Goal: Information Seeking & Learning: Learn about a topic

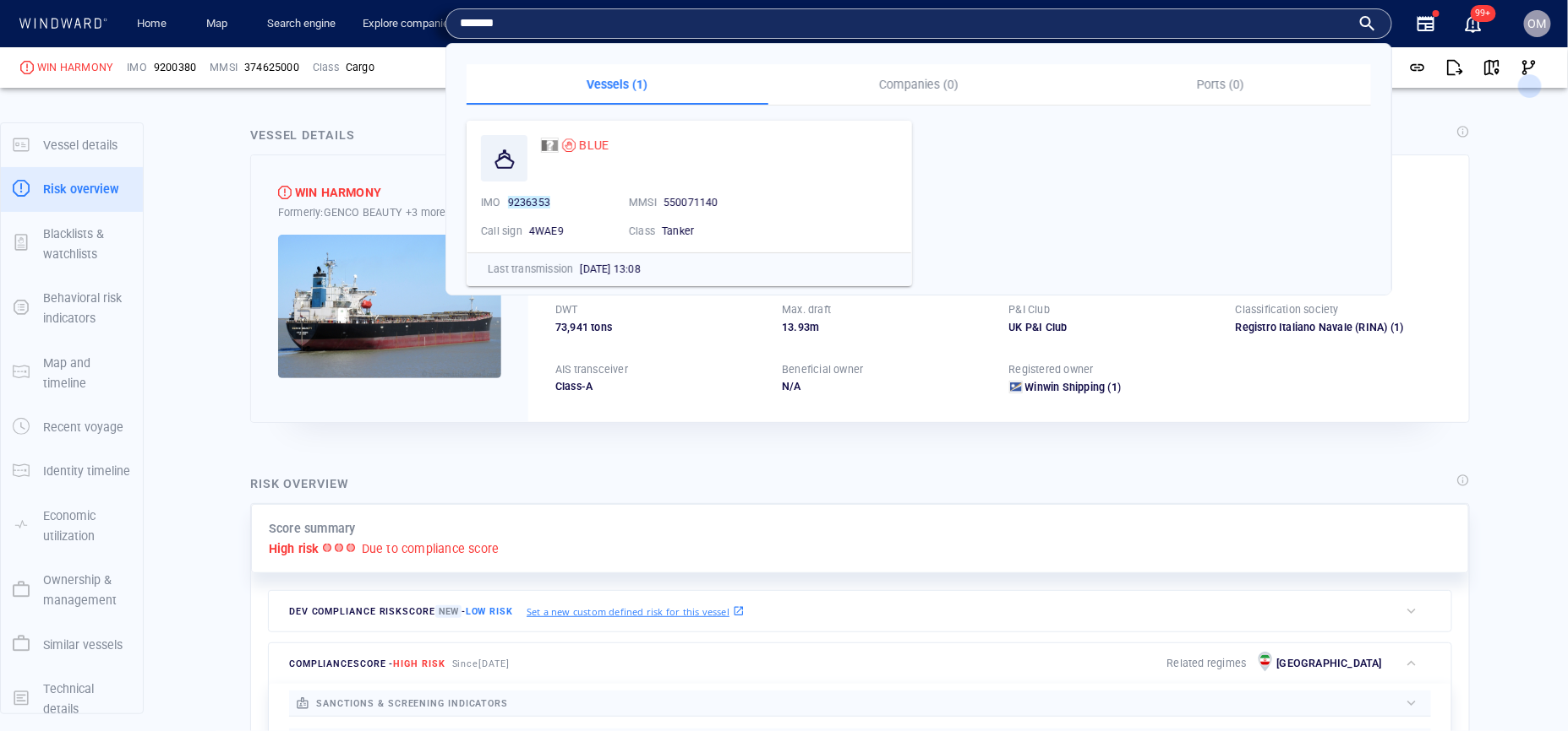
scroll to position [44, 0]
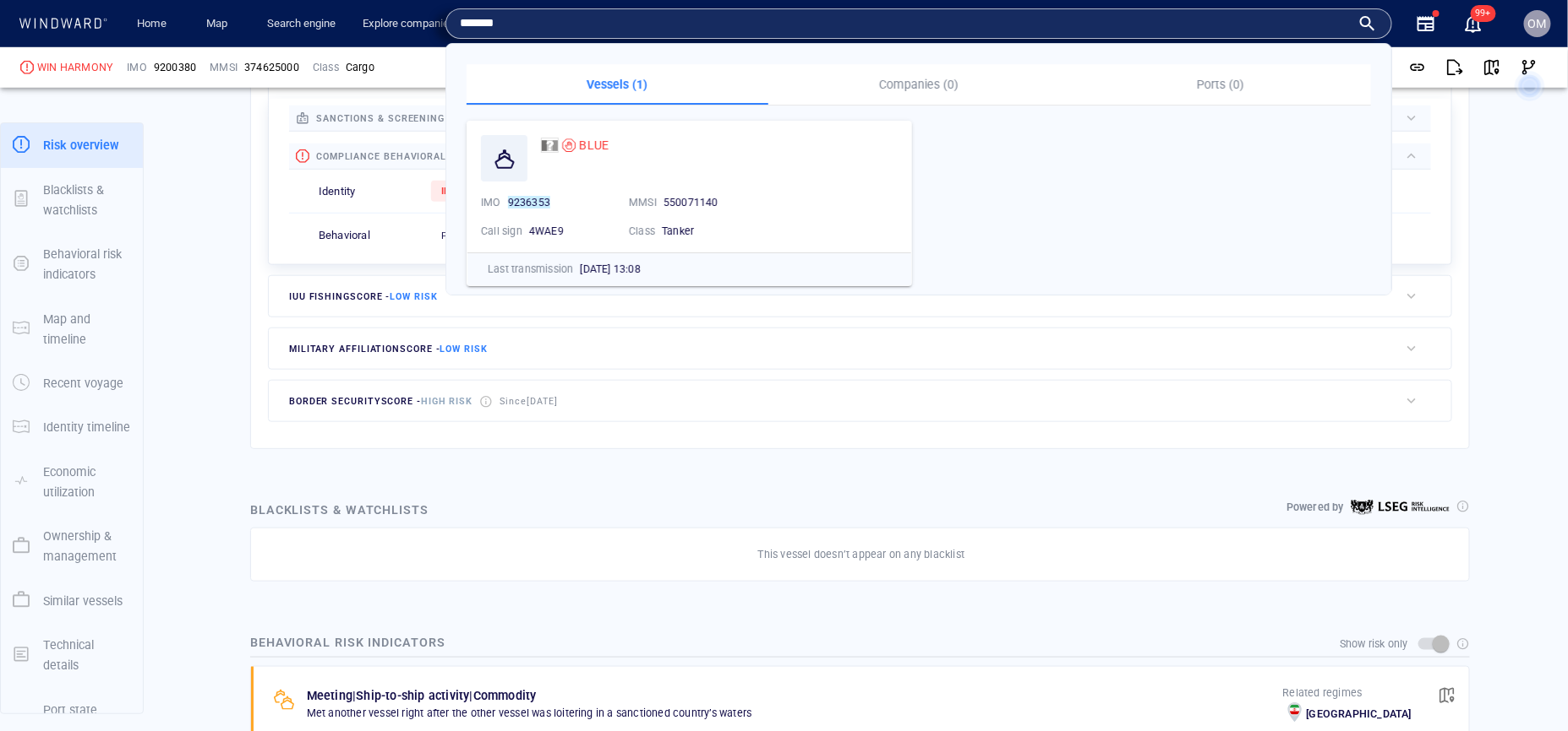
click at [689, 32] on input "*******" at bounding box center [906, 23] width 891 height 25
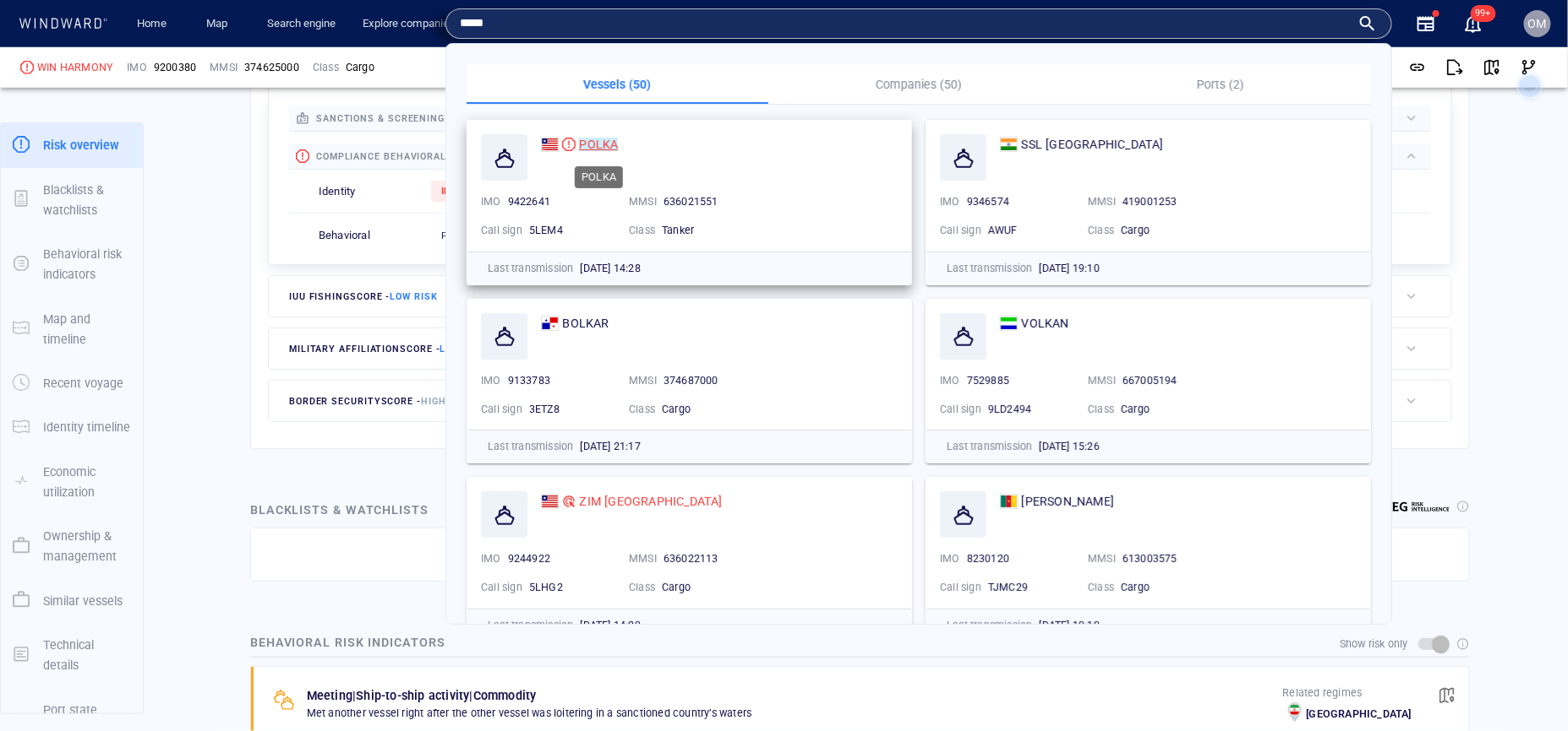
type input "*****"
click at [594, 138] on mark "POLKA" at bounding box center [598, 145] width 39 height 14
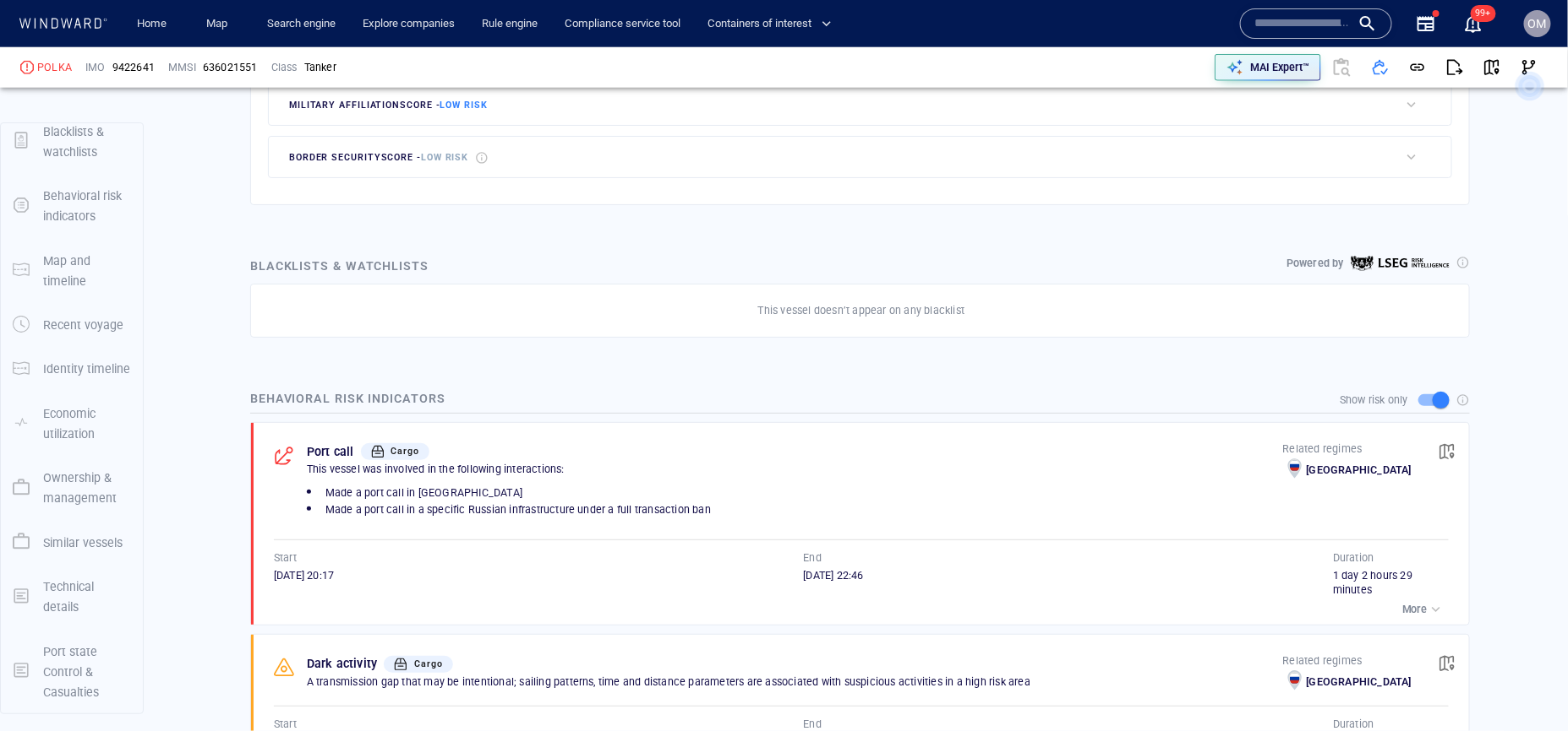
scroll to position [870, 0]
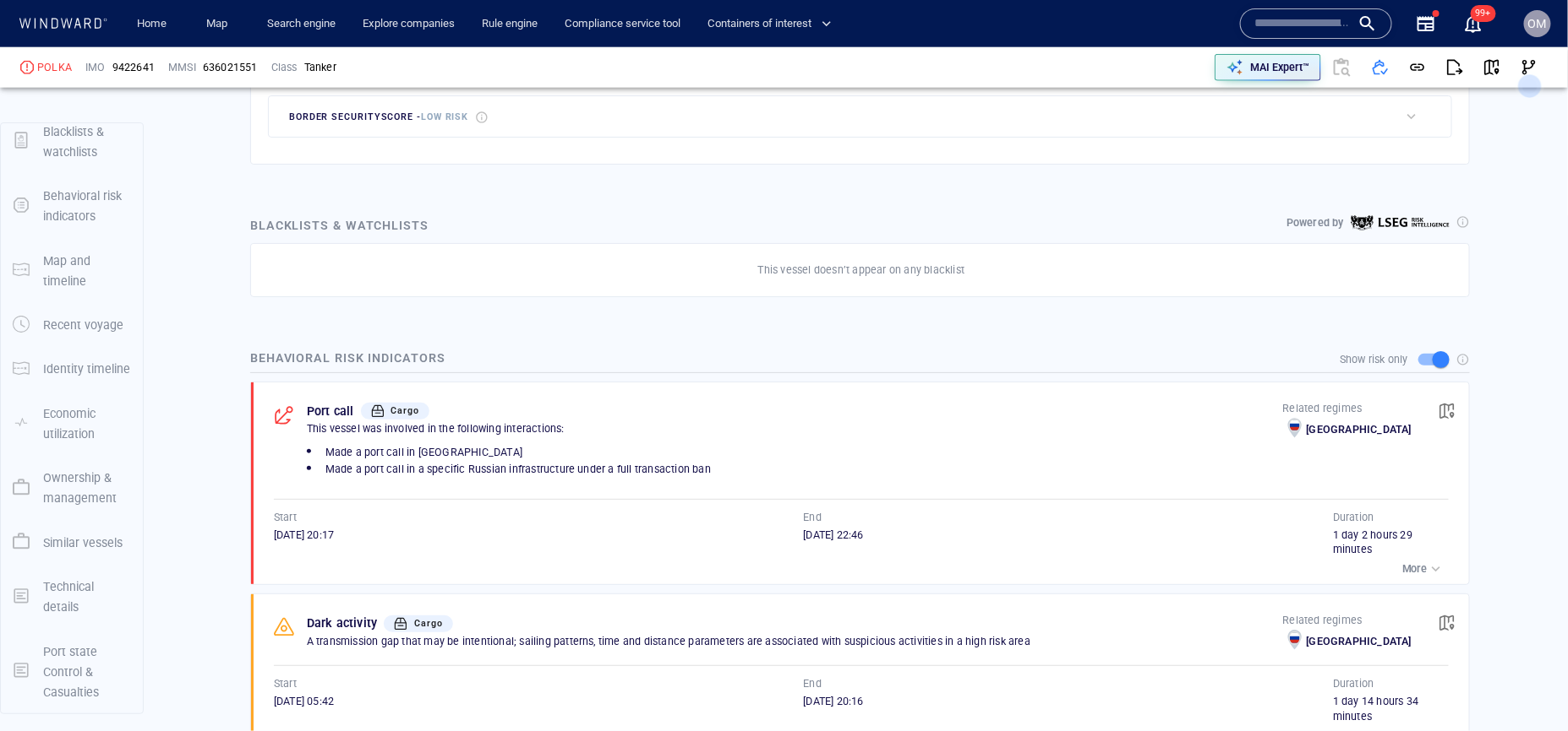
click at [666, 474] on span "Made a port call in a specific Russian infrastructure under a full transaction …" at bounding box center [517, 469] width 385 height 13
click at [665, 480] on div "Made a port call in Russia Made a port call in a specific Russian infrastructur…" at bounding box center [795, 461] width 982 height 41
drag, startPoint x: 269, startPoint y: 537, endPoint x: 1072, endPoint y: 545, distance: 803.0
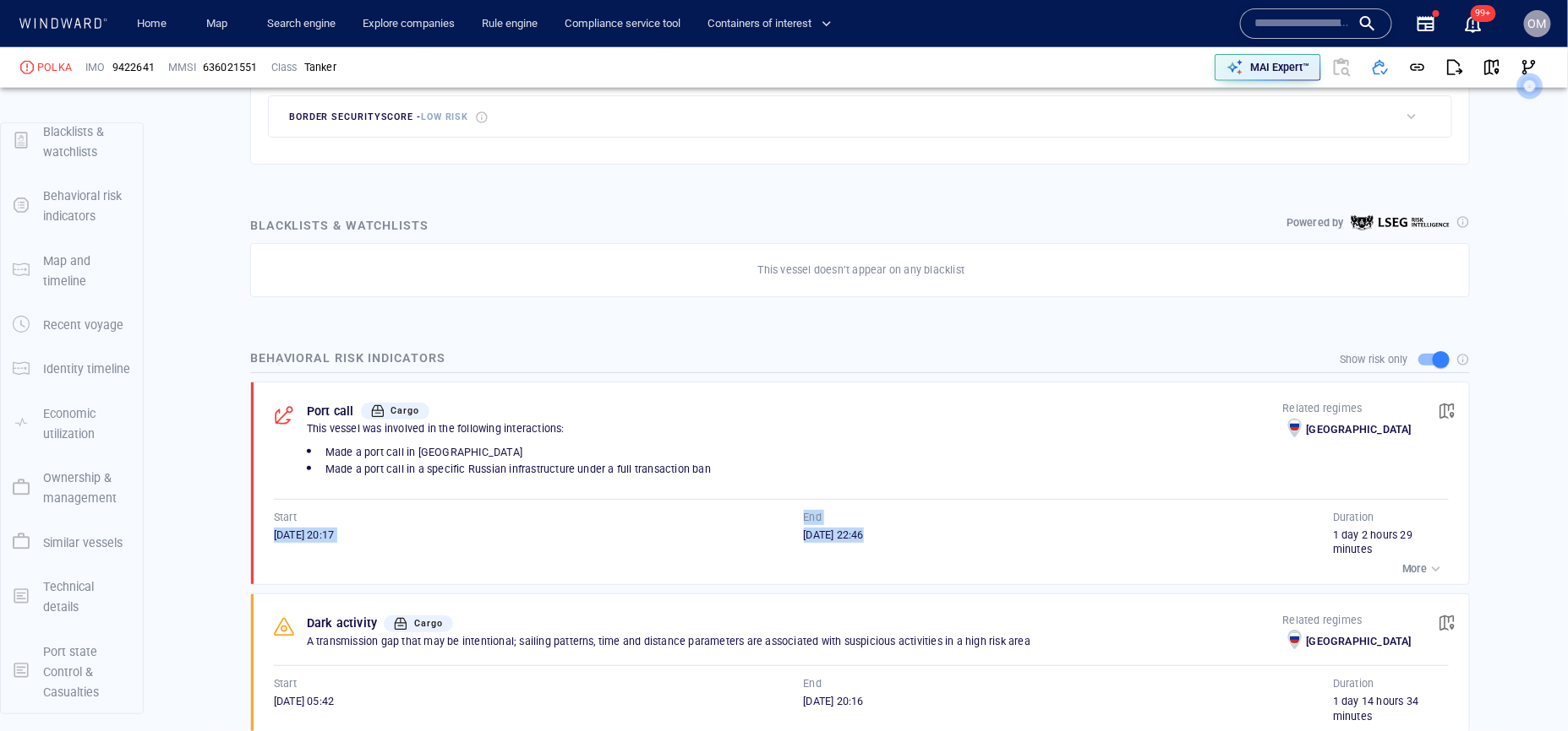
click at [1072, 545] on div "Port call Cargo This vessel was involved in the following interactions: Made a …" at bounding box center [865, 484] width 1207 height 203
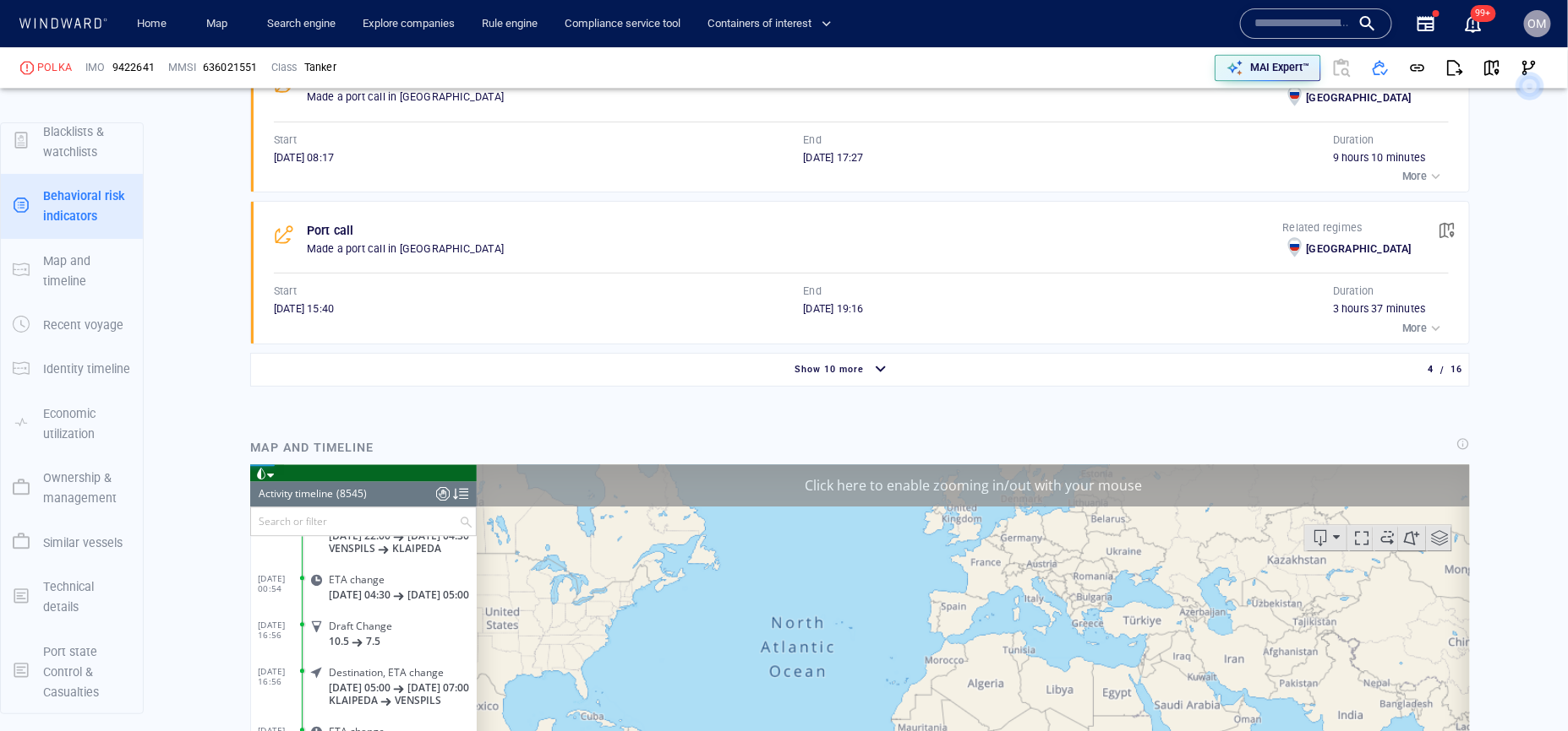
scroll to position [1526, 0]
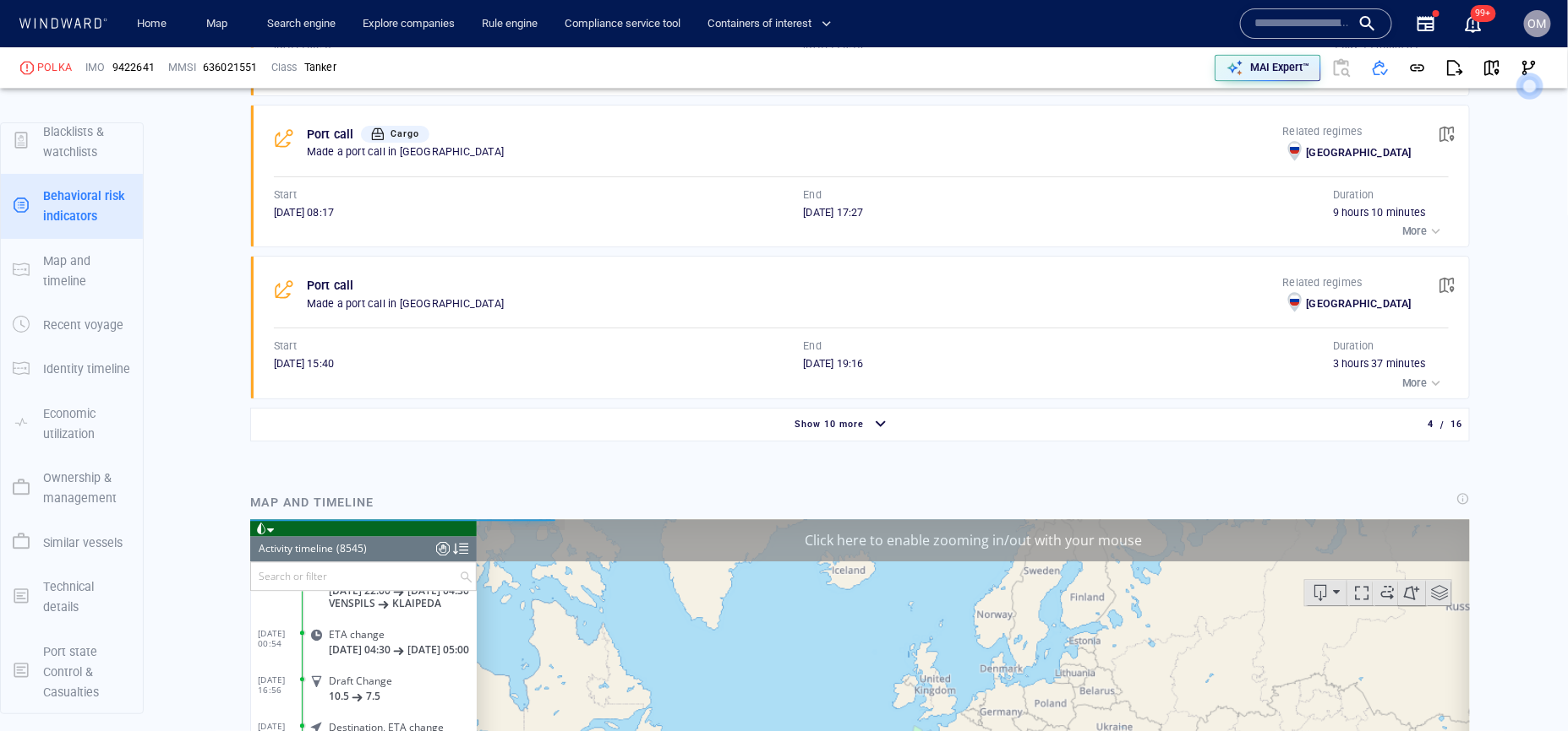
click at [834, 422] on span "Show 10 more" at bounding box center [829, 424] width 69 height 11
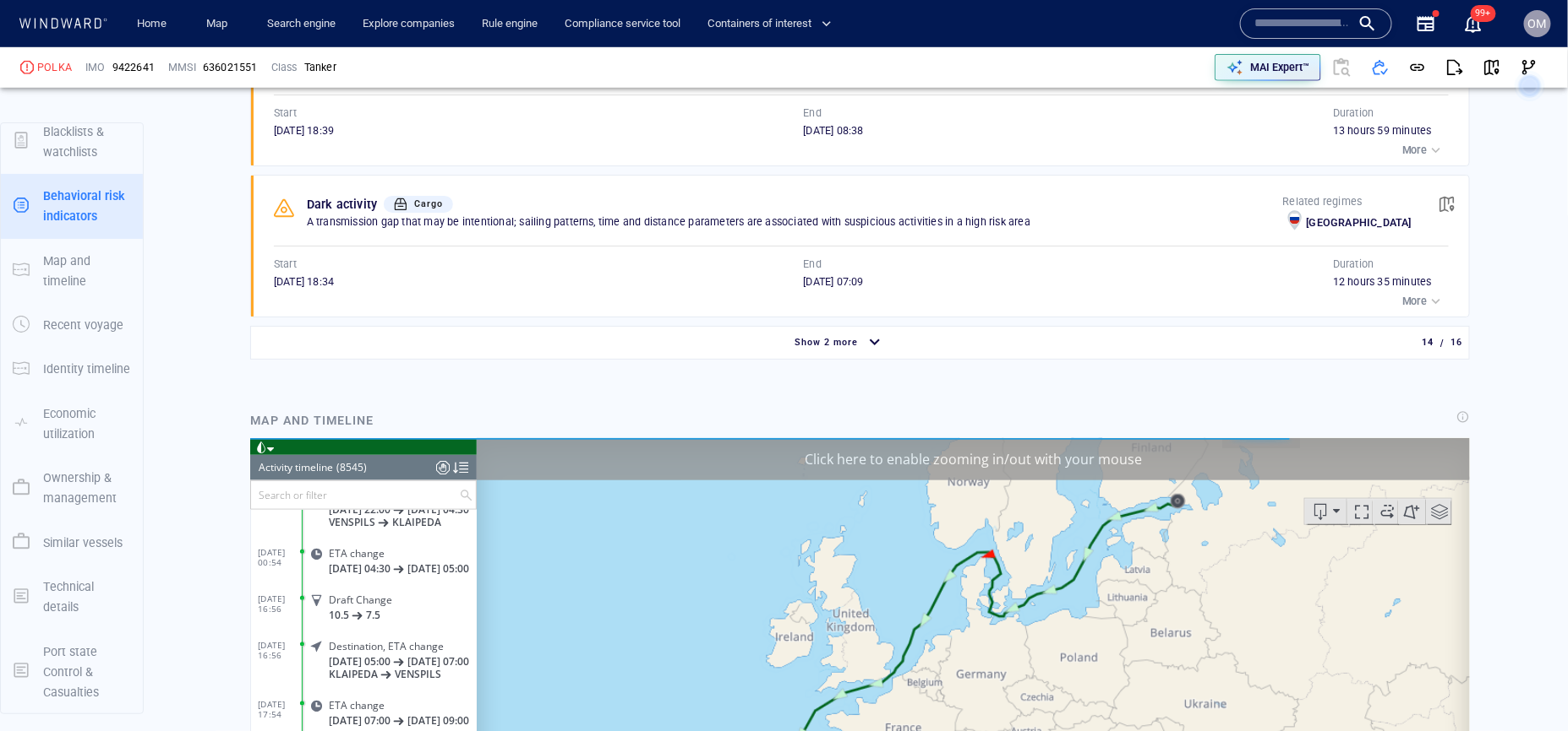
scroll to position [3343, 0]
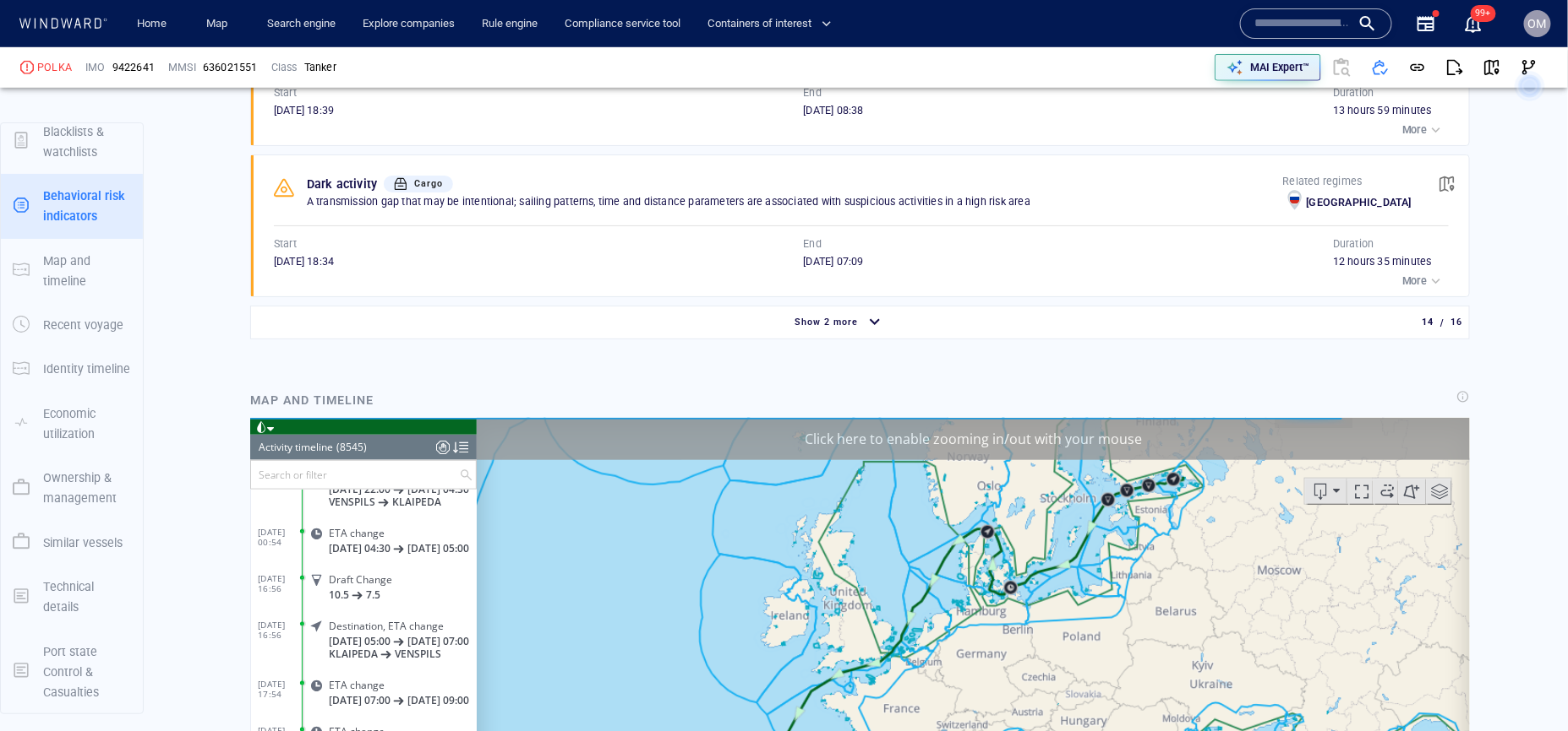
click at [862, 314] on div "button" at bounding box center [874, 323] width 27 height 29
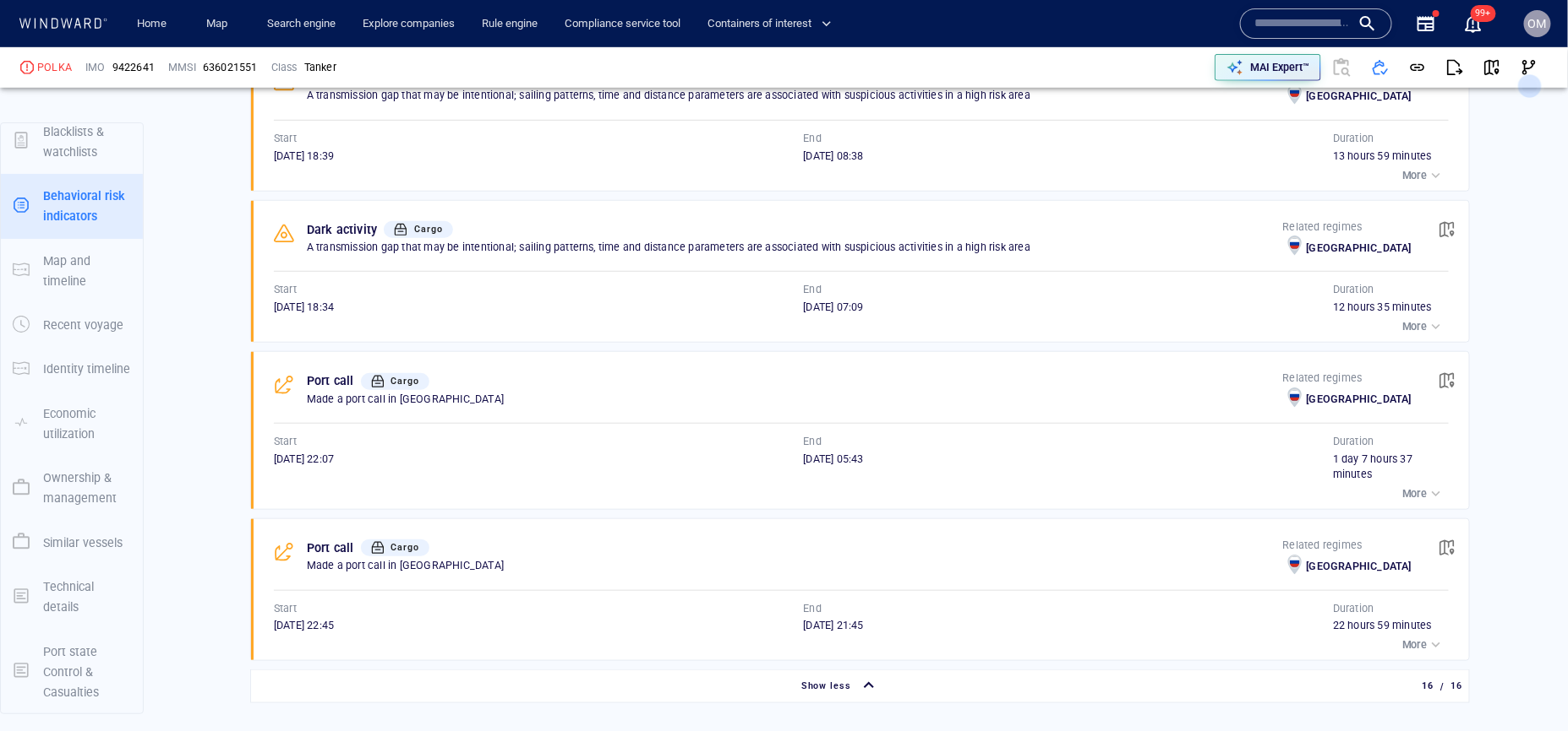
scroll to position [3156, 0]
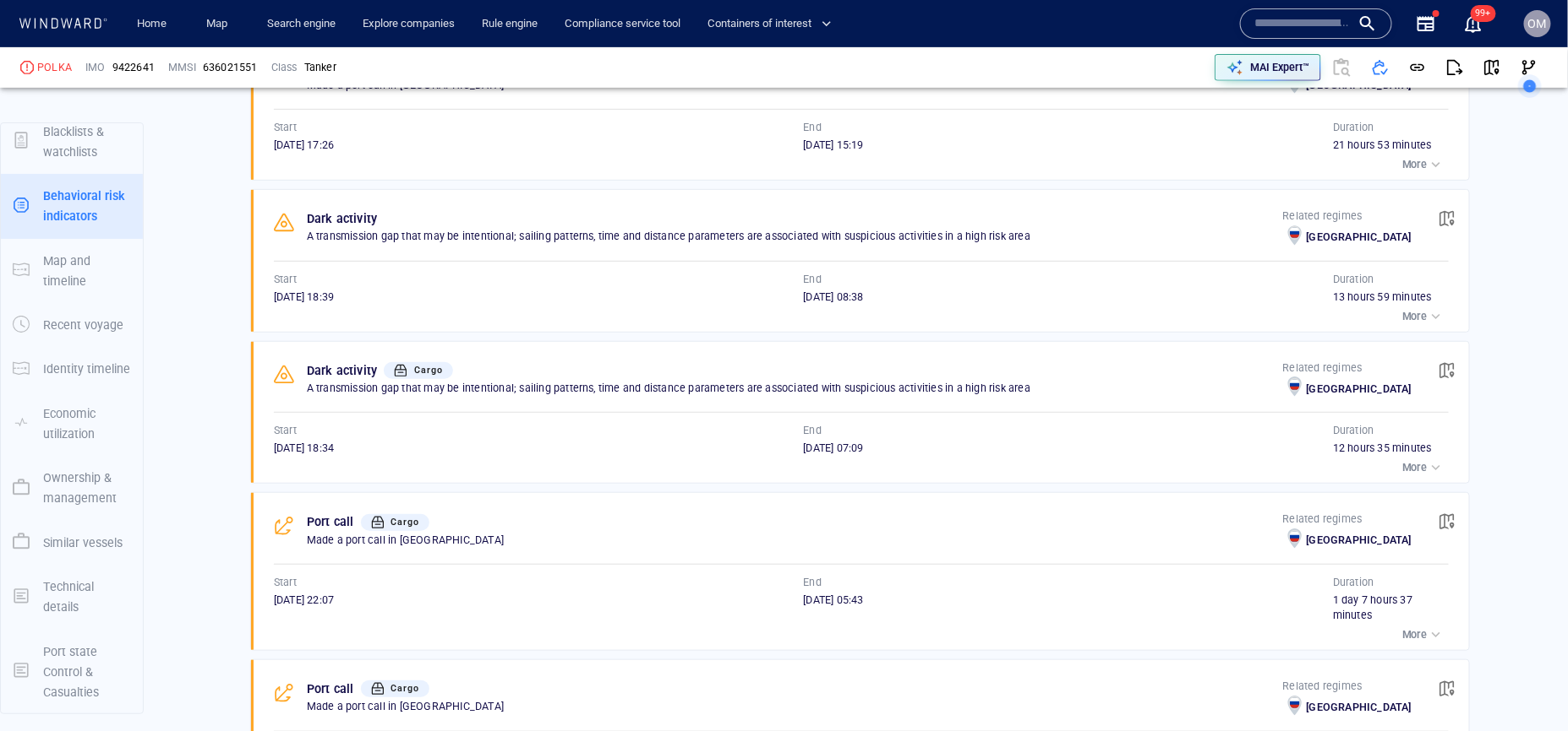
click at [376, 466] on div "More" at bounding box center [861, 468] width 1175 height 23
click at [334, 454] on span "17/02/2025 18:34" at bounding box center [303, 447] width 60 height 13
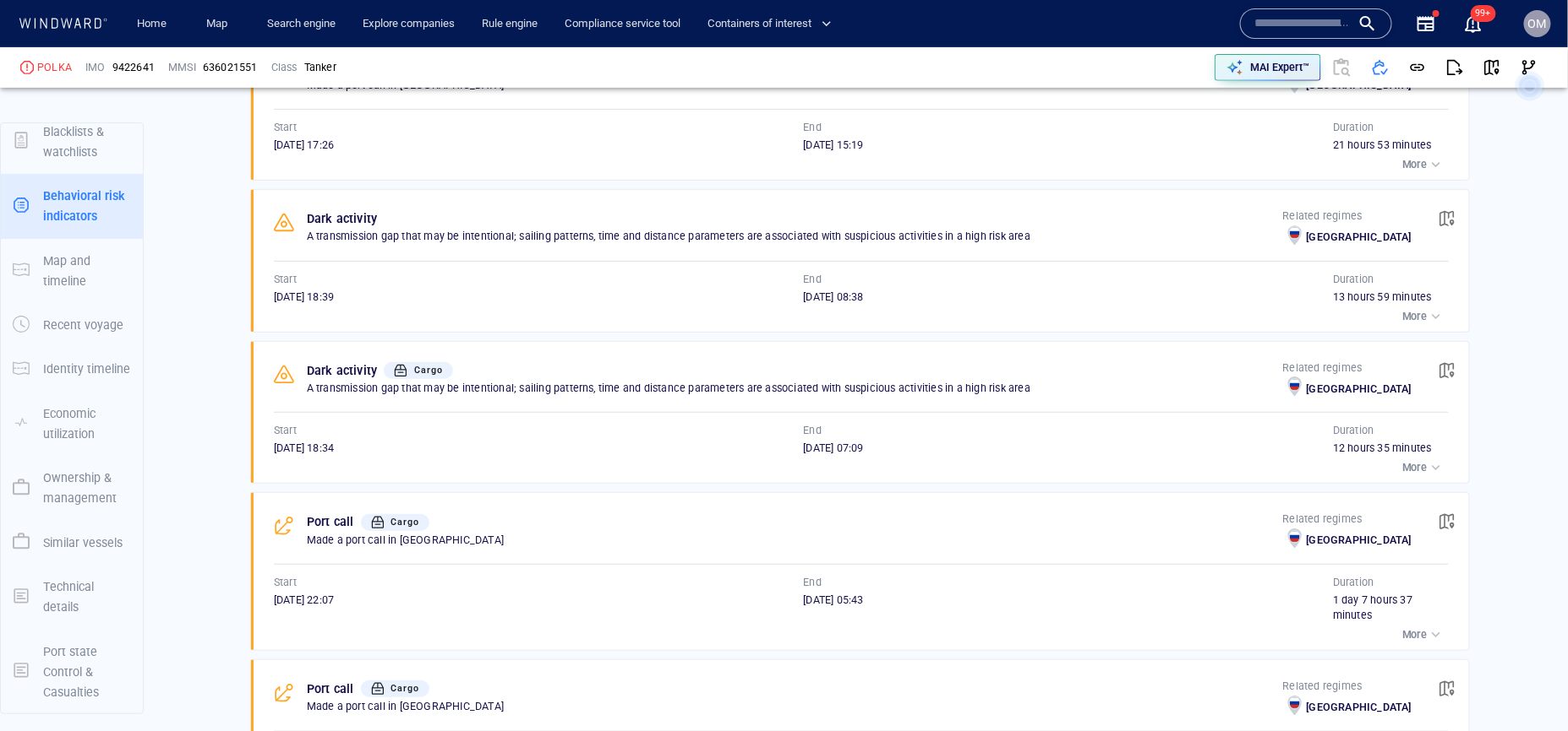
click at [849, 453] on span "18/02/2025 07:09" at bounding box center [834, 447] width 60 height 13
copy span "18/02/2025 07:09"
click at [315, 466] on div "More" at bounding box center [861, 468] width 1175 height 23
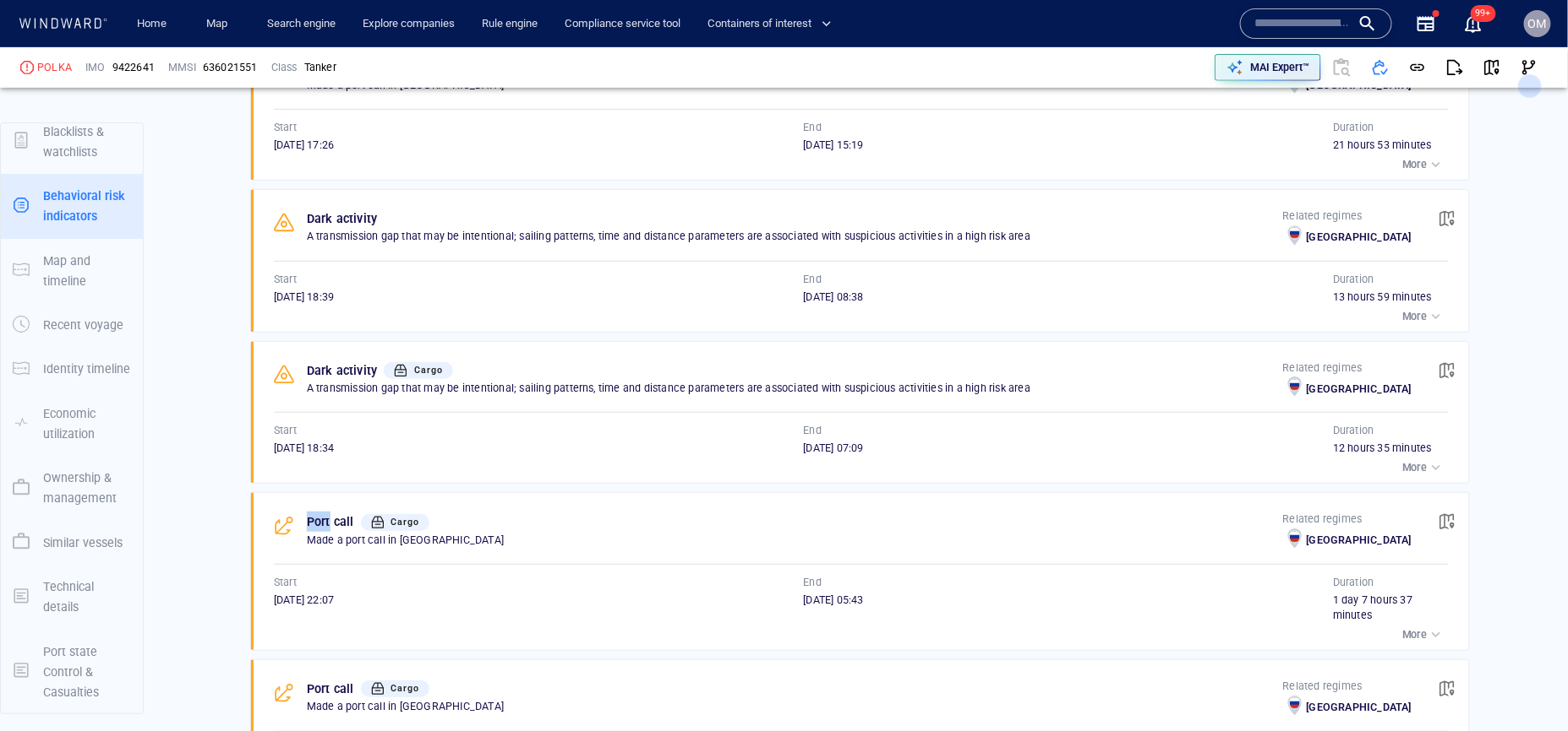
click at [315, 466] on div "More" at bounding box center [861, 468] width 1175 height 23
click at [318, 454] on span "17/02/2025 18:34" at bounding box center [303, 447] width 60 height 13
copy span "2025"
click at [318, 454] on span "17/02/2025 18:34" at bounding box center [303, 447] width 60 height 13
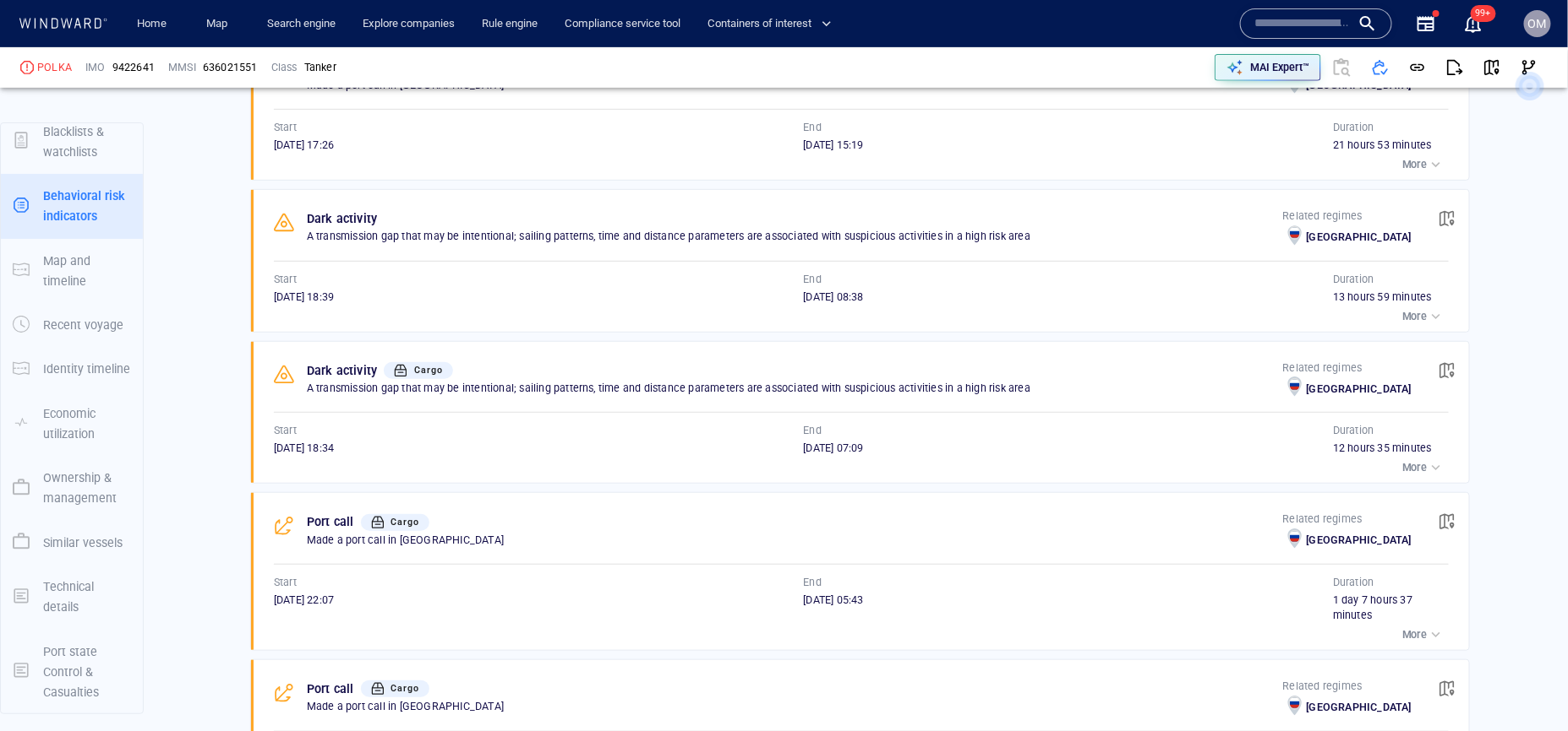
click at [318, 454] on span "17/02/2025 18:34" at bounding box center [303, 447] width 60 height 13
click at [415, 394] on p "A transmission gap that may be intentional; sailing patterns, time and distance…" at bounding box center [794, 389] width 976 height 16
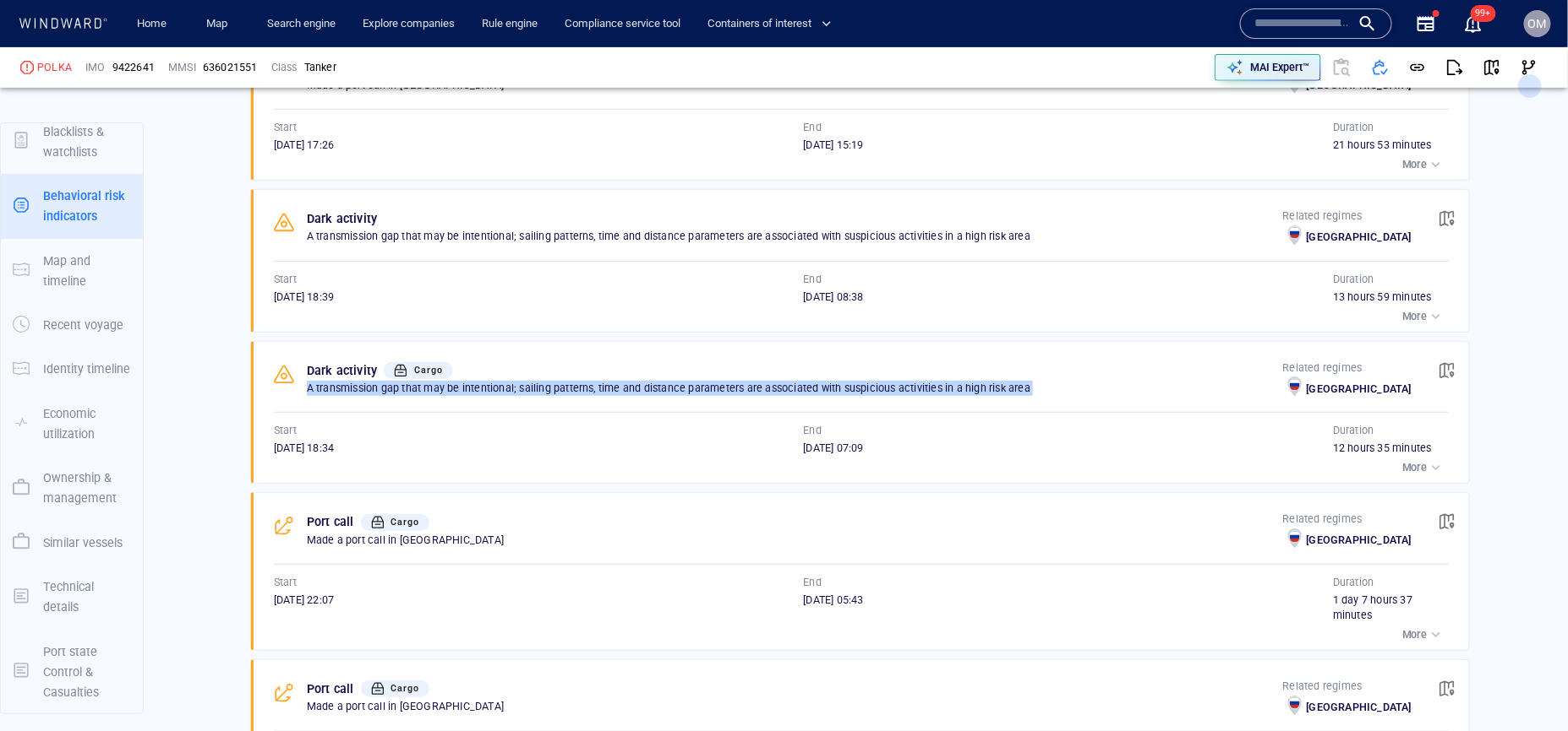
click at [415, 394] on p "A transmission gap that may be intentional; sailing patterns, time and distance…" at bounding box center [794, 389] width 976 height 16
copy p "A transmission gap that may be intentional; sailing patterns, time and distance…"
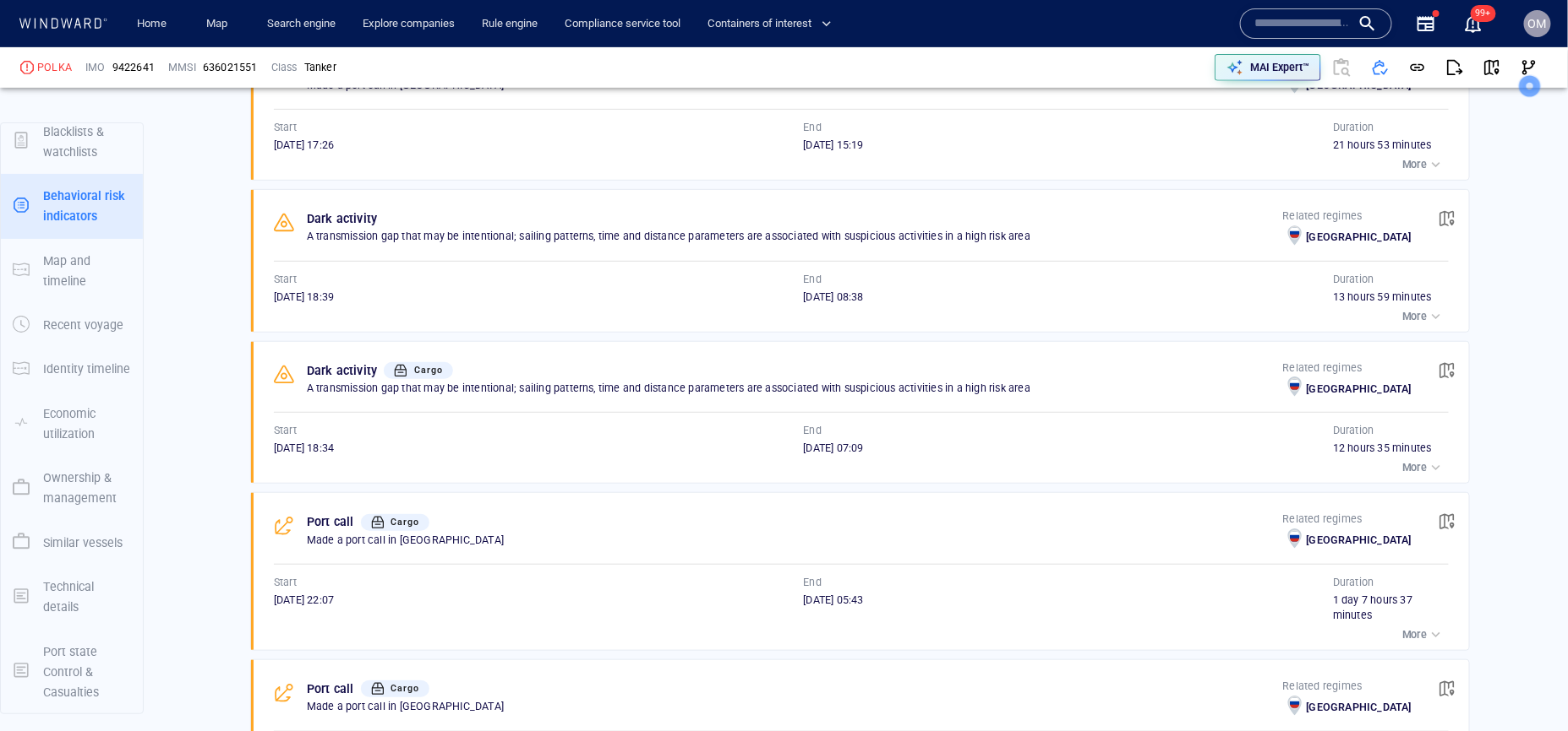
click at [332, 464] on div "More" at bounding box center [861, 468] width 1175 height 23
click at [332, 454] on span "17/02/2025 18:34" at bounding box center [303, 447] width 60 height 13
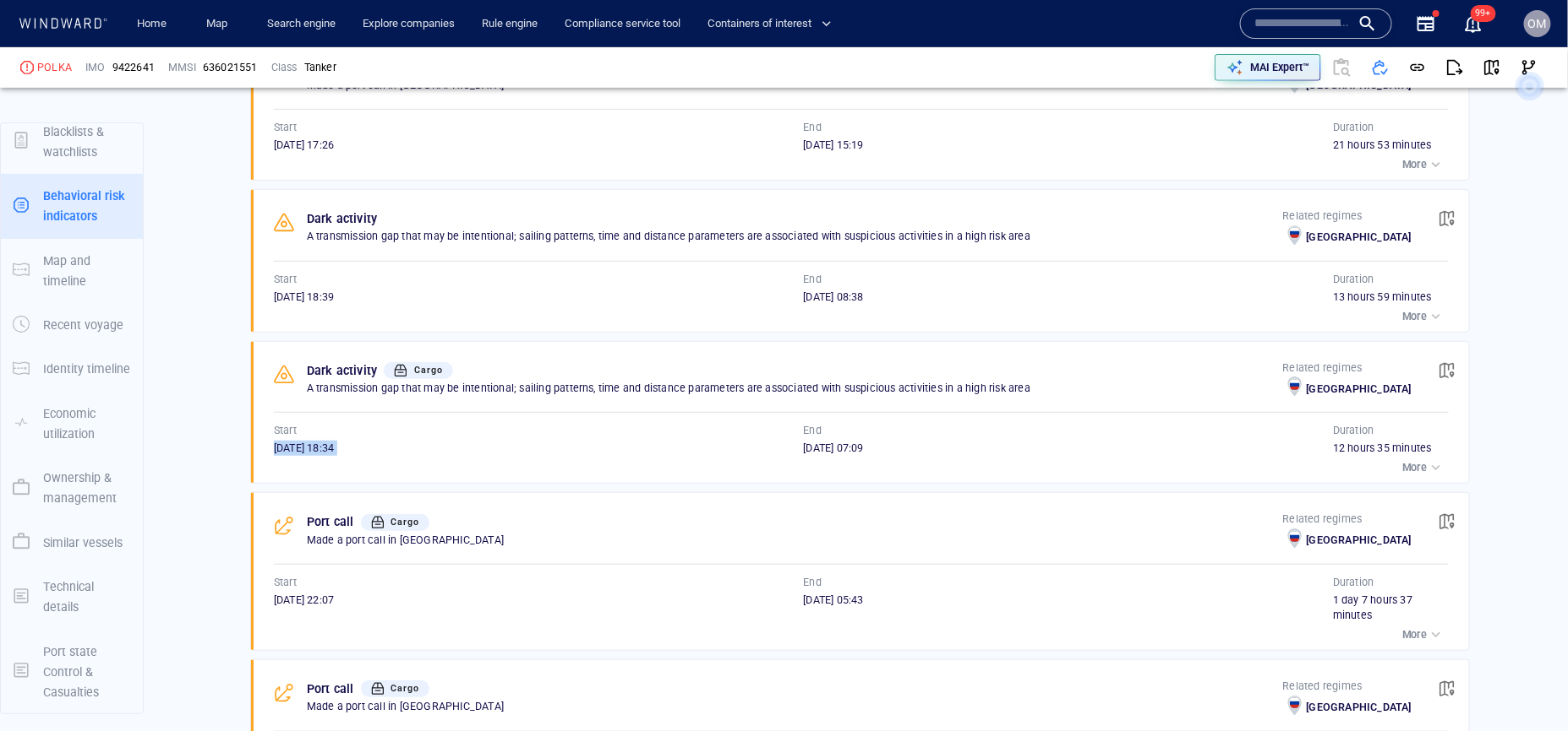
click at [332, 454] on span "17/02/2025 18:34" at bounding box center [303, 447] width 60 height 13
copy span "17/02/2025 18:34"
click at [856, 441] on div "End" at bounding box center [1069, 431] width 537 height 22
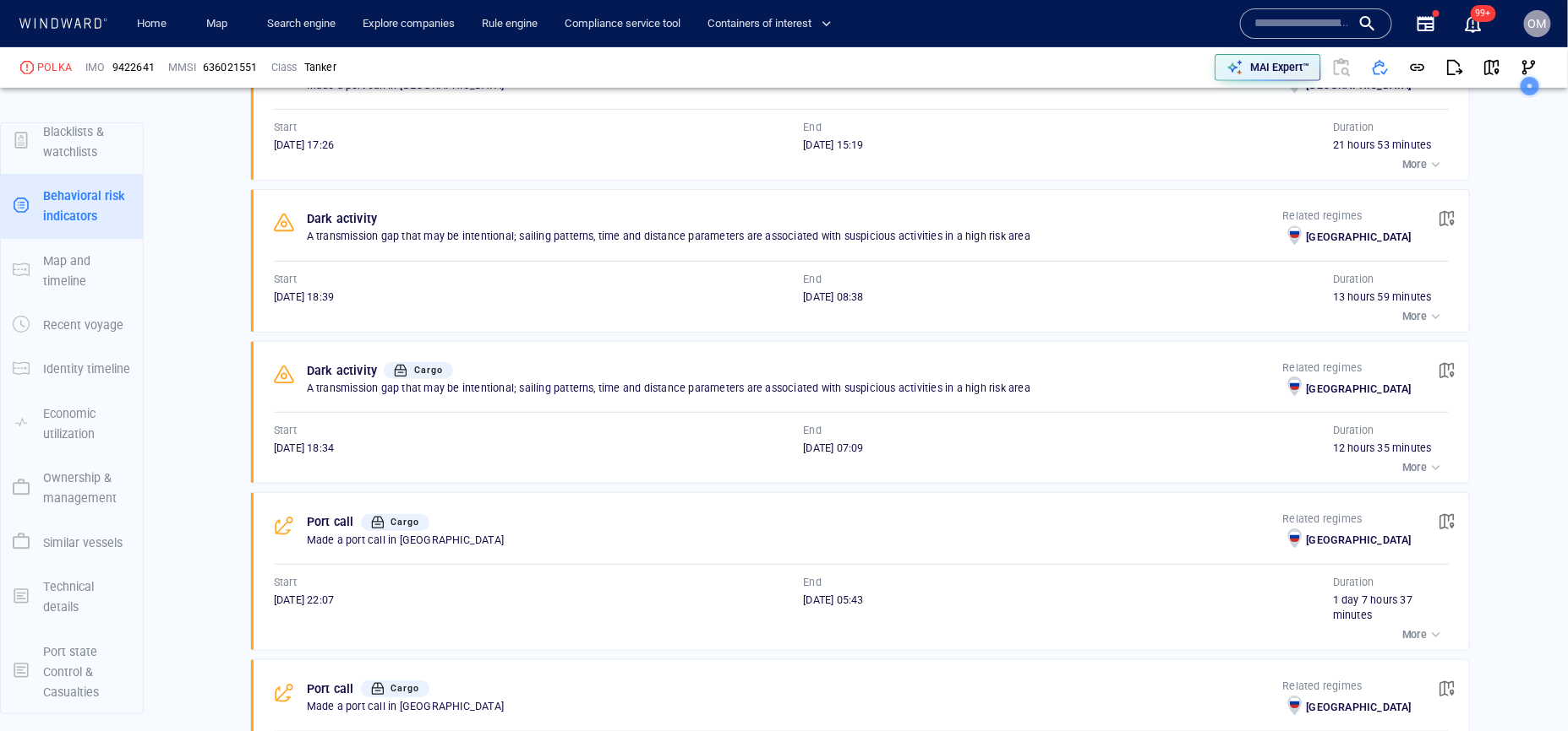
click at [854, 453] on span "18/02/2025 07:09" at bounding box center [834, 447] width 60 height 13
click at [853, 452] on span "18/02/2025 07:09" at bounding box center [834, 447] width 60 height 13
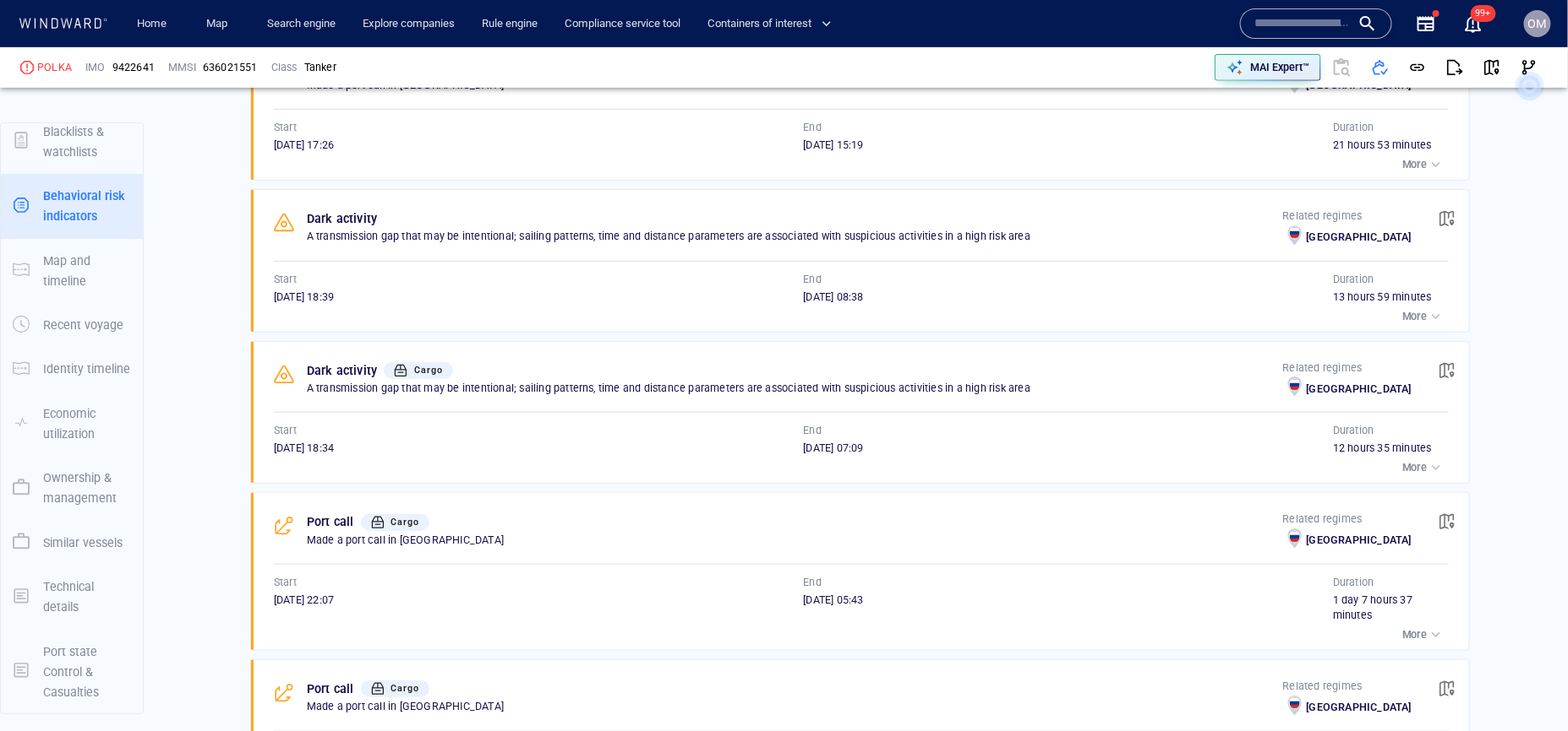
click at [321, 454] on span "17/02/2025 18:34" at bounding box center [303, 447] width 60 height 13
click at [375, 463] on div "More" at bounding box center [861, 468] width 1175 height 23
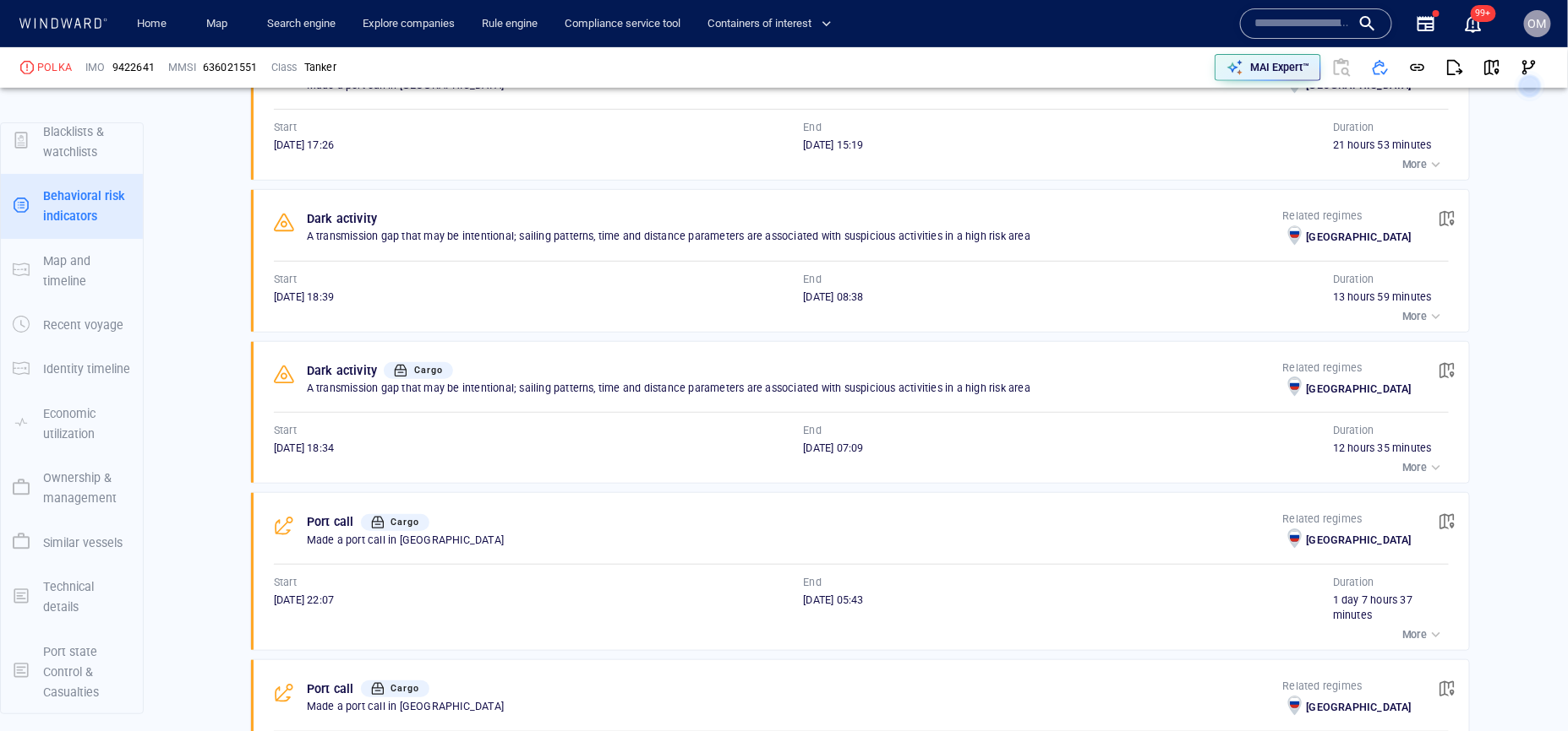
click at [897, 455] on div "18/02/2025 07:09" at bounding box center [1068, 448] width 530 height 16
click at [862, 454] on span "18/02/2025 07:09" at bounding box center [834, 447] width 60 height 13
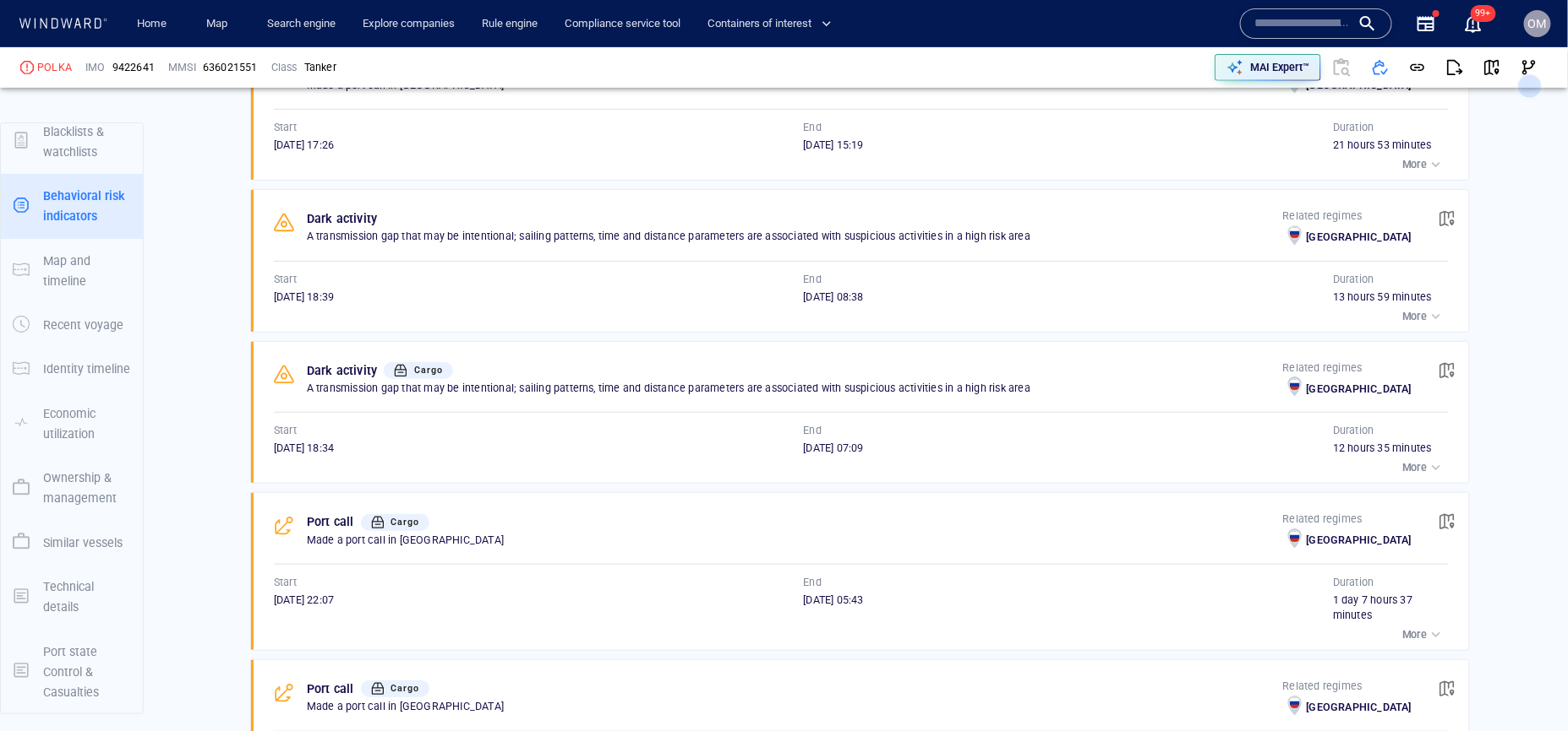
click at [300, 454] on span "17/02/2025 18:34" at bounding box center [303, 447] width 60 height 13
click at [1447, 374] on span "button" at bounding box center [1446, 370] width 17 height 17
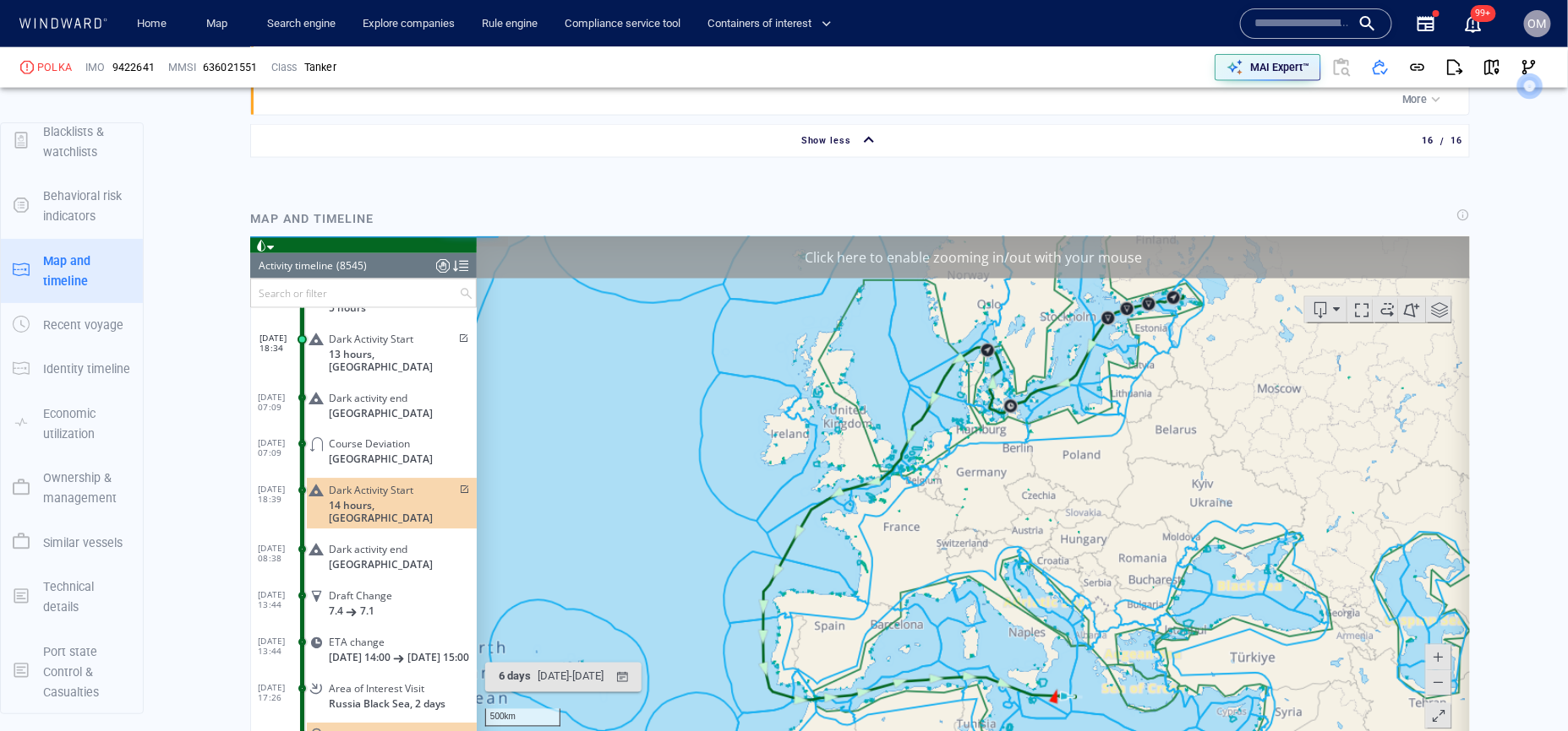
scroll to position [3927, 0]
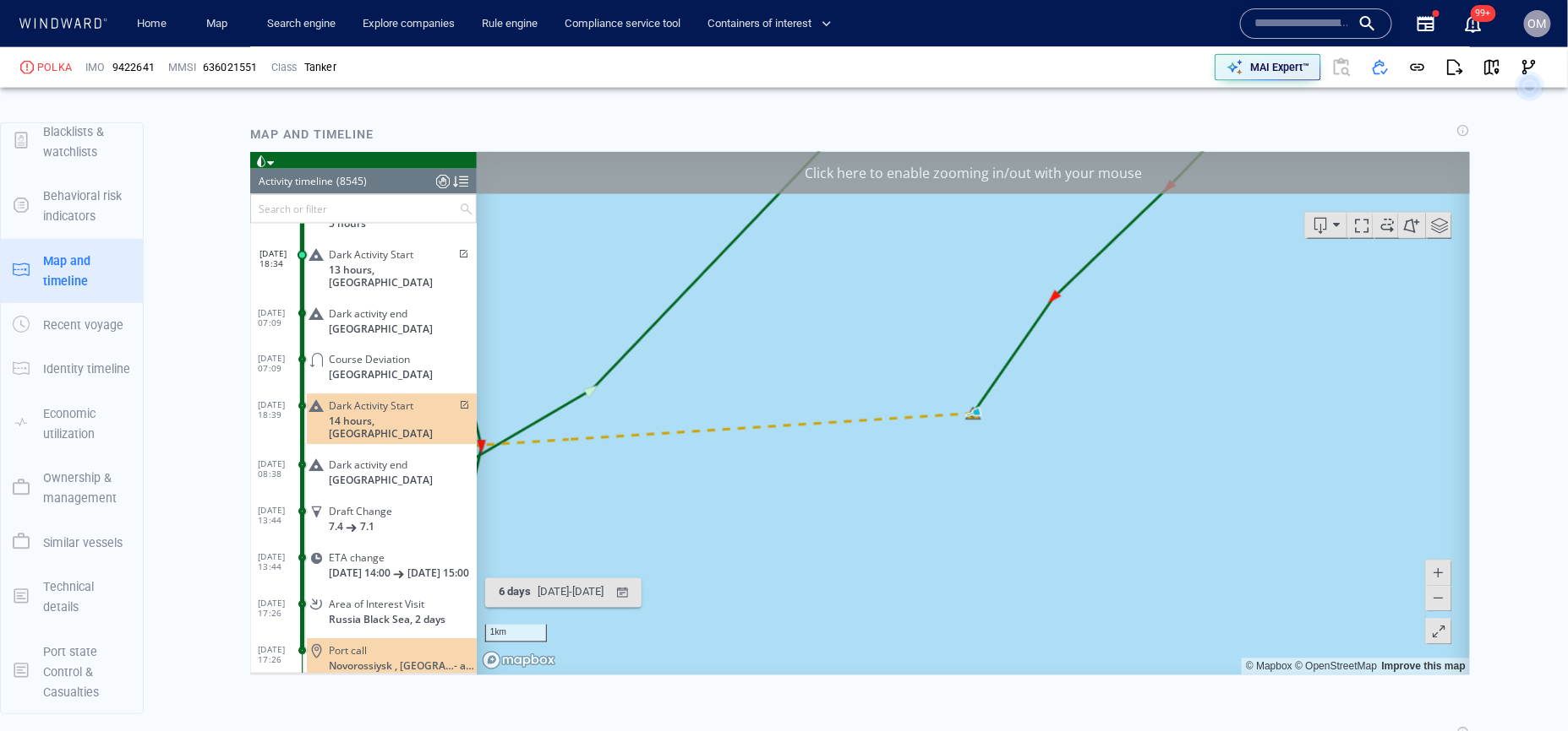
click at [1436, 592] on span at bounding box center [1437, 598] width 17 height 25
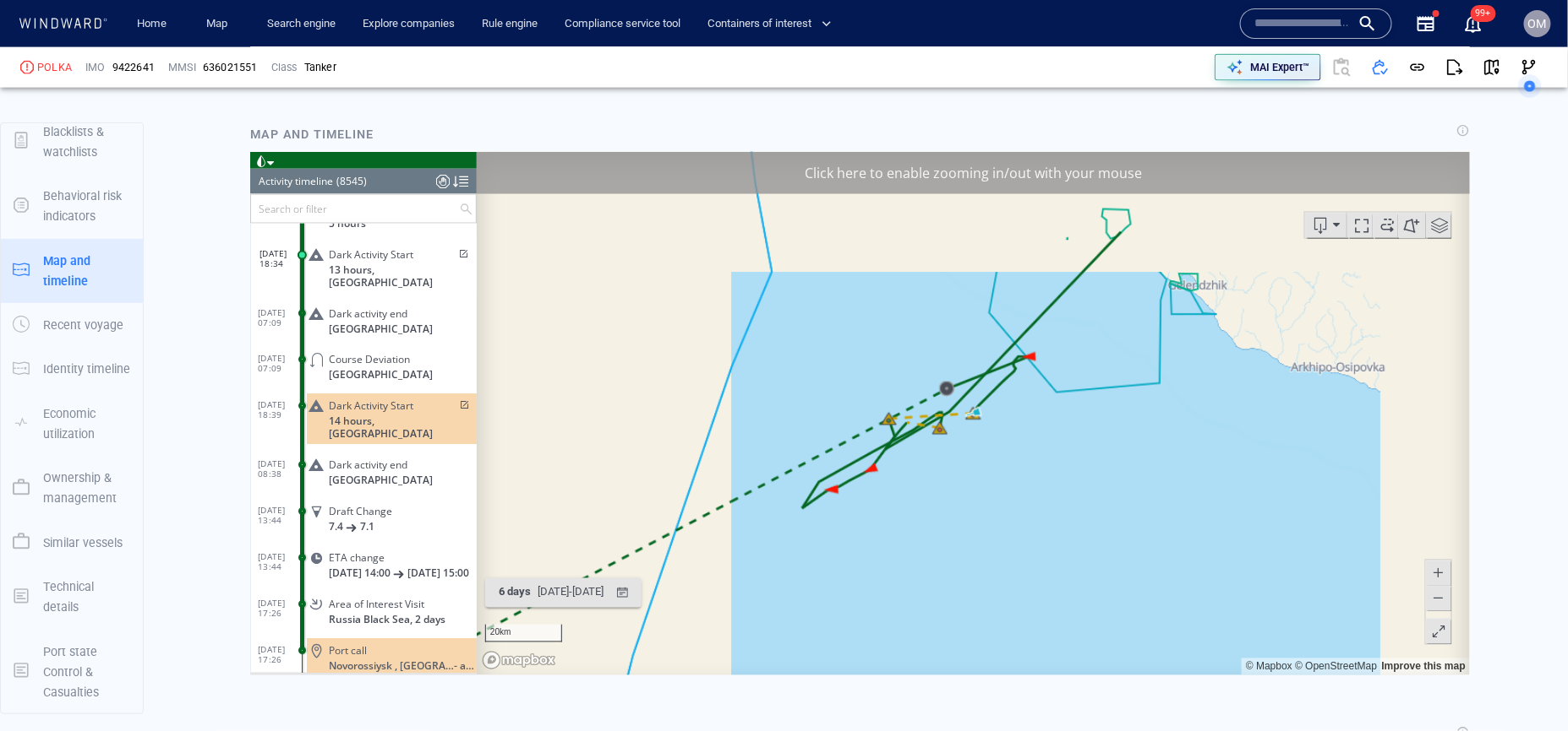
click at [1436, 592] on span at bounding box center [1437, 598] width 17 height 25
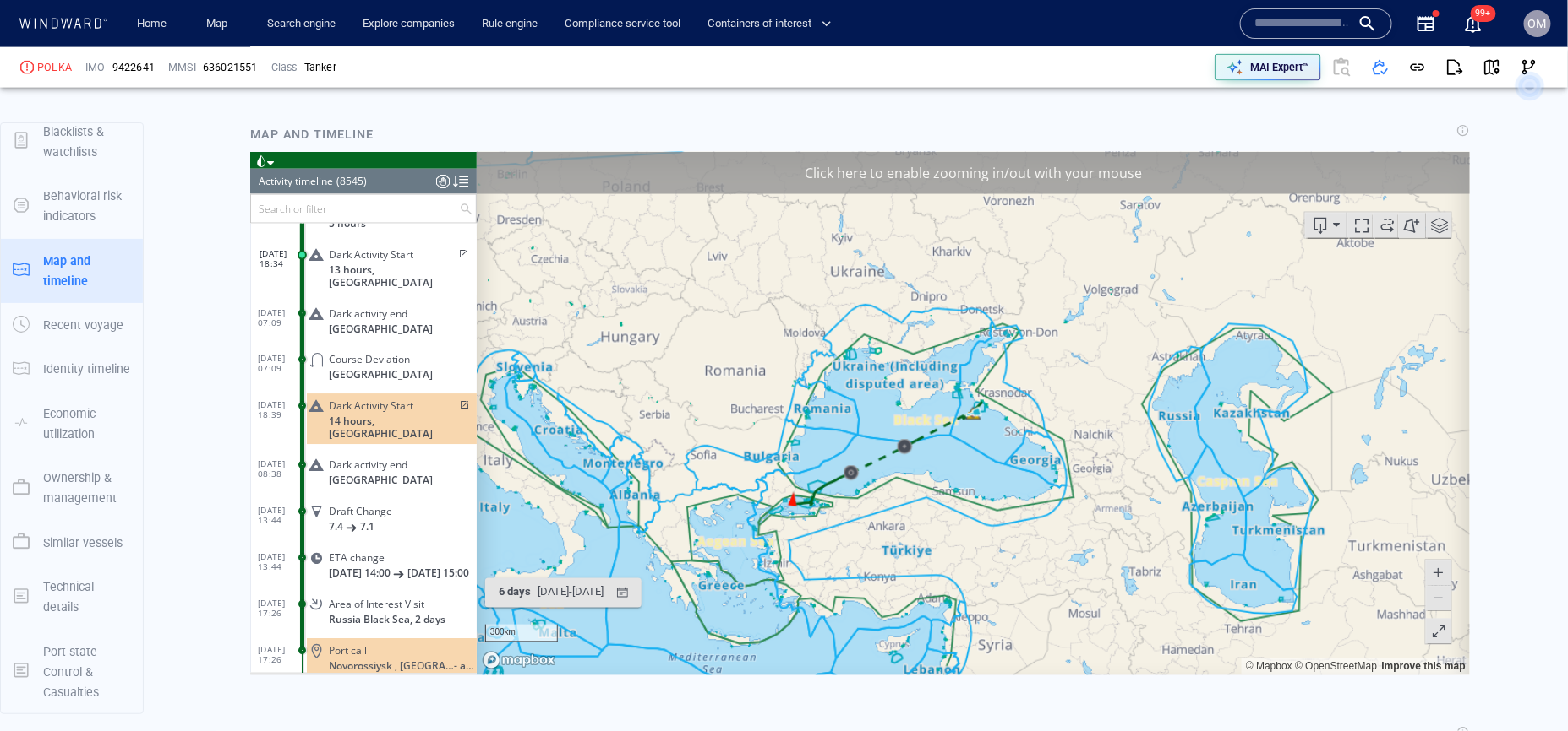
click at [1435, 572] on span at bounding box center [1437, 573] width 17 height 25
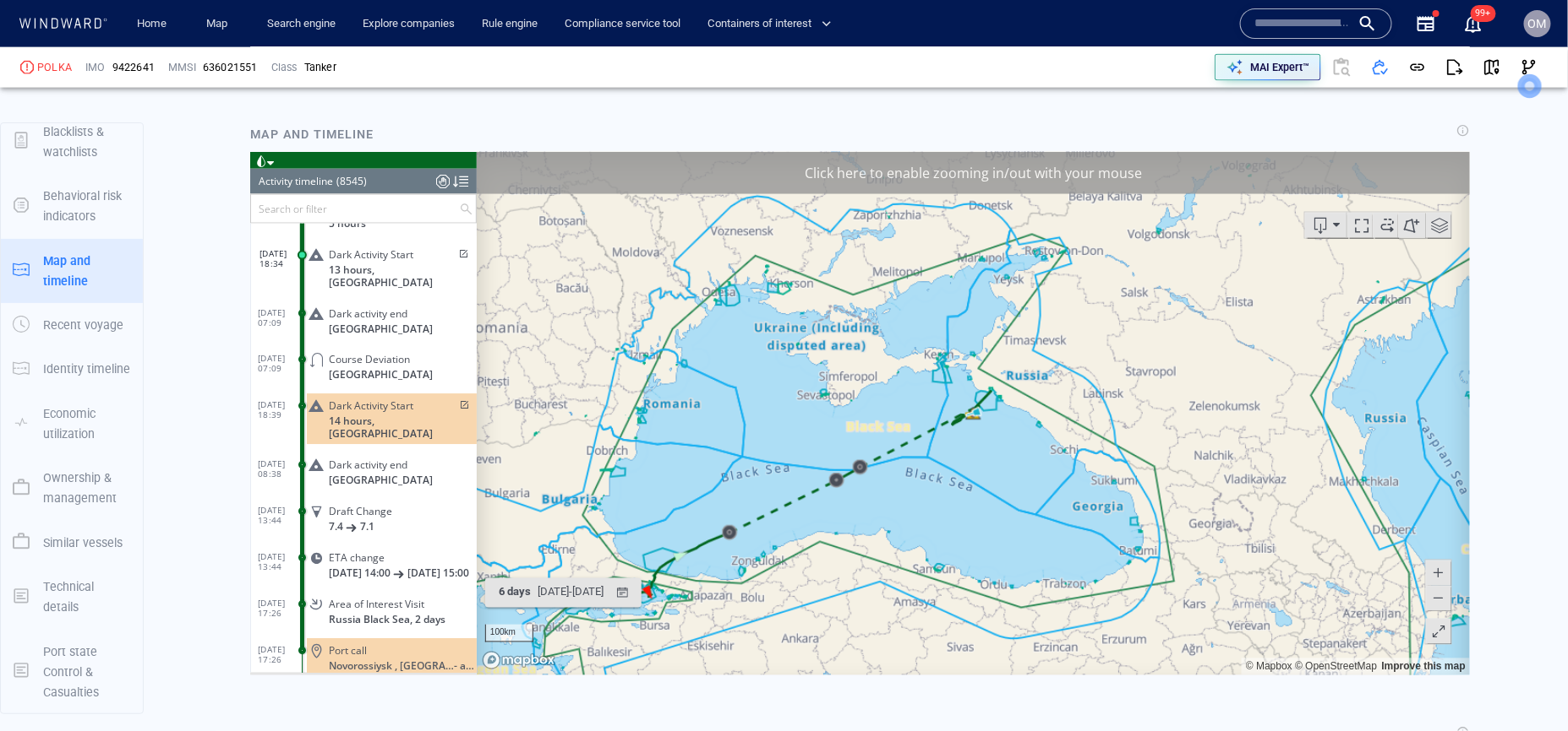
click at [1435, 572] on span at bounding box center [1437, 573] width 17 height 25
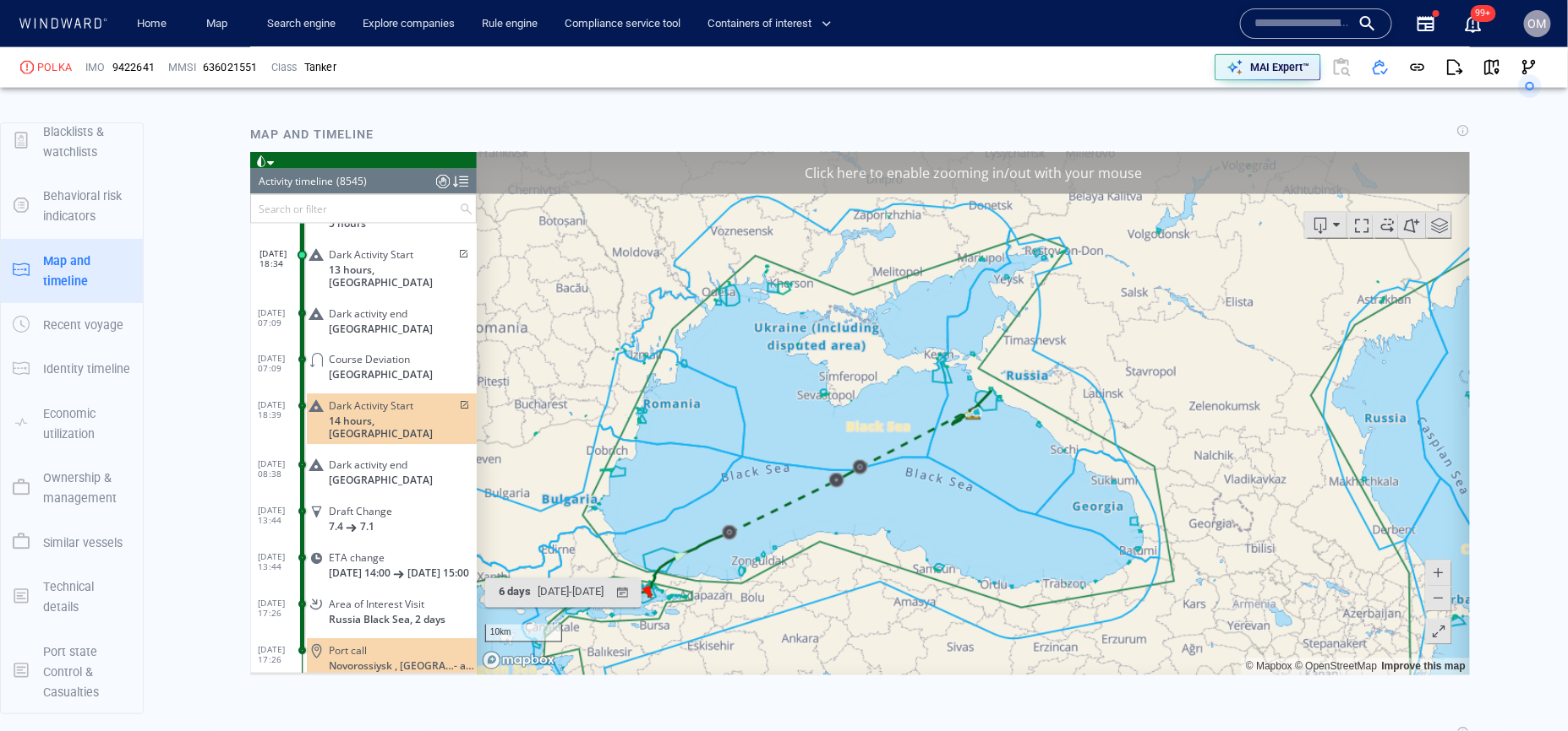
click at [1435, 572] on span at bounding box center [1437, 573] width 17 height 25
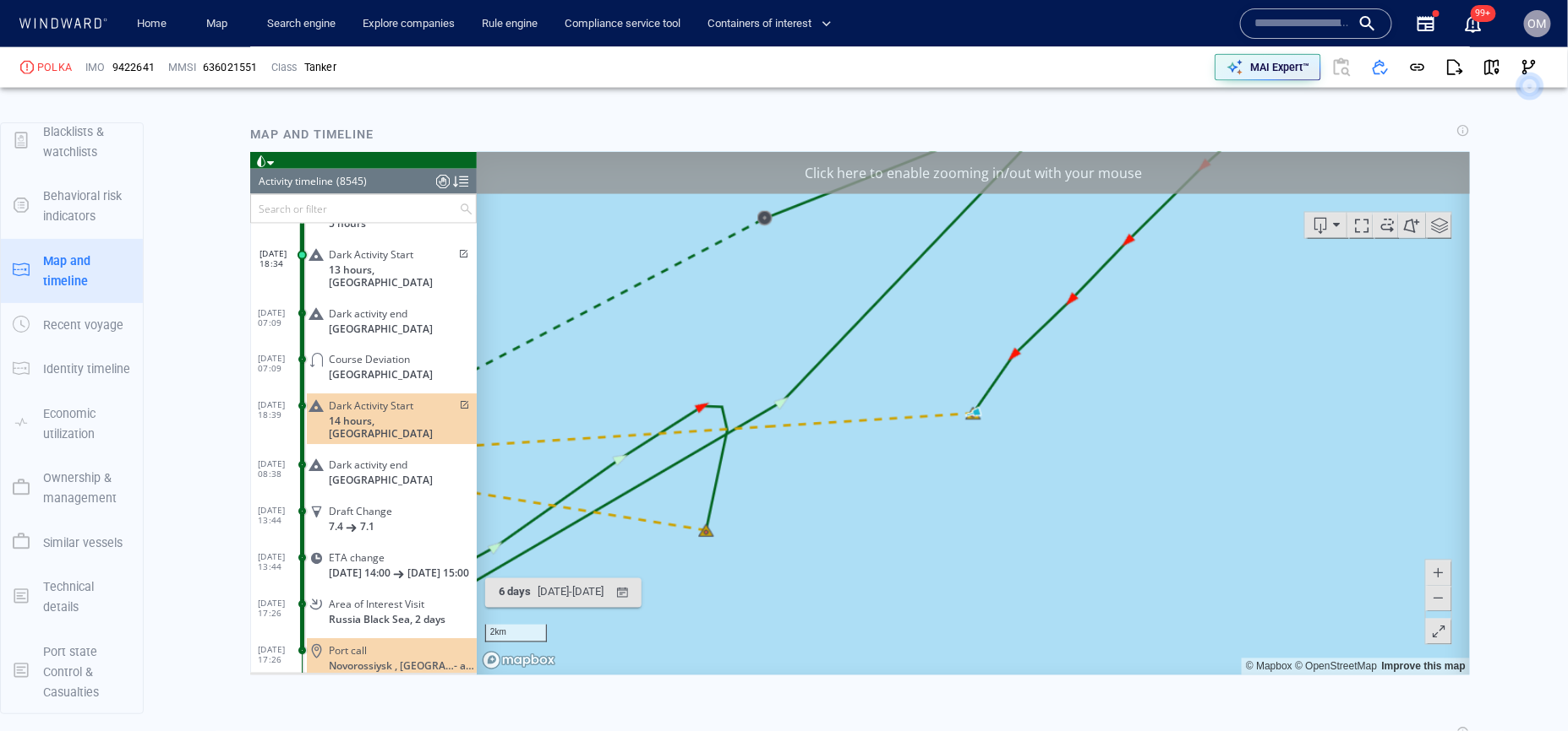
click at [1435, 593] on span at bounding box center [1437, 598] width 17 height 25
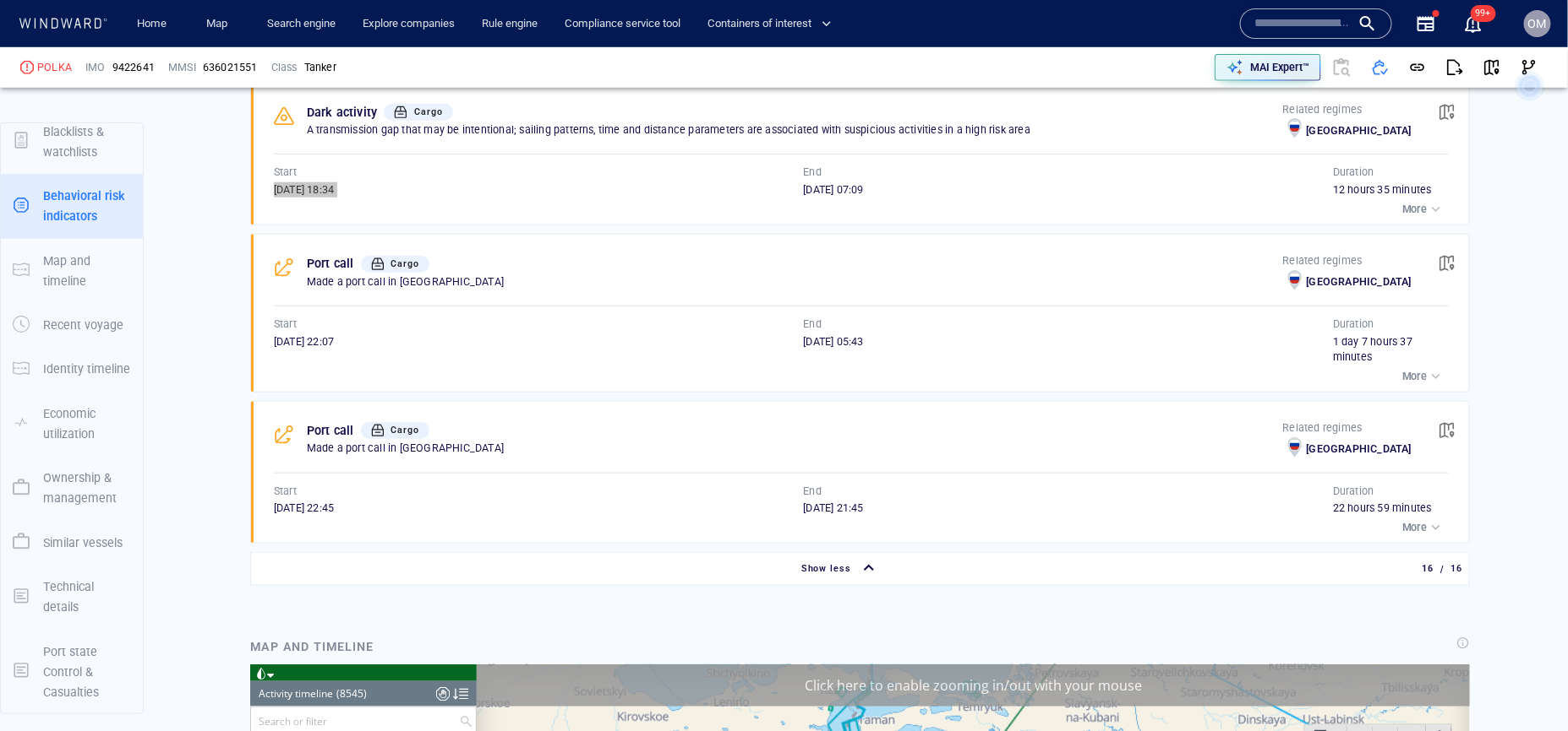
scroll to position [3417, 0]
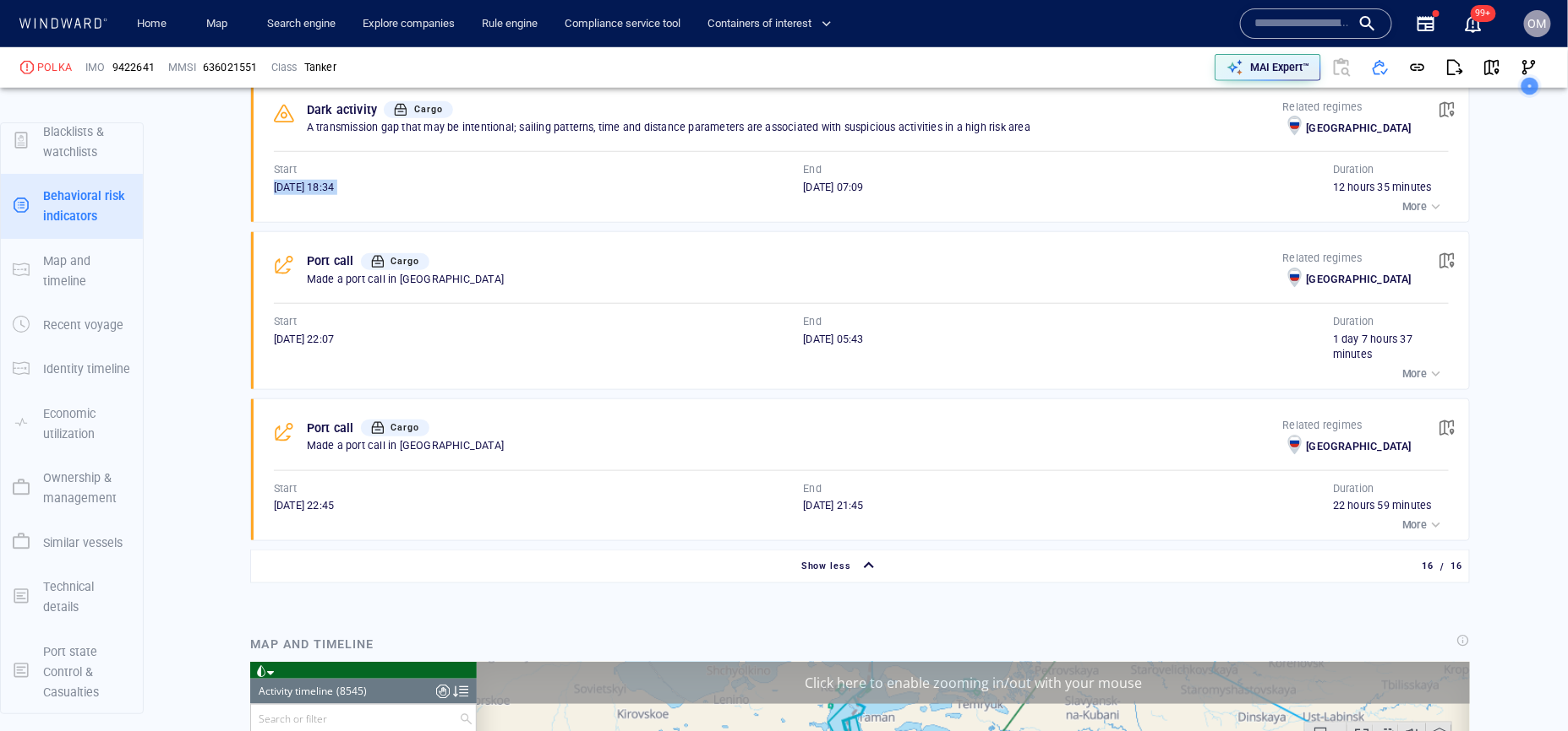
click at [766, 560] on div "Show less" at bounding box center [838, 567] width 1170 height 29
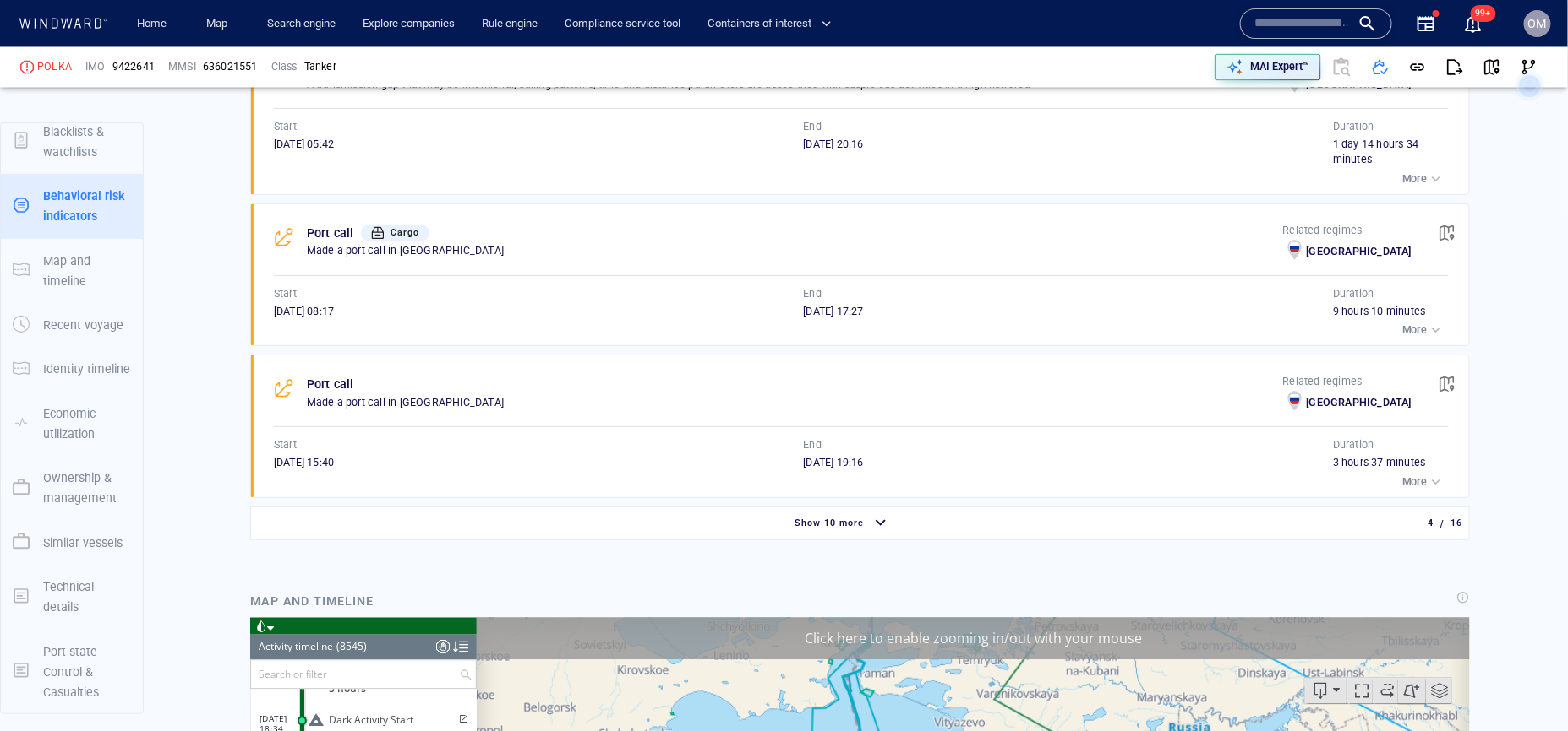
scroll to position [1453, 0]
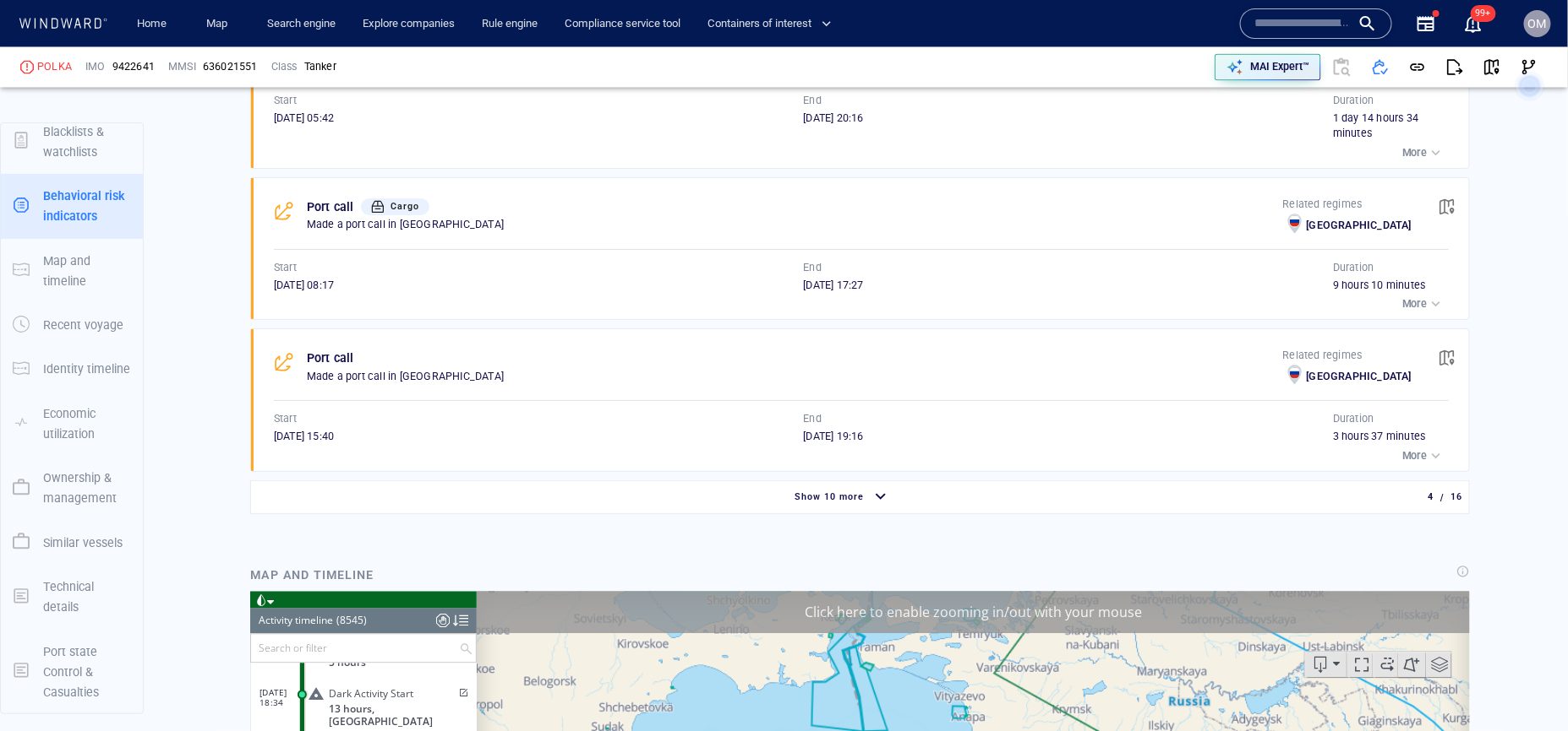
click at [820, 489] on div "Show 10 more" at bounding box center [829, 497] width 76 height 22
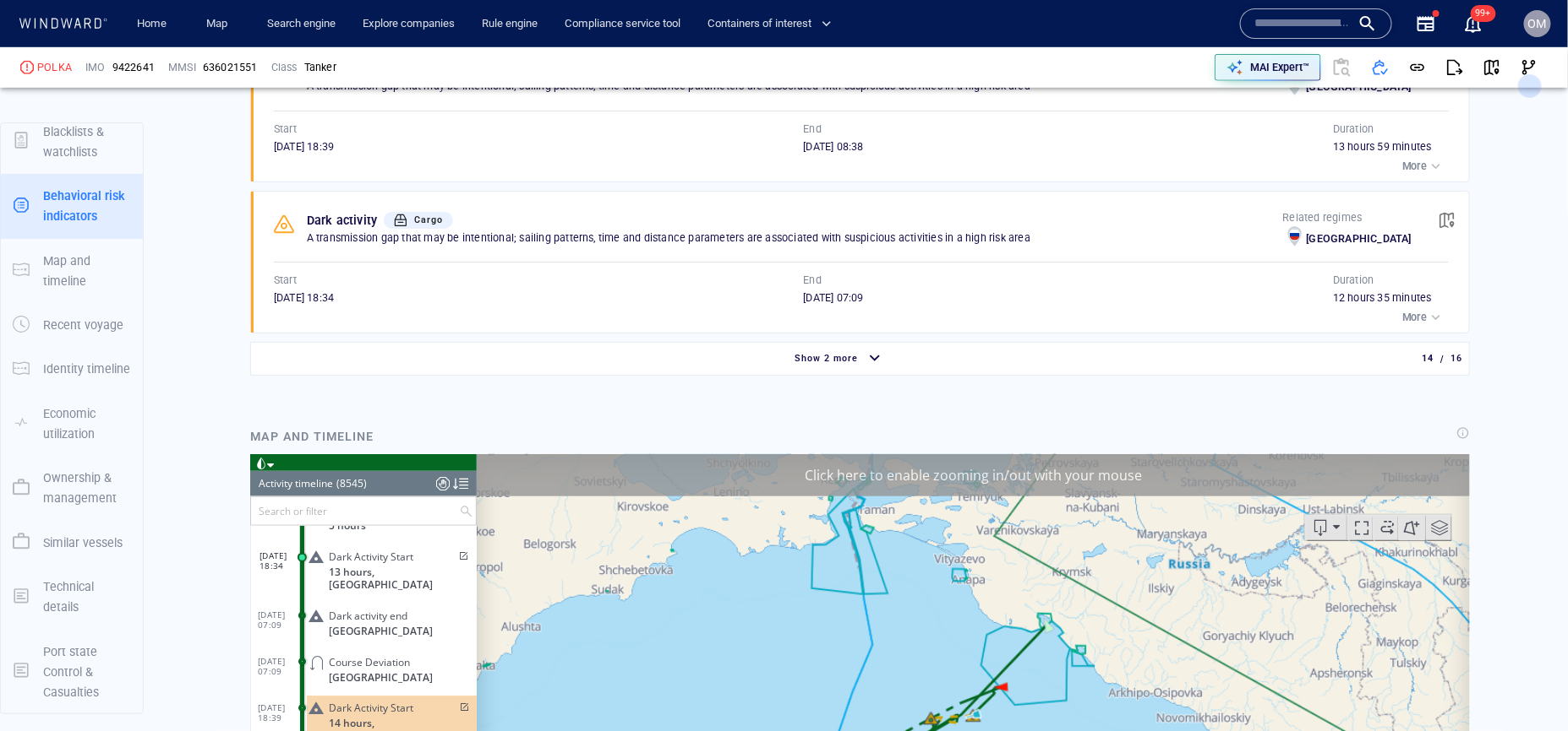
scroll to position [3299, 0]
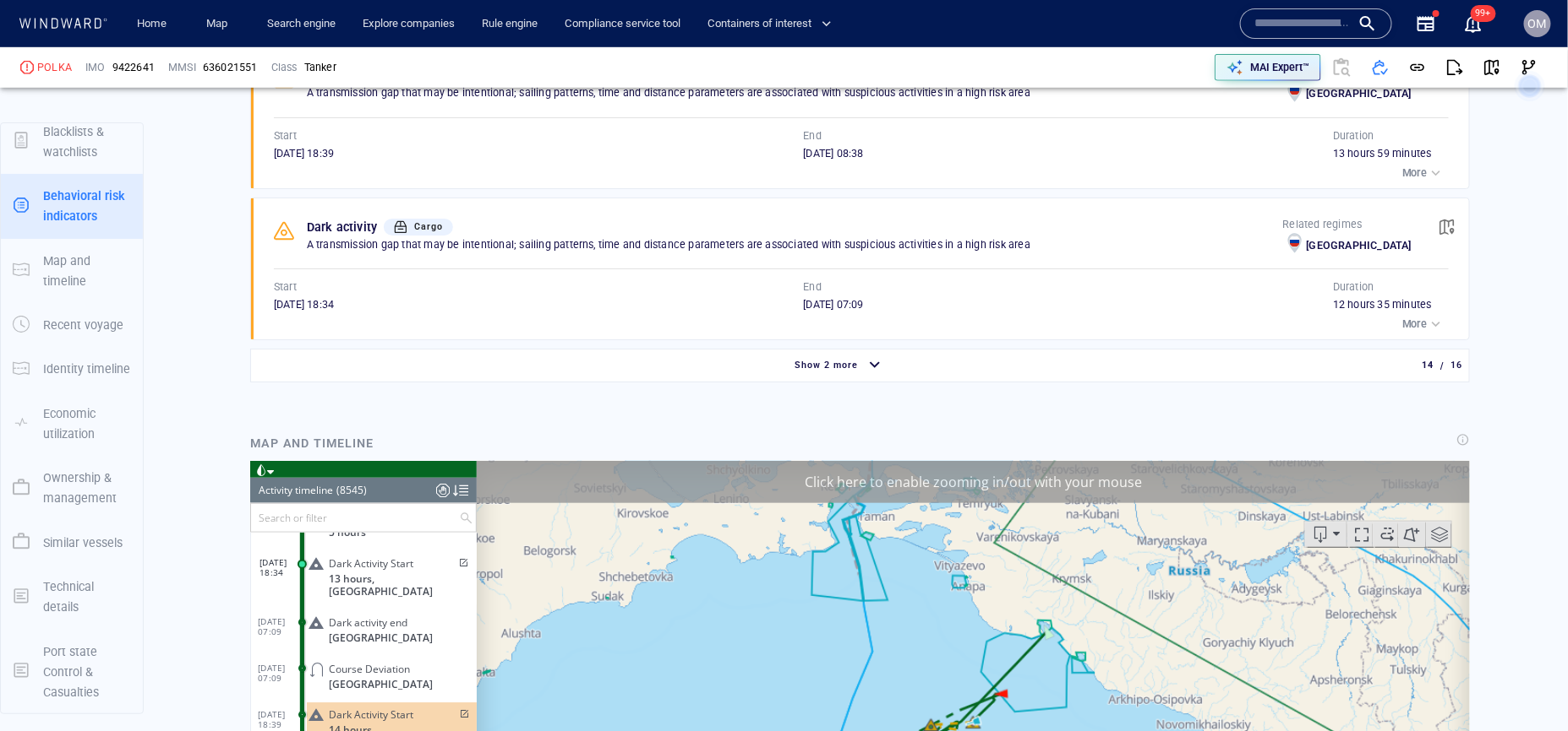
click at [867, 378] on div "button" at bounding box center [874, 366] width 27 height 29
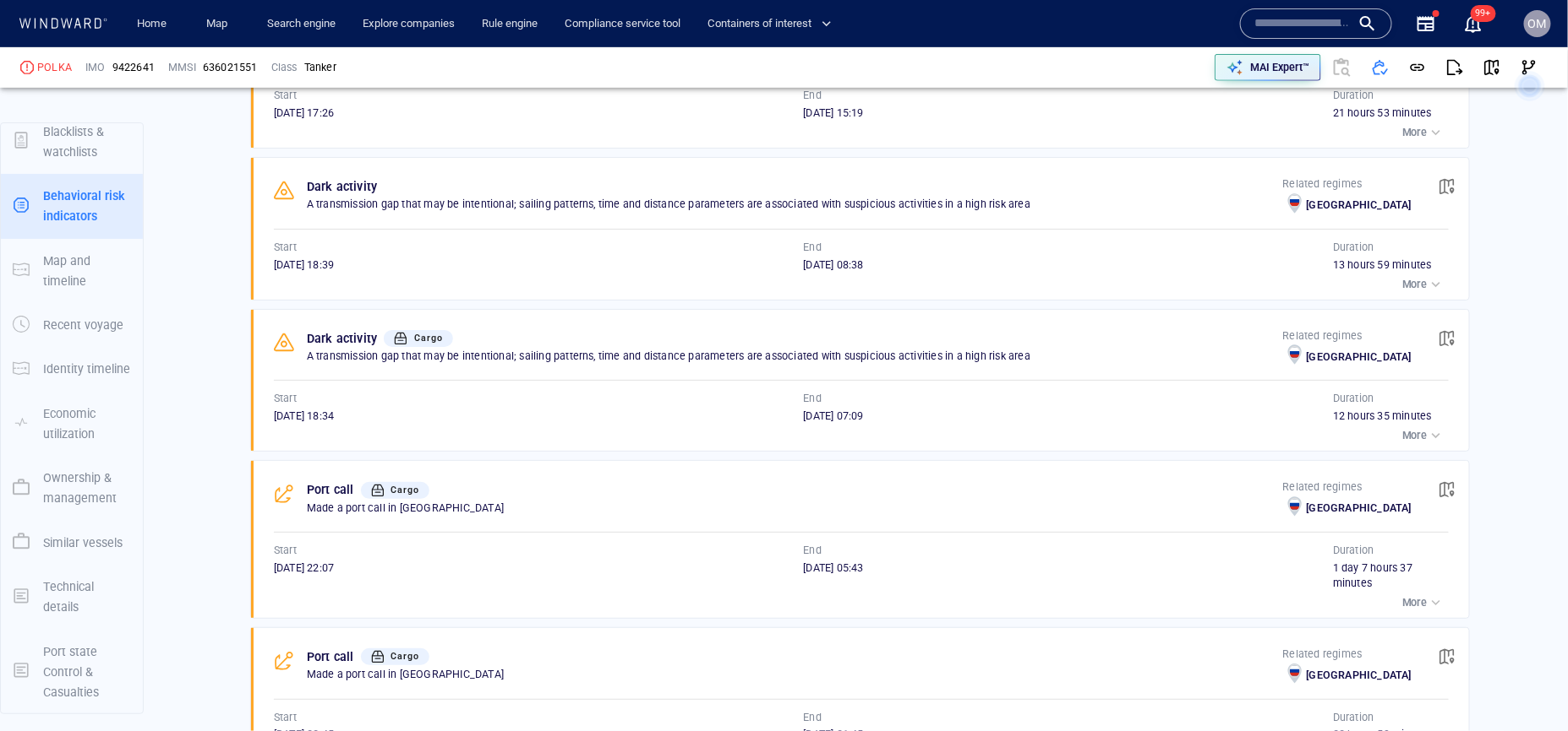
scroll to position [3186, 0]
click at [1444, 345] on span "button" at bounding box center [1446, 339] width 17 height 17
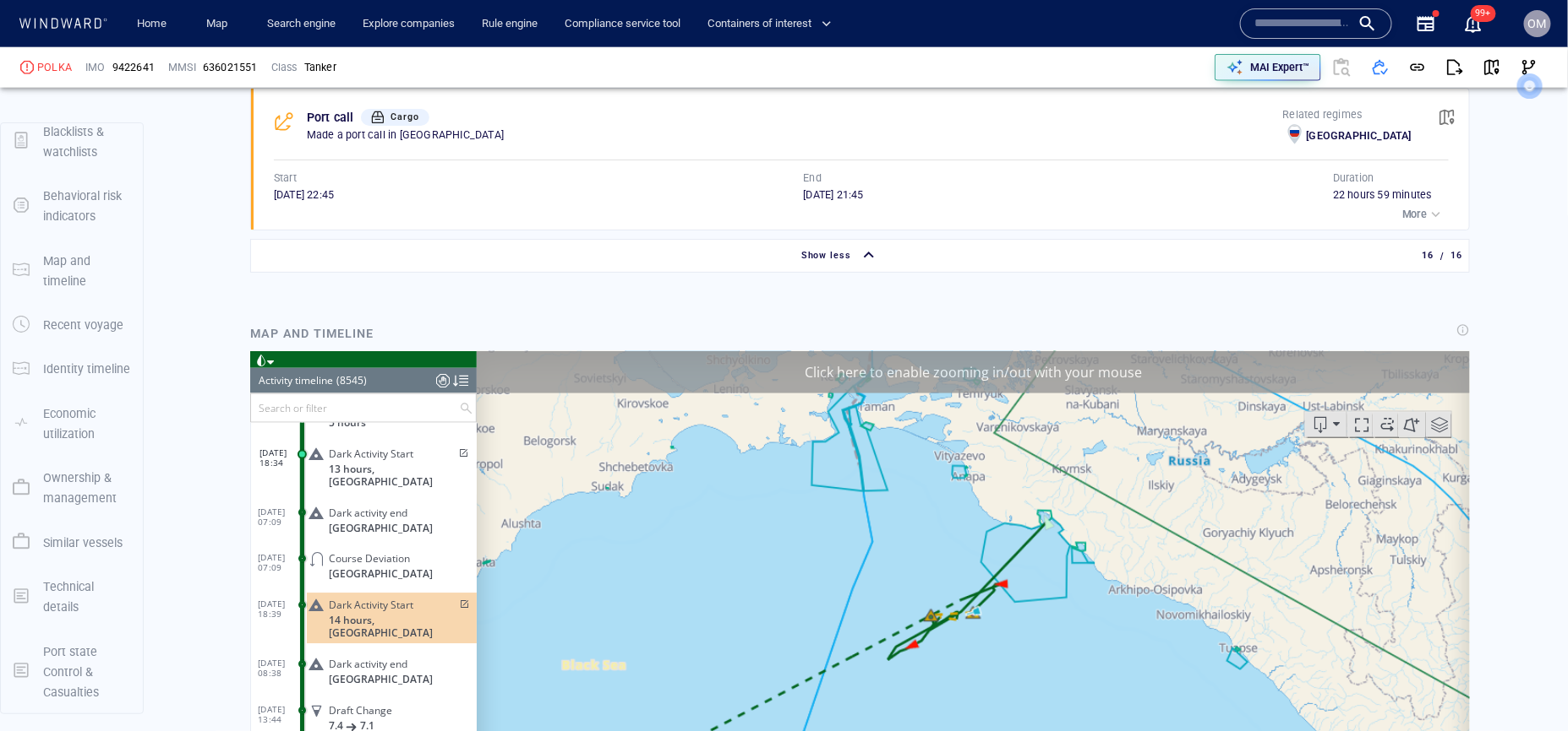
scroll to position [3777, 0]
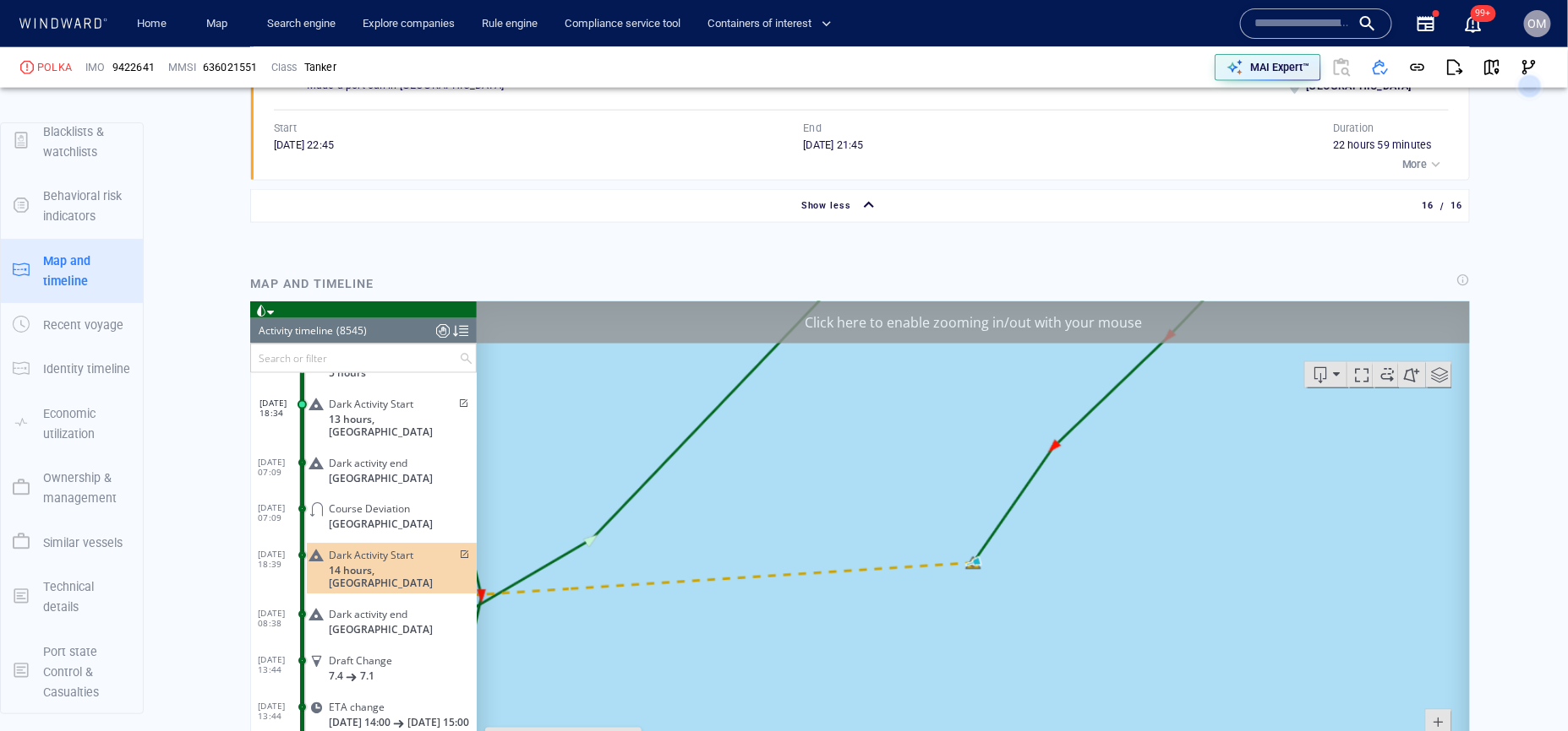
click at [460, 550] on span at bounding box center [461, 555] width 15 height 10
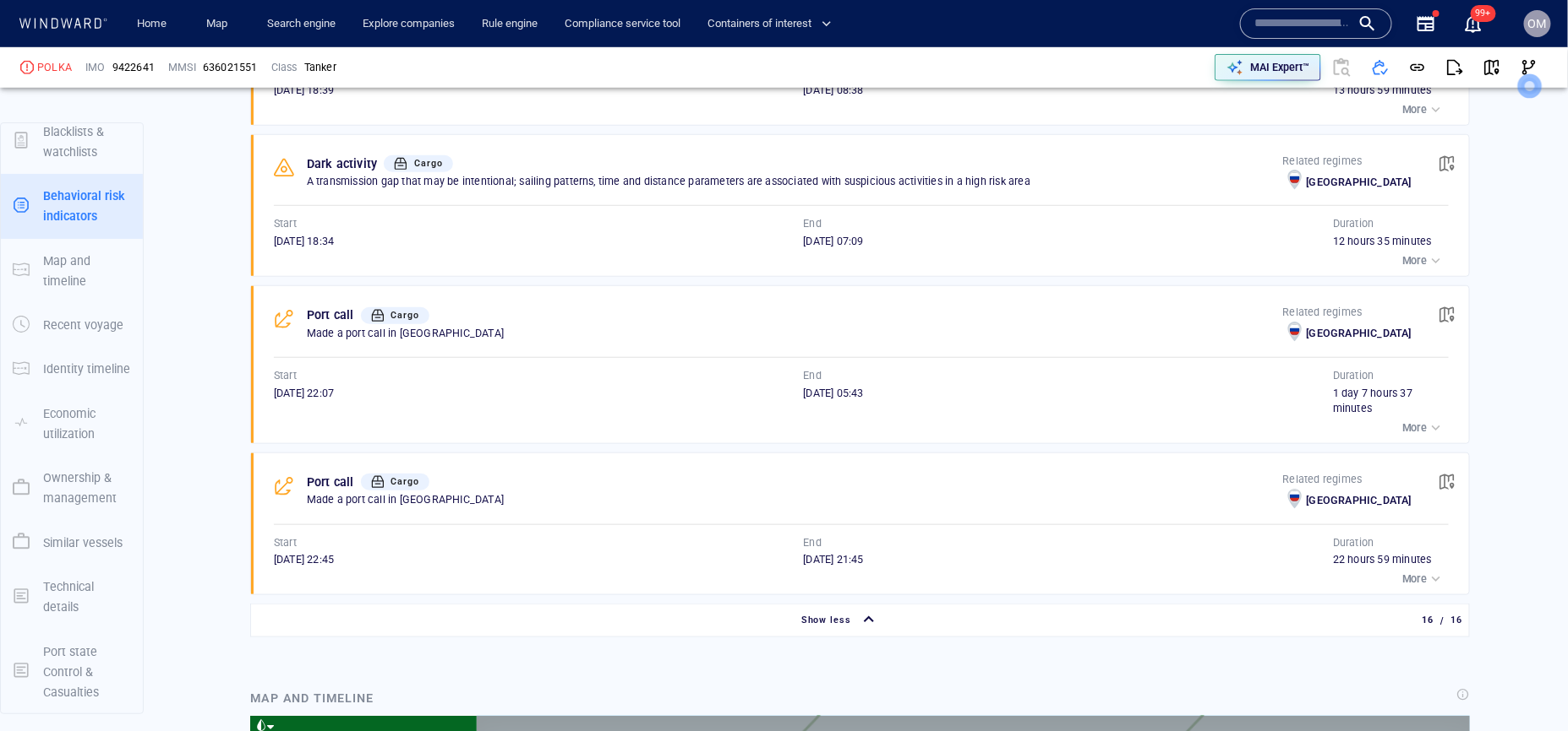
scroll to position [3351, 0]
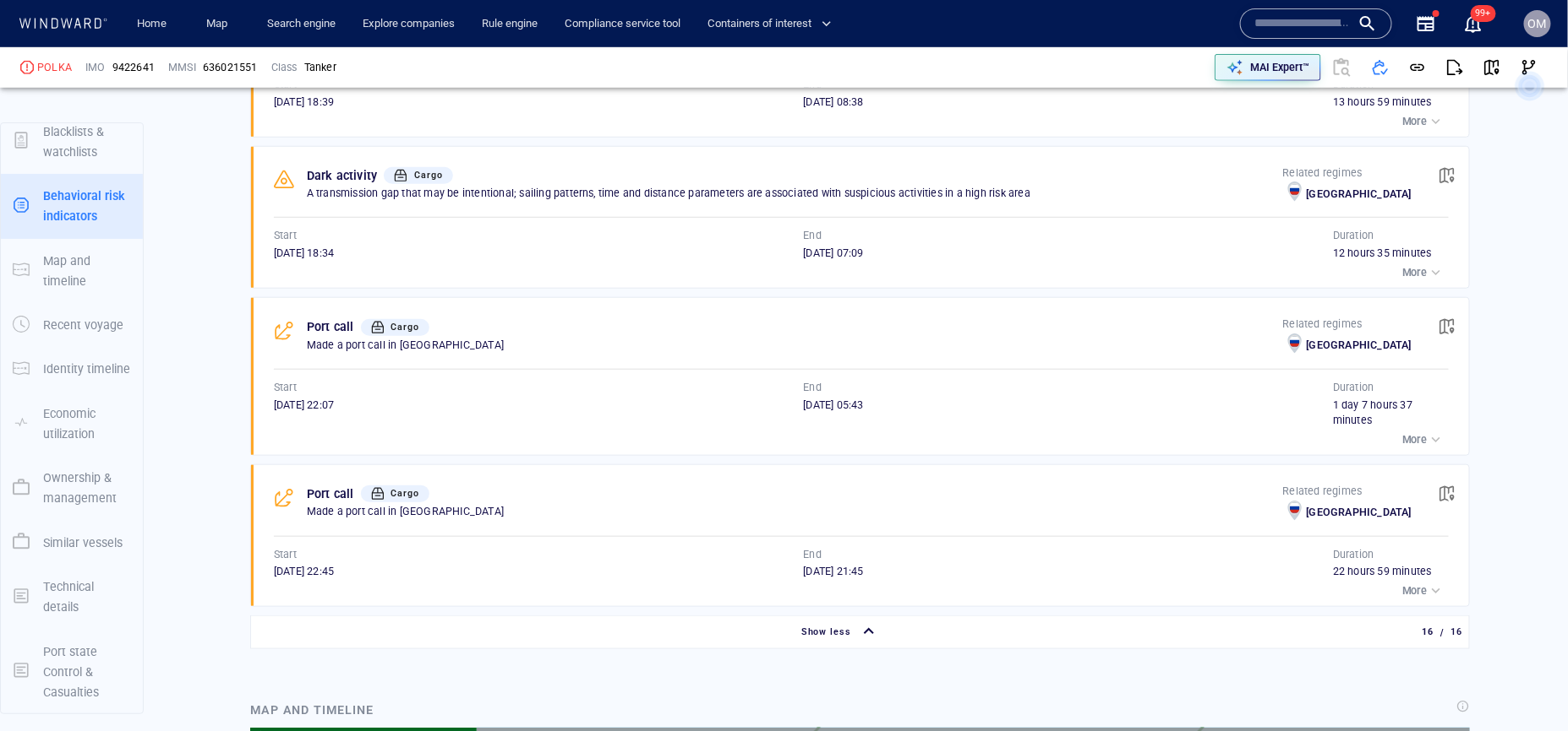
click at [299, 259] on span "17/02/2025 18:34" at bounding box center [303, 253] width 60 height 13
click at [817, 243] on p "End" at bounding box center [812, 236] width 18 height 16
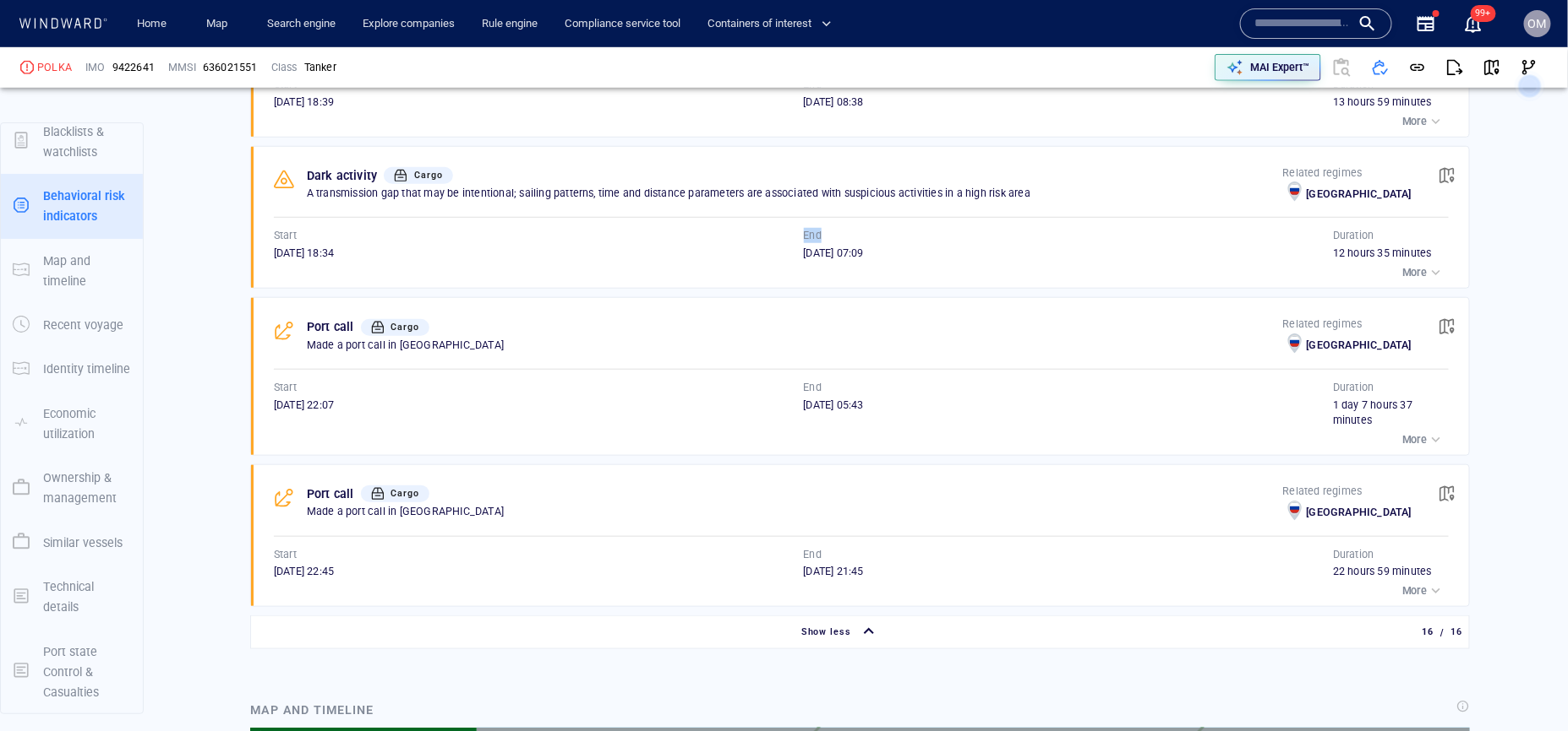
click at [817, 243] on p "End" at bounding box center [812, 236] width 18 height 16
click at [818, 260] on span "18/02/2025 07:09" at bounding box center [834, 253] width 60 height 13
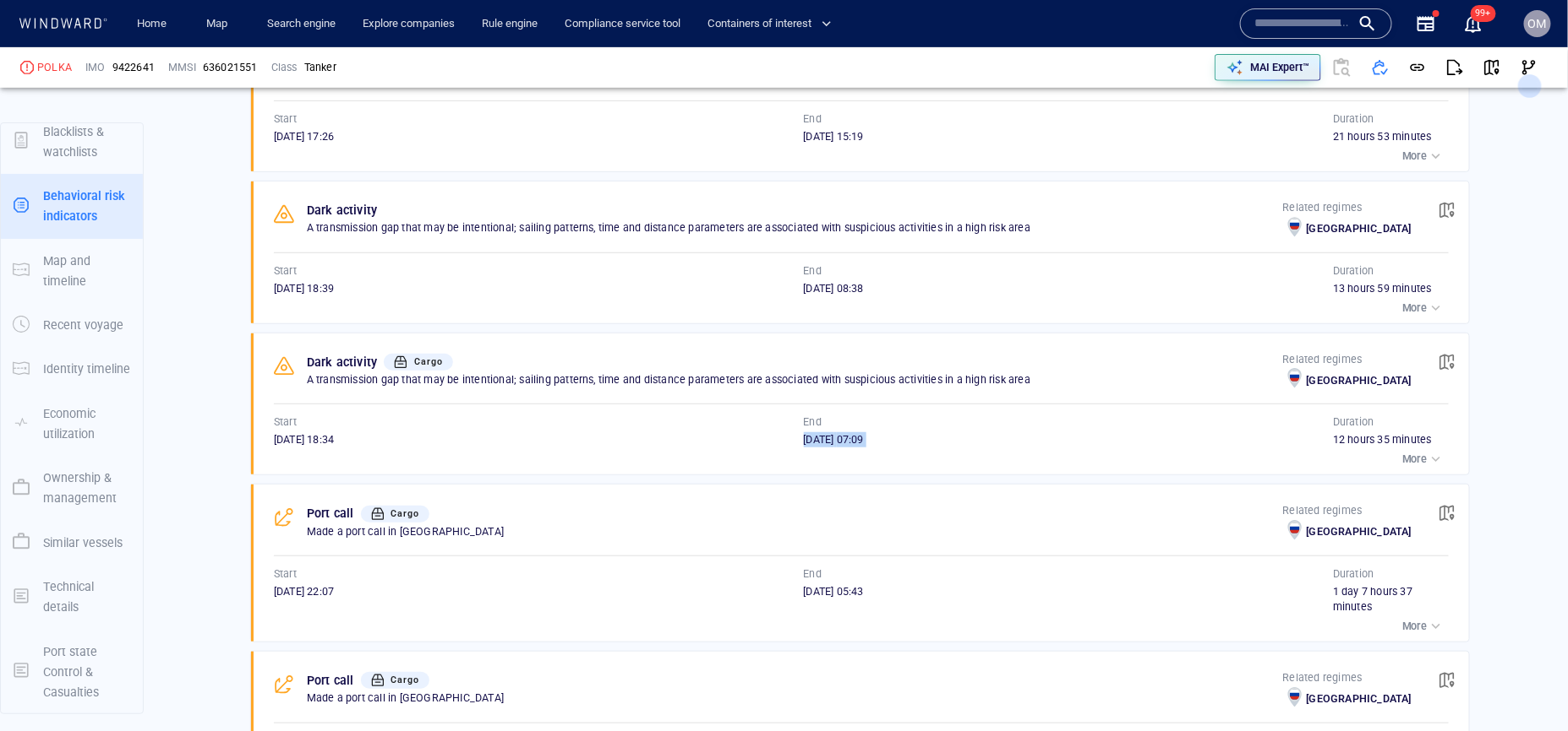
scroll to position [3163, 0]
click at [1445, 216] on span "button" at bounding box center [1446, 211] width 17 height 17
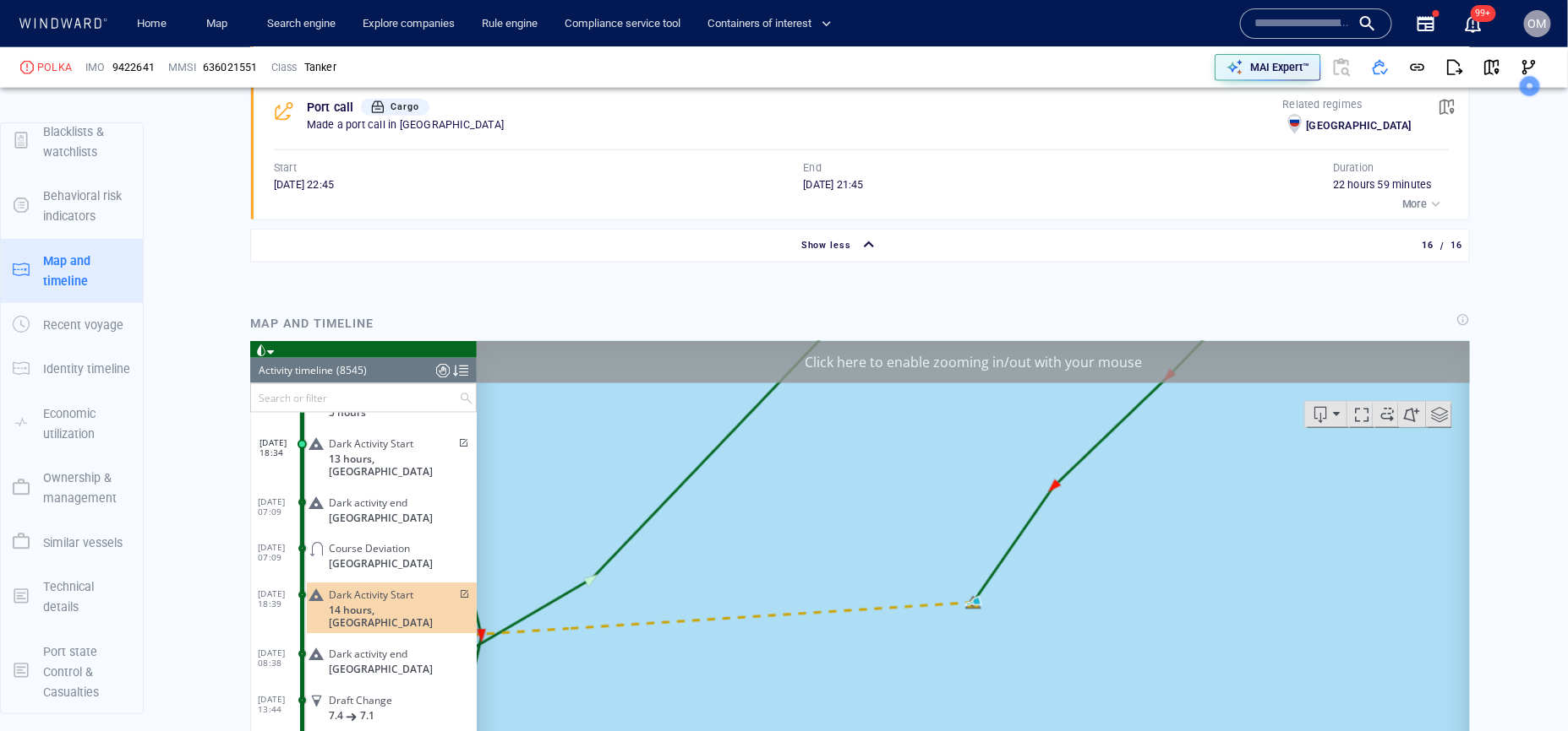
scroll to position [3777, 0]
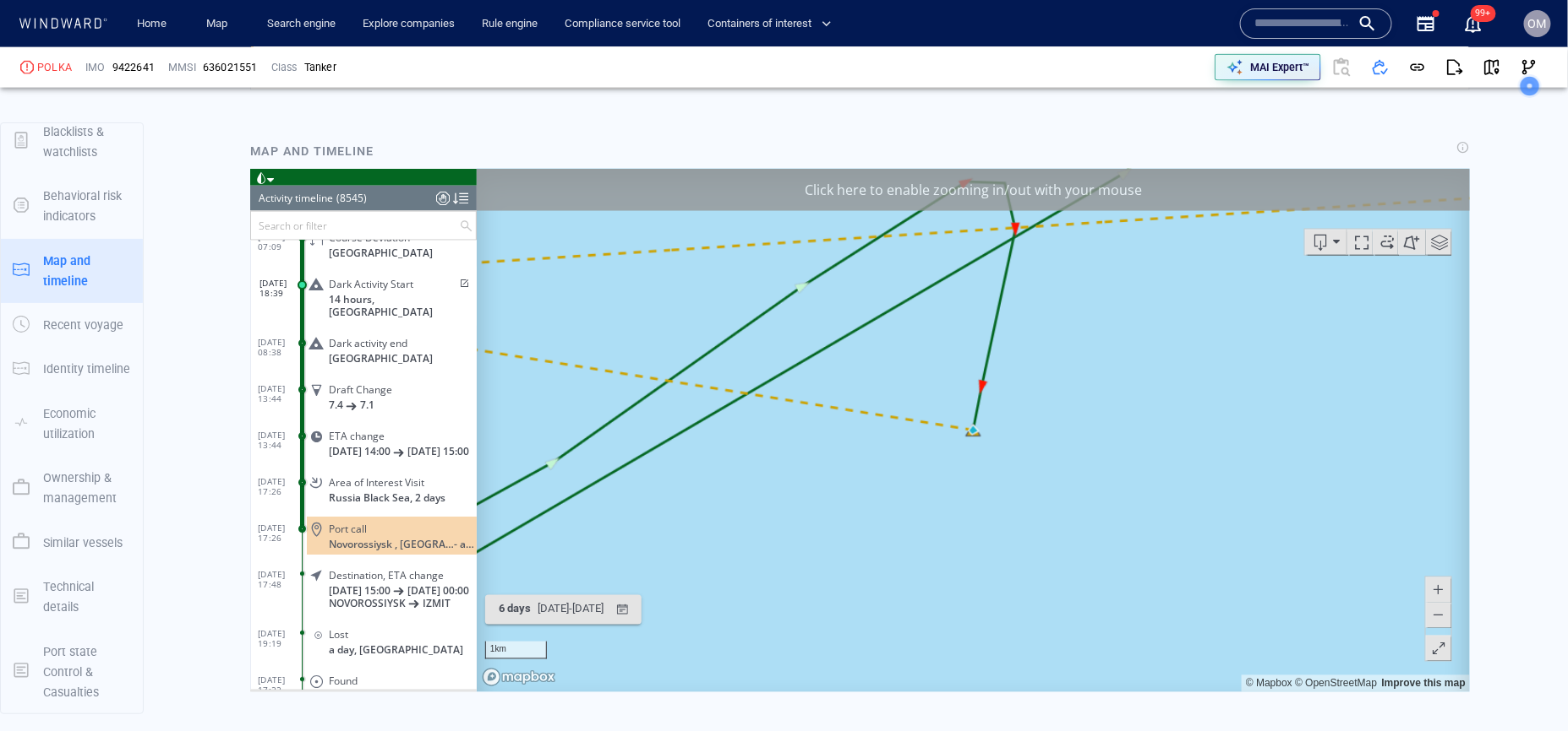
scroll to position [3927, 0]
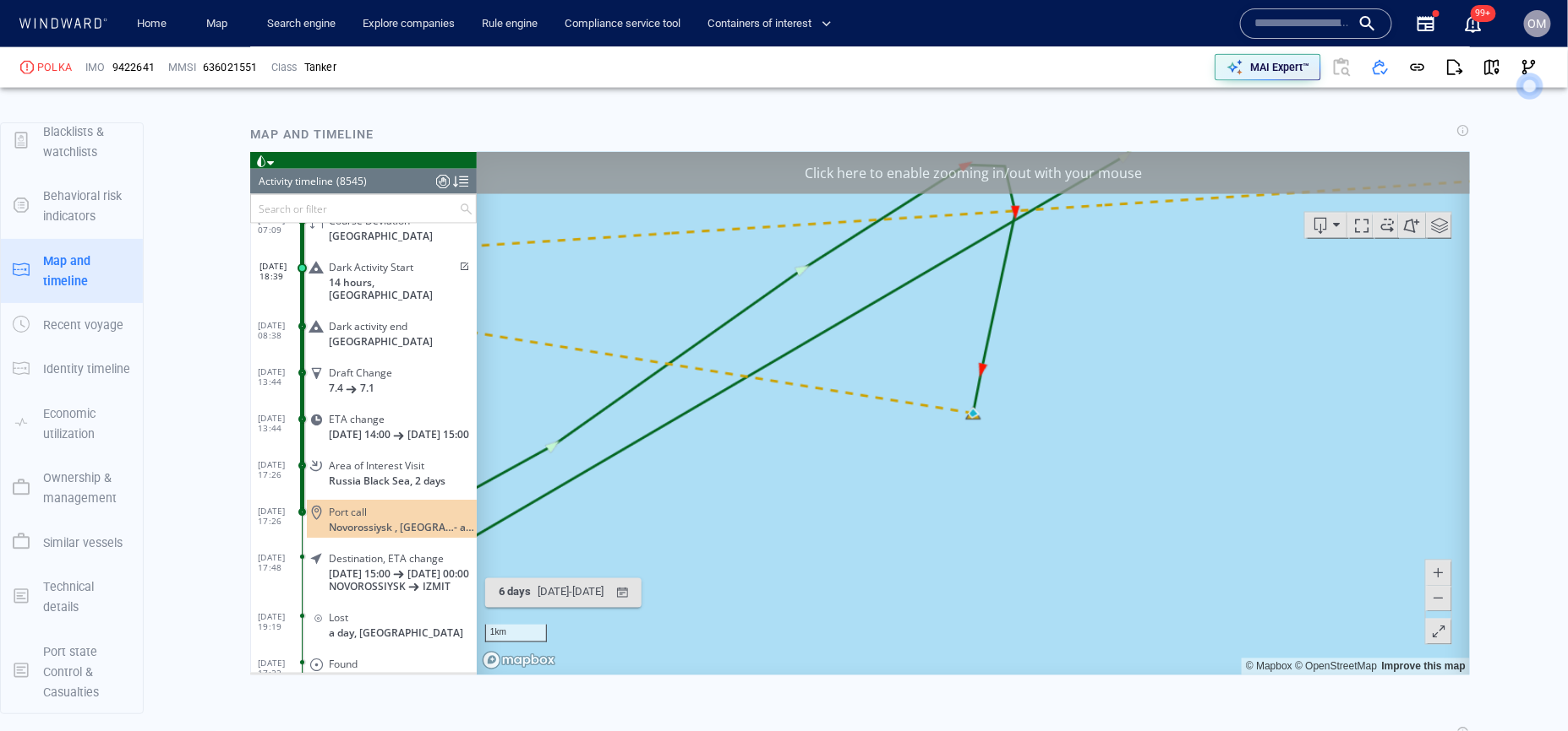
click at [1448, 608] on button at bounding box center [1438, 598] width 25 height 25
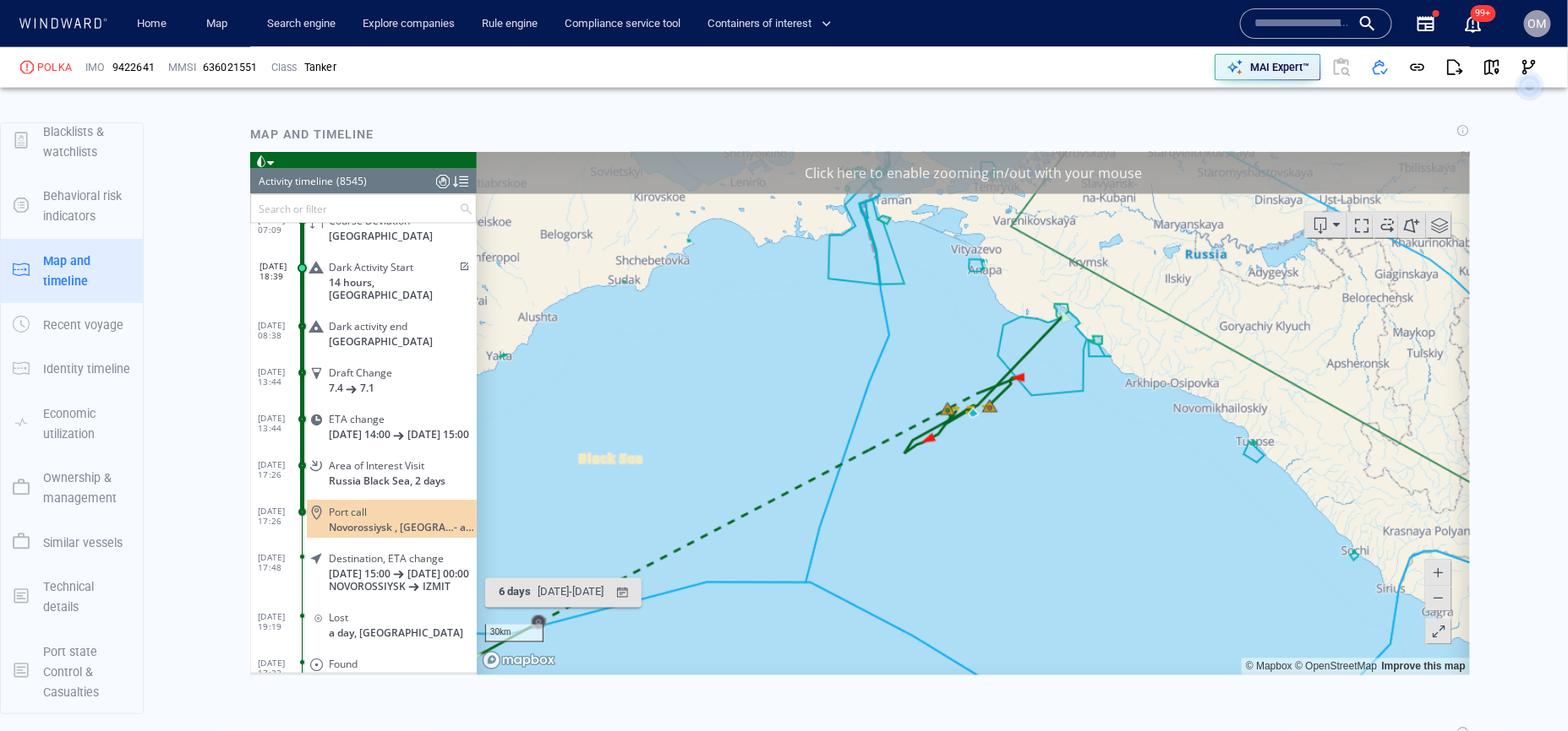
click at [461, 255] on div "Dark Activity Start 14 hours, Russia" at bounding box center [390, 280] width 170 height 51
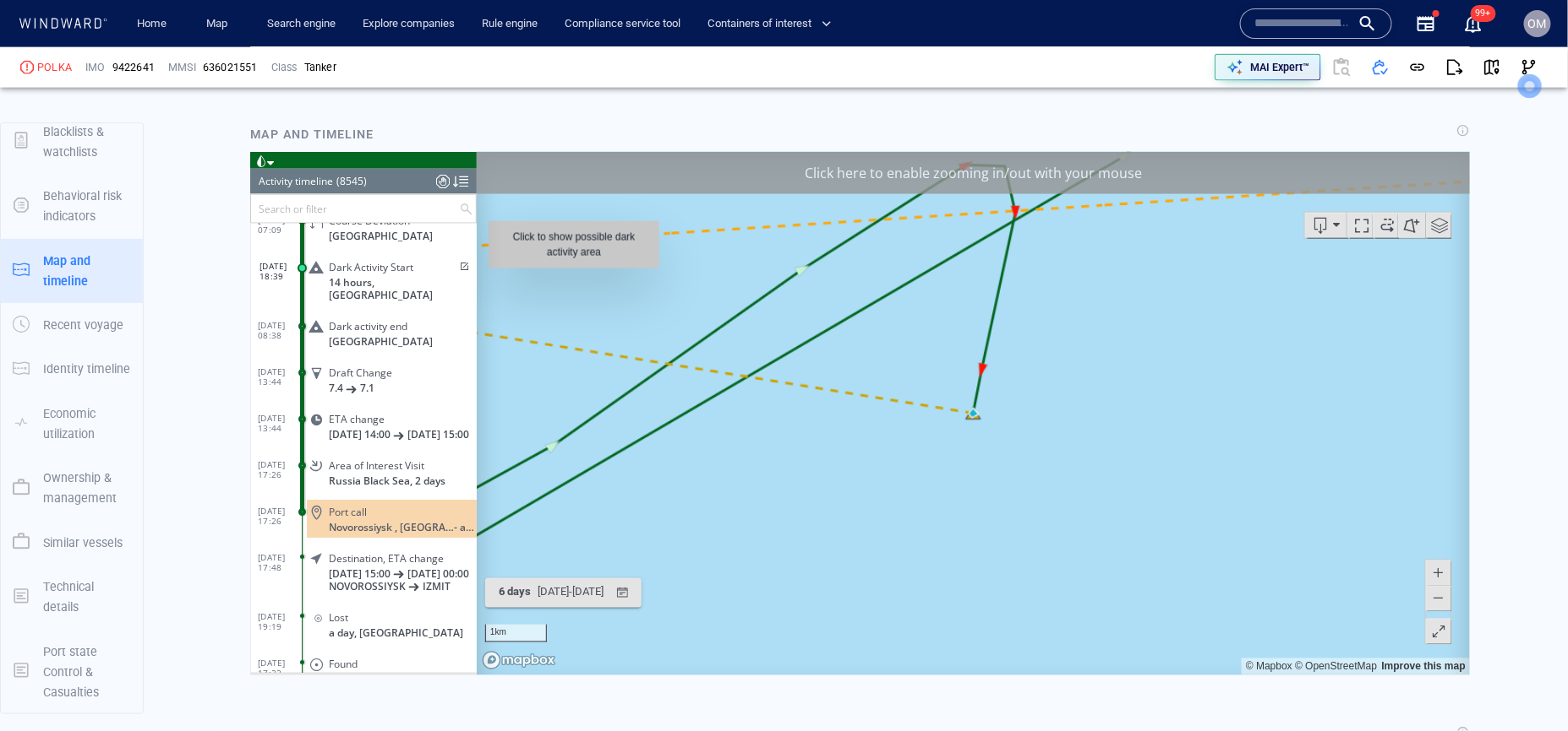
click at [460, 261] on span at bounding box center [461, 266] width 15 height 10
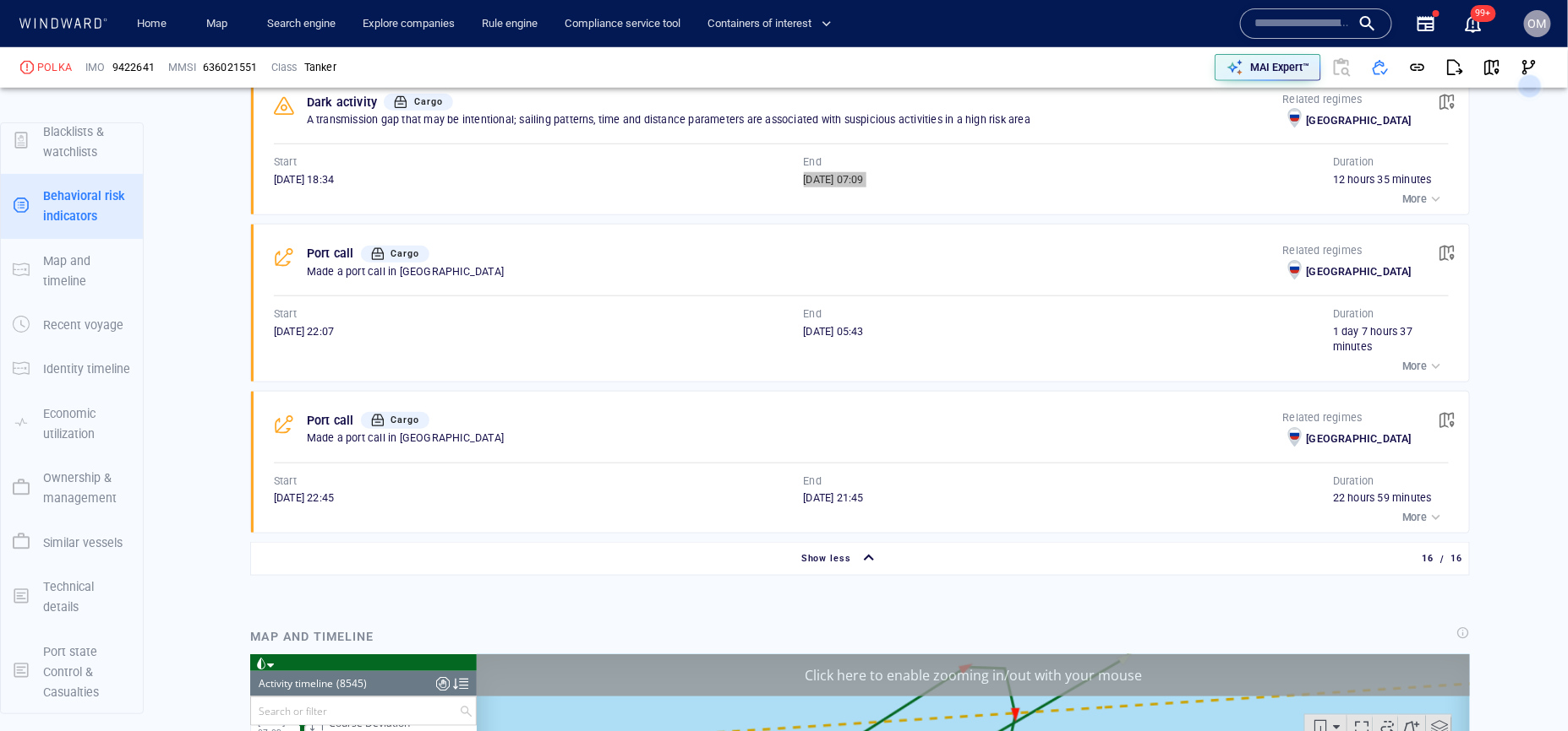
scroll to position [3290, 0]
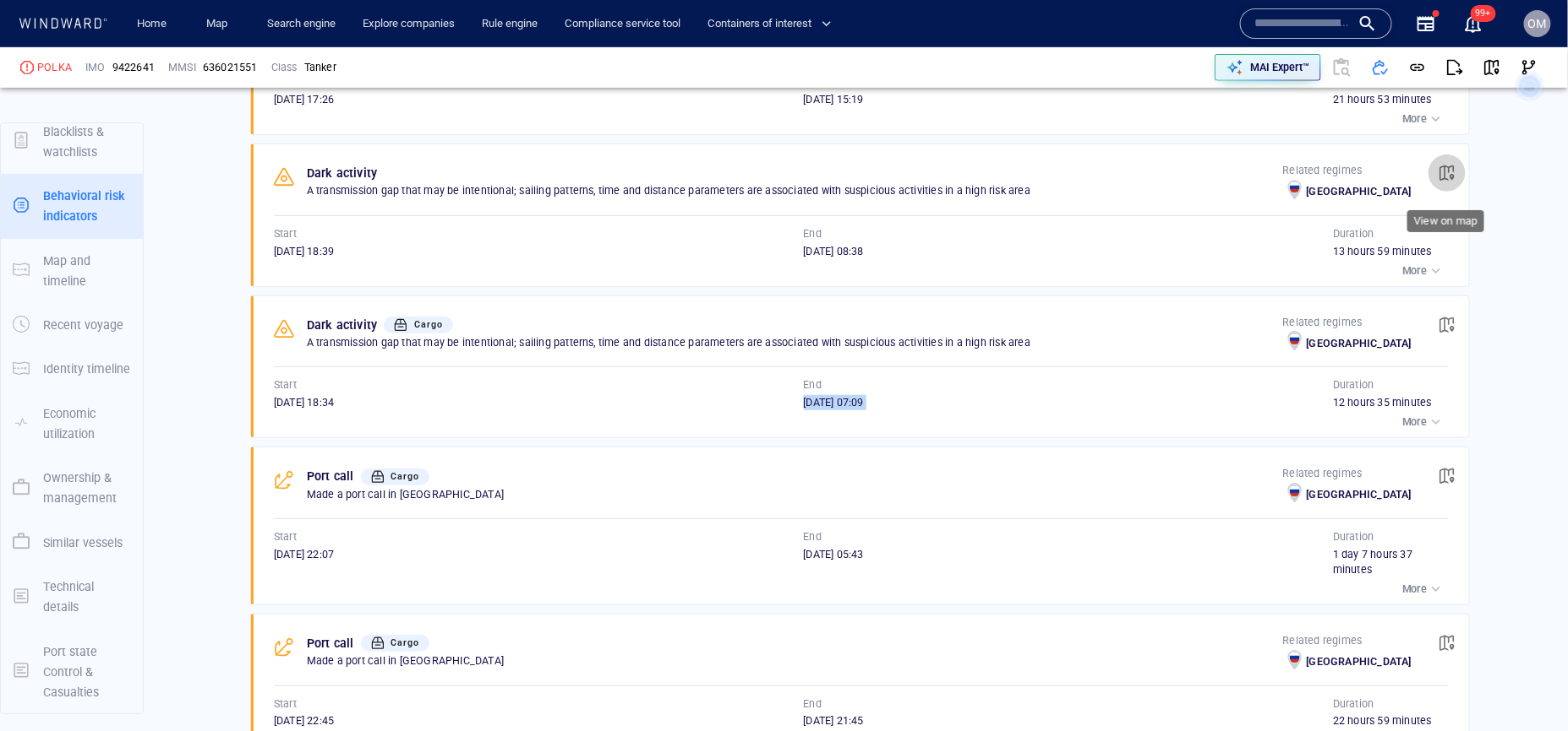
click at [1441, 182] on span "button" at bounding box center [1446, 172] width 17 height 17
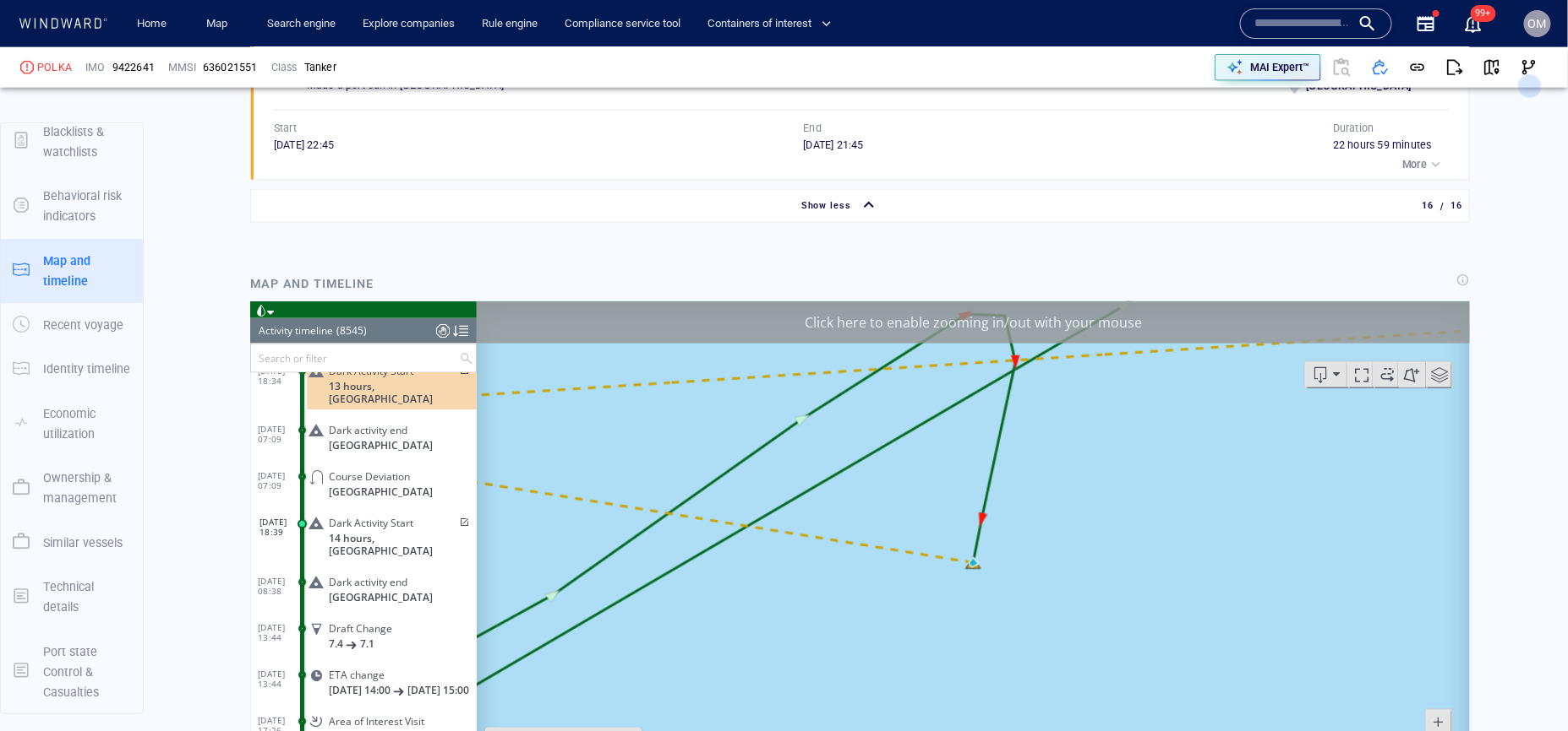
scroll to position [357726, 0]
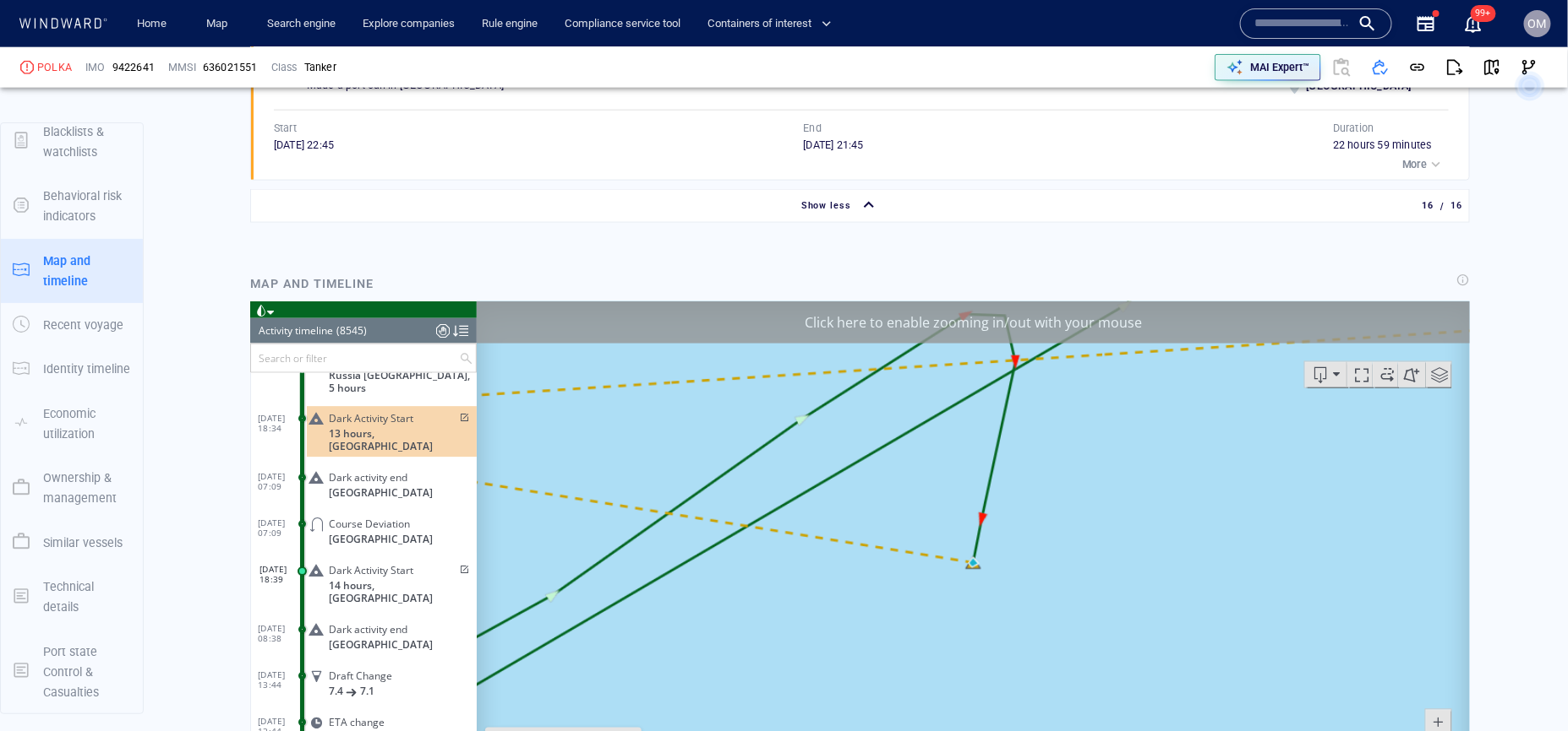
click at [457, 565] on span at bounding box center [461, 570] width 15 height 10
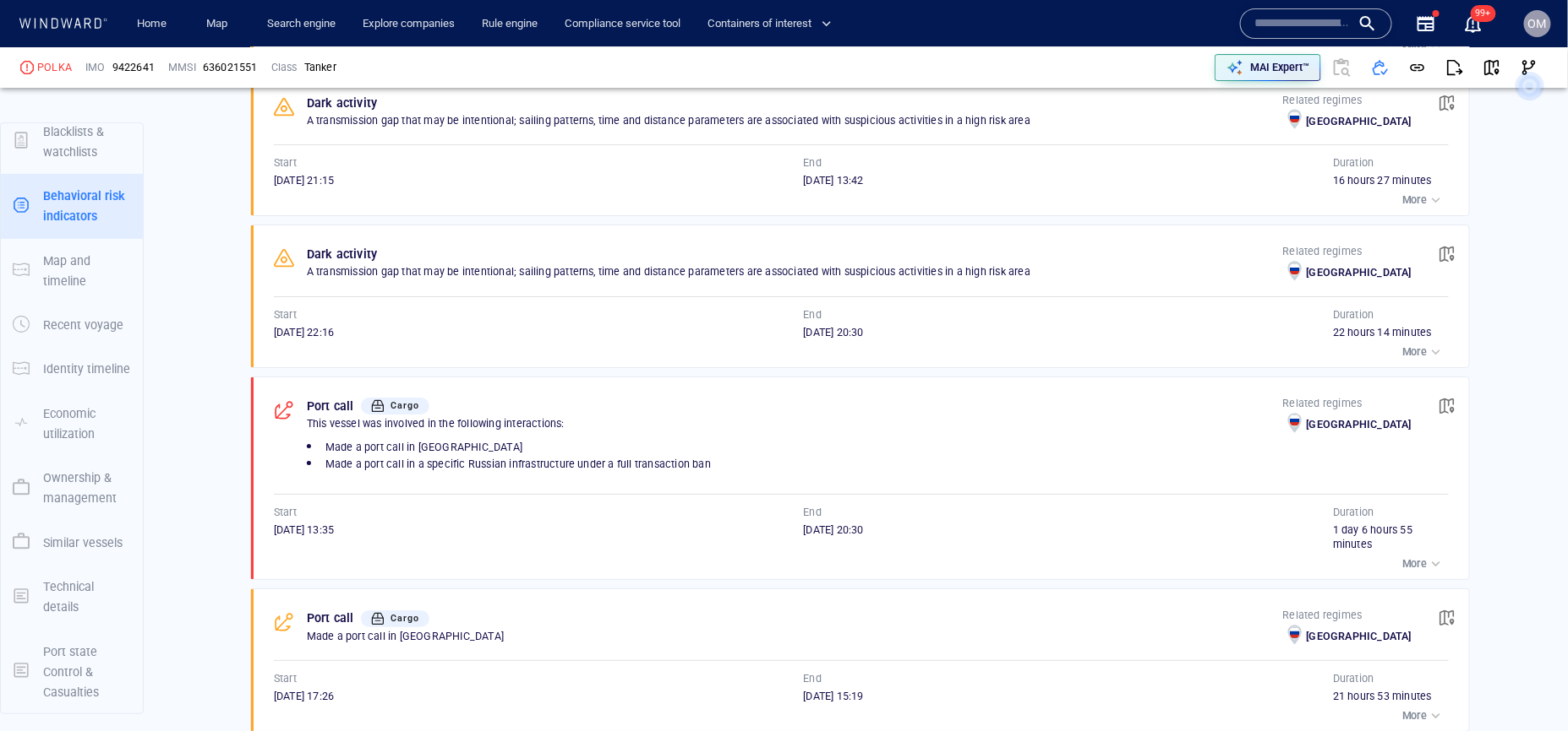
scroll to position [2616, 0]
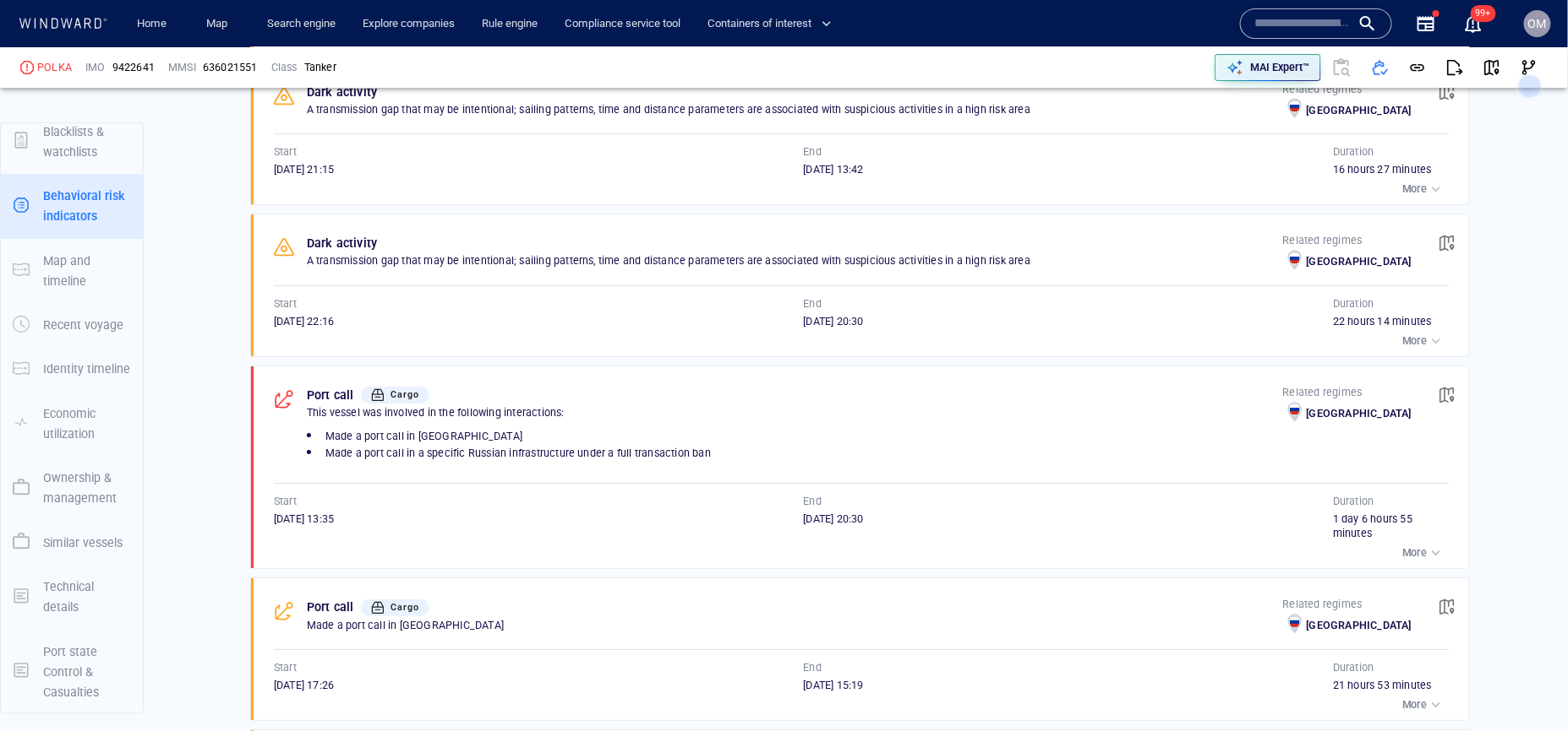
click at [1442, 249] on span "button" at bounding box center [1446, 243] width 17 height 17
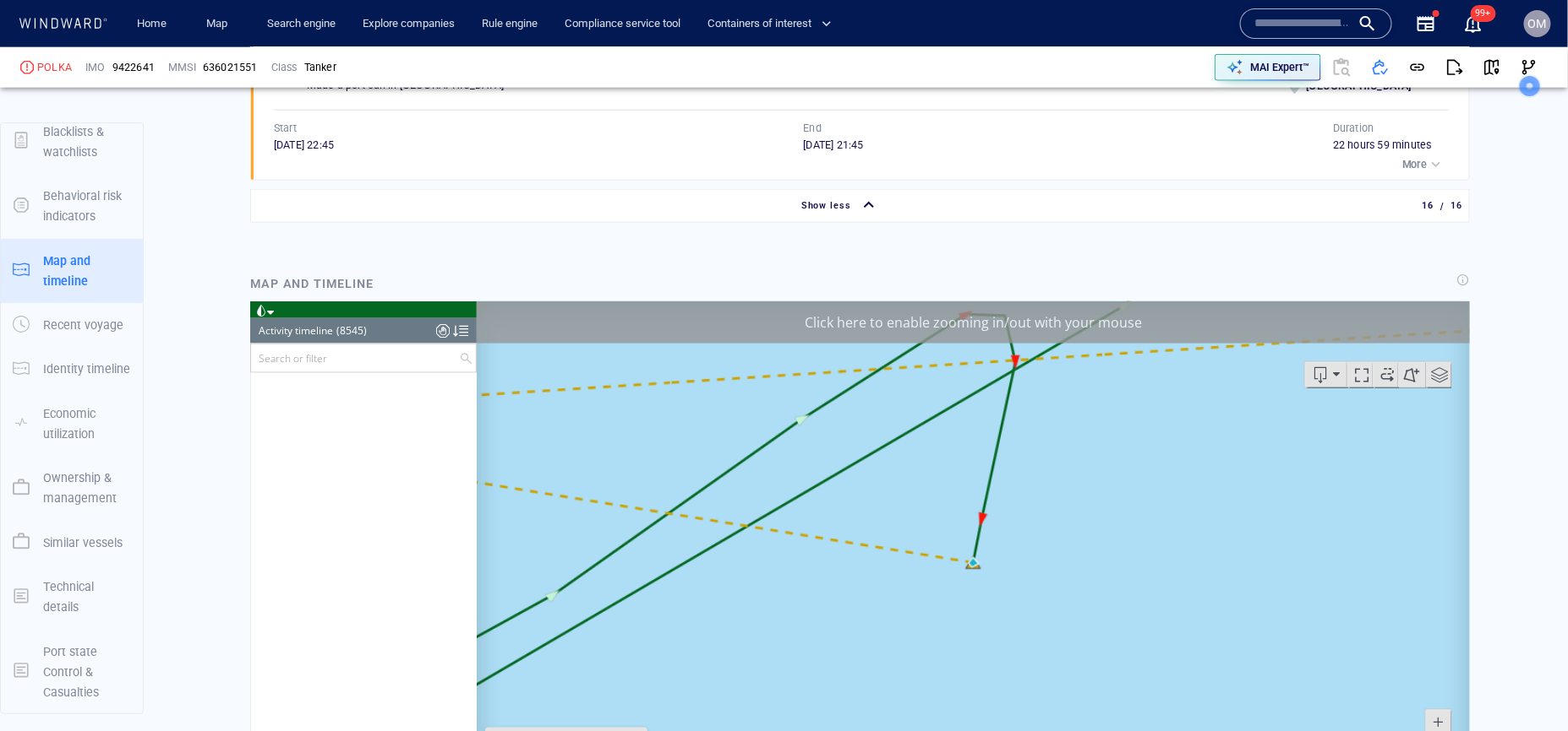
scroll to position [365590, 0]
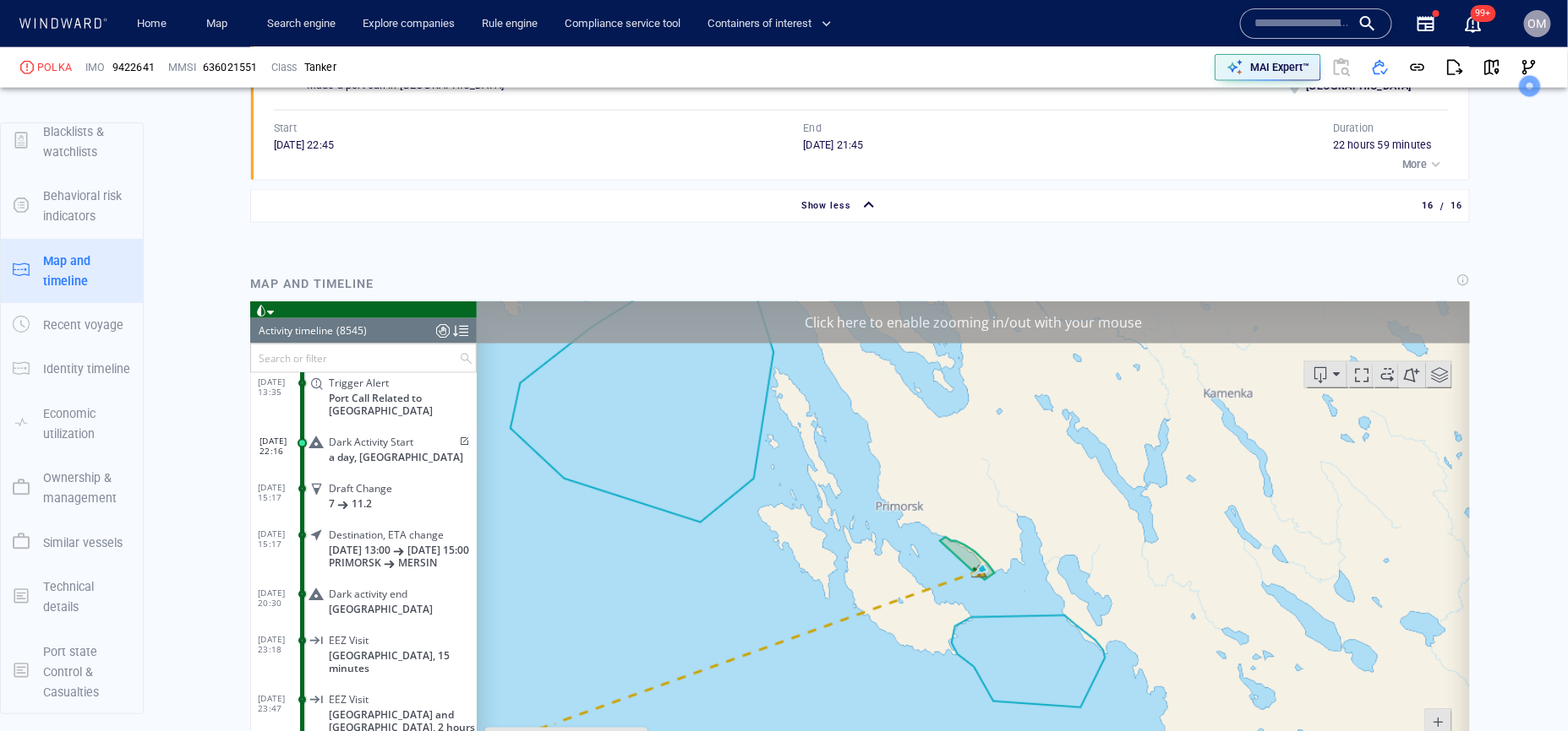
scroll to position [3969, 0]
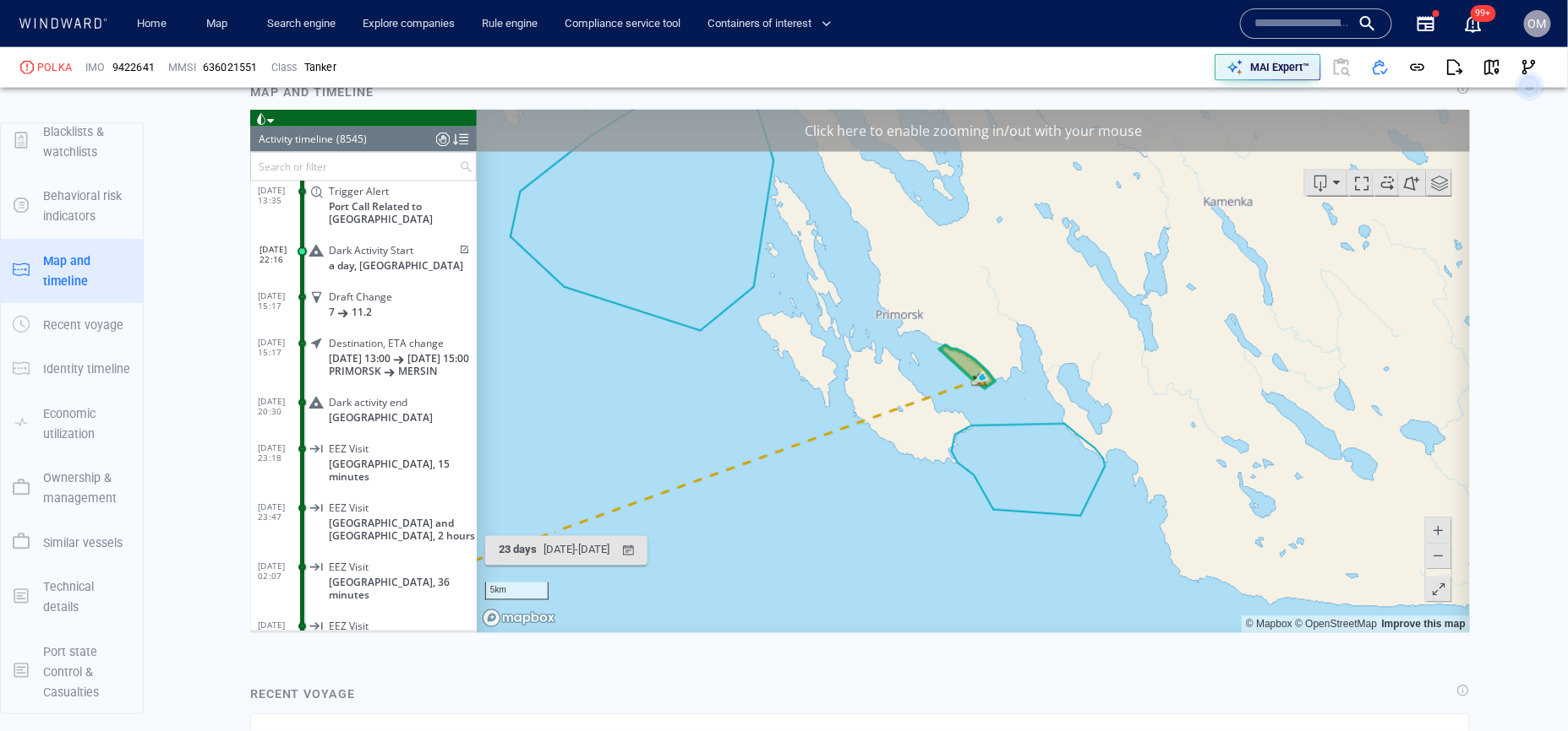
click at [1441, 531] on span at bounding box center [1437, 531] width 17 height 25
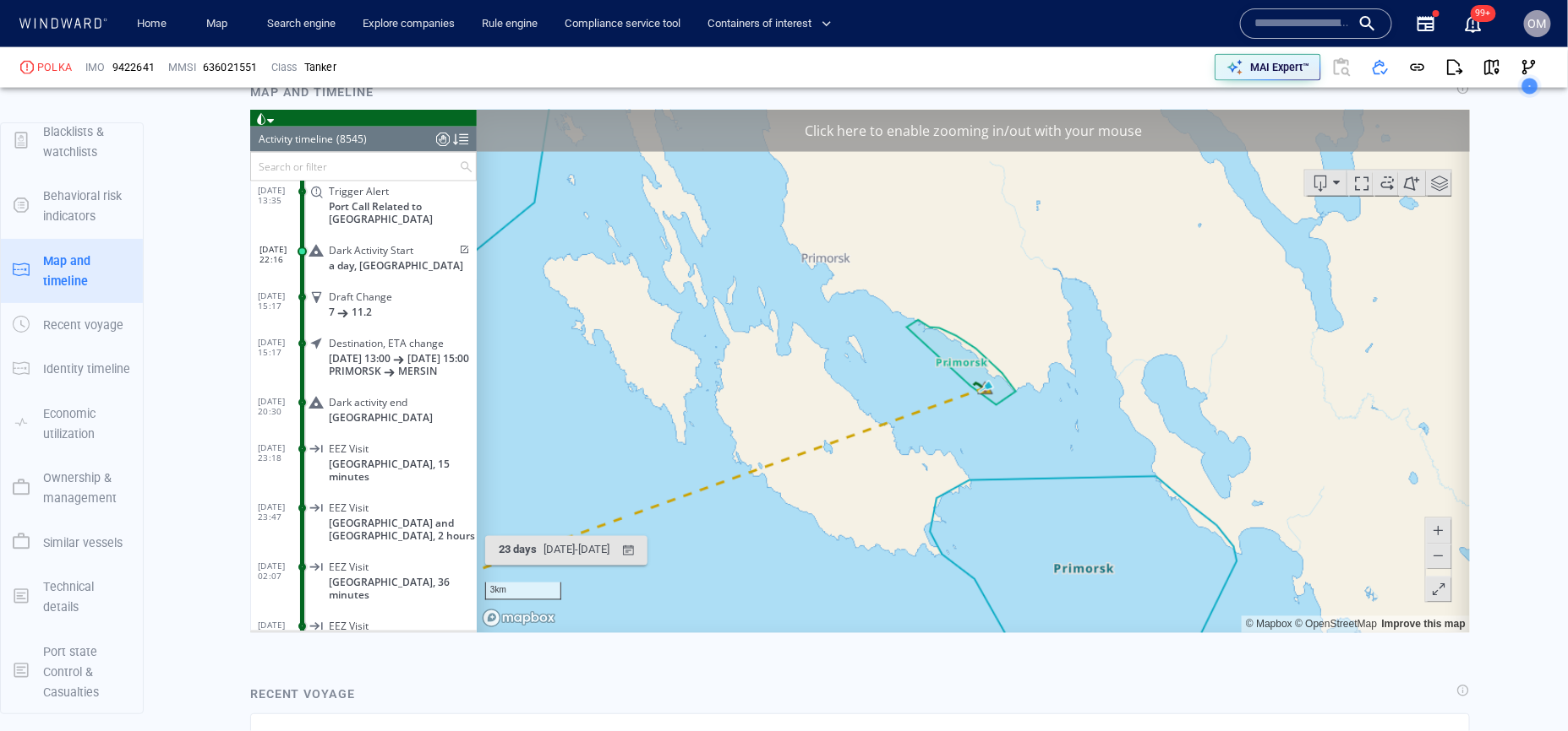
click at [1441, 531] on span at bounding box center [1437, 531] width 17 height 25
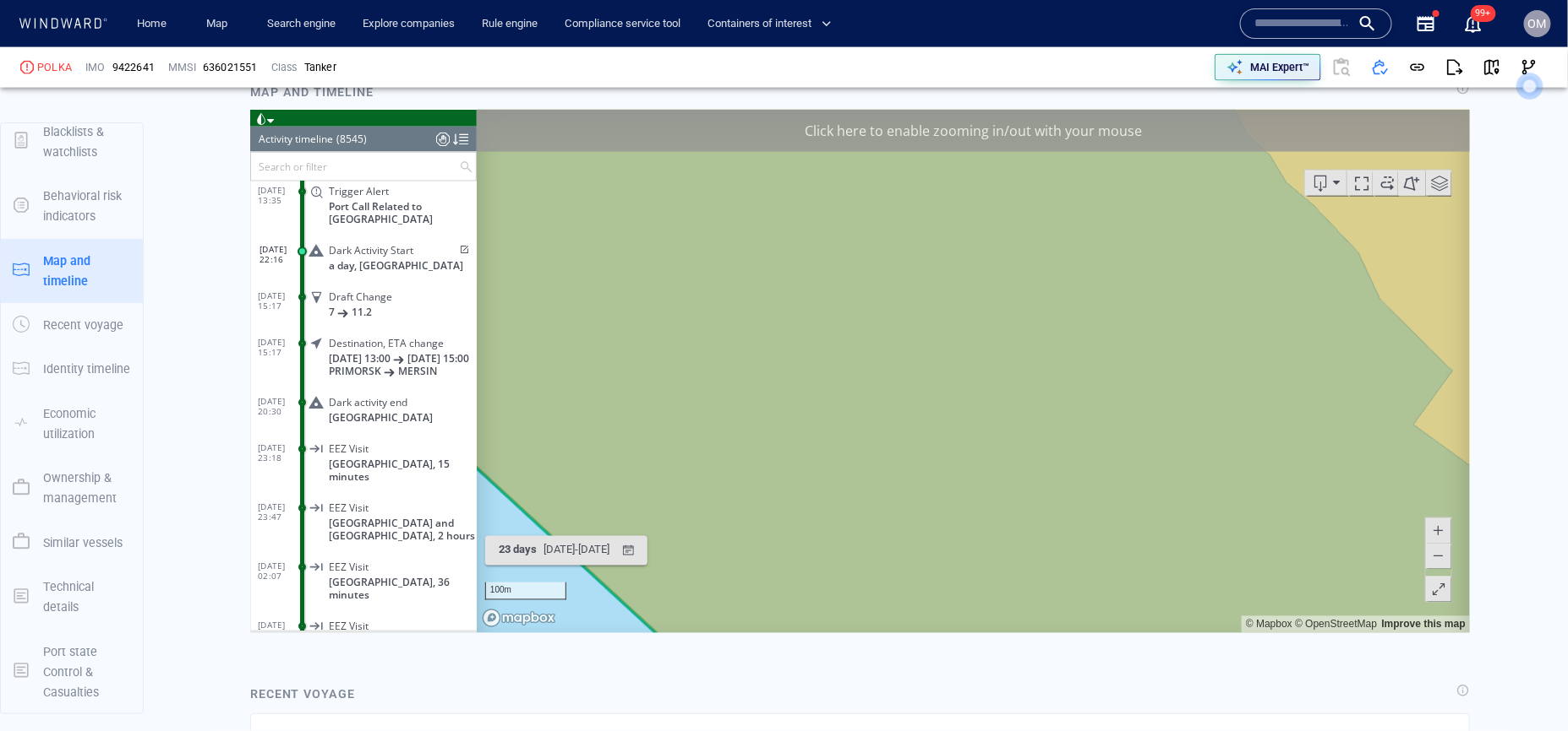
click at [1436, 557] on span at bounding box center [1437, 556] width 17 height 25
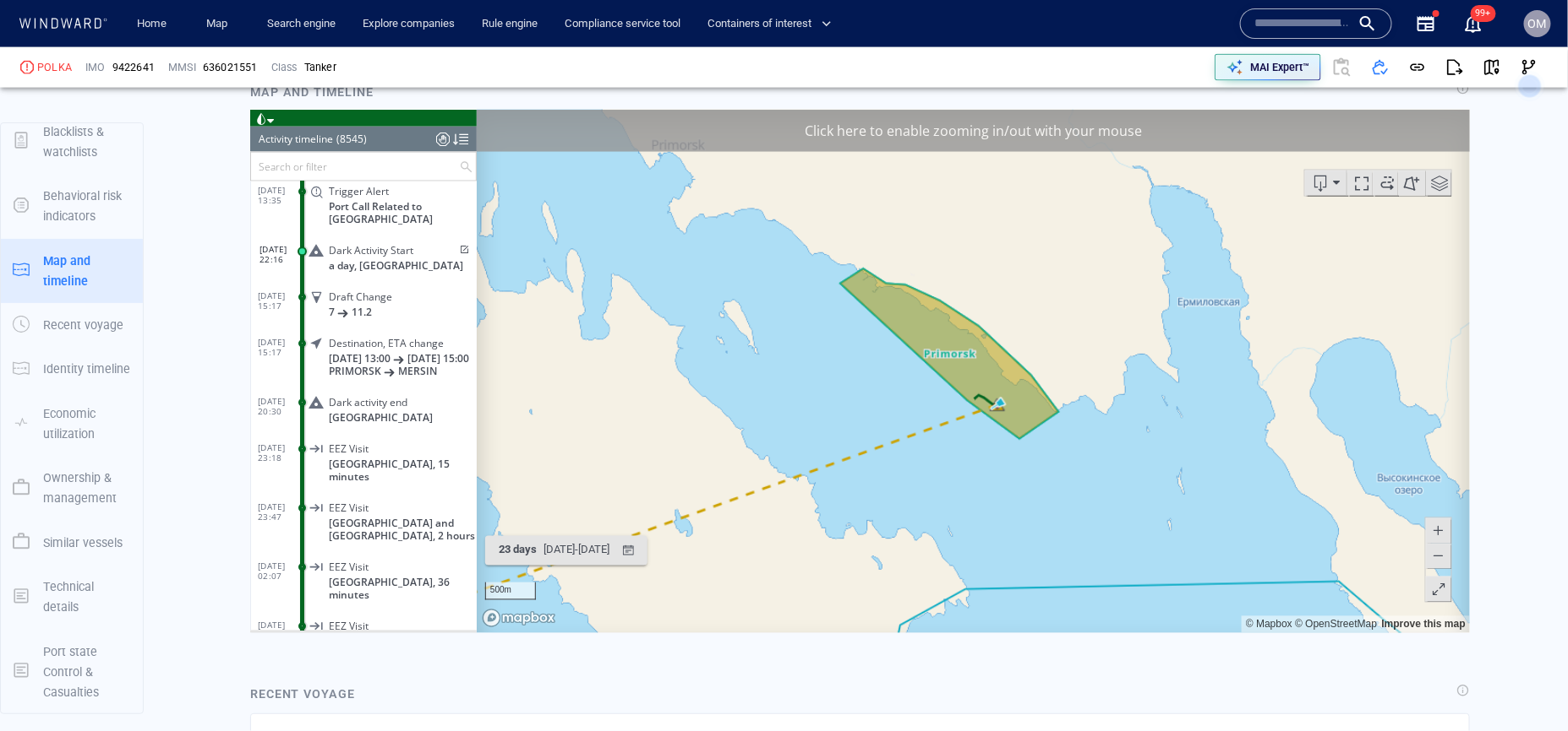
click at [1436, 557] on span at bounding box center [1437, 556] width 17 height 25
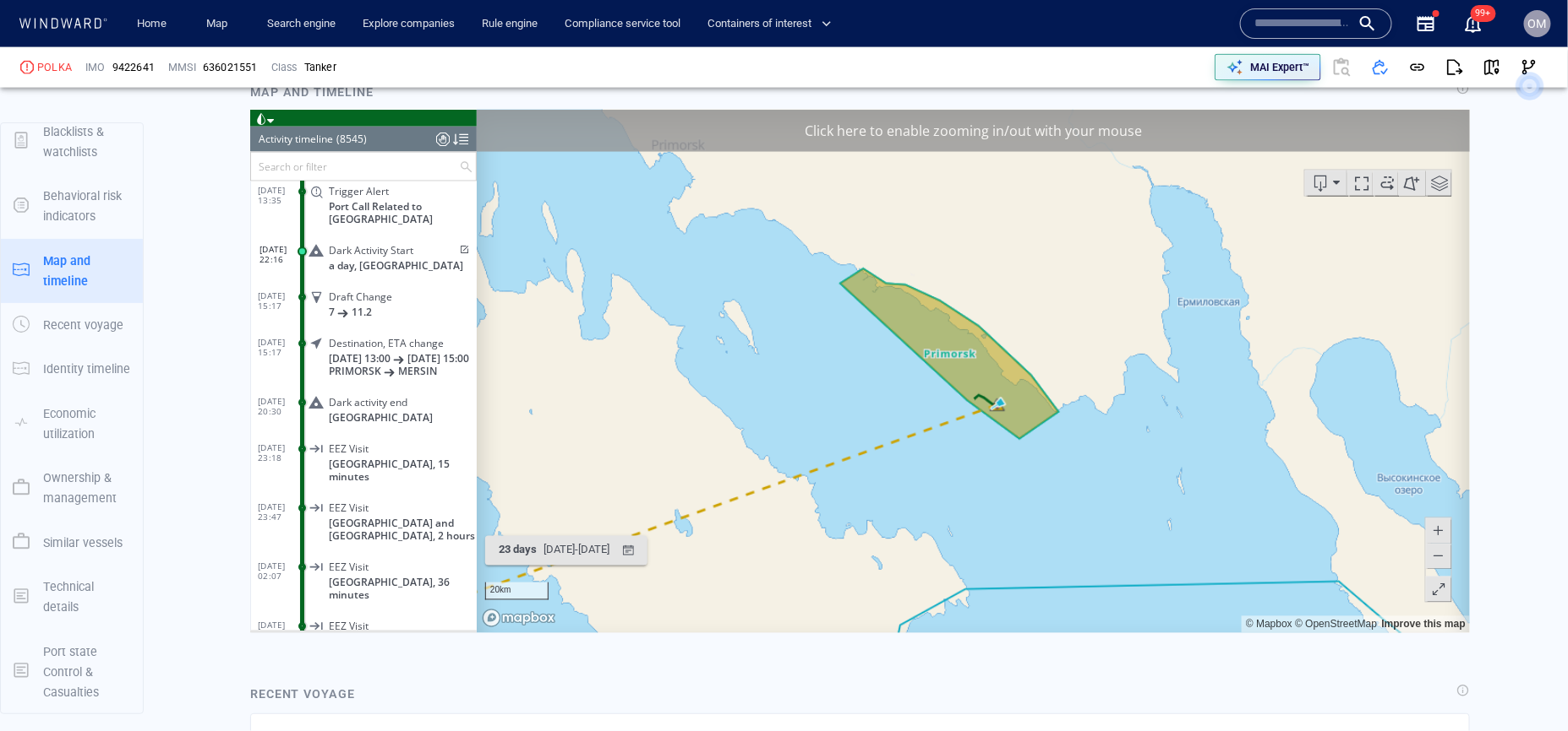
click at [1436, 557] on span at bounding box center [1437, 556] width 17 height 25
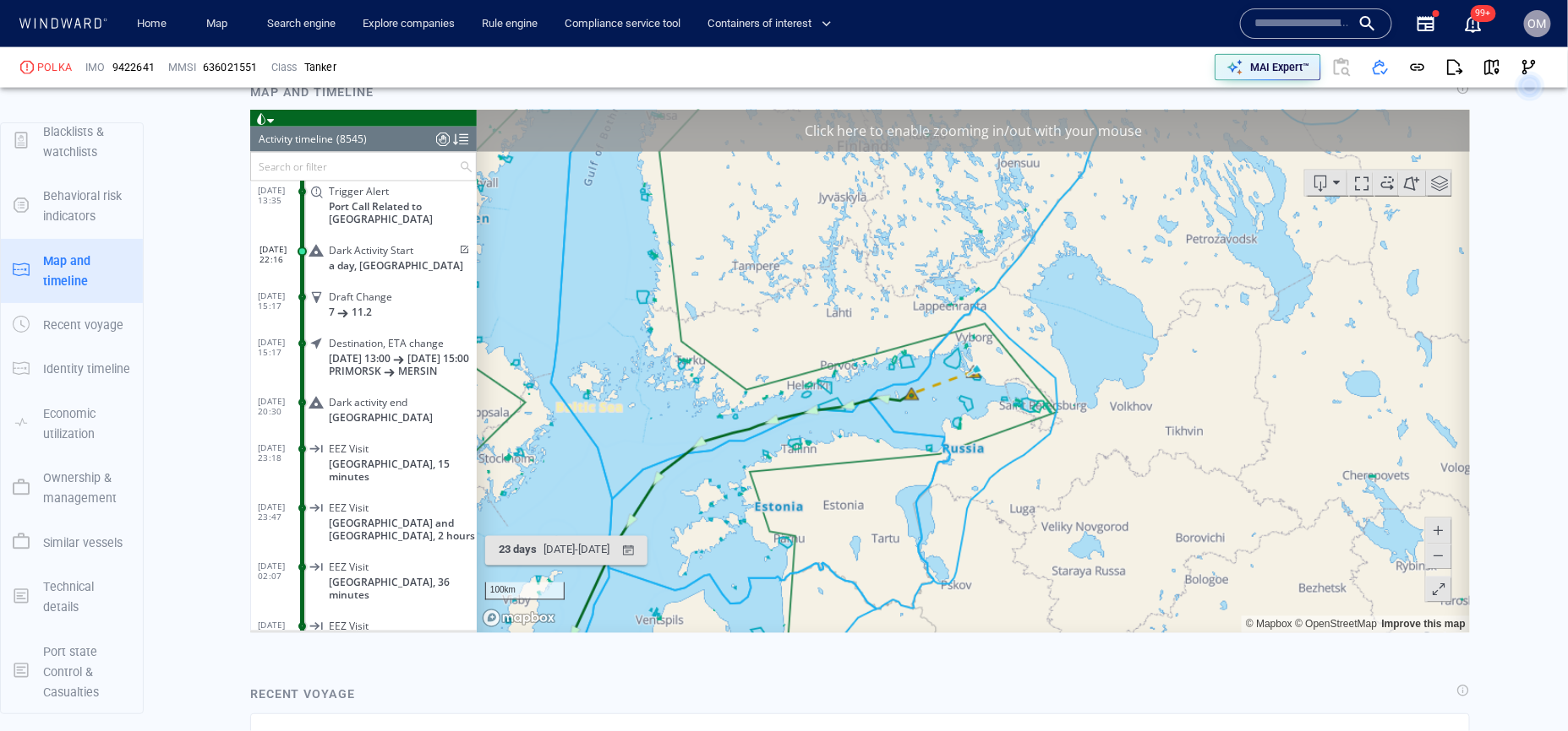
click at [1436, 557] on span at bounding box center [1437, 556] width 17 height 25
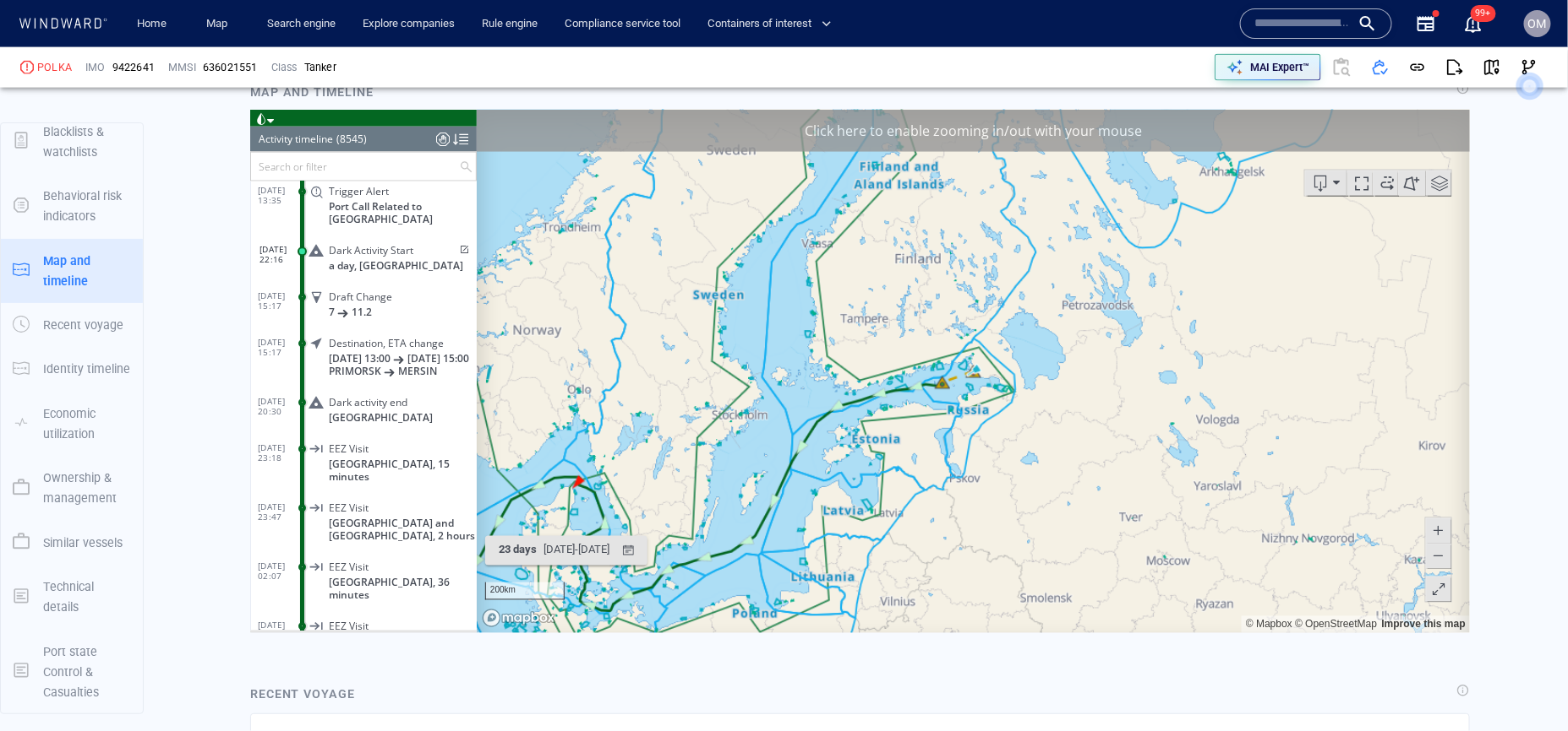
click at [460, 255] on span at bounding box center [461, 250] width 15 height 10
click at [1444, 526] on span at bounding box center [1437, 531] width 17 height 25
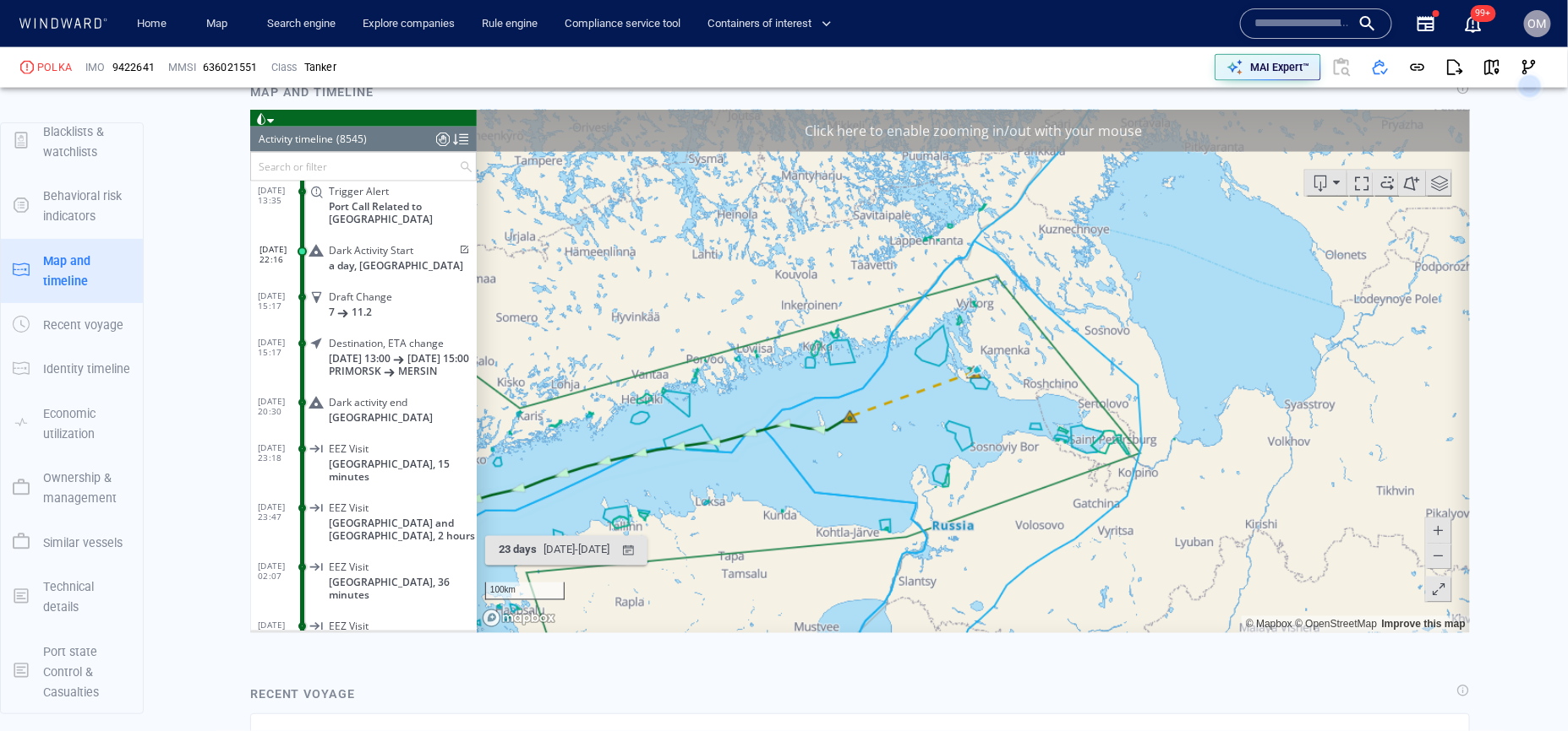
click at [1444, 526] on span at bounding box center [1437, 531] width 17 height 25
drag, startPoint x: 1051, startPoint y: 501, endPoint x: 1261, endPoint y: 454, distance: 215.2
click at [1261, 454] on canvas "Map" at bounding box center [972, 370] width 993 height 524
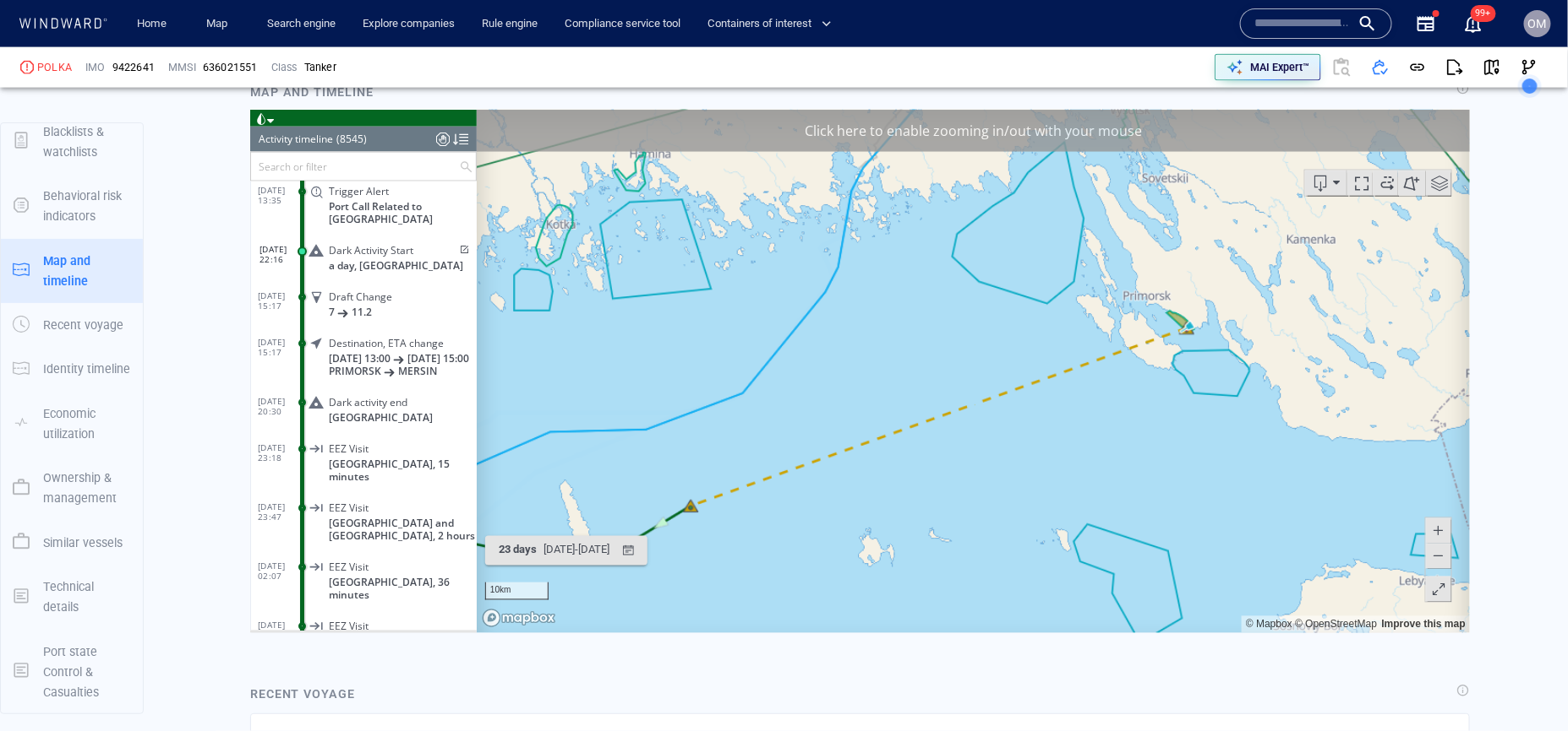
drag, startPoint x: 1150, startPoint y: 435, endPoint x: 1230, endPoint y: 355, distance: 113.1
click at [1230, 355] on canvas "Map" at bounding box center [972, 370] width 993 height 524
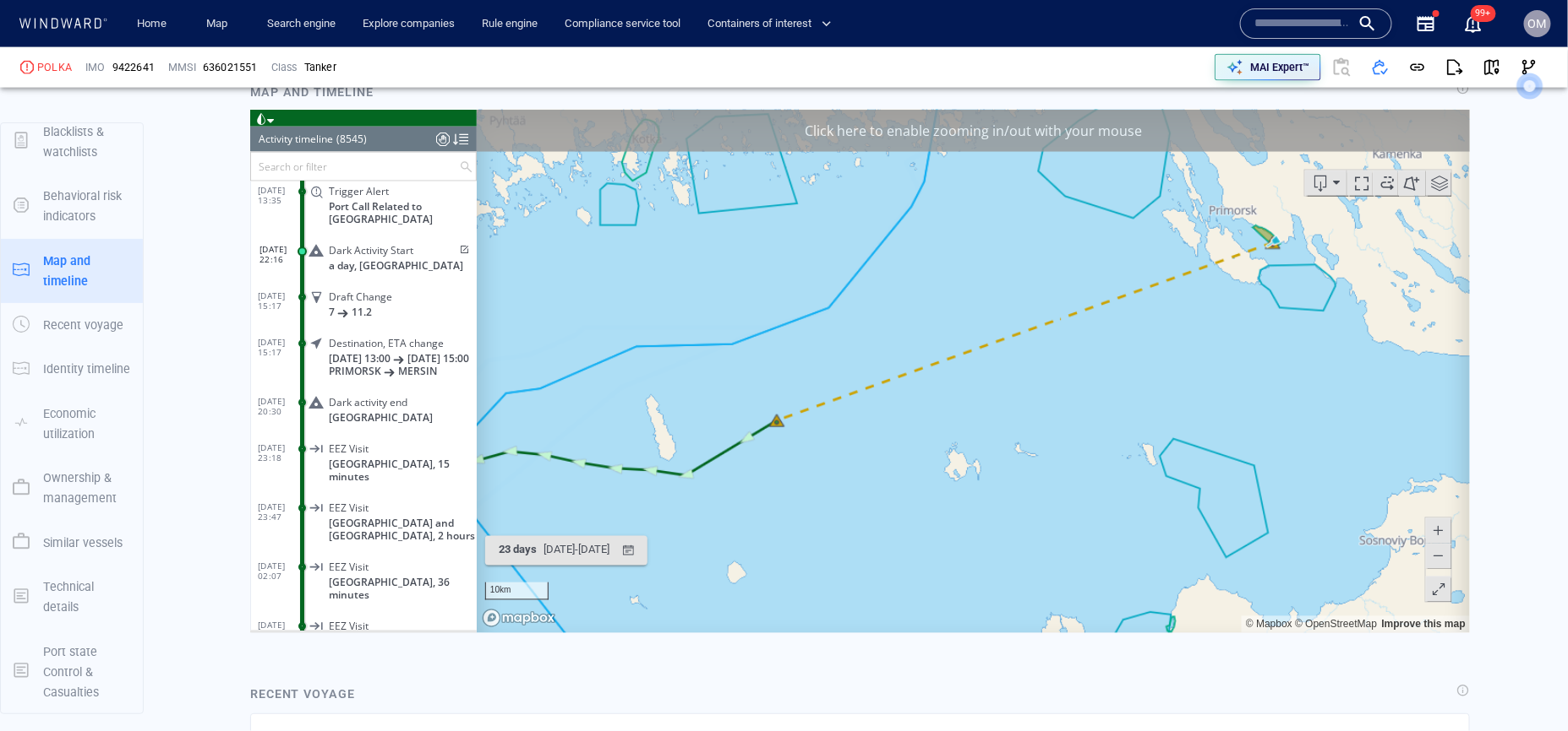
click at [1443, 531] on span at bounding box center [1437, 531] width 17 height 25
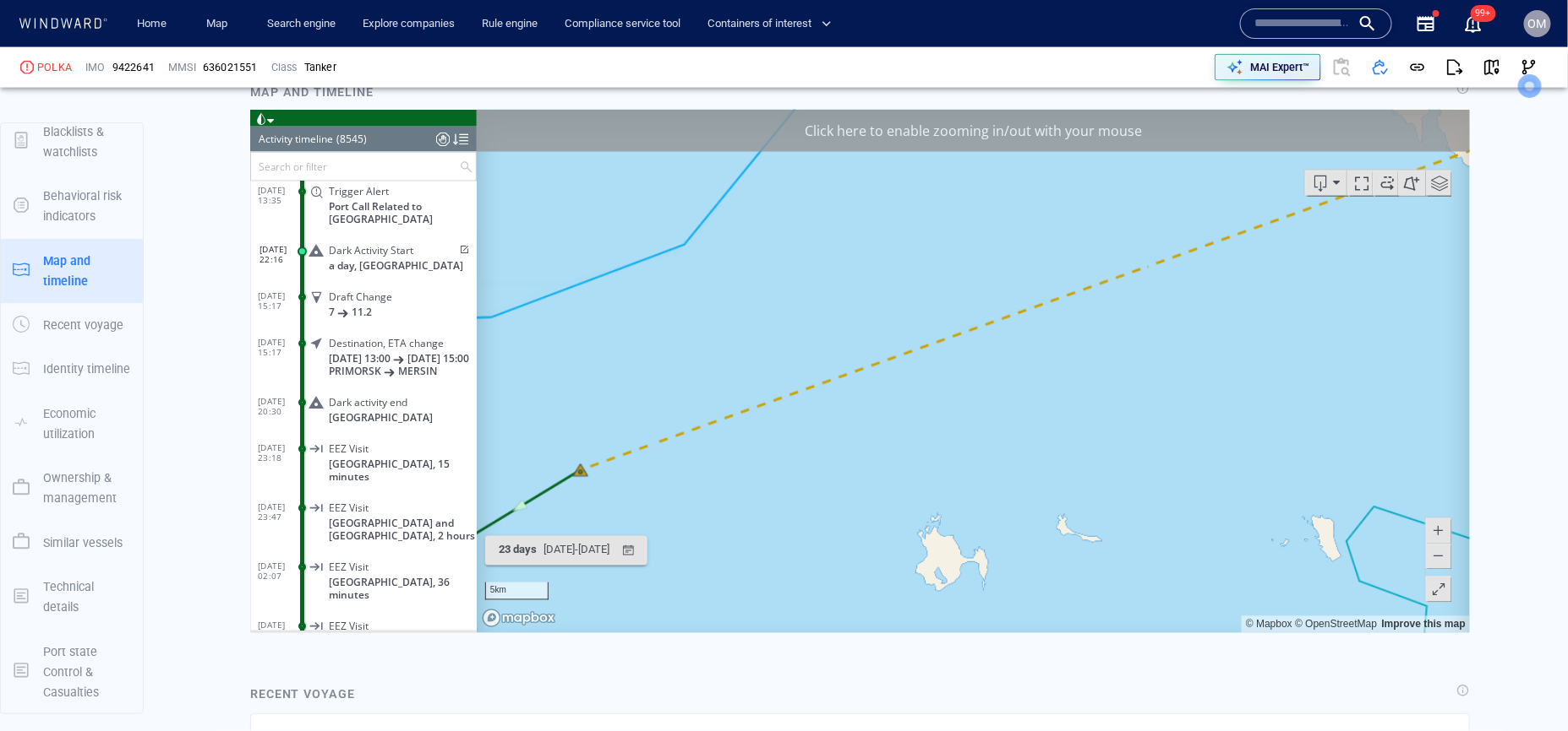
click at [1441, 555] on span at bounding box center [1437, 556] width 17 height 25
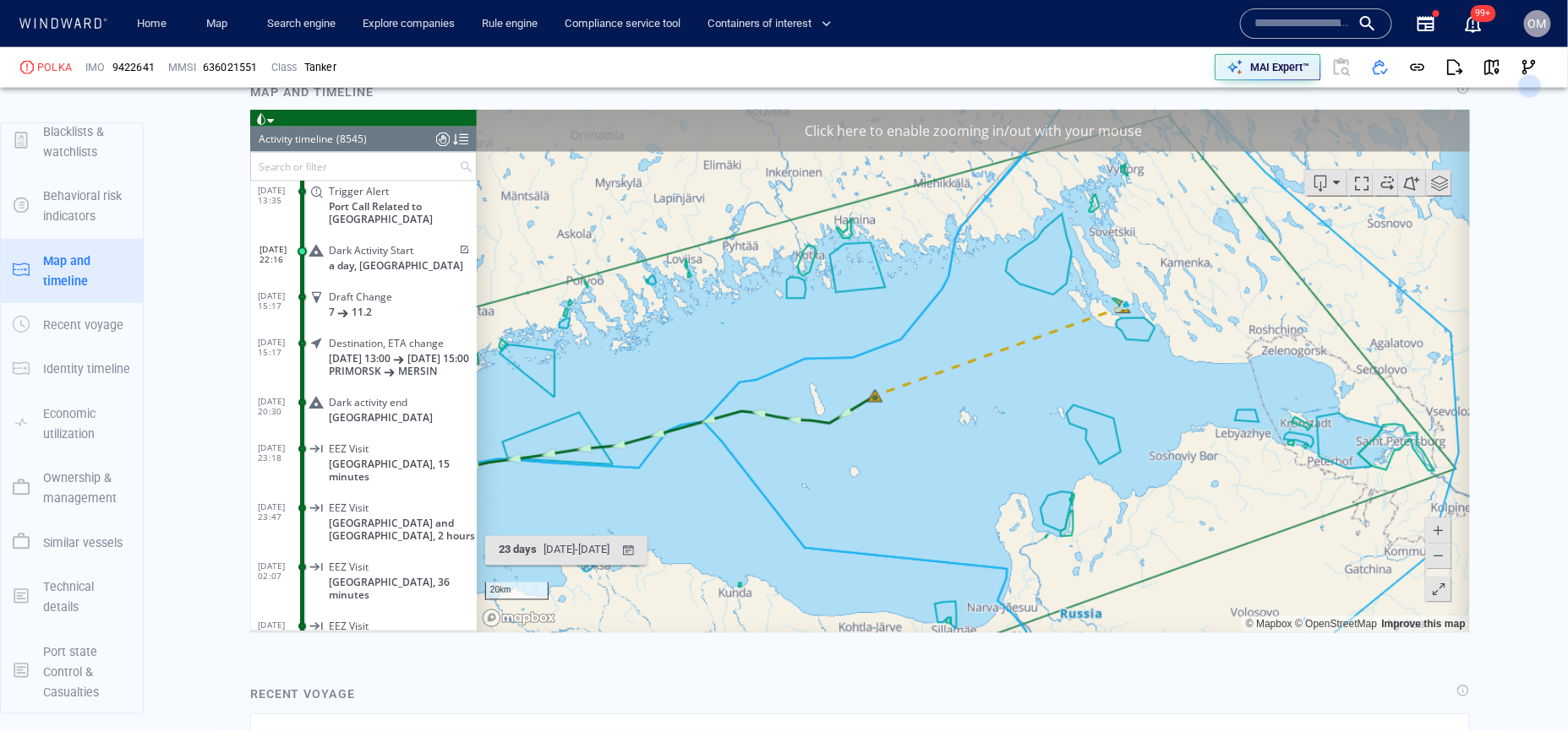
click at [1436, 523] on span at bounding box center [1437, 531] width 17 height 25
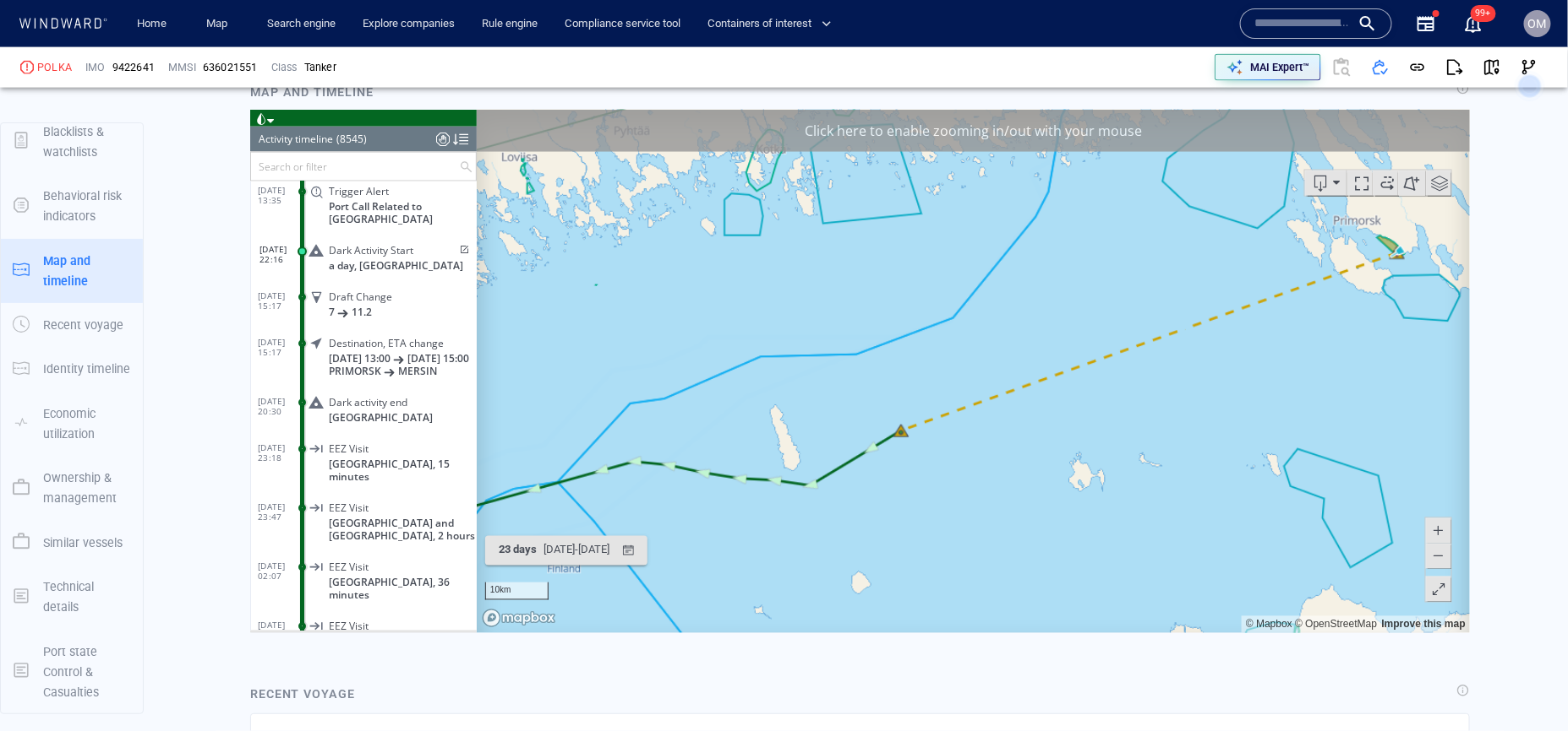
drag, startPoint x: 1125, startPoint y: 470, endPoint x: 1324, endPoint y: 490, distance: 200.0
click at [1324, 490] on canvas "Map" at bounding box center [972, 370] width 993 height 524
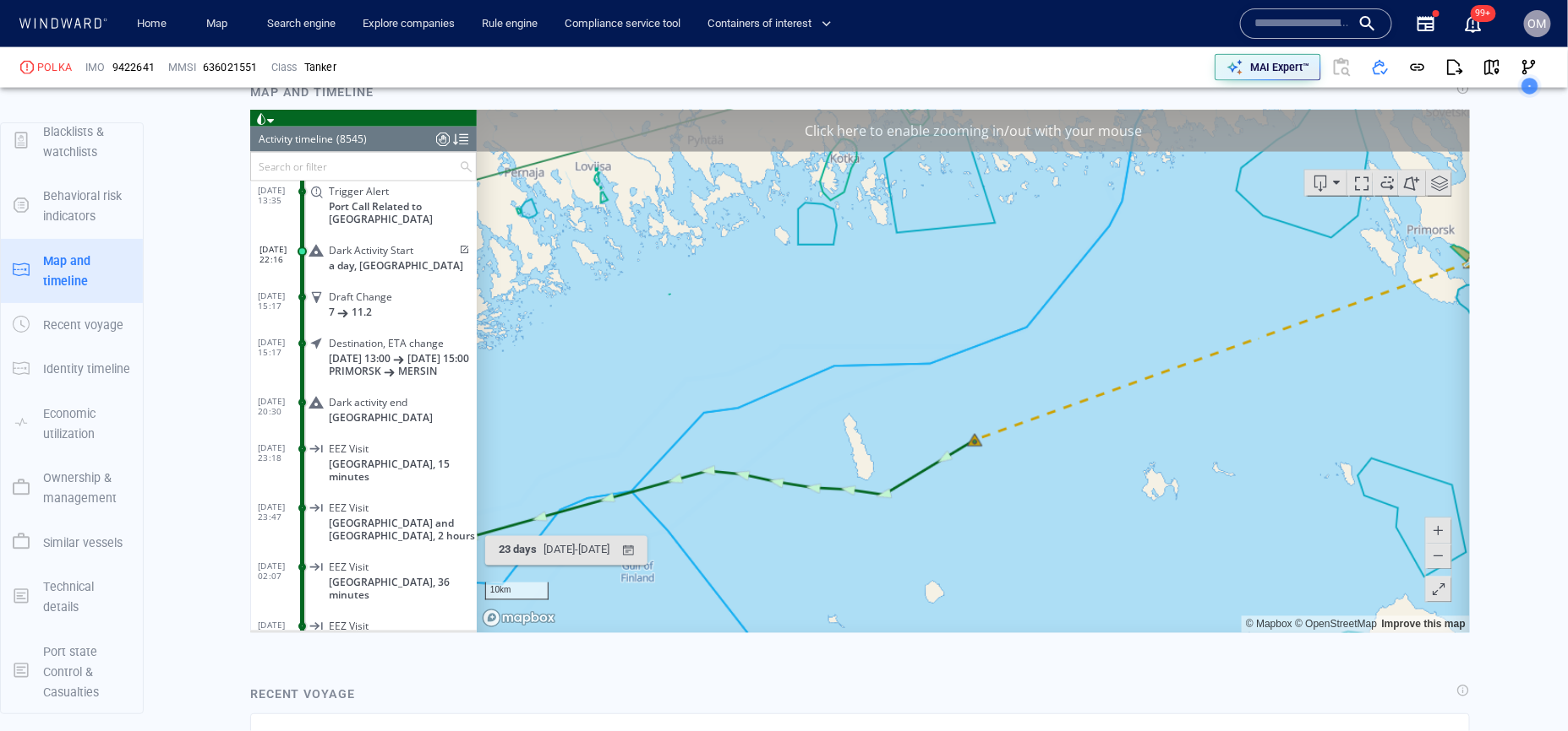
click at [1437, 560] on span at bounding box center [1437, 556] width 17 height 25
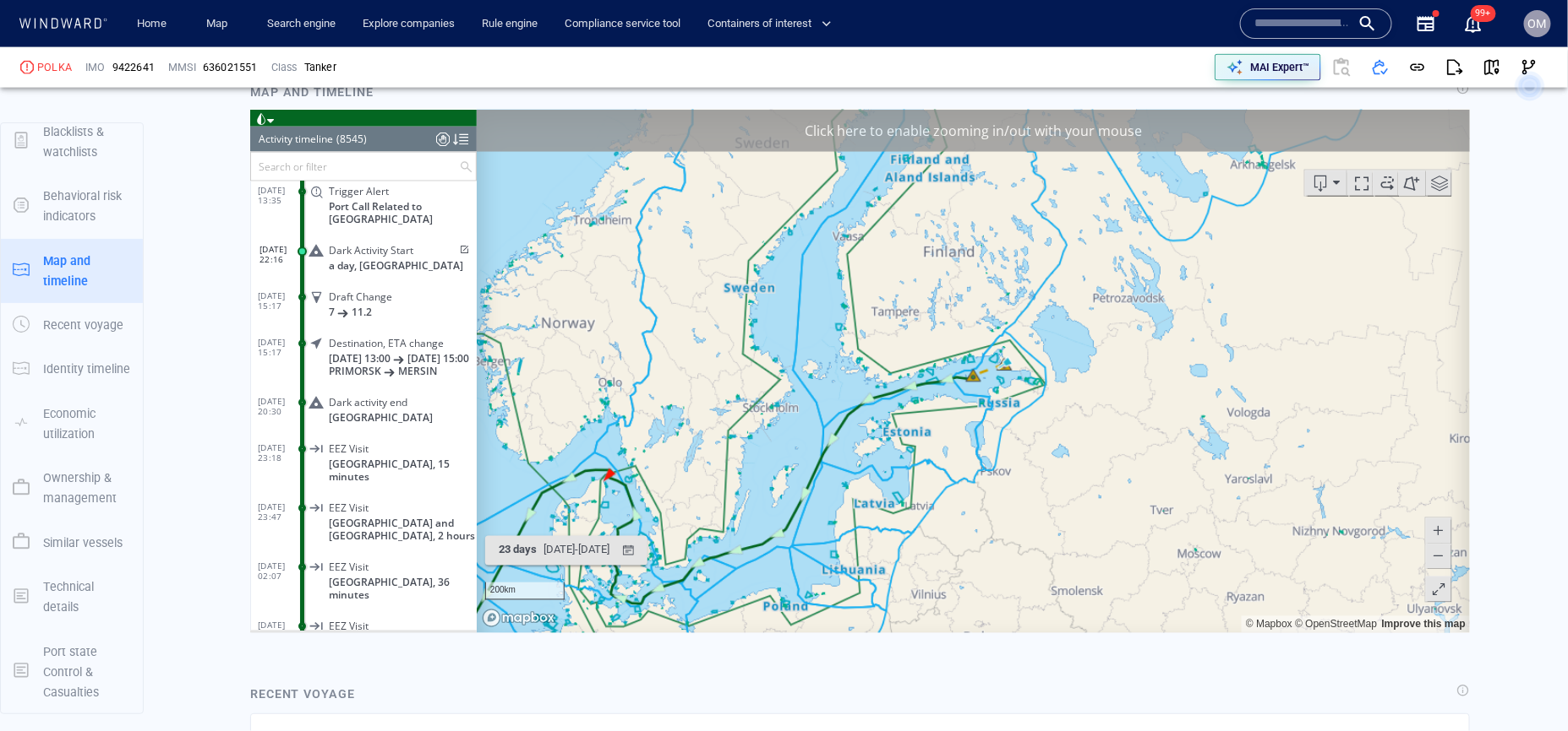
click at [1438, 527] on span at bounding box center [1437, 531] width 17 height 25
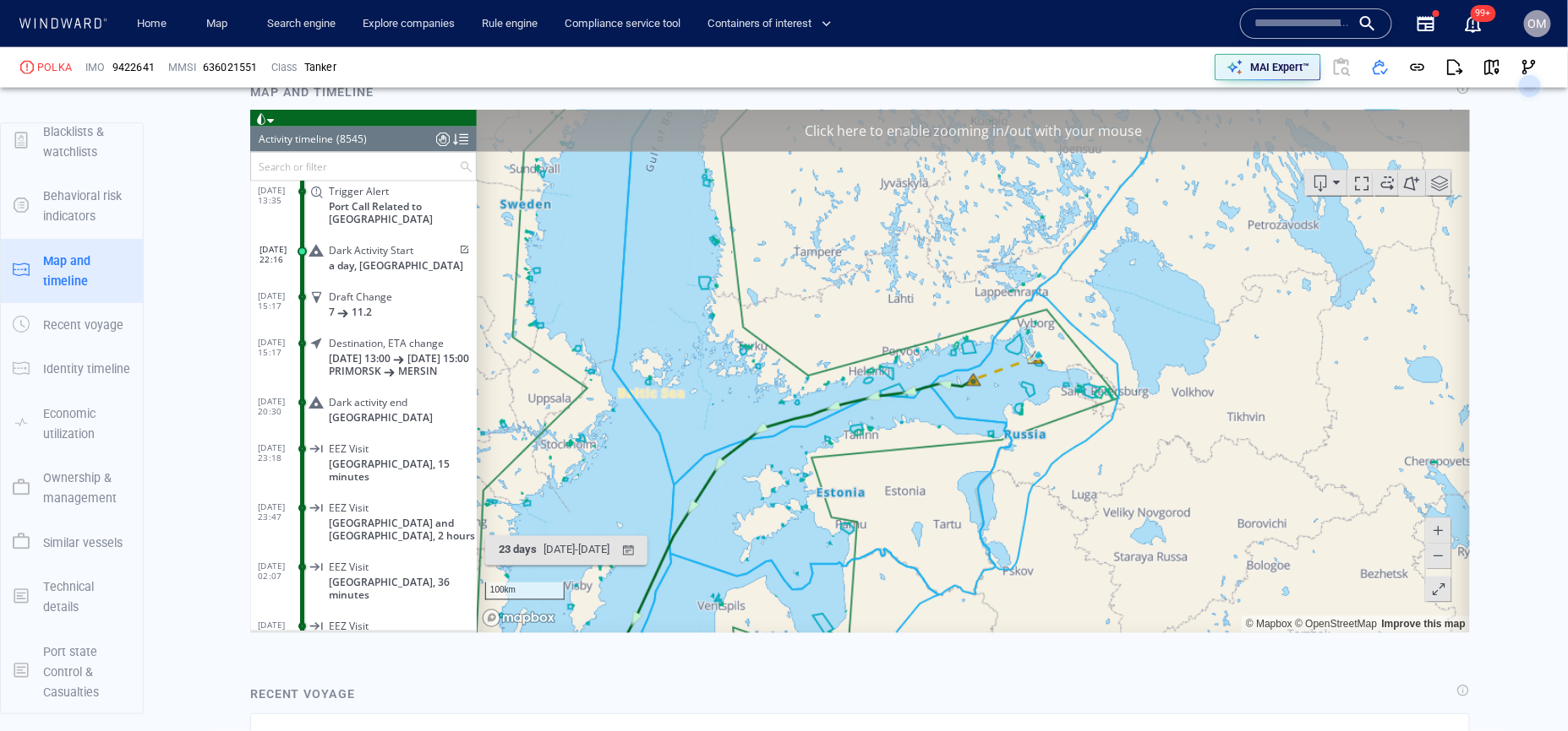
click at [1438, 527] on span at bounding box center [1437, 531] width 17 height 25
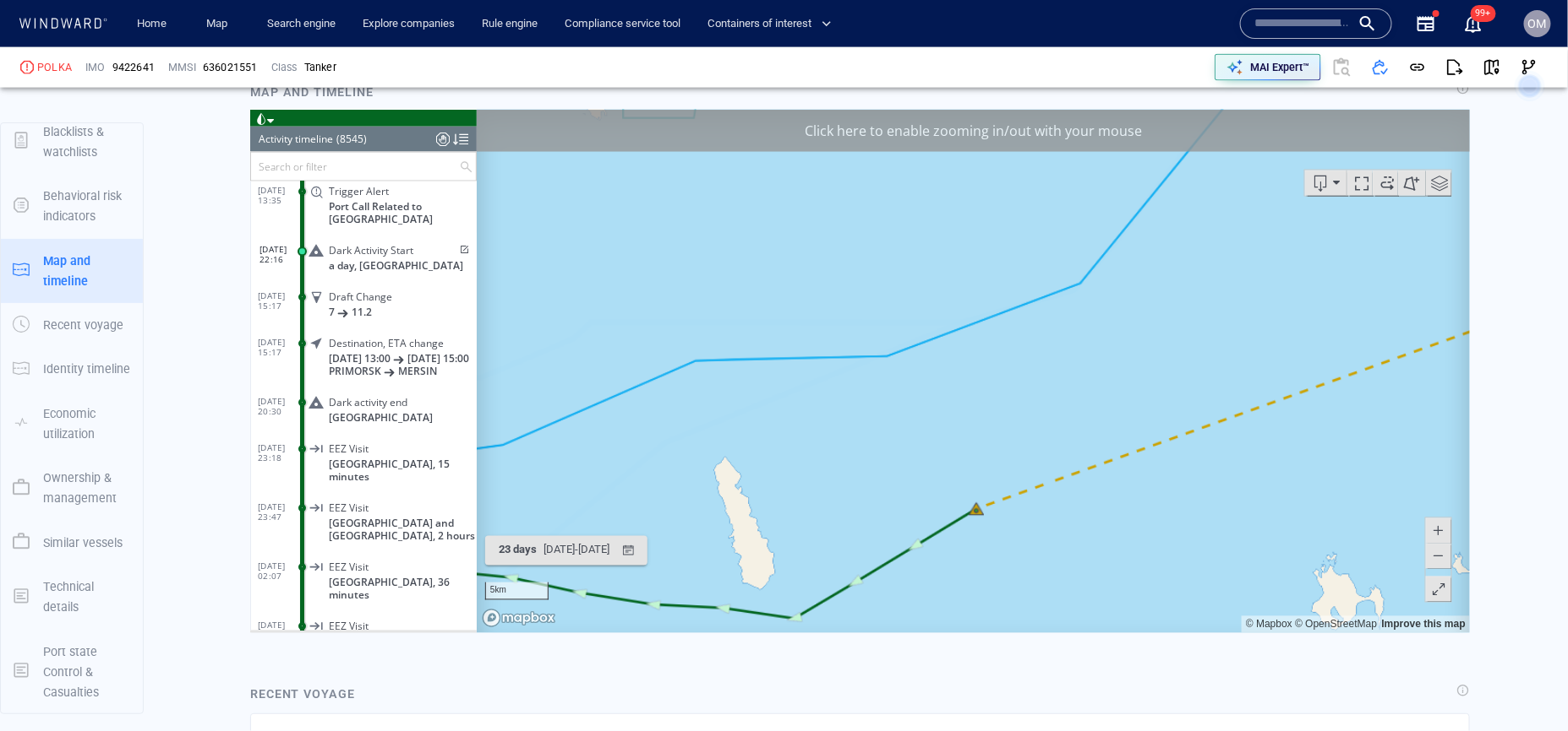
drag, startPoint x: 1310, startPoint y: 492, endPoint x: 1177, endPoint y: 492, distance: 133.0
click at [1177, 492] on canvas "Map" at bounding box center [972, 370] width 993 height 524
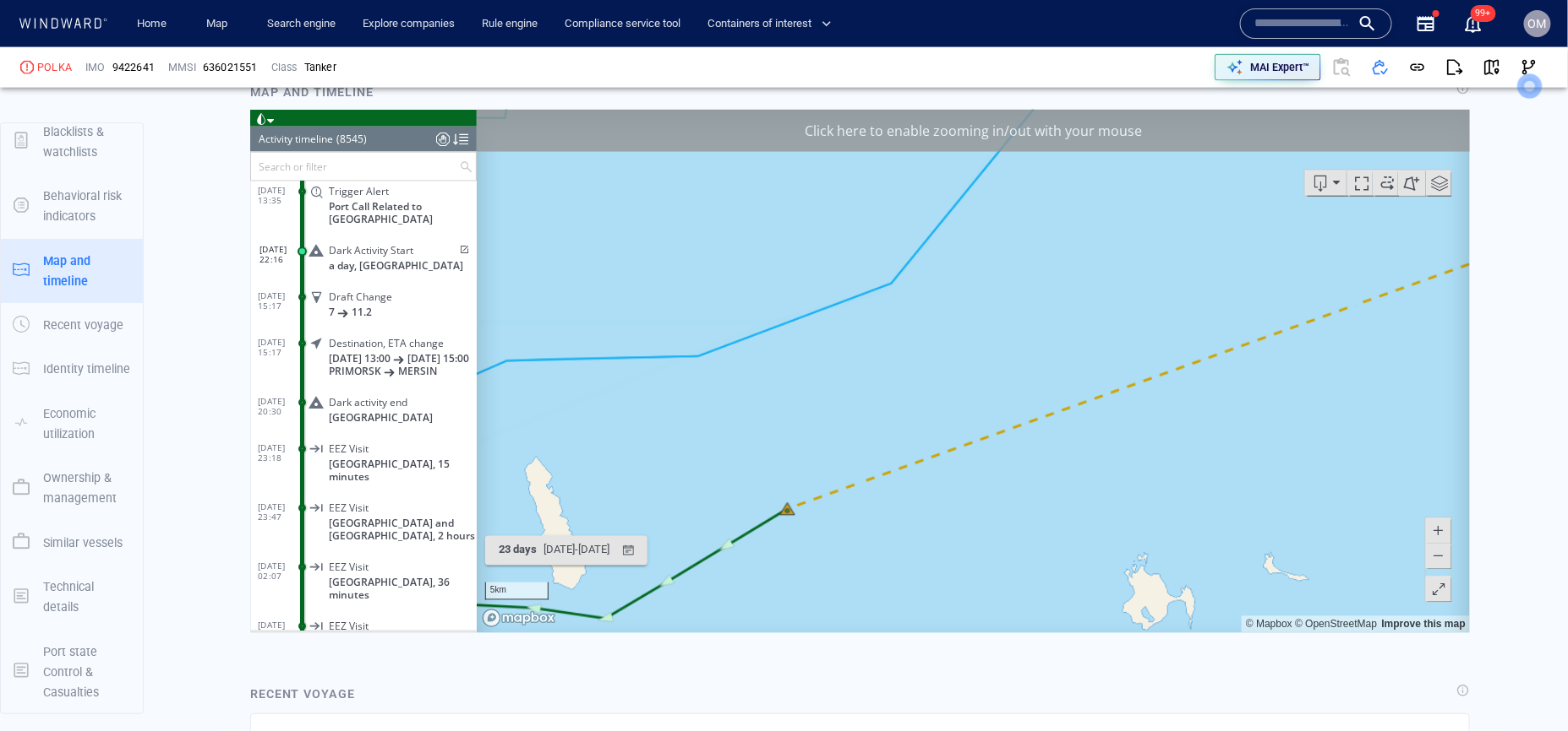
drag, startPoint x: 1202, startPoint y: 438, endPoint x: 1108, endPoint y: 439, distance: 94.0
click at [1108, 439] on canvas "Map" at bounding box center [972, 370] width 993 height 524
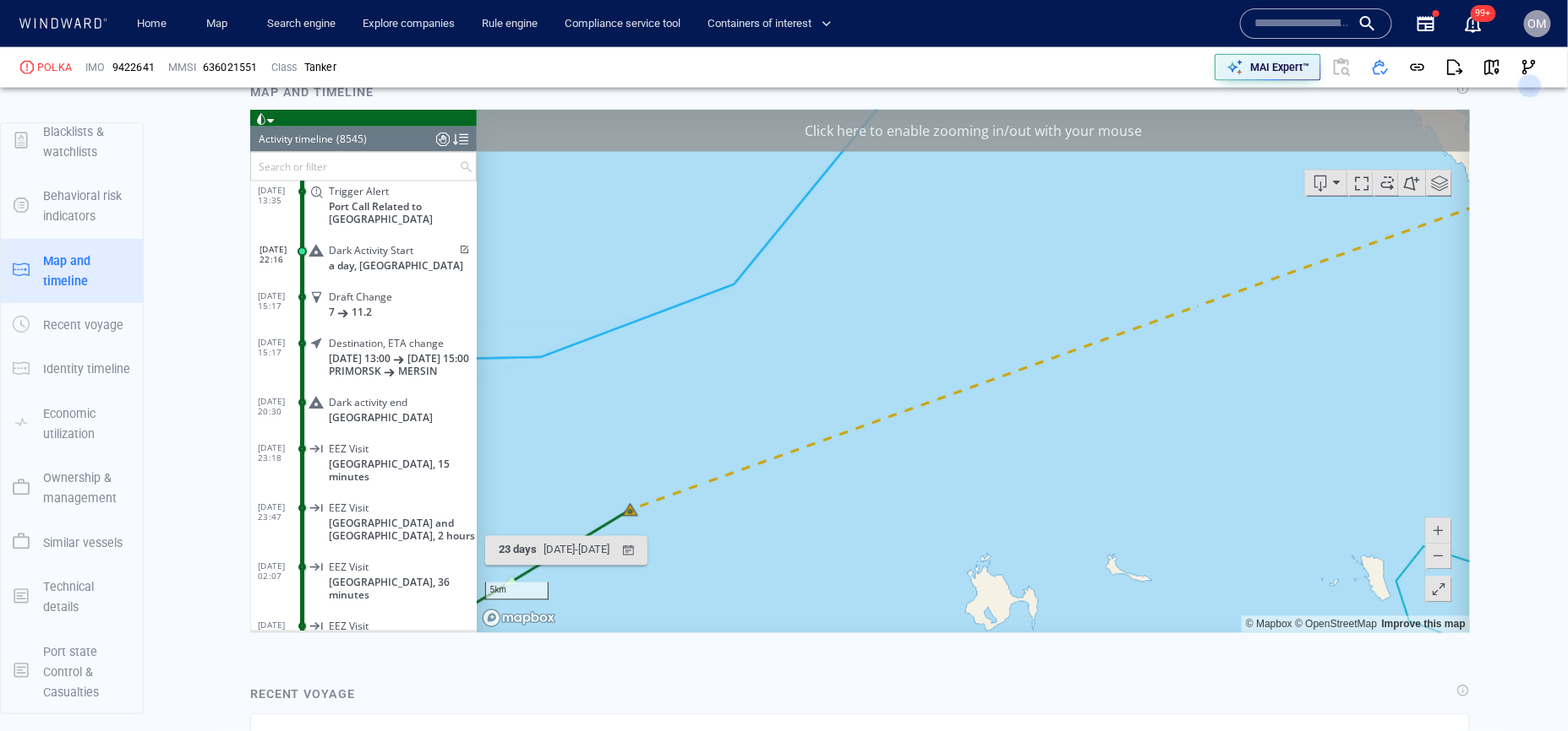
click at [1445, 560] on span at bounding box center [1437, 556] width 17 height 25
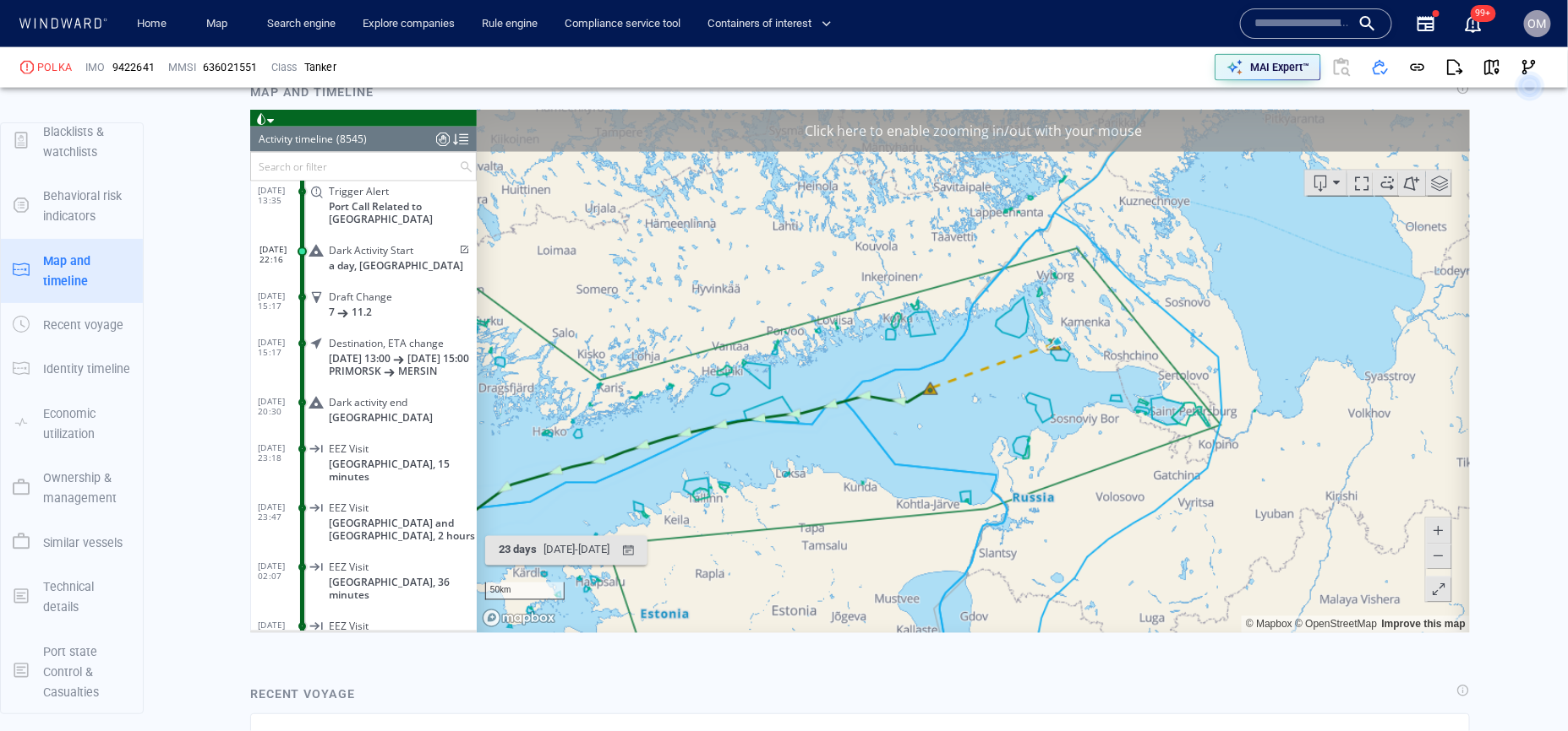
click at [1445, 560] on span at bounding box center [1437, 556] width 17 height 25
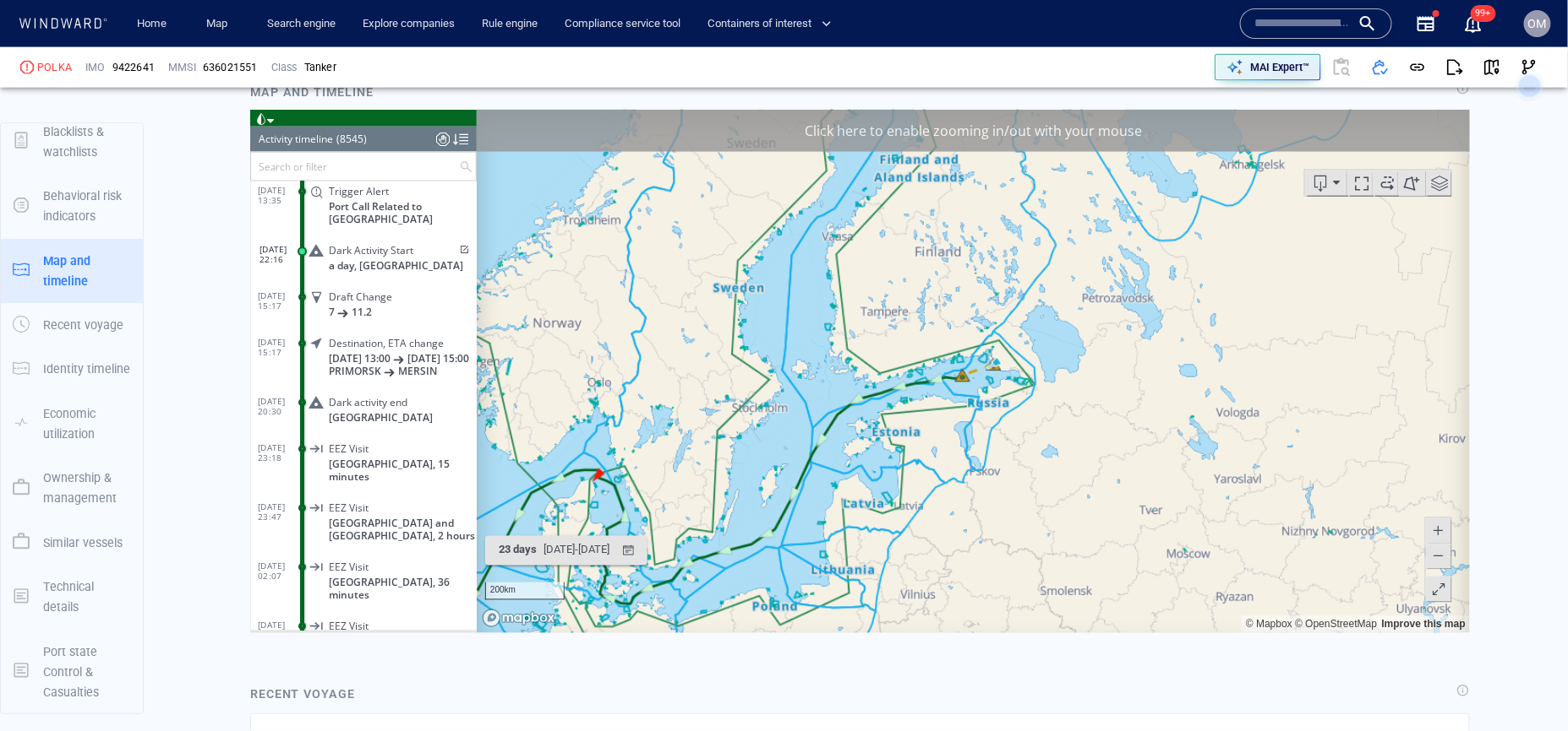
click at [1449, 525] on button at bounding box center [1438, 531] width 25 height 25
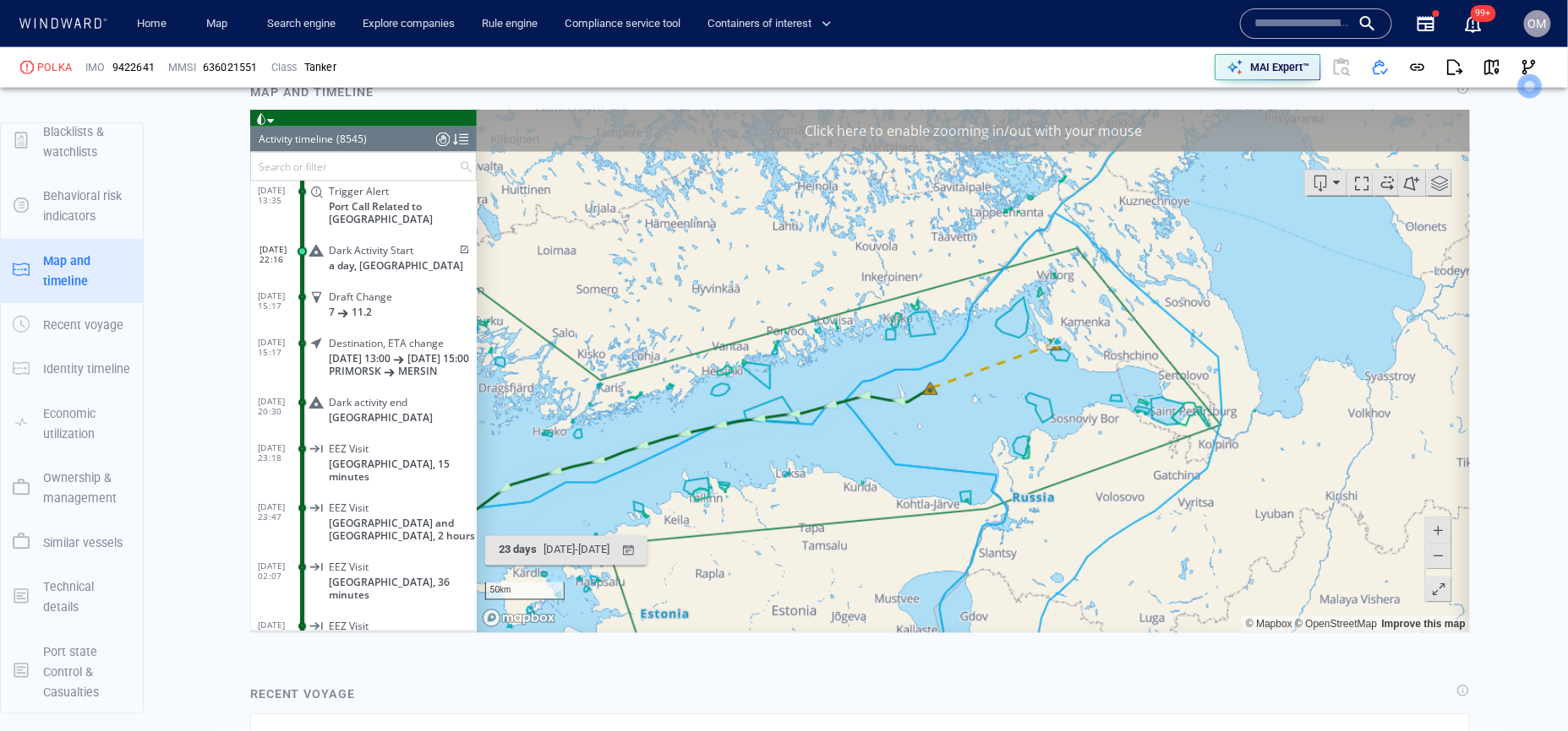
click at [1449, 525] on button at bounding box center [1438, 531] width 25 height 25
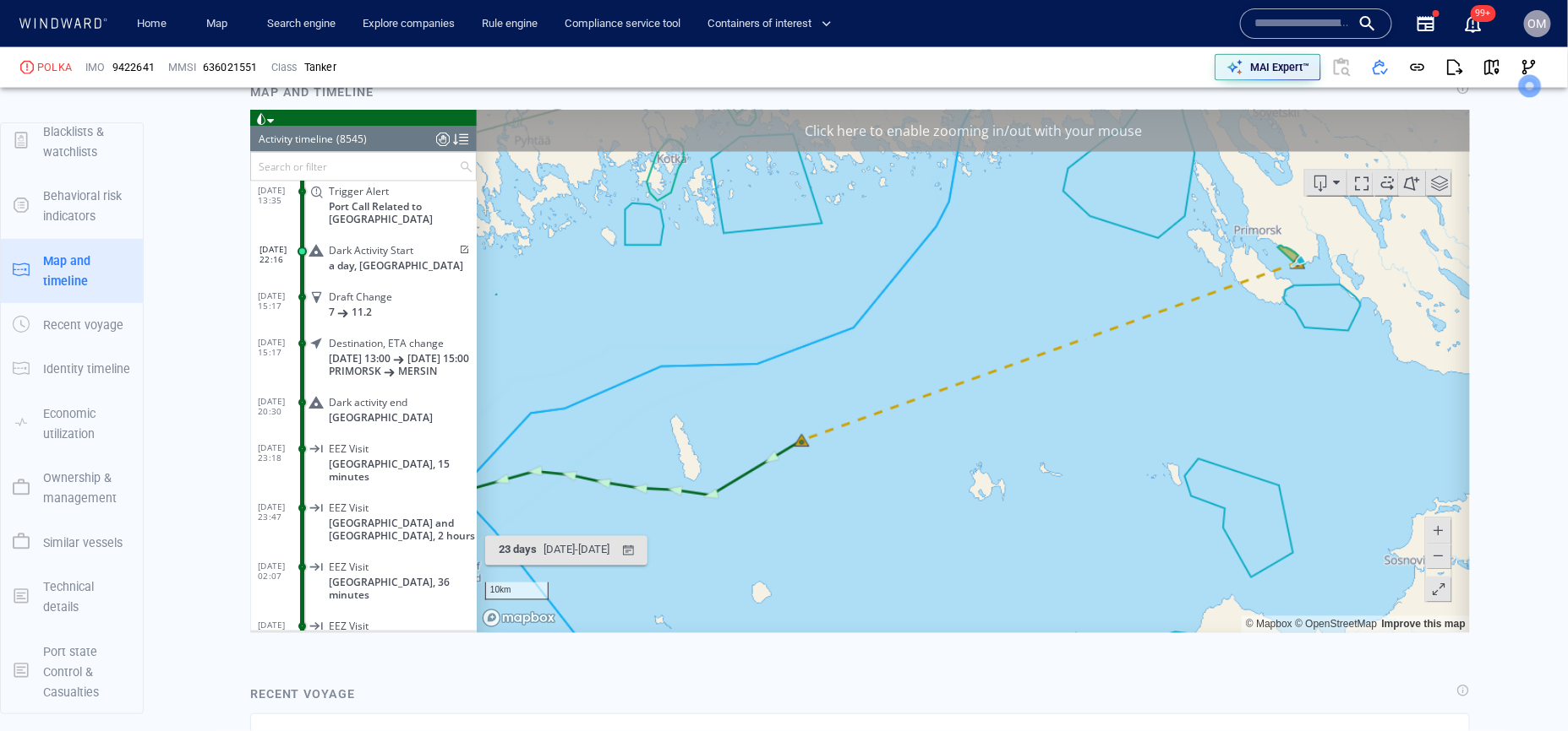
drag, startPoint x: 1287, startPoint y: 368, endPoint x: 1276, endPoint y: 370, distance: 11.2
click at [1276, 370] on canvas "Map" at bounding box center [972, 370] width 993 height 524
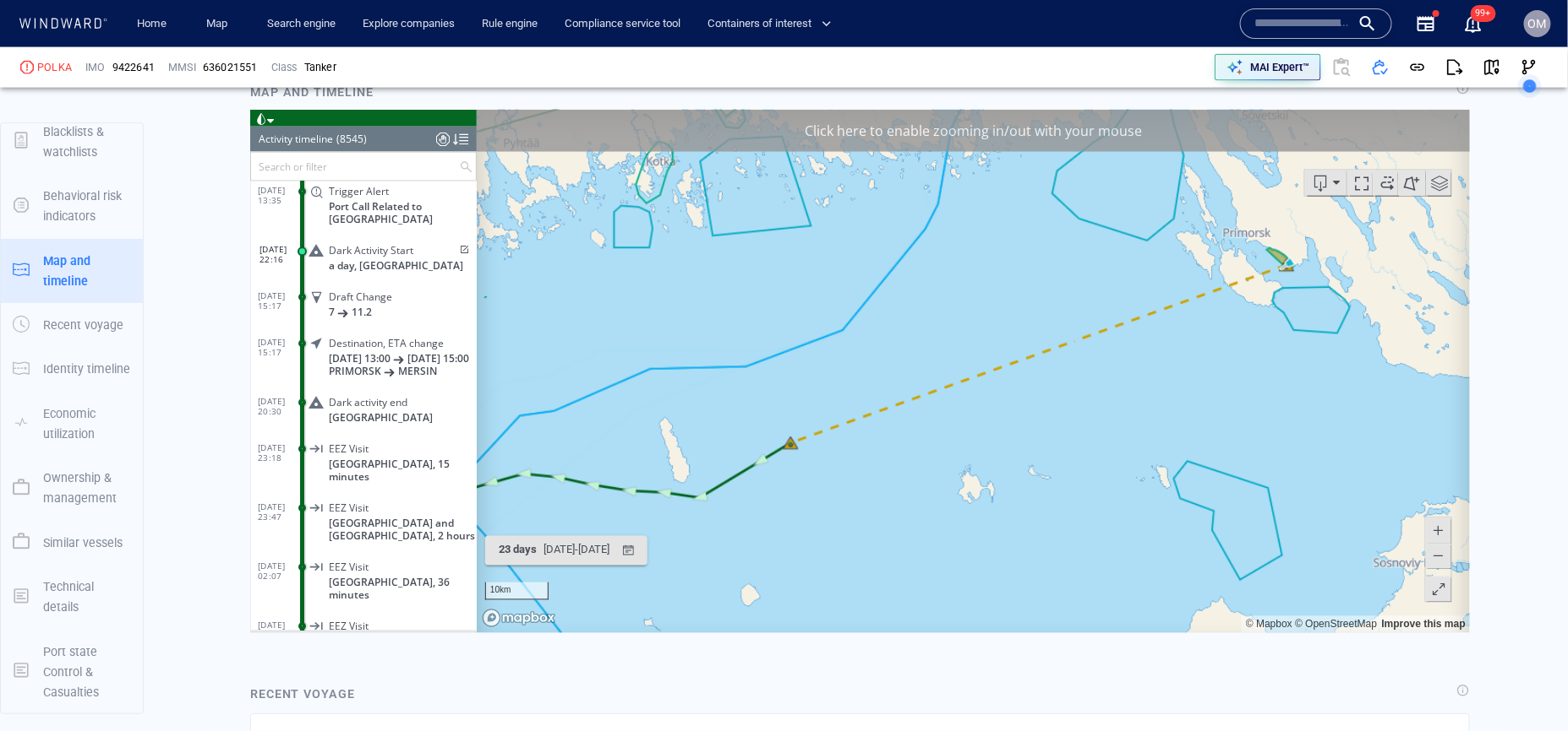
click at [1435, 518] on span at bounding box center [1437, 531] width 17 height 25
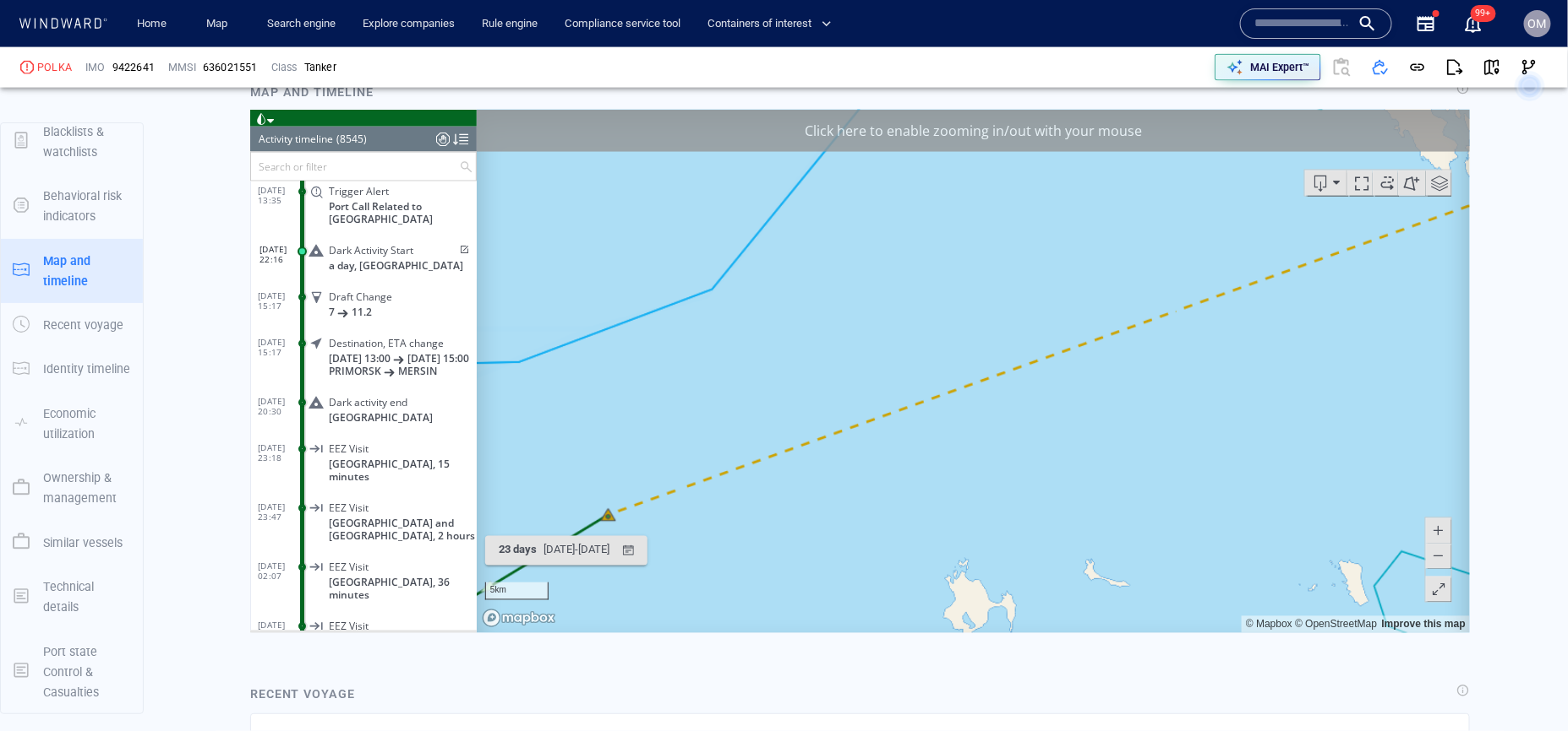
drag, startPoint x: 1416, startPoint y: 427, endPoint x: 1202, endPoint y: 435, distance: 214.1
click at [1202, 435] on canvas "Map" at bounding box center [972, 370] width 993 height 524
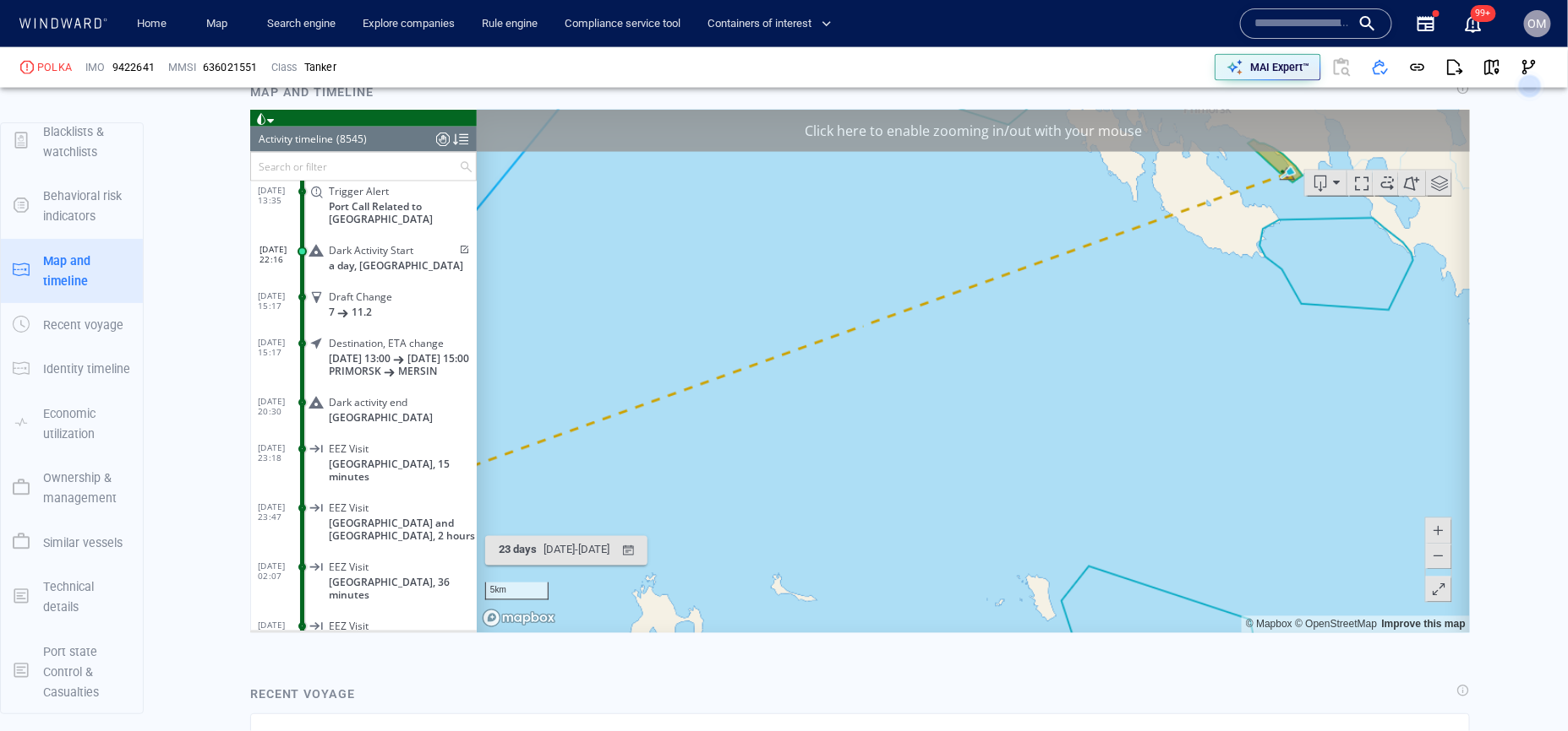
drag, startPoint x: 1257, startPoint y: 330, endPoint x: 1115, endPoint y: 486, distance: 211.0
click at [1115, 486] on canvas "Map" at bounding box center [972, 370] width 993 height 524
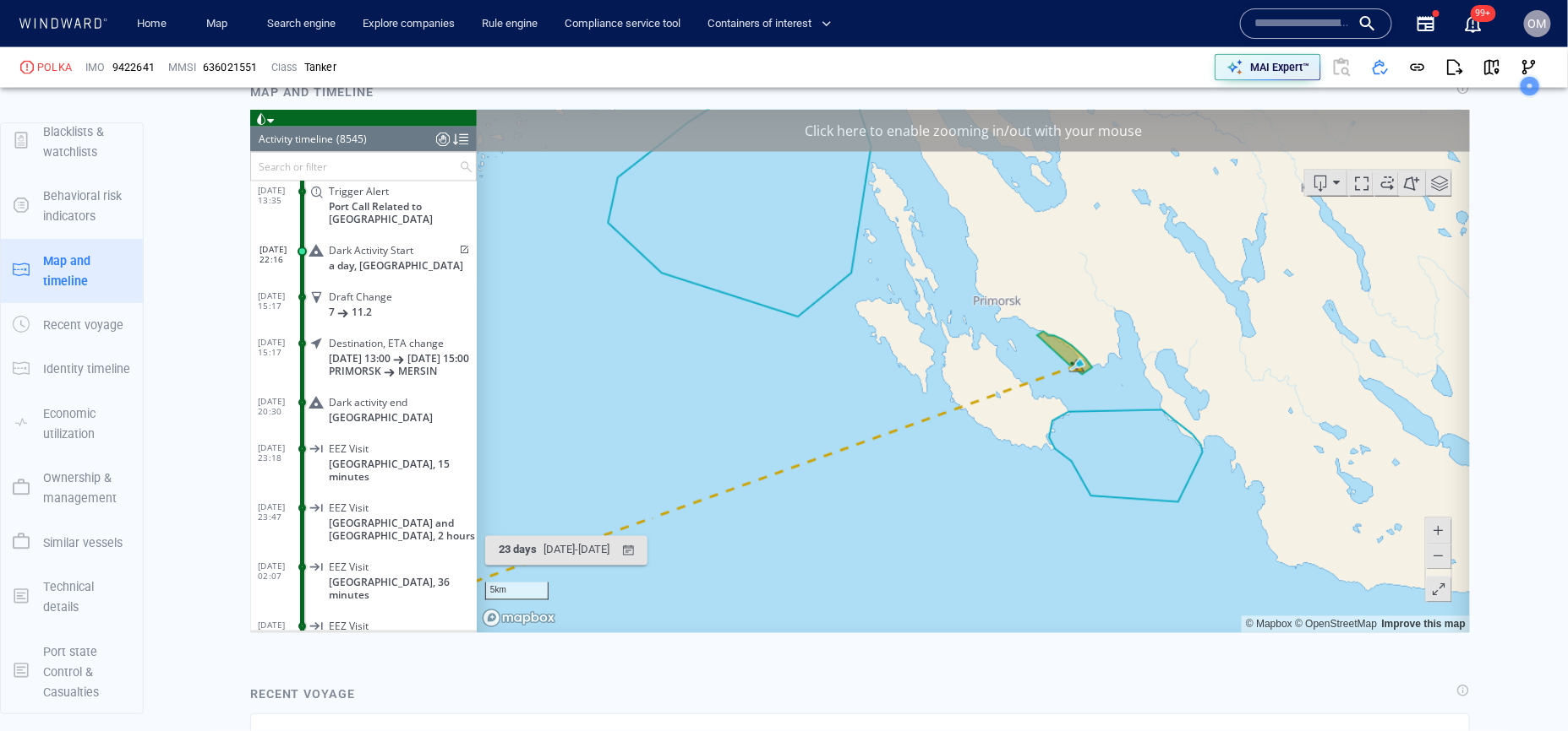
click at [1434, 529] on span at bounding box center [1437, 531] width 17 height 25
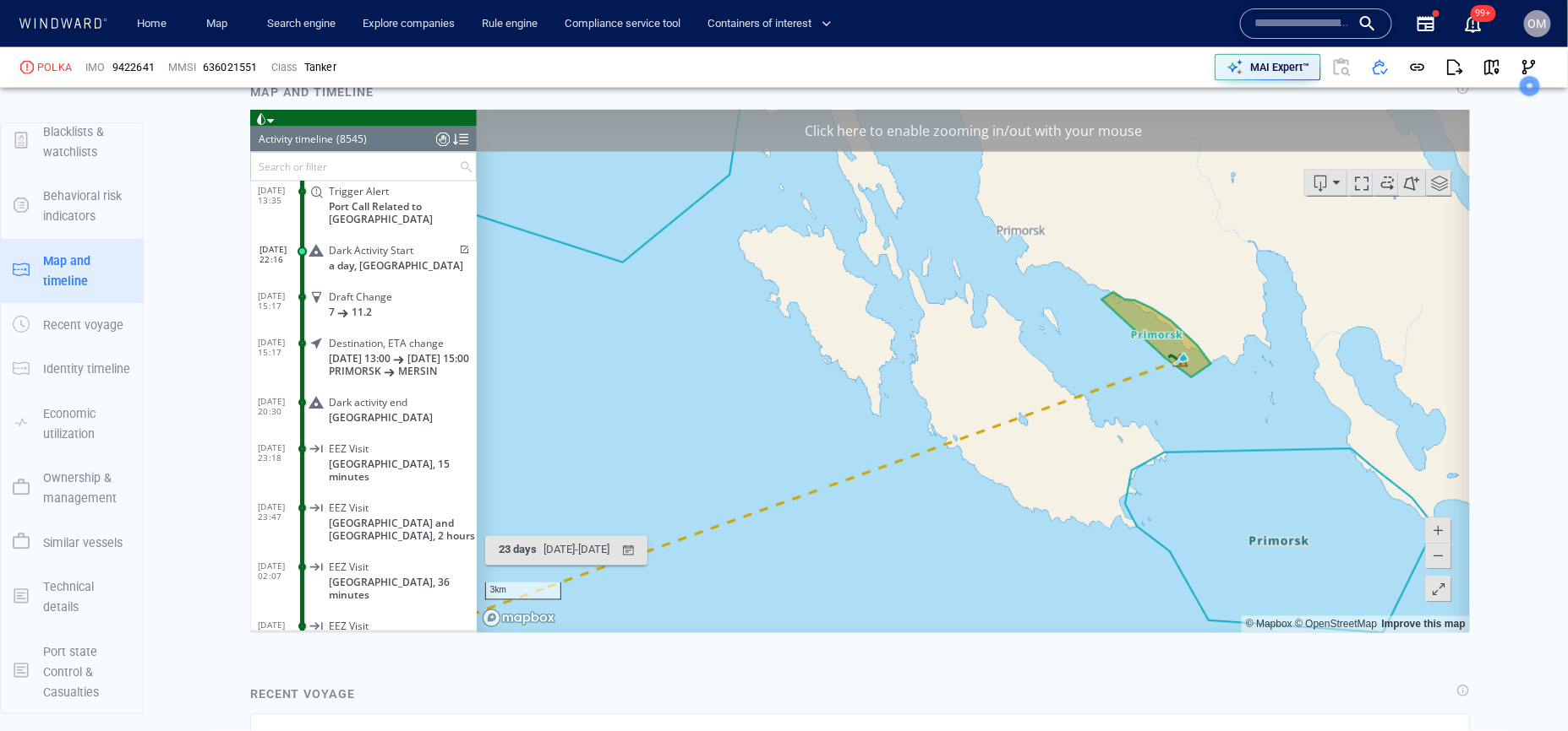
click at [1434, 529] on span at bounding box center [1437, 531] width 17 height 25
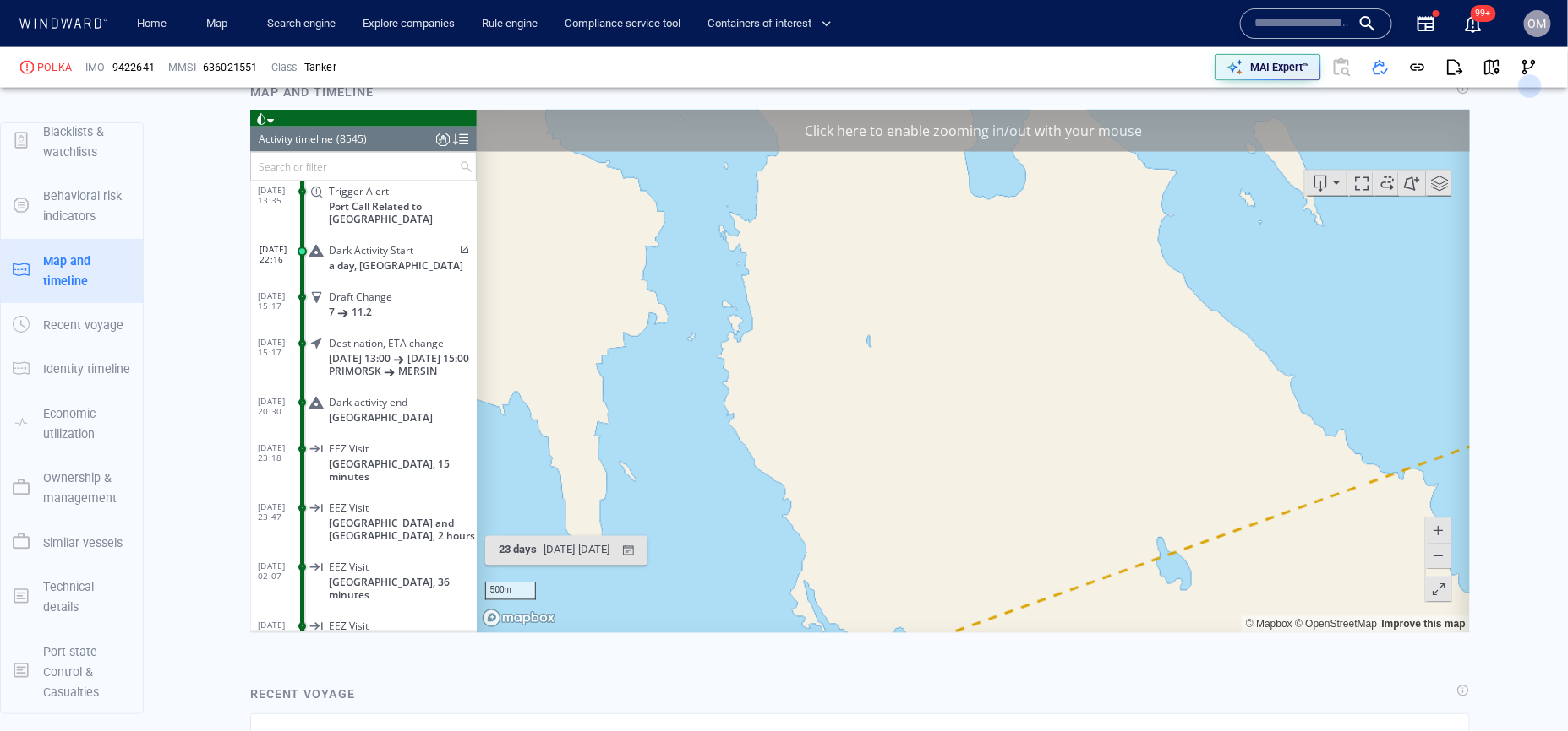
drag, startPoint x: 1381, startPoint y: 416, endPoint x: 1160, endPoint y: 428, distance: 221.3
click at [1164, 428] on canvas "Map" at bounding box center [972, 370] width 993 height 524
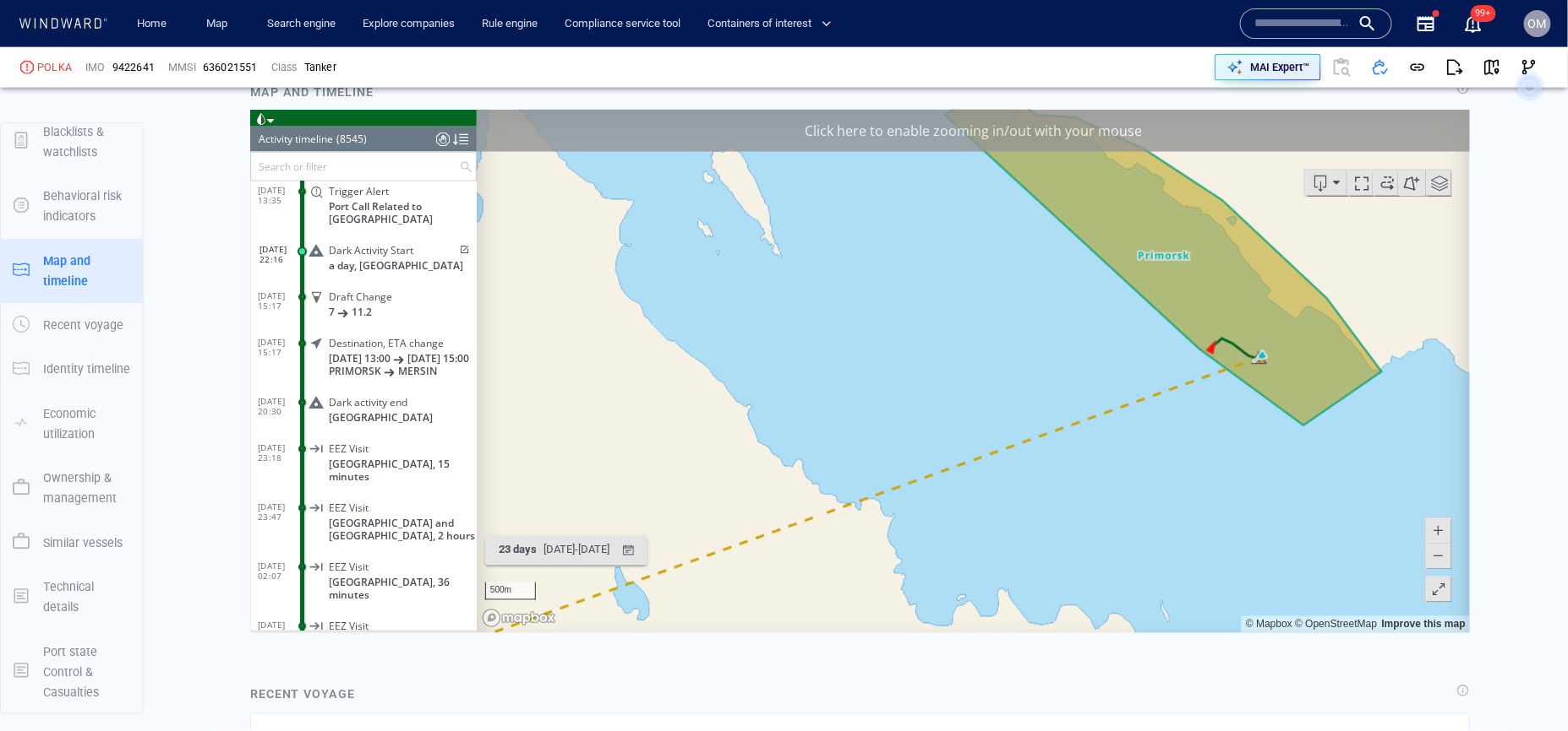
drag, startPoint x: 1277, startPoint y: 390, endPoint x: 1079, endPoint y: 397, distance: 198.1
click at [1079, 397] on canvas "Map" at bounding box center [972, 370] width 993 height 524
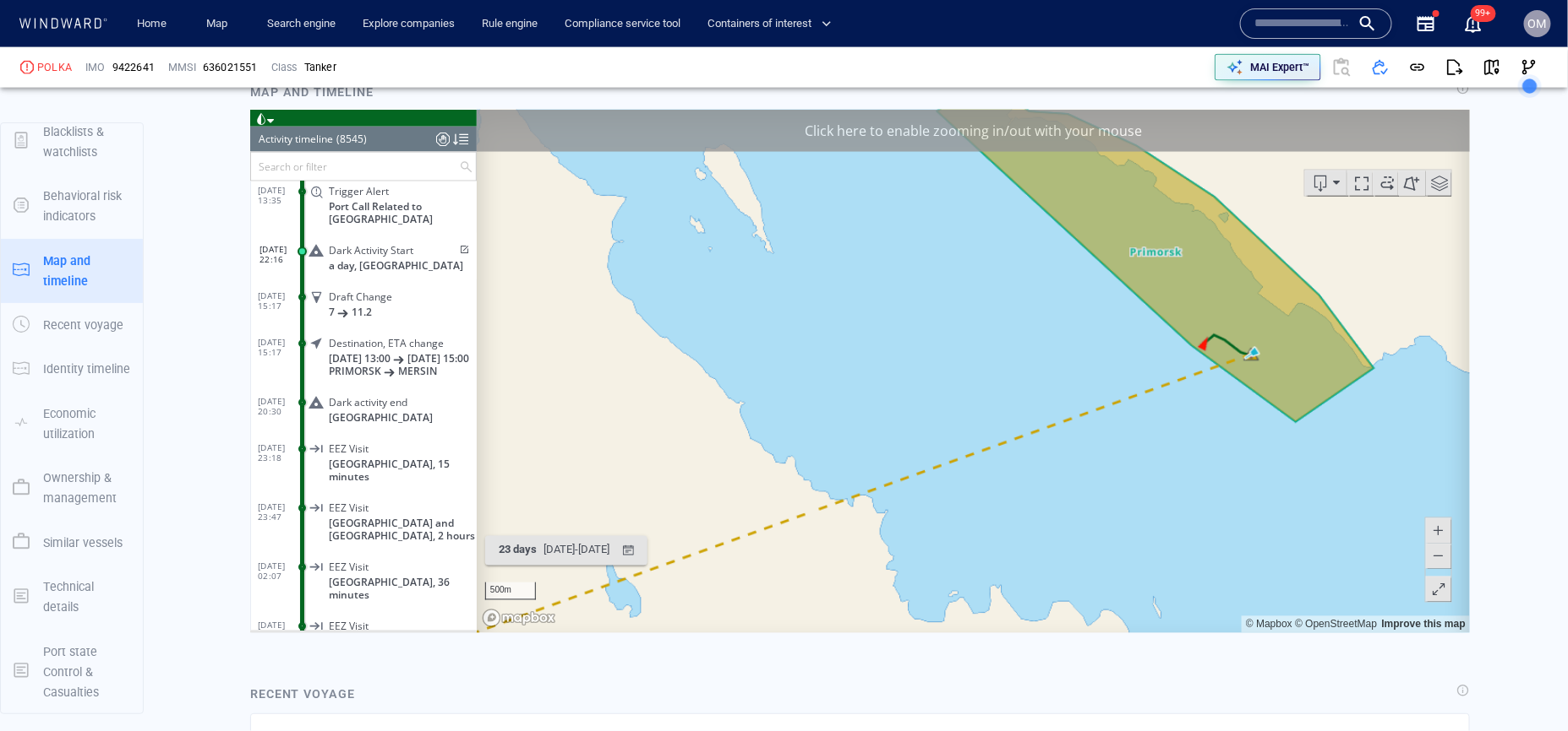
click at [1440, 524] on span at bounding box center [1437, 531] width 17 height 25
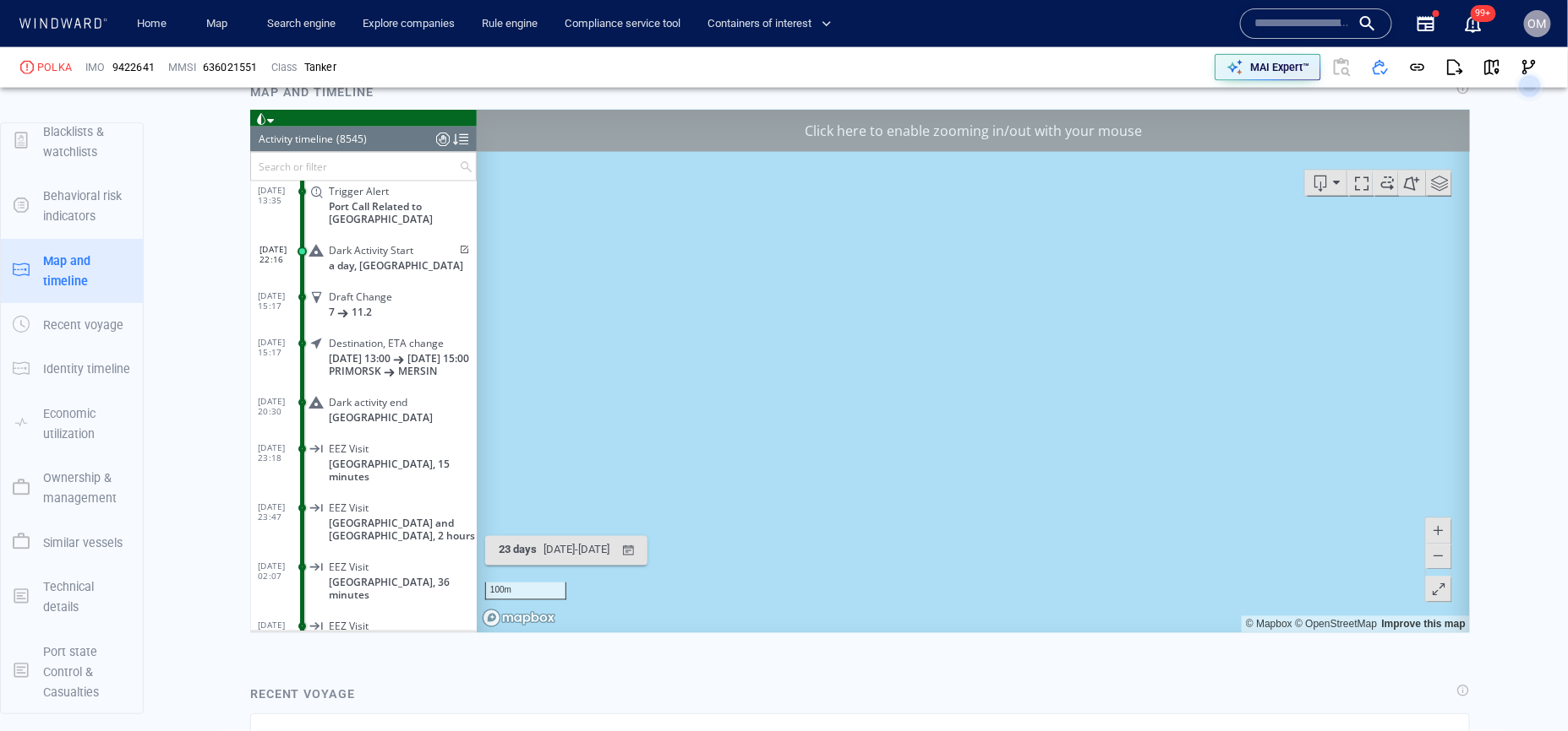
click at [1440, 547] on span at bounding box center [1437, 556] width 17 height 25
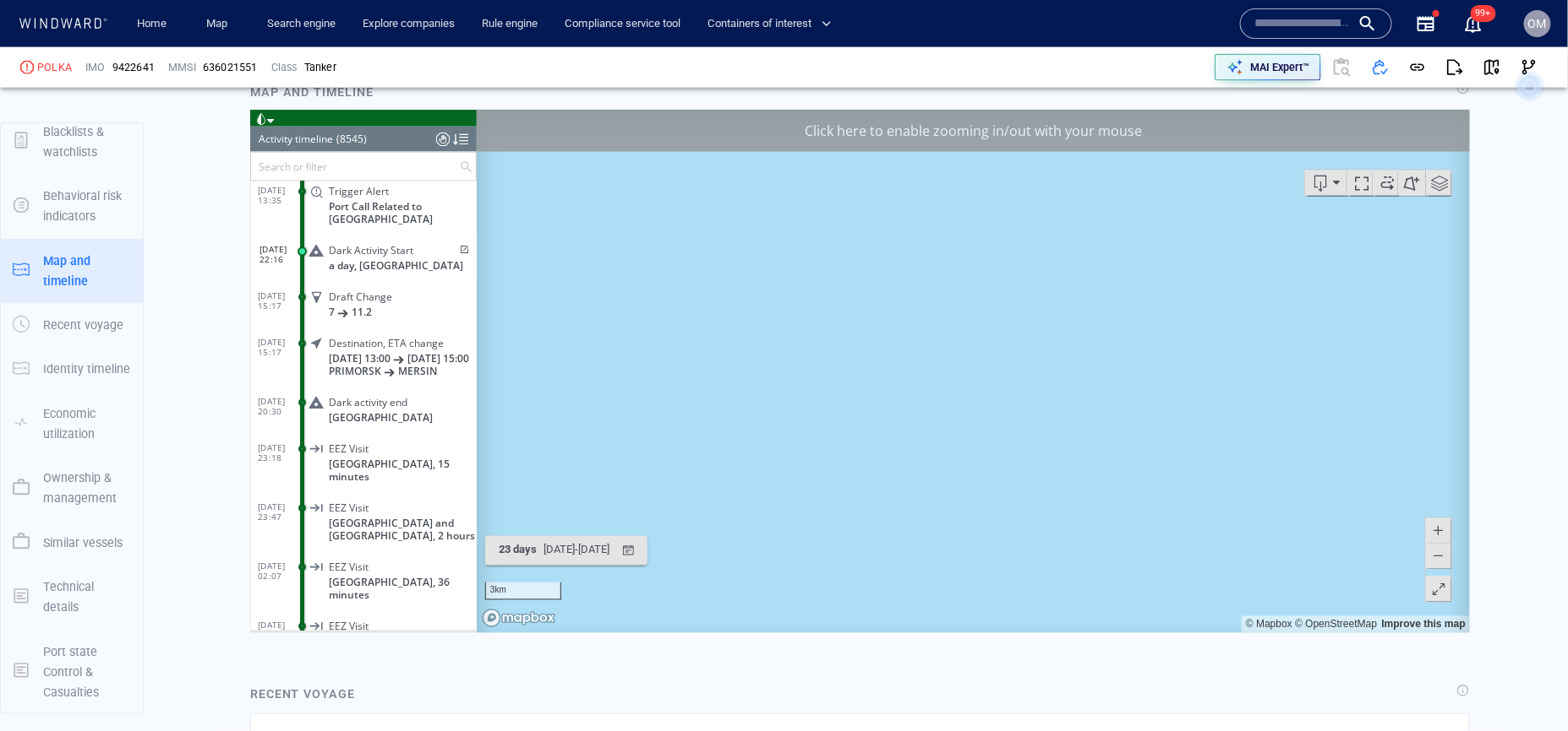
click at [1440, 547] on span at bounding box center [1437, 556] width 17 height 25
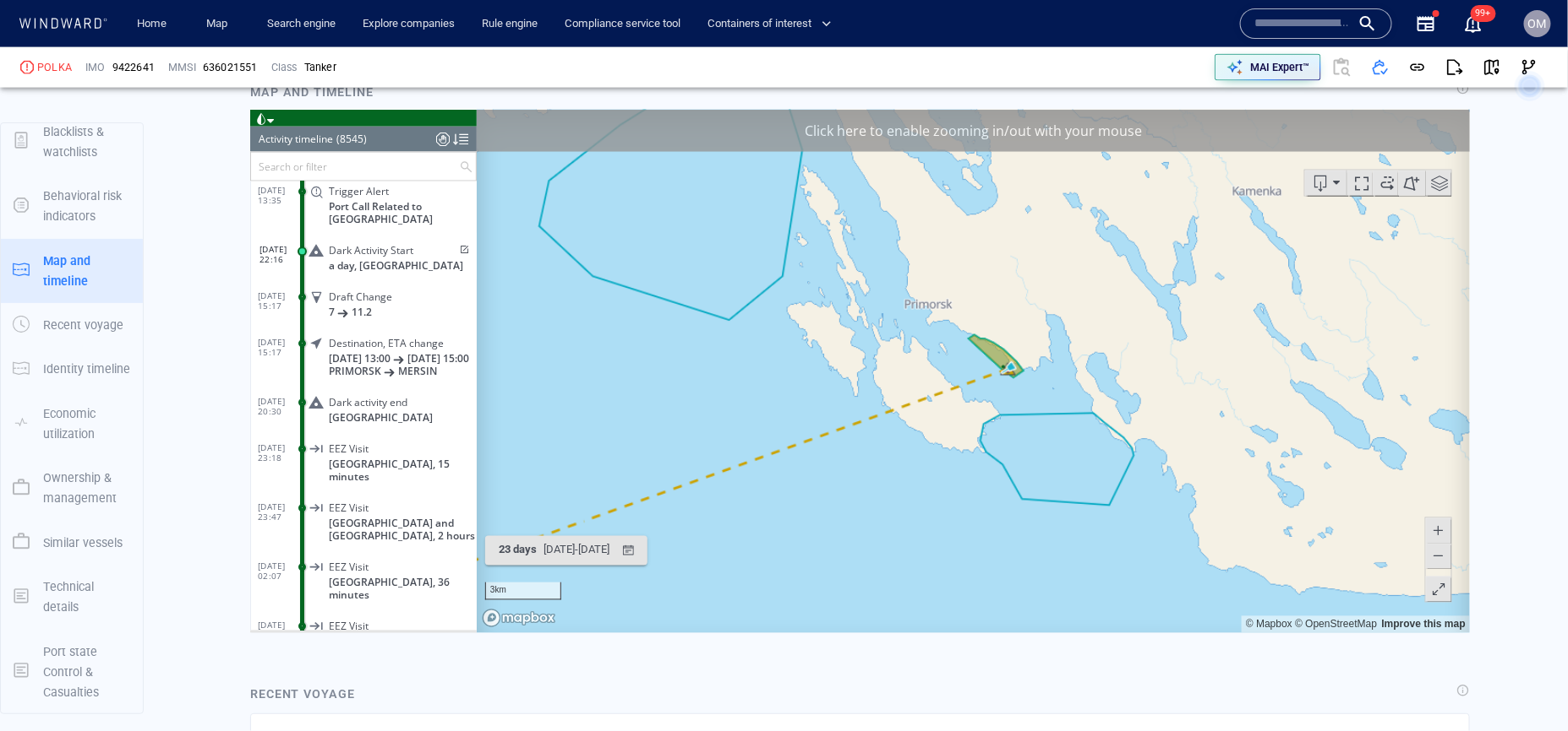
click at [1440, 547] on span at bounding box center [1437, 556] width 17 height 25
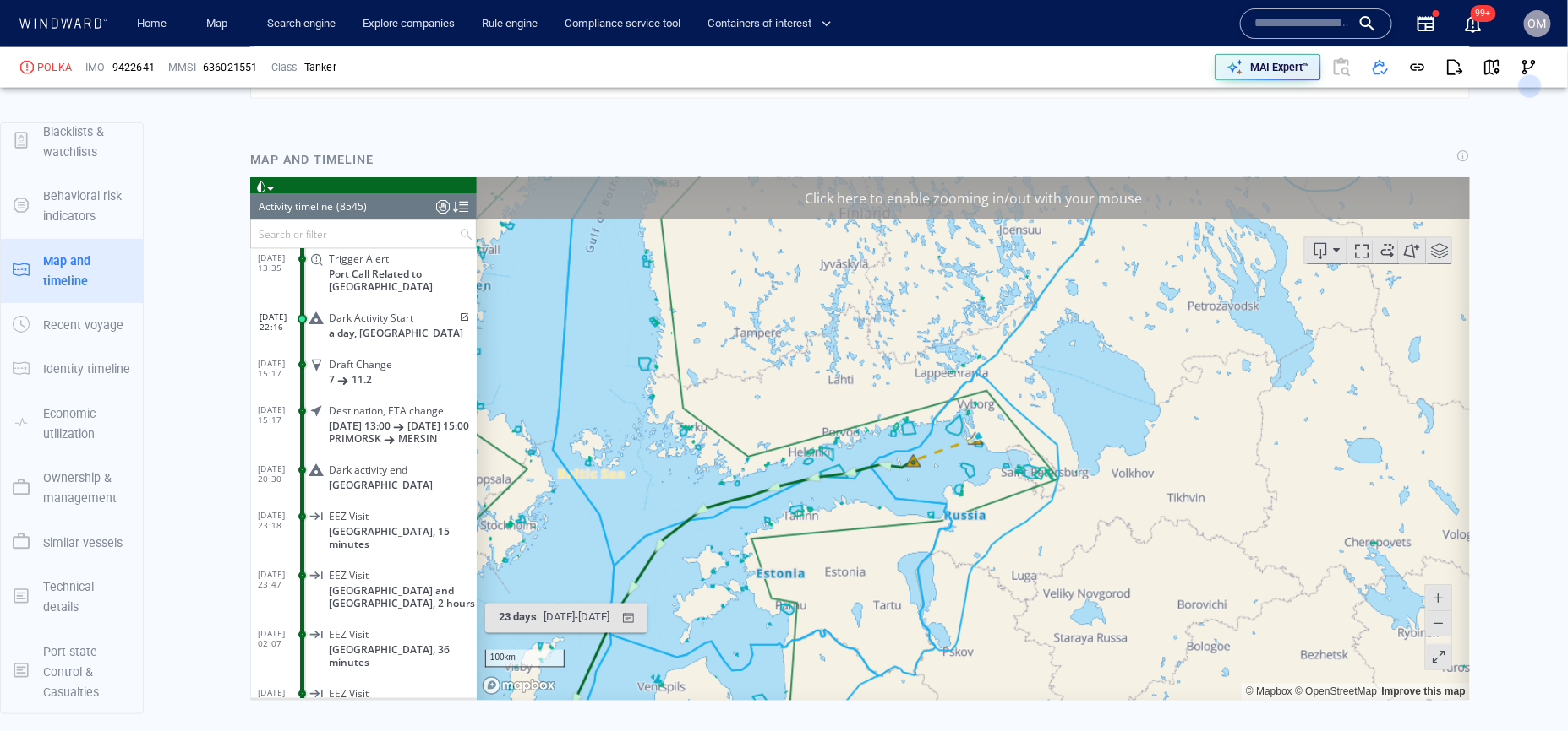
scroll to position [3896, 0]
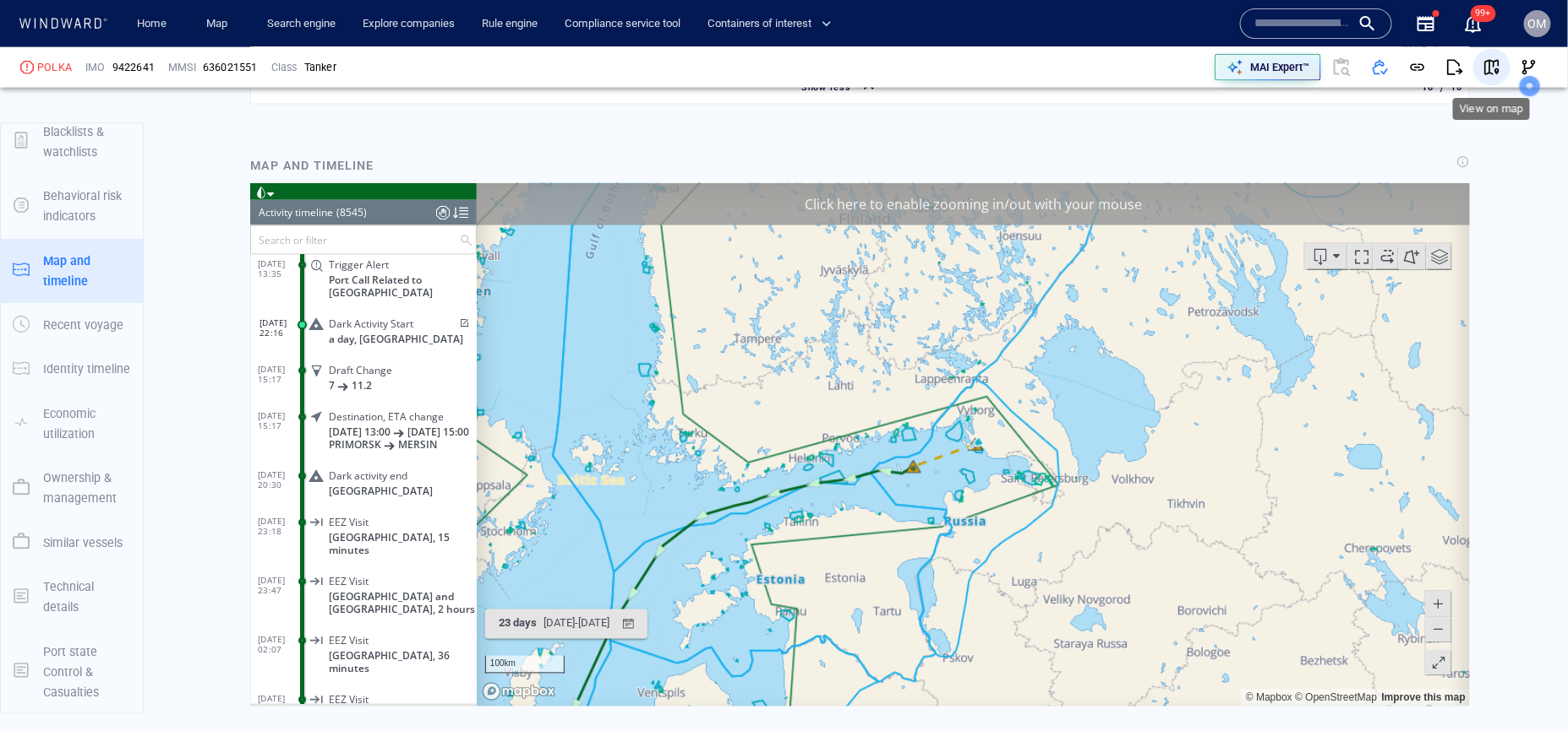
click at [1494, 71] on span "button" at bounding box center [1491, 67] width 17 height 17
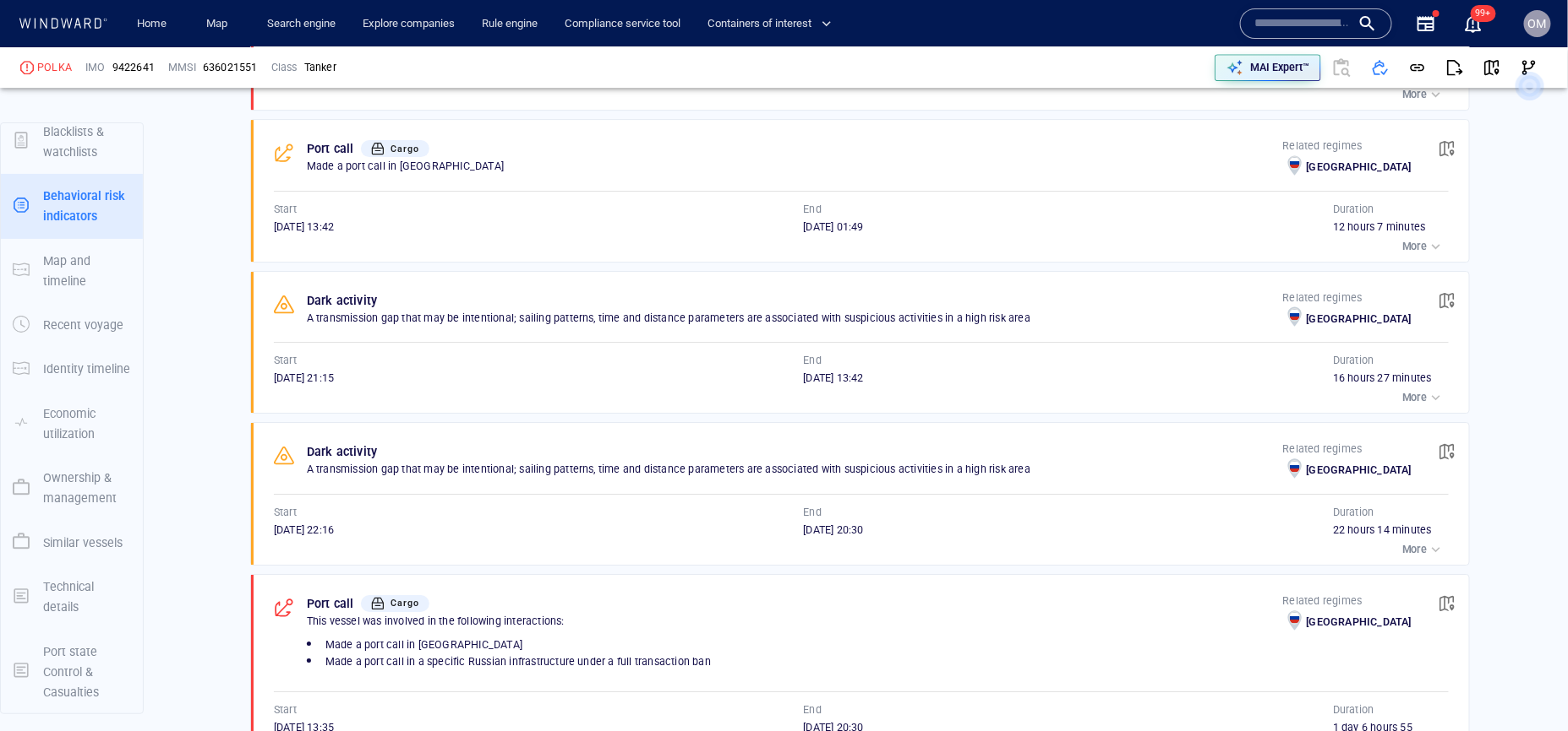
scroll to position [2404, 0]
click at [1434, 304] on button "button" at bounding box center [1446, 303] width 37 height 37
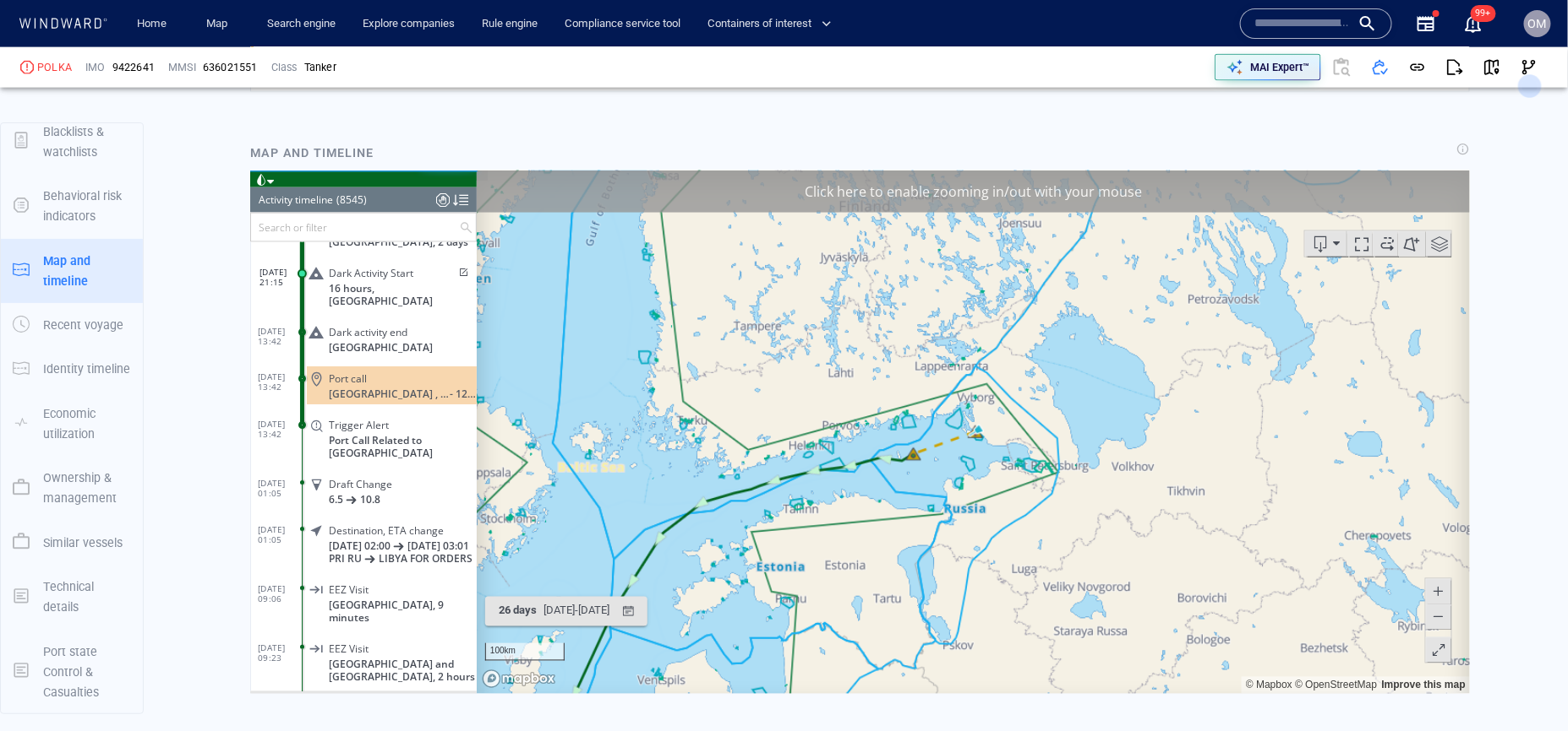
scroll to position [3925, 0]
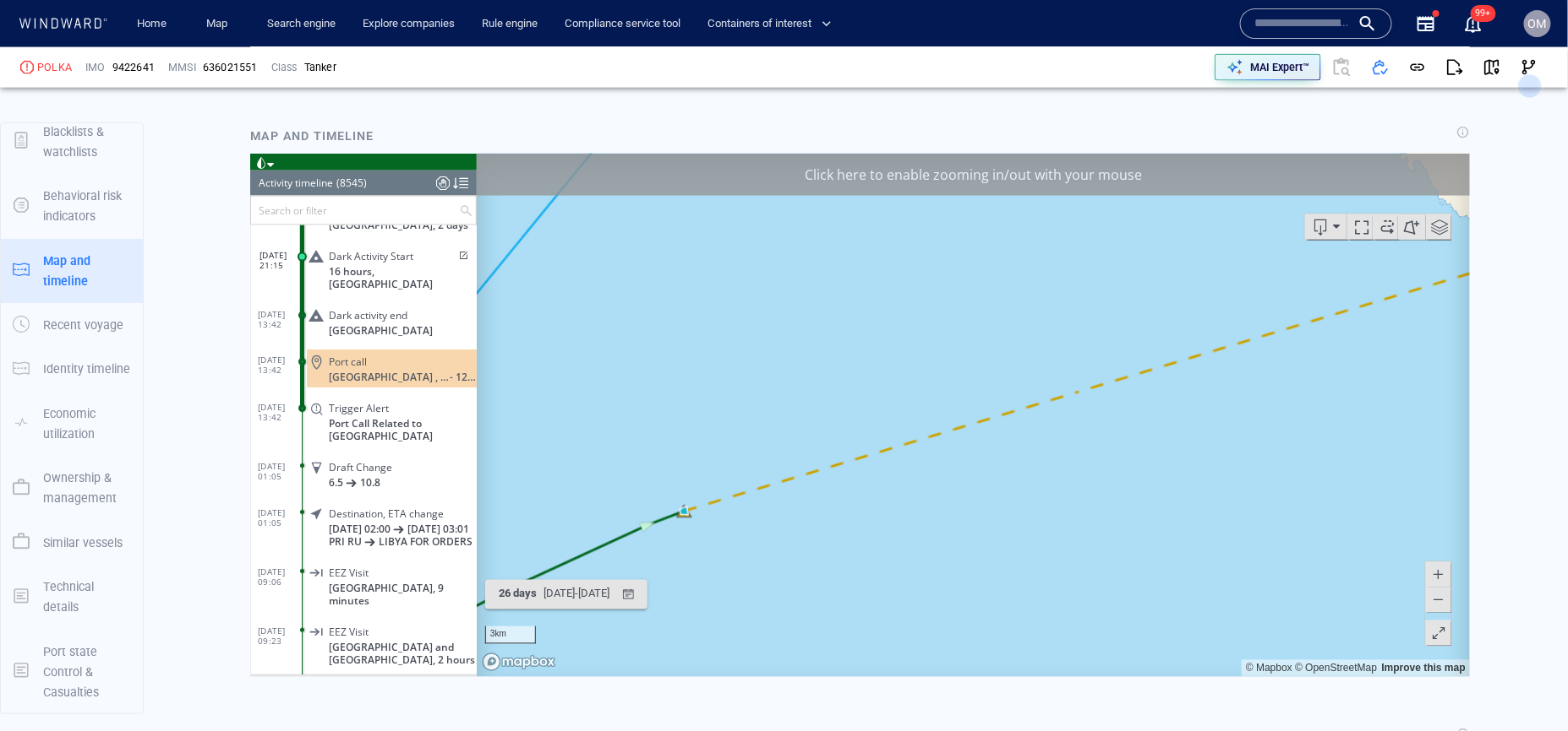
click at [1440, 602] on span at bounding box center [1437, 600] width 17 height 25
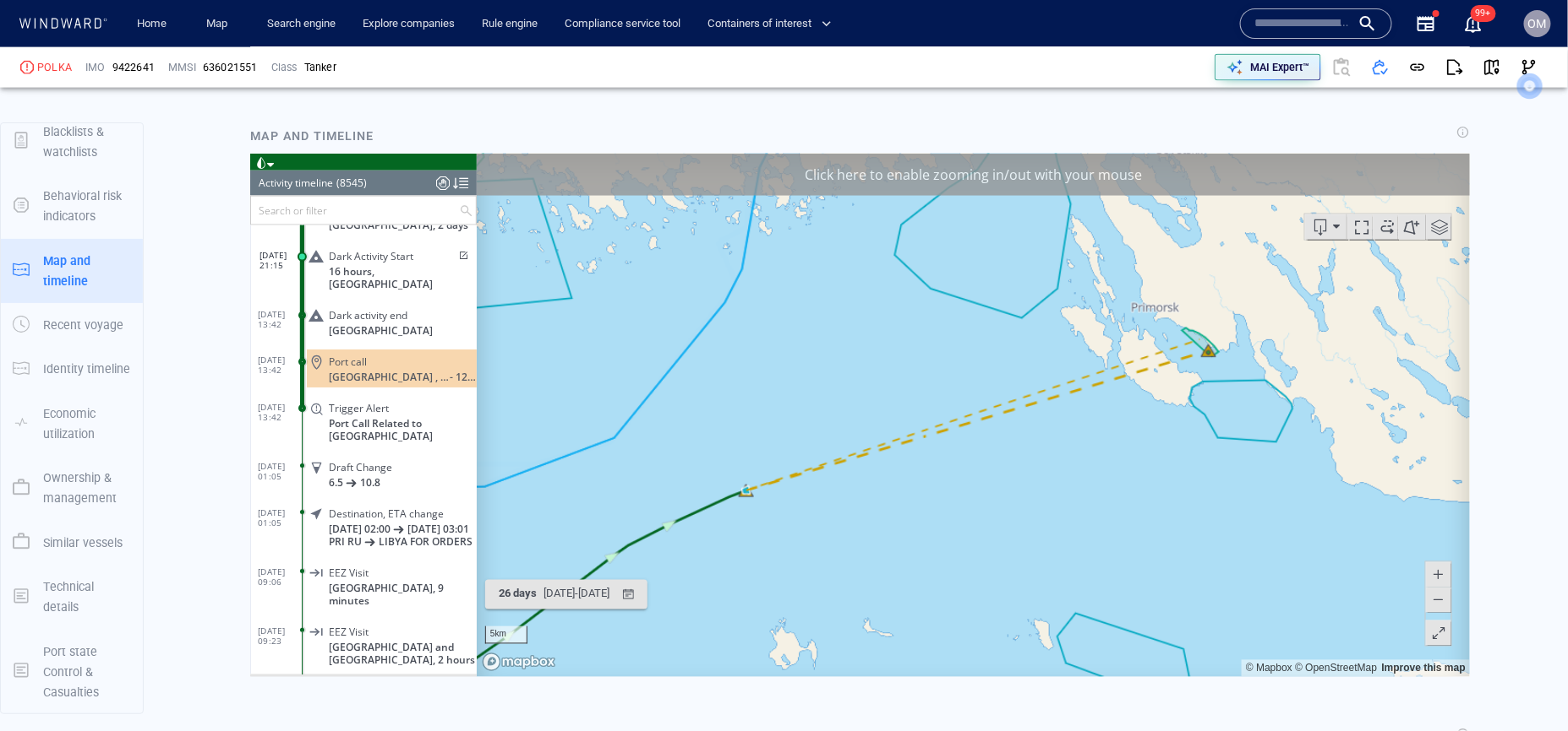
click at [1440, 602] on span at bounding box center [1437, 600] width 17 height 25
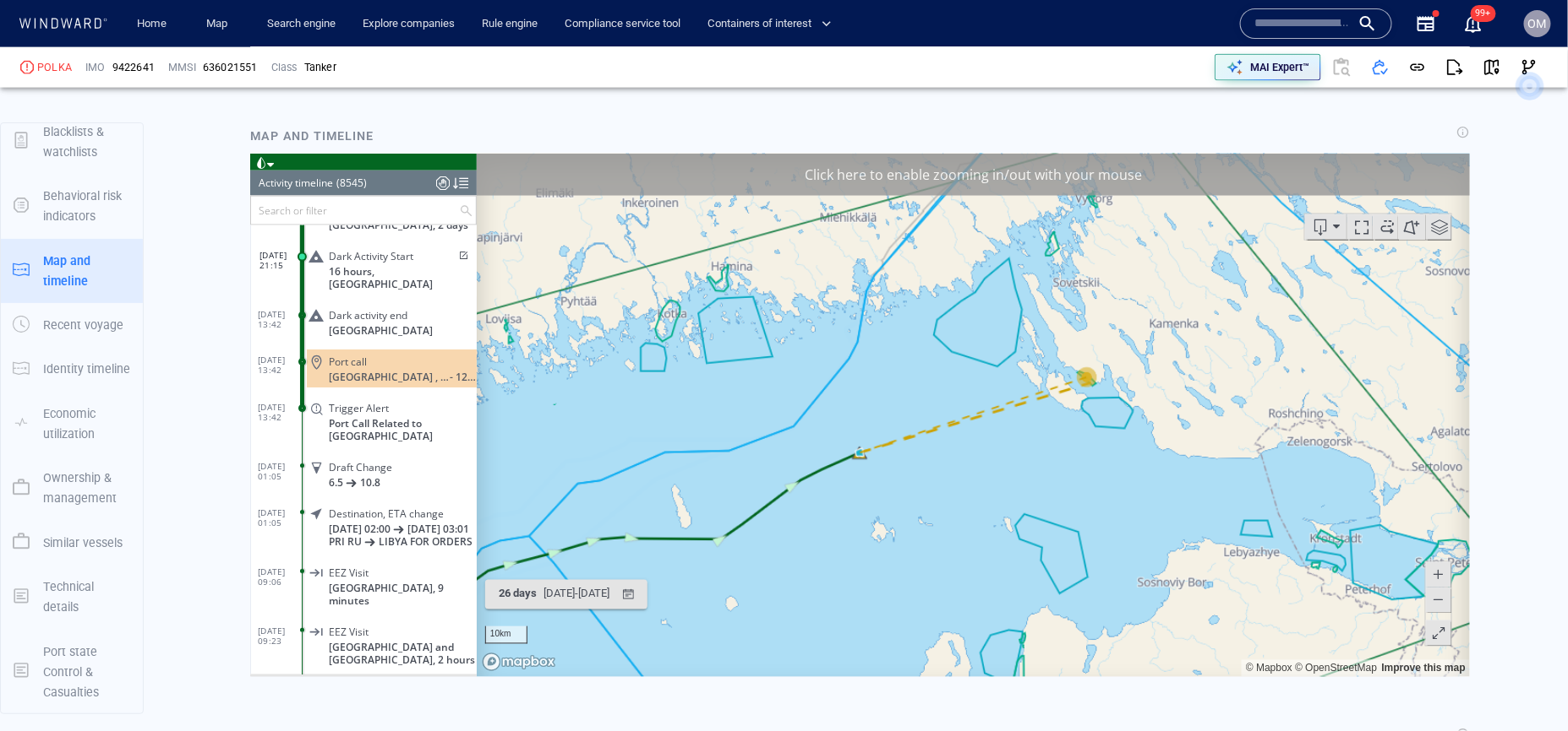
click at [1436, 583] on span at bounding box center [1437, 574] width 17 height 25
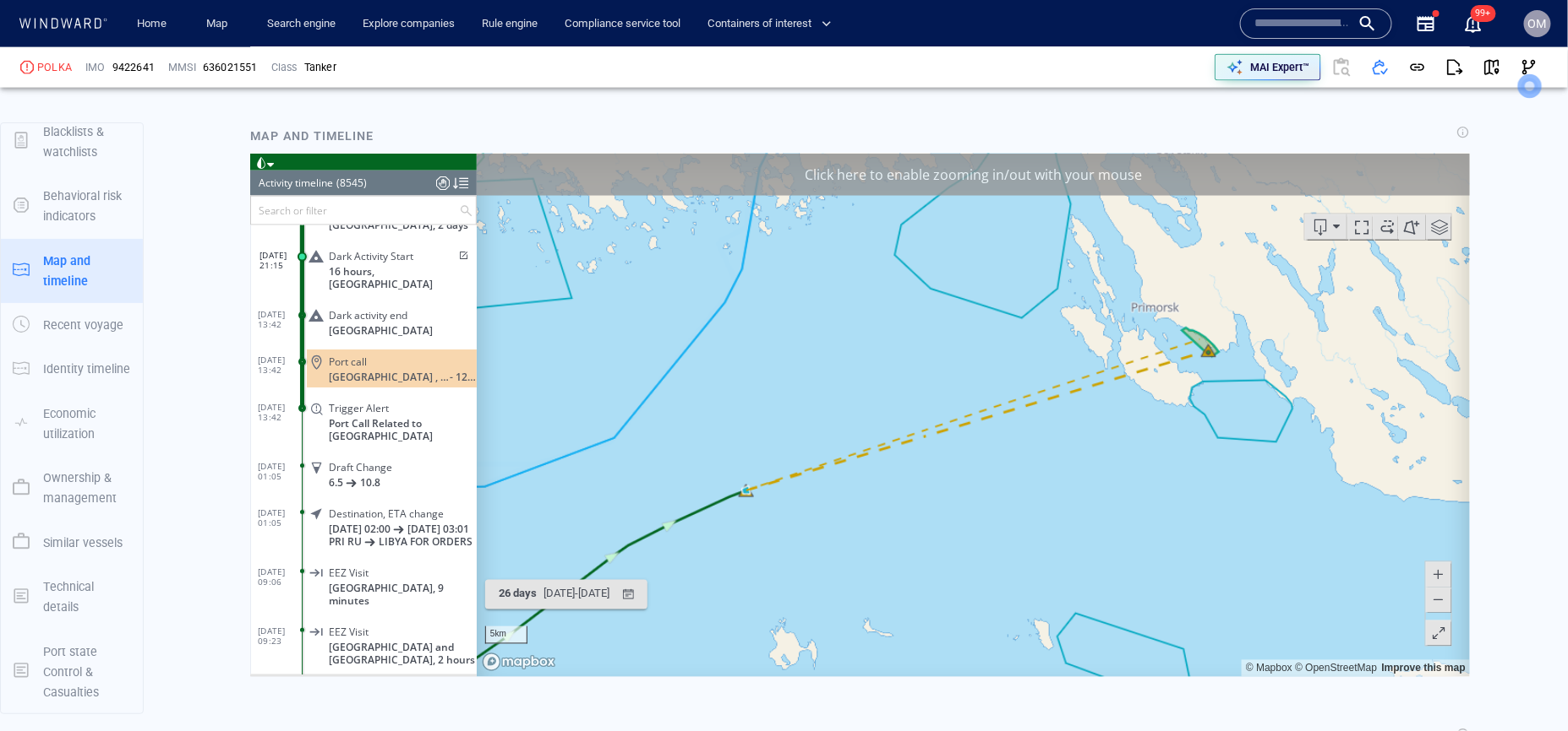
click at [1436, 583] on span at bounding box center [1437, 574] width 17 height 25
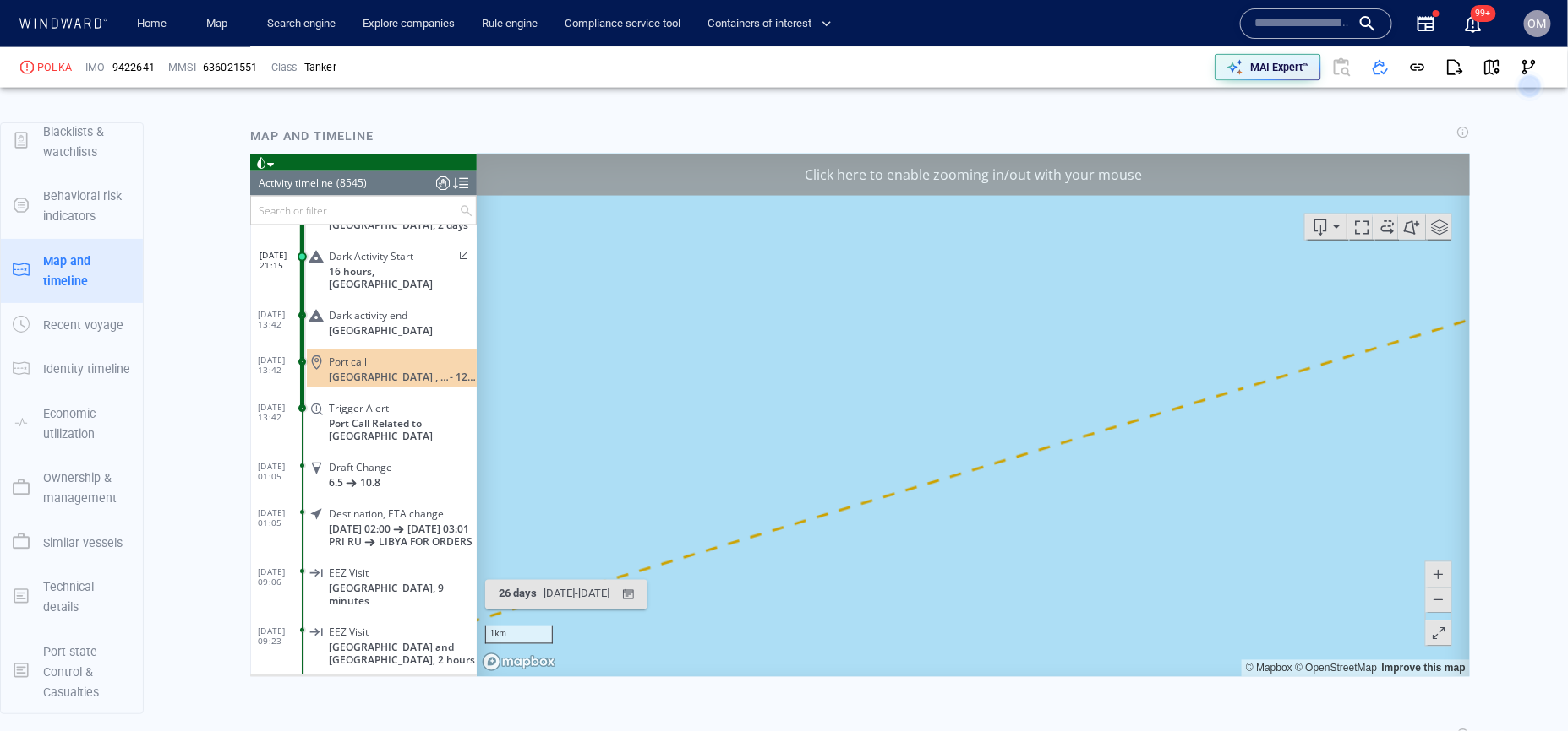
drag, startPoint x: 1118, startPoint y: 641, endPoint x: 1426, endPoint y: 499, distance: 339.2
click at [1420, 501] on canvas "Map" at bounding box center [972, 414] width 993 height 524
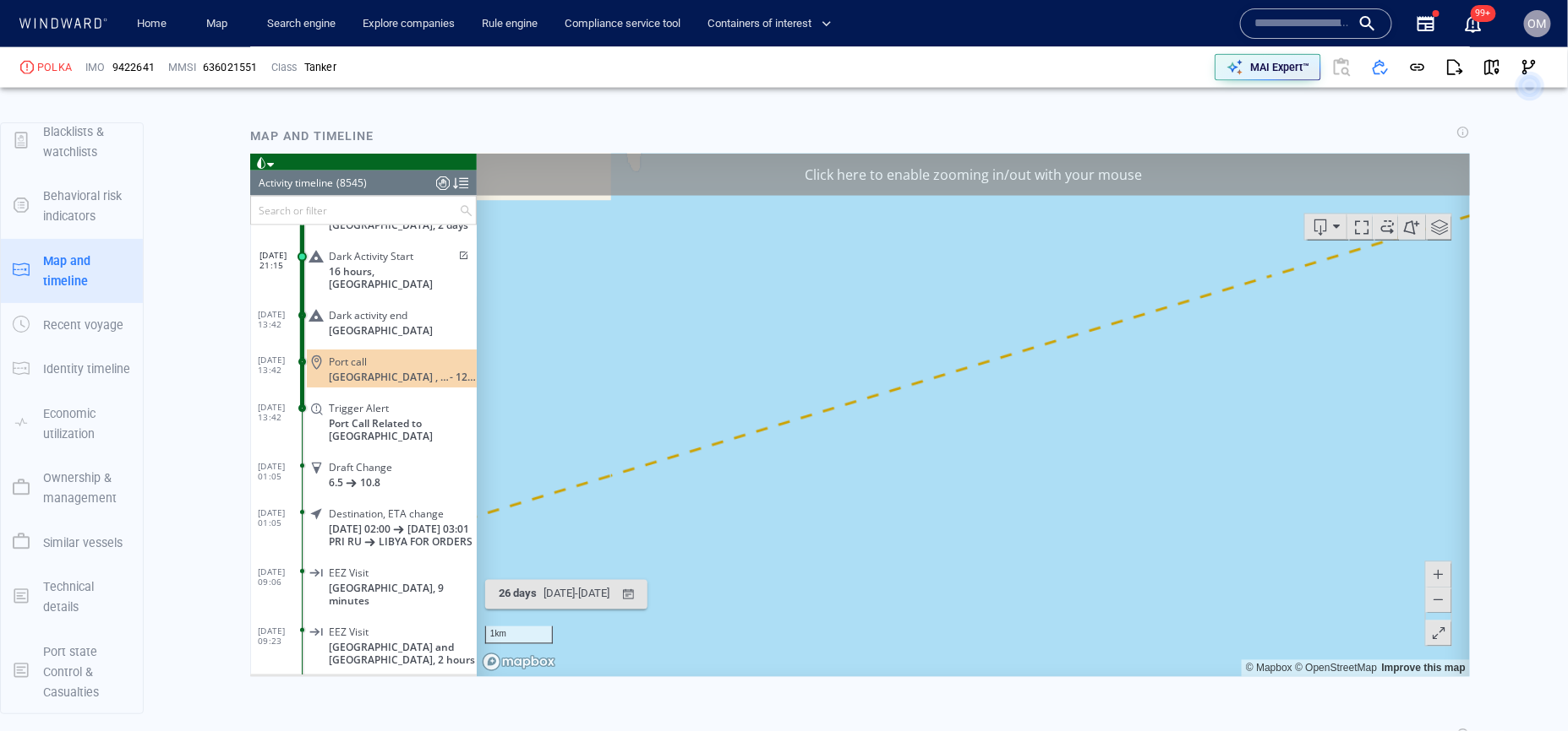
drag, startPoint x: 1048, startPoint y: 535, endPoint x: 1292, endPoint y: 486, distance: 248.9
click at [1292, 486] on canvas "Map" at bounding box center [972, 414] width 993 height 524
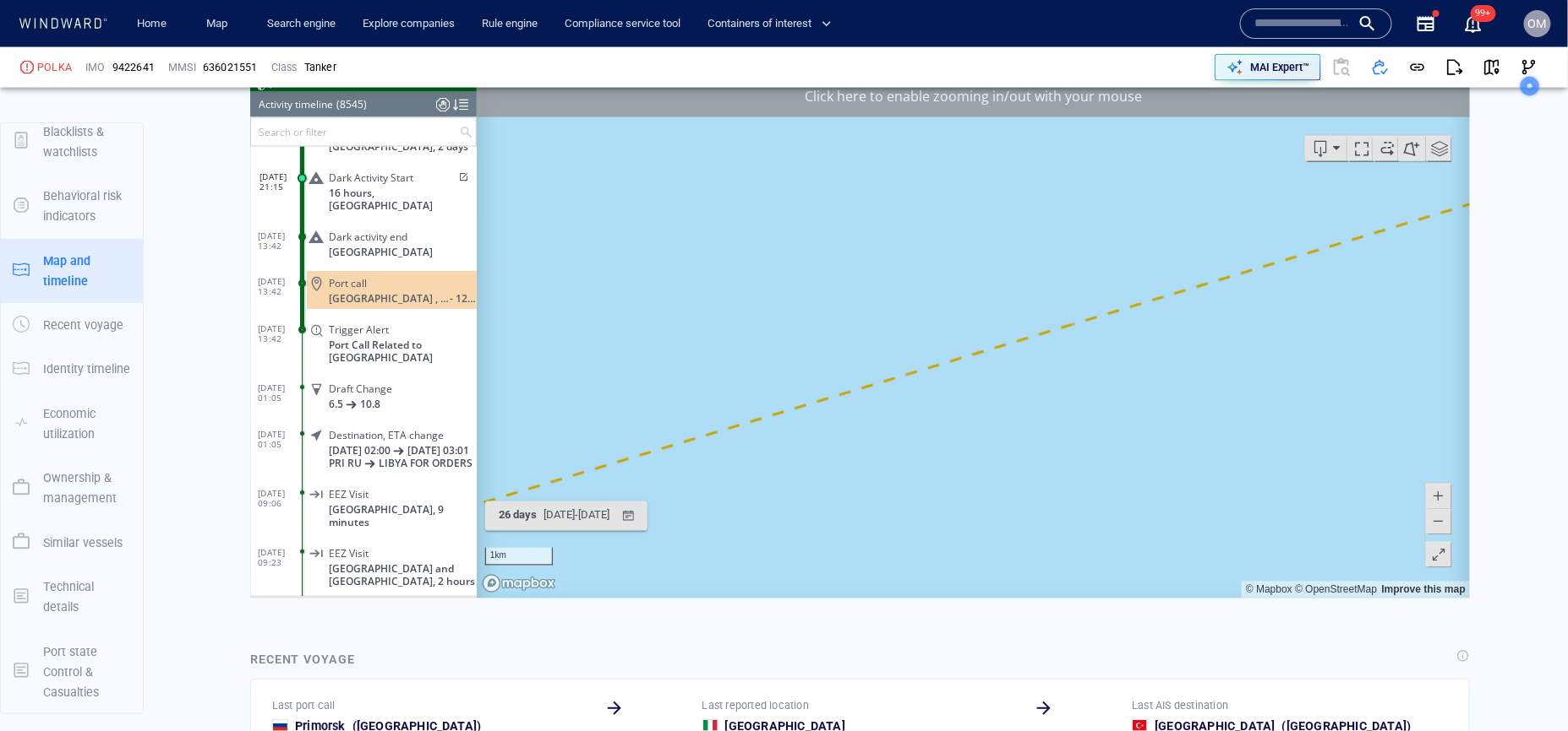
scroll to position [3961, 0]
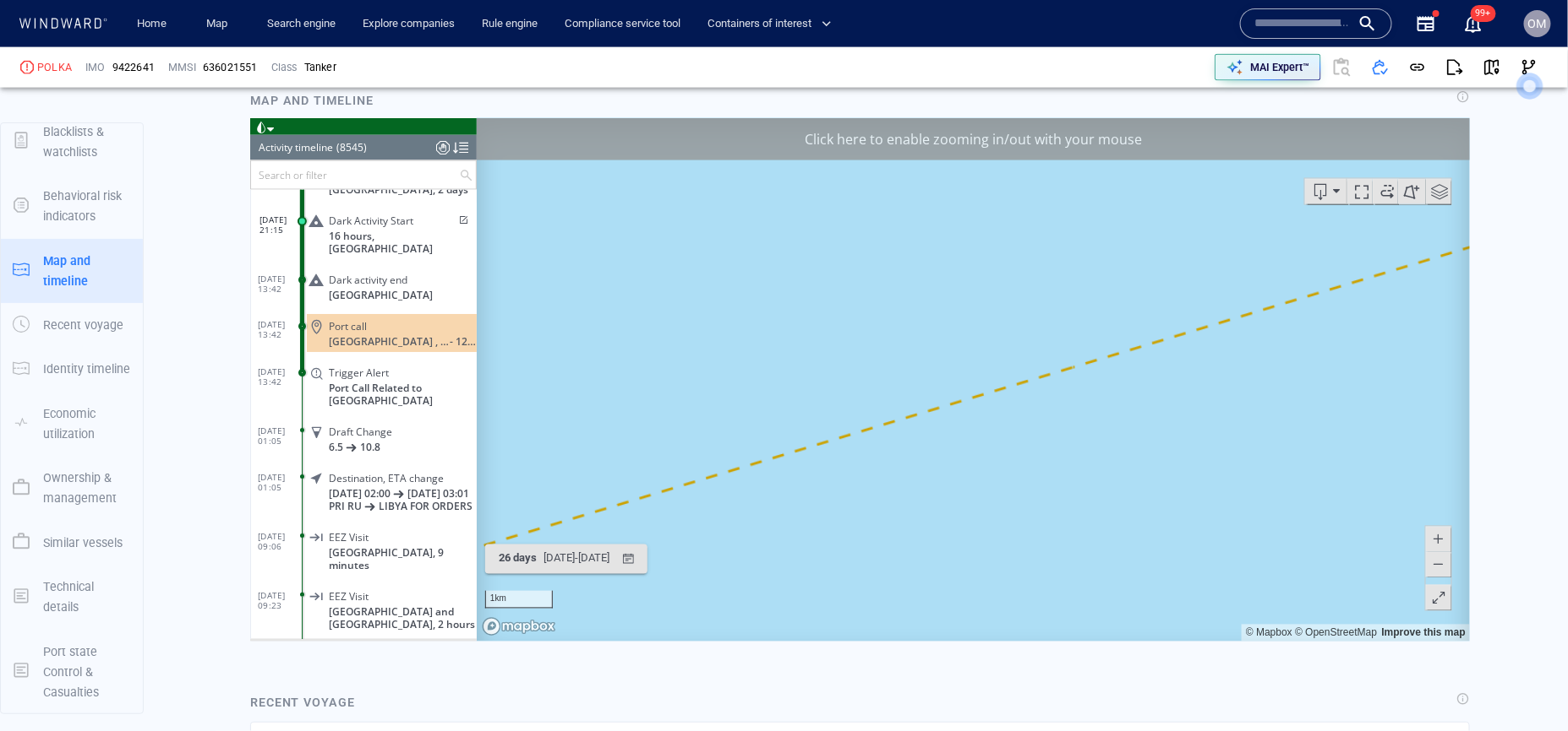
click at [1284, 26] on input "text" at bounding box center [1301, 23] width 96 height 25
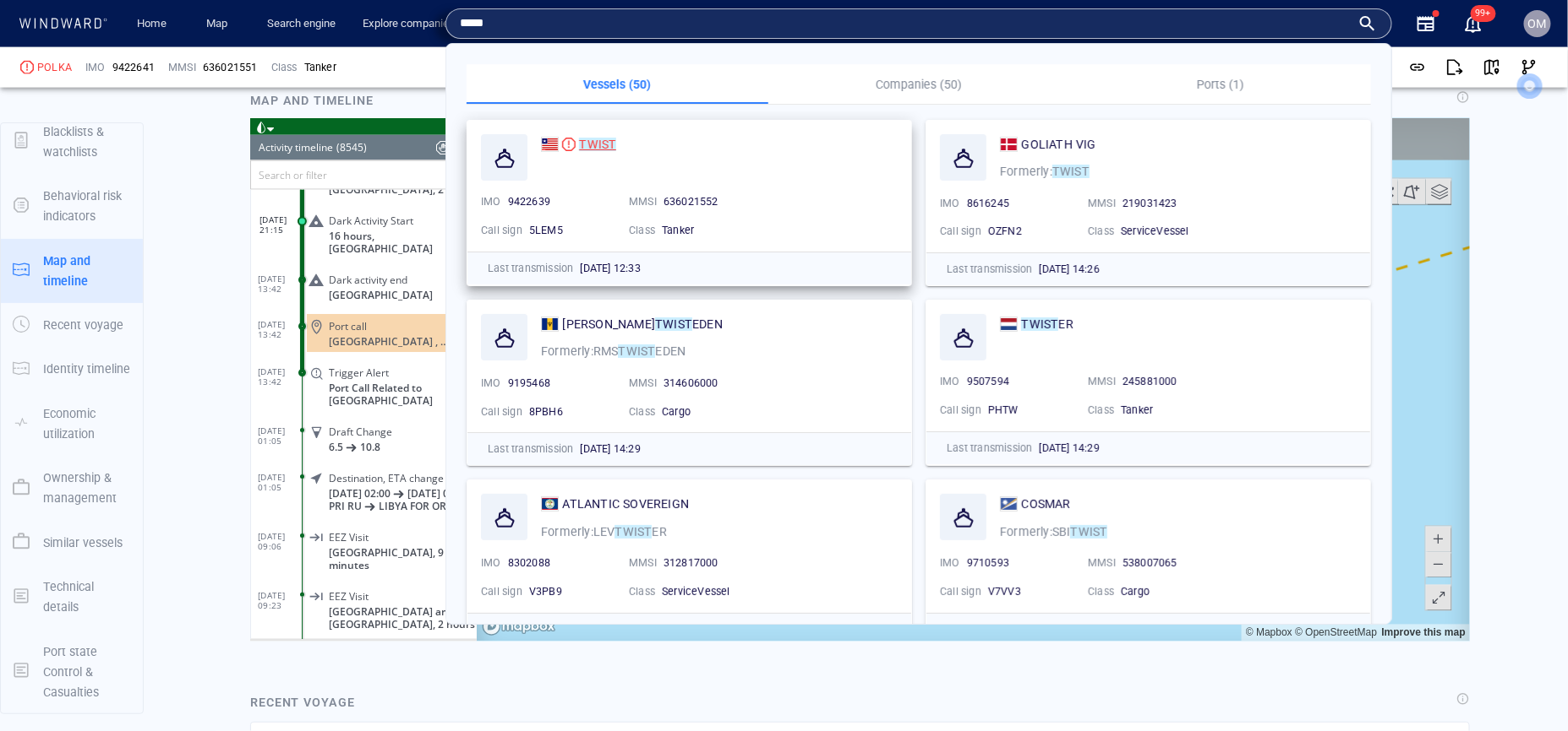
type input "*****"
click at [605, 145] on mark "TWIST" at bounding box center [597, 145] width 37 height 14
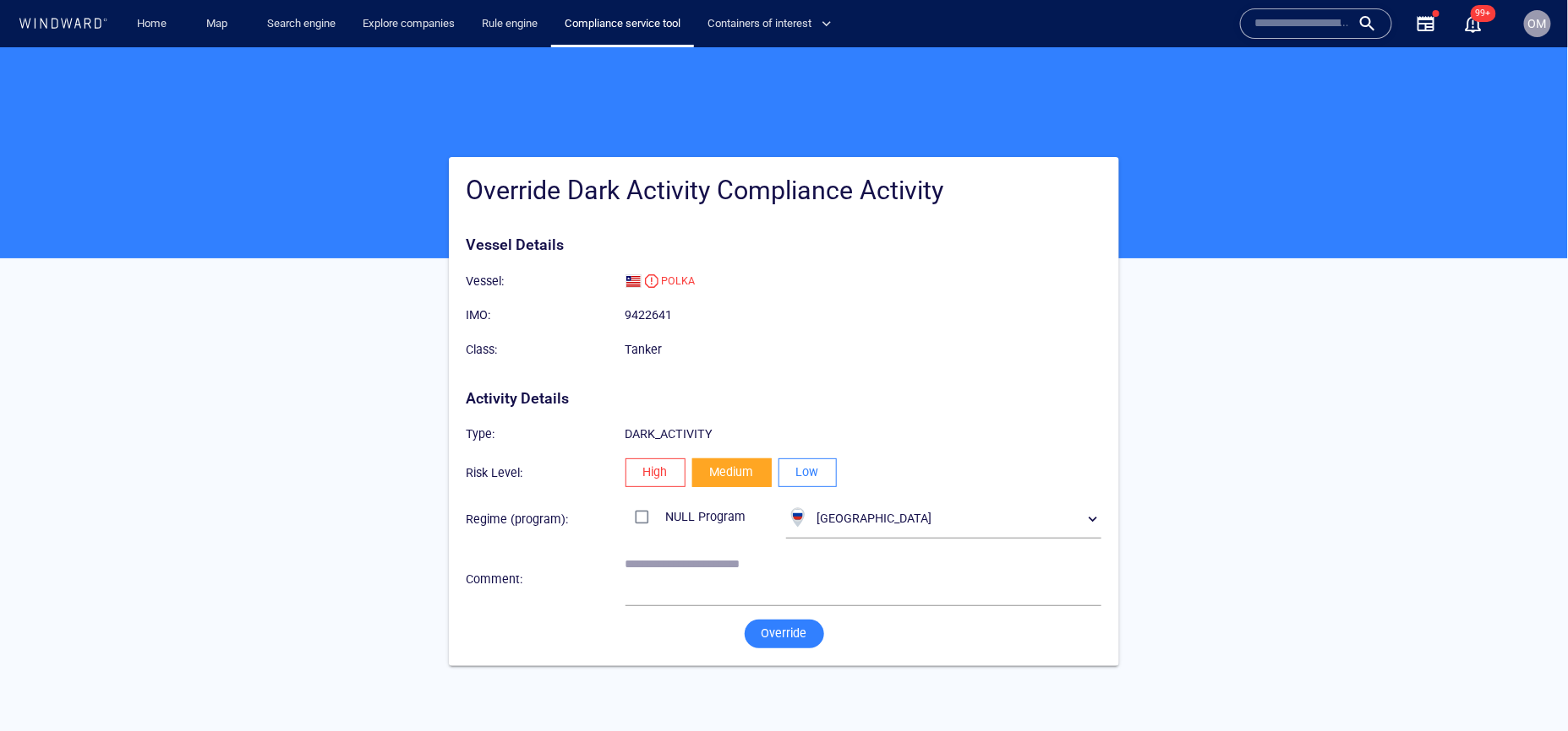
click at [802, 479] on span "Low" at bounding box center [806, 471] width 22 height 21
click at [778, 623] on span "Override" at bounding box center [784, 633] width 46 height 21
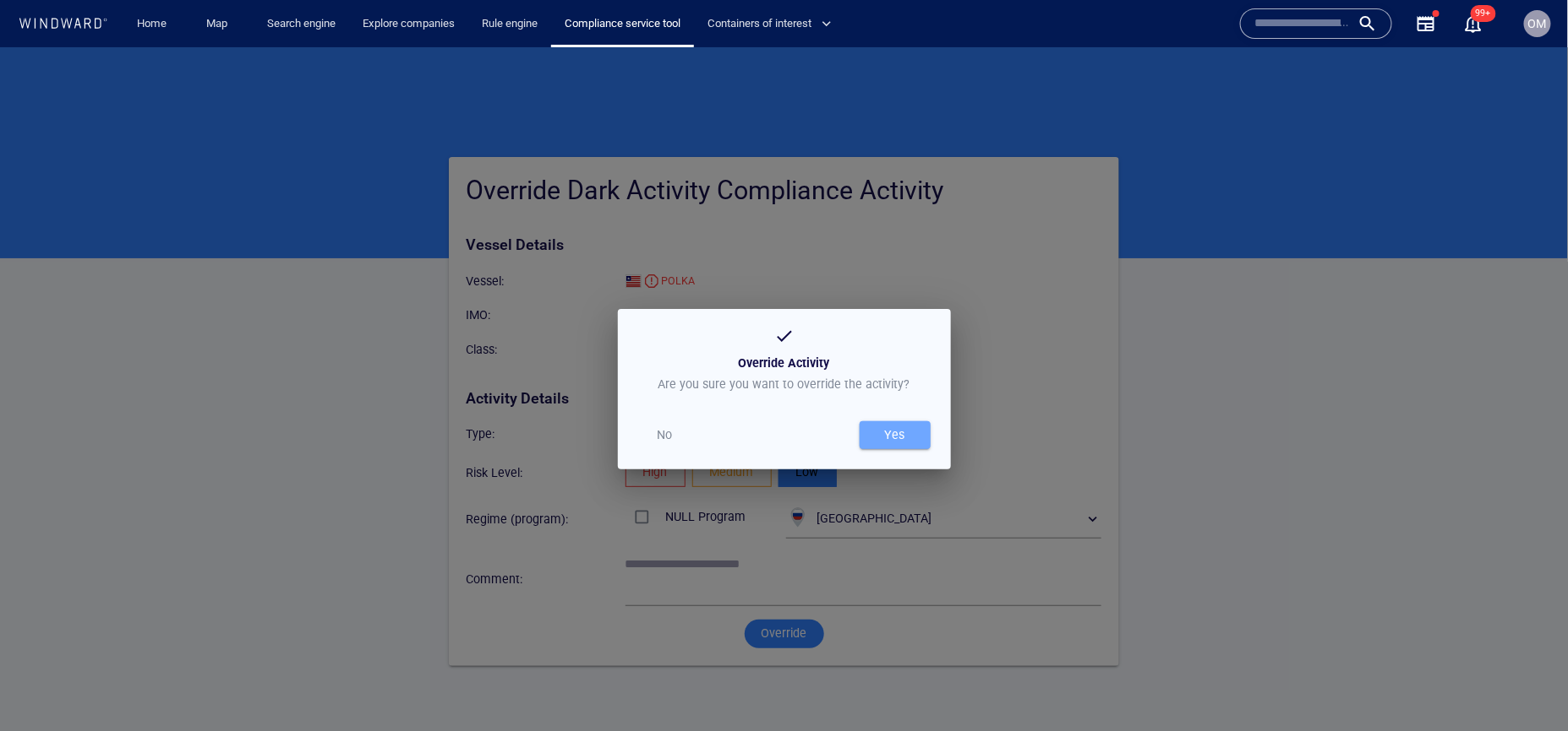
click at [913, 428] on span "Yes" at bounding box center [895, 435] width 54 height 21
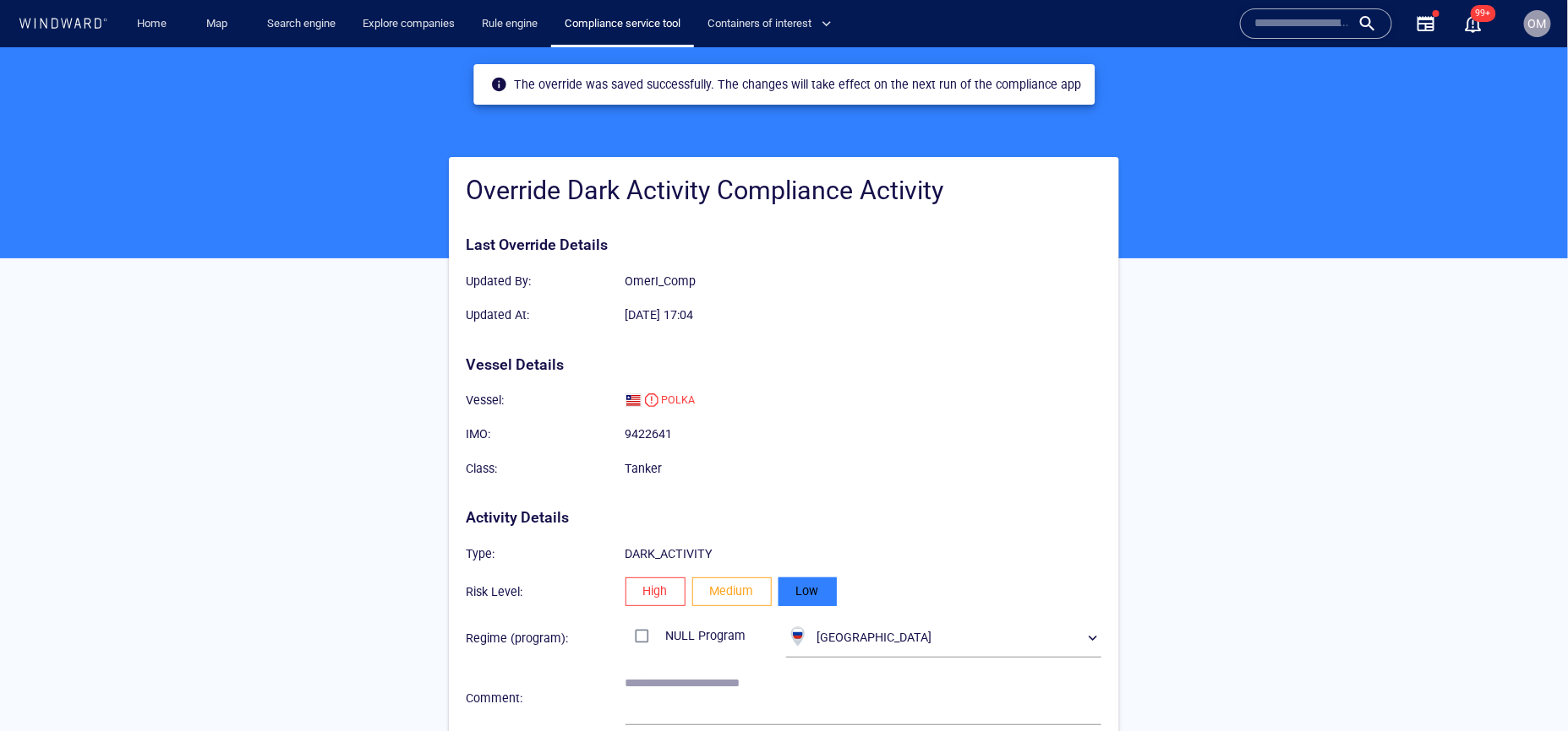
scroll to position [69, 0]
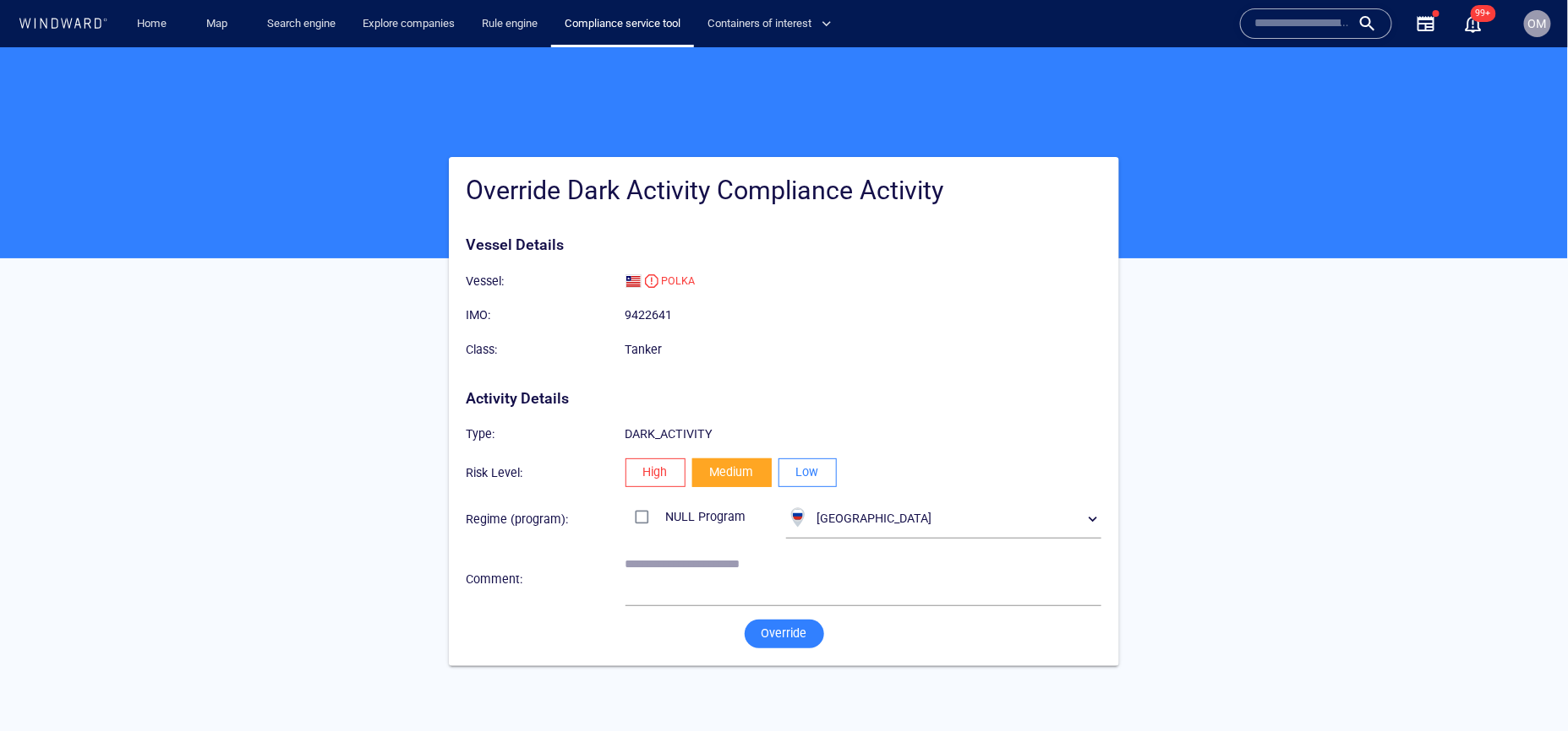
click at [807, 470] on span "Low" at bounding box center [806, 471] width 22 height 21
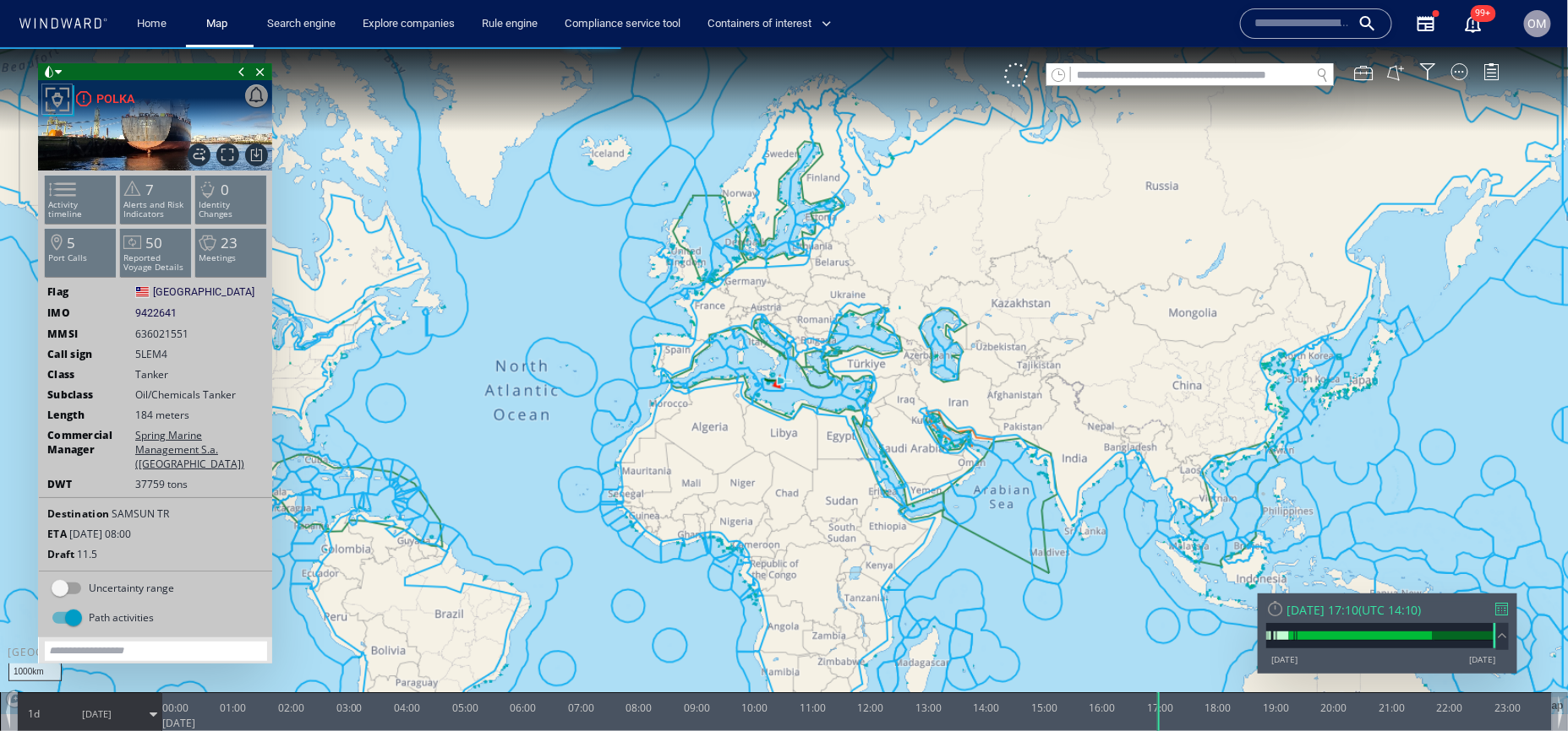
click at [1504, 602] on div at bounding box center [1502, 608] width 13 height 13
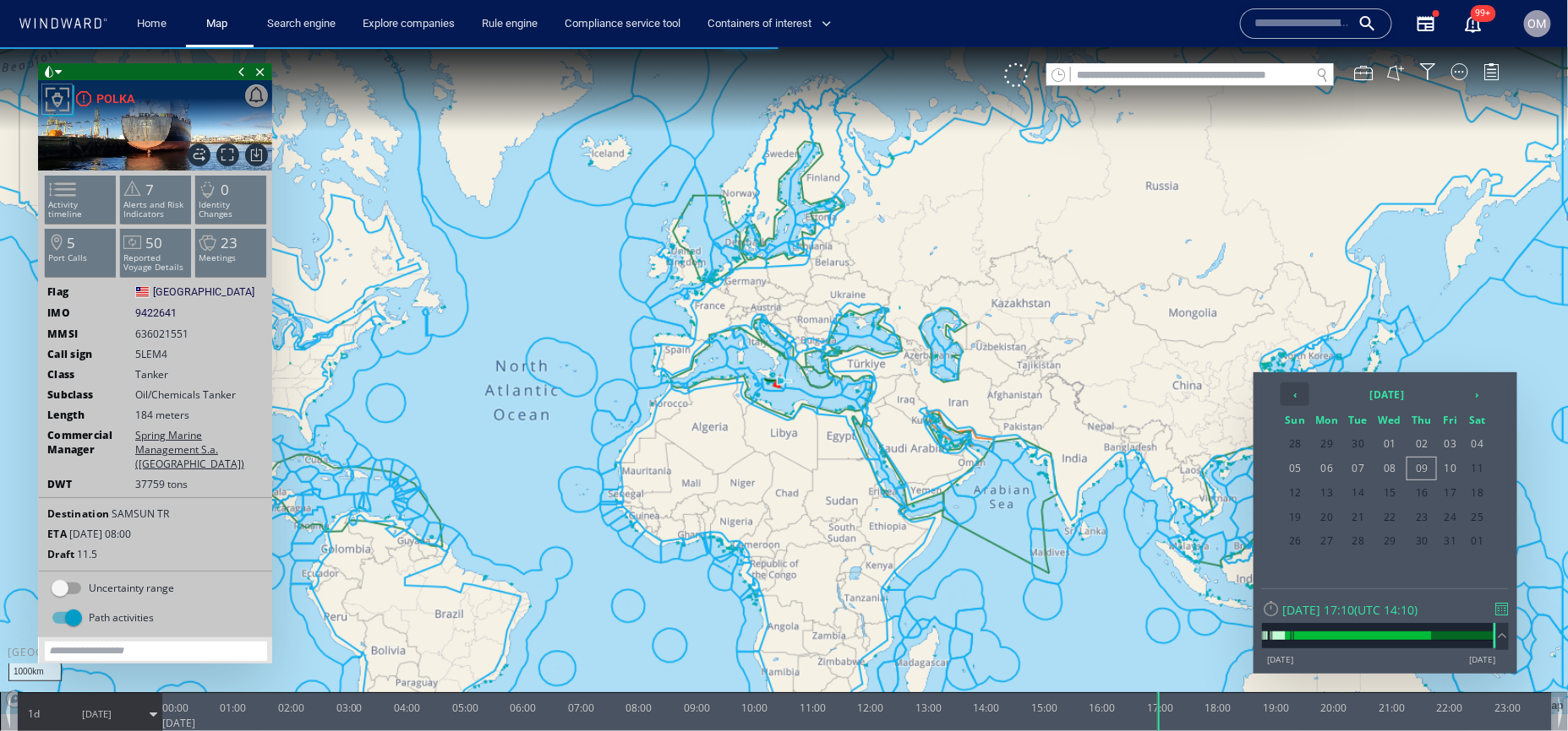
click at [1303, 397] on th "‹" at bounding box center [1295, 394] width 29 height 23
click at [1303, 396] on th "‹" at bounding box center [1295, 394] width 29 height 23
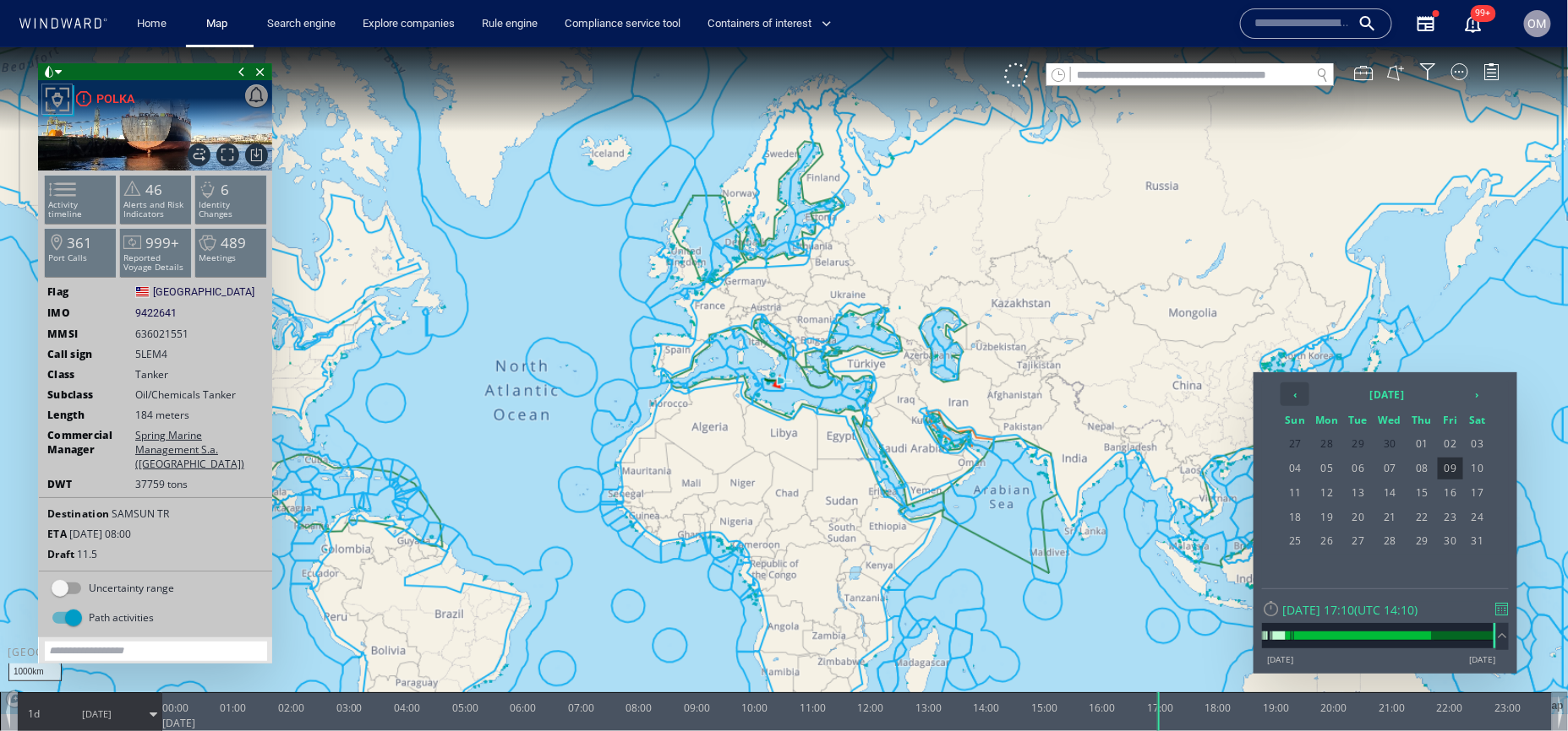
click at [1303, 396] on th "‹" at bounding box center [1295, 394] width 29 height 23
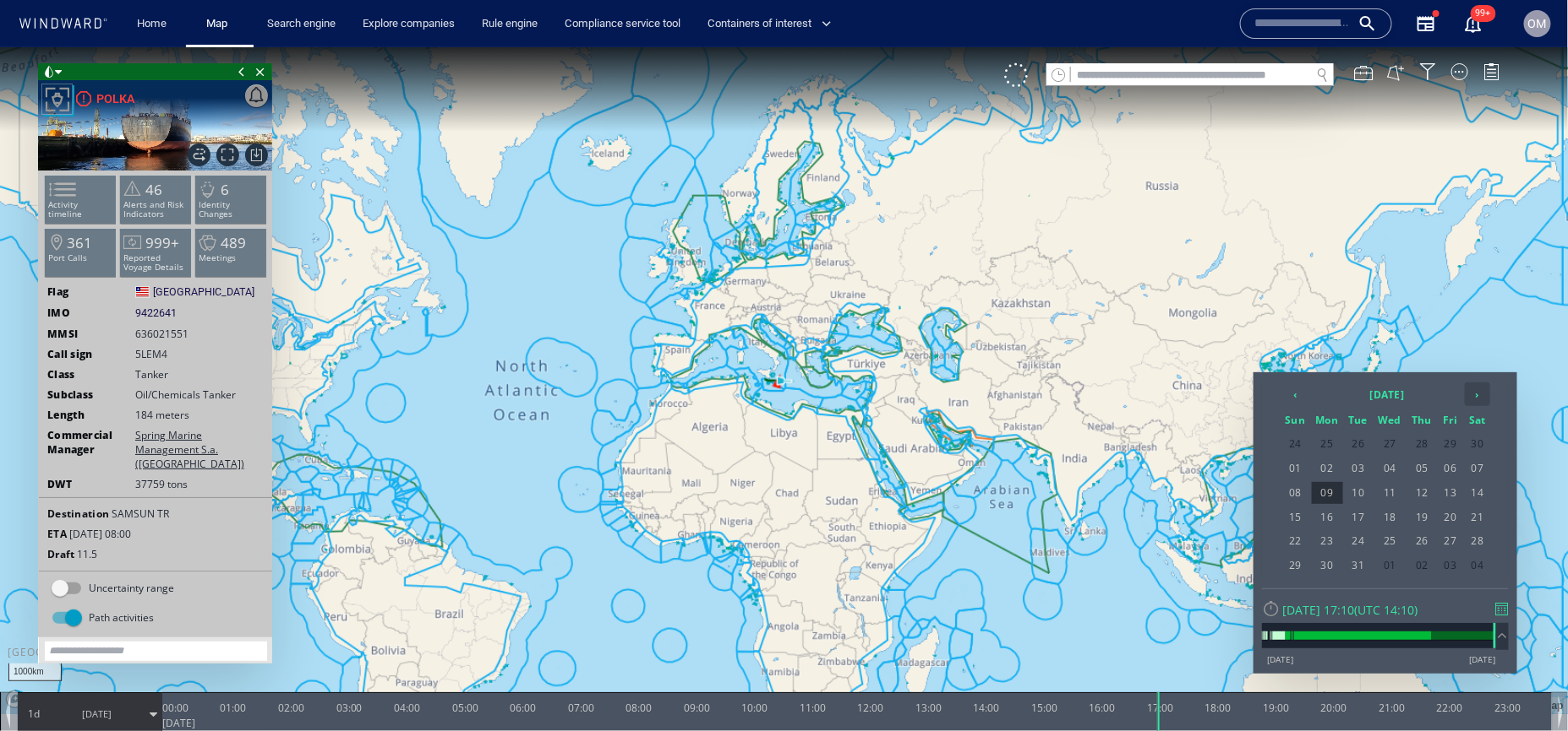
click at [1481, 396] on th "›" at bounding box center [1478, 394] width 25 height 23
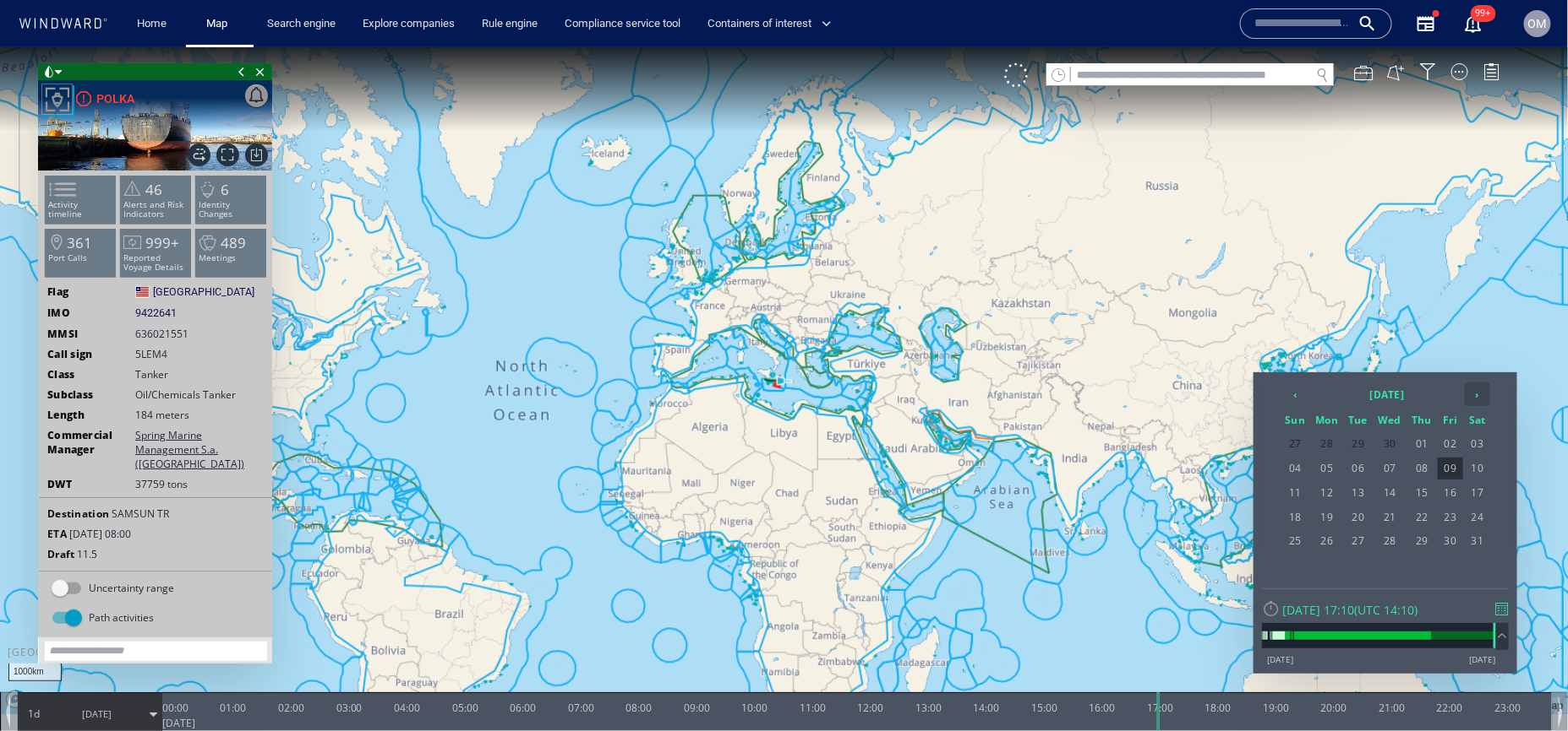
click at [1481, 396] on th "›" at bounding box center [1478, 394] width 25 height 23
click at [1298, 392] on th "‹" at bounding box center [1295, 394] width 29 height 23
click at [1467, 390] on th "›" at bounding box center [1478, 394] width 25 height 23
click at [1301, 402] on th "‹" at bounding box center [1295, 394] width 29 height 23
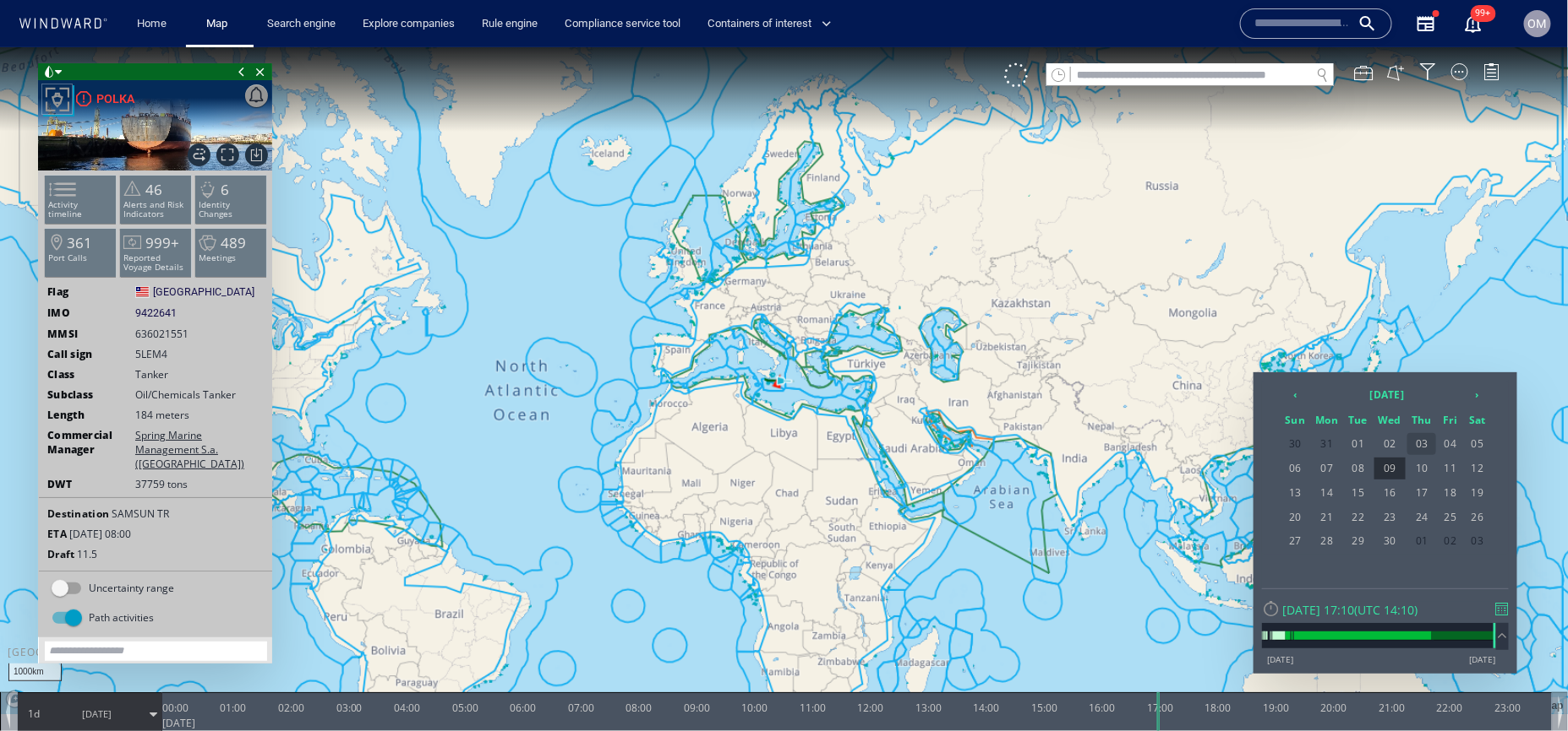
click at [1429, 442] on span "03" at bounding box center [1421, 443] width 29 height 22
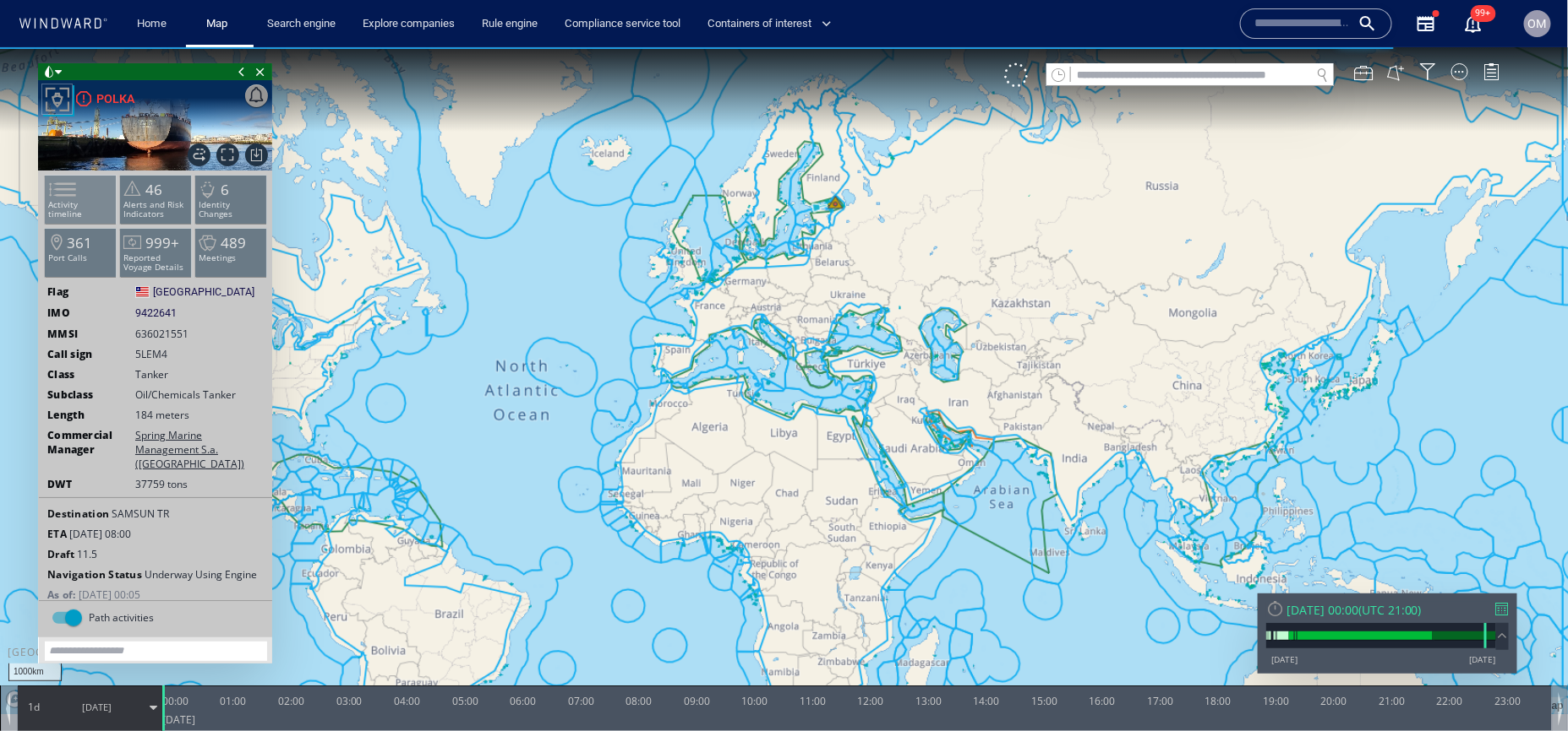
click at [102, 194] on li "Activity timeline" at bounding box center [81, 198] width 72 height 49
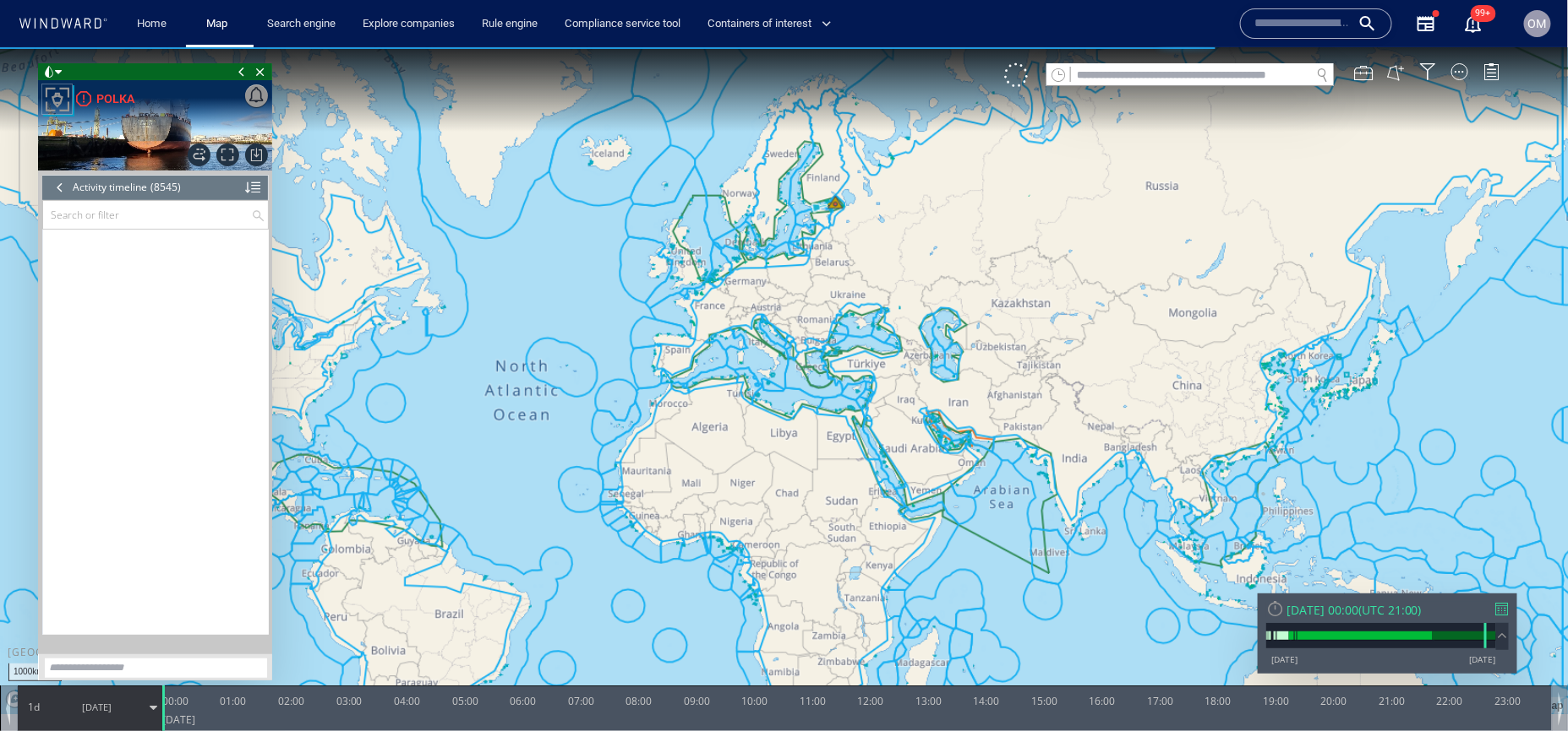
scroll to position [365173, 0]
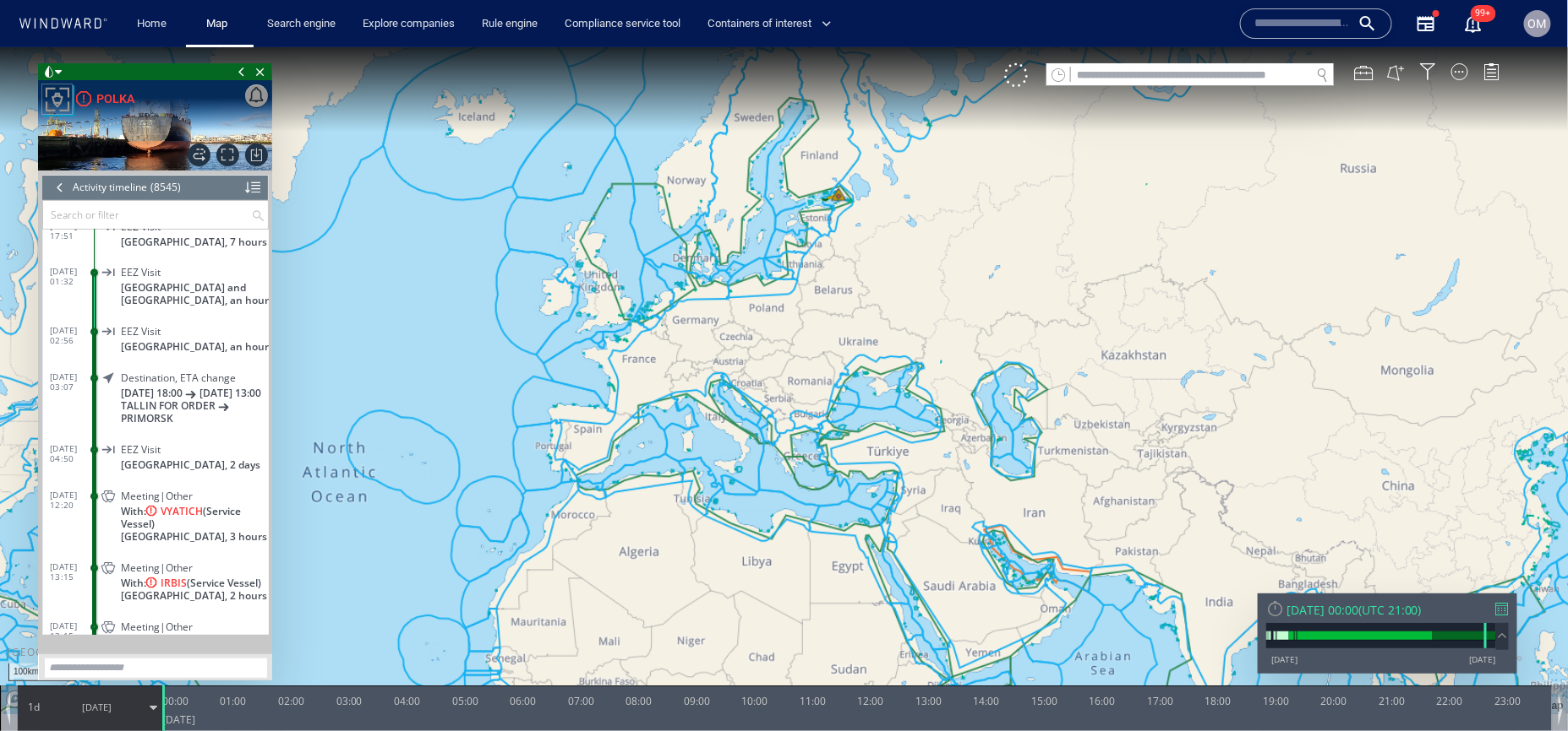
drag, startPoint x: 830, startPoint y: 215, endPoint x: 830, endPoint y: 313, distance: 98.0
click at [830, 313] on canvas "Map" at bounding box center [784, 380] width 1568 height 668
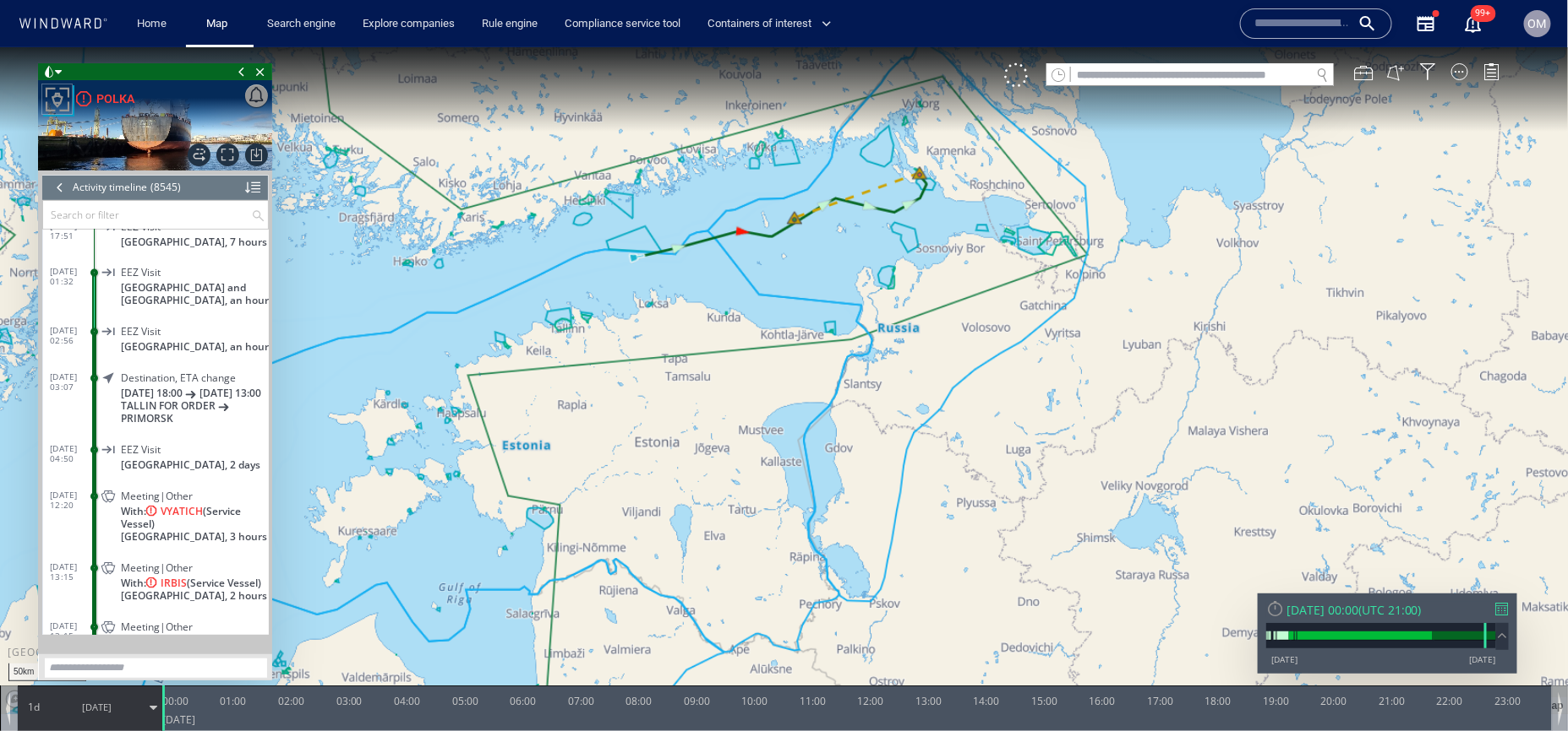
drag, startPoint x: 840, startPoint y: 242, endPoint x: 839, endPoint y: 328, distance: 86.0
click at [839, 329] on canvas "Map" at bounding box center [784, 380] width 1568 height 668
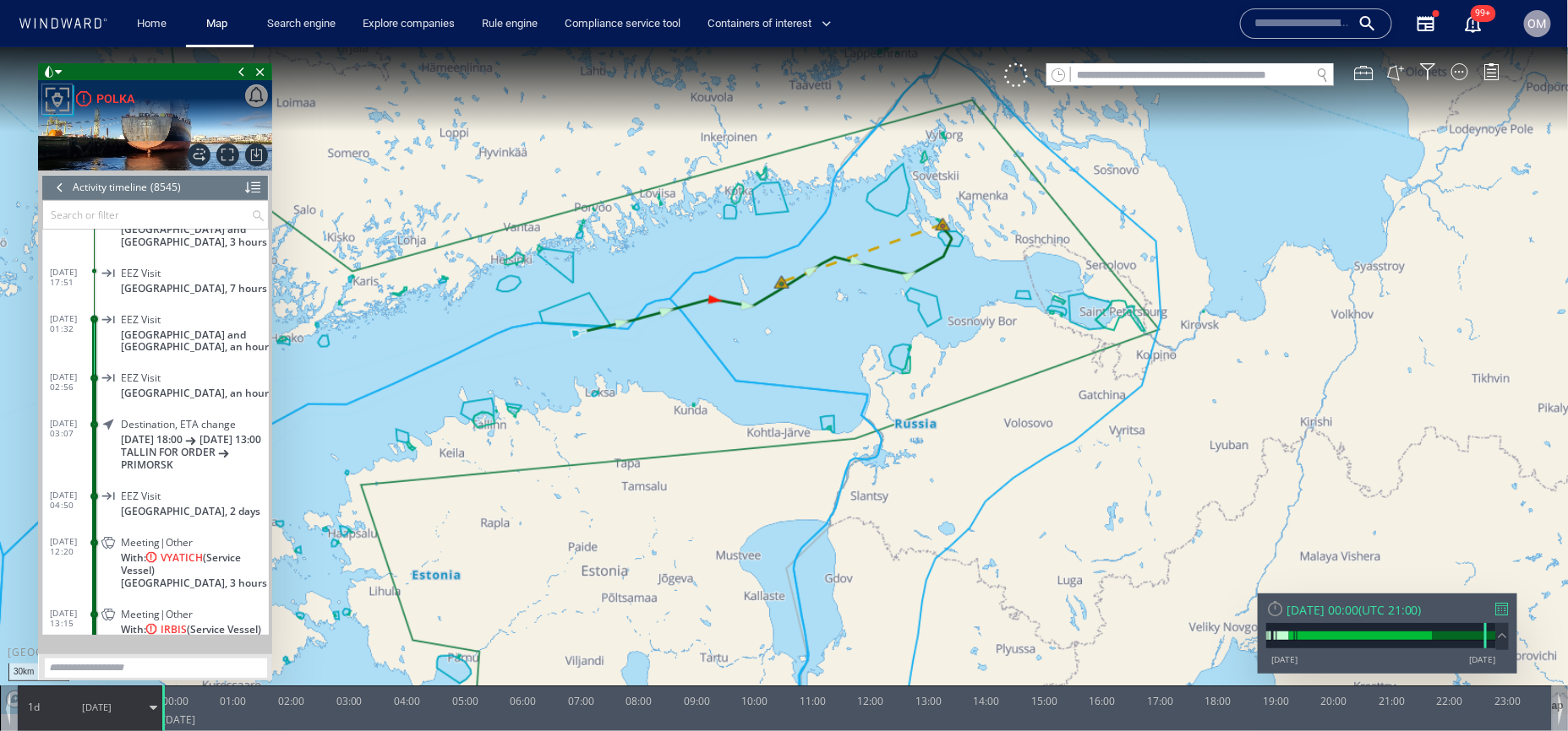
scroll to position [365138, 0]
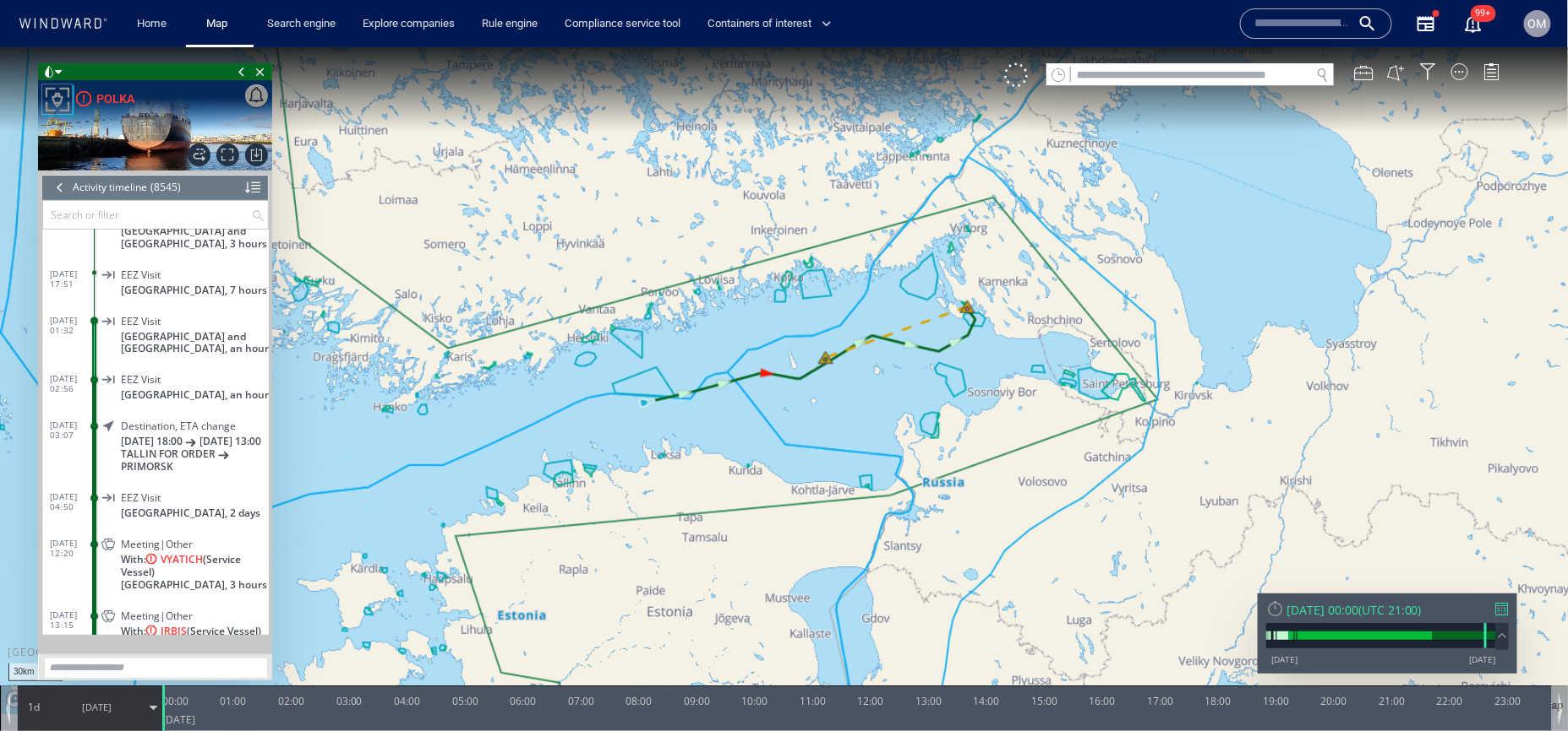
click at [54, 711] on span "03/04/25" at bounding box center [97, 706] width 86 height 42
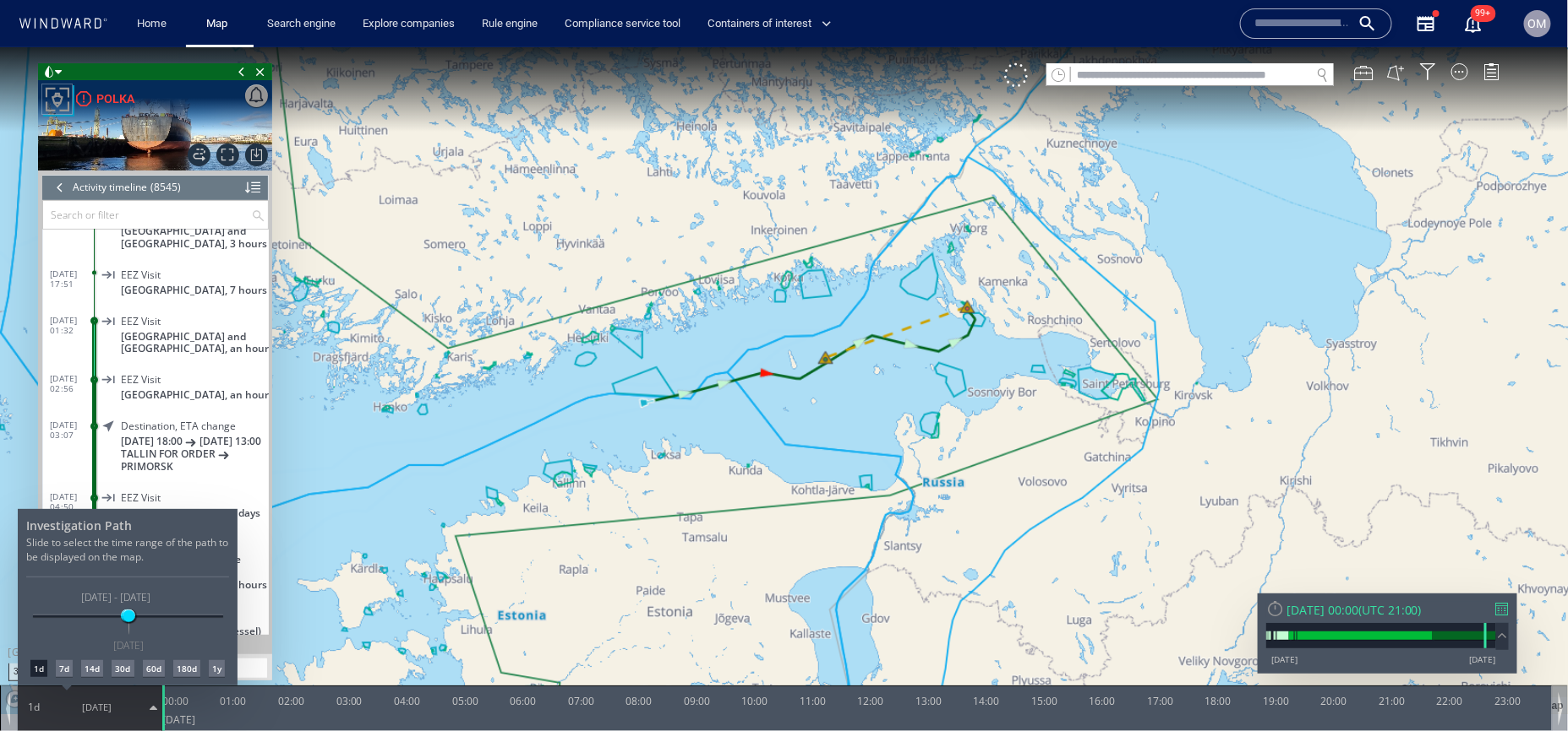
click at [88, 666] on div "14d" at bounding box center [91, 668] width 22 height 17
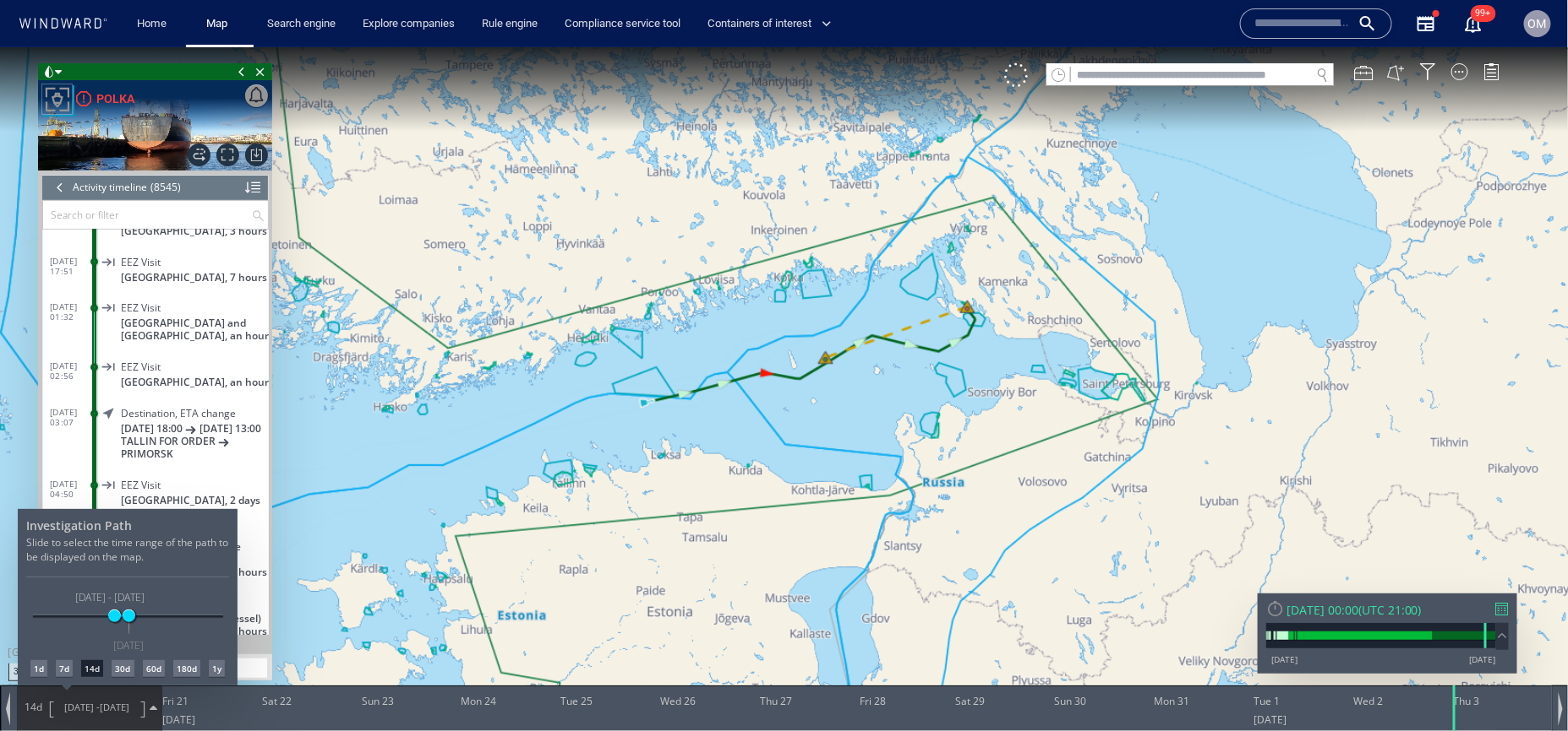
scroll to position [365173, 0]
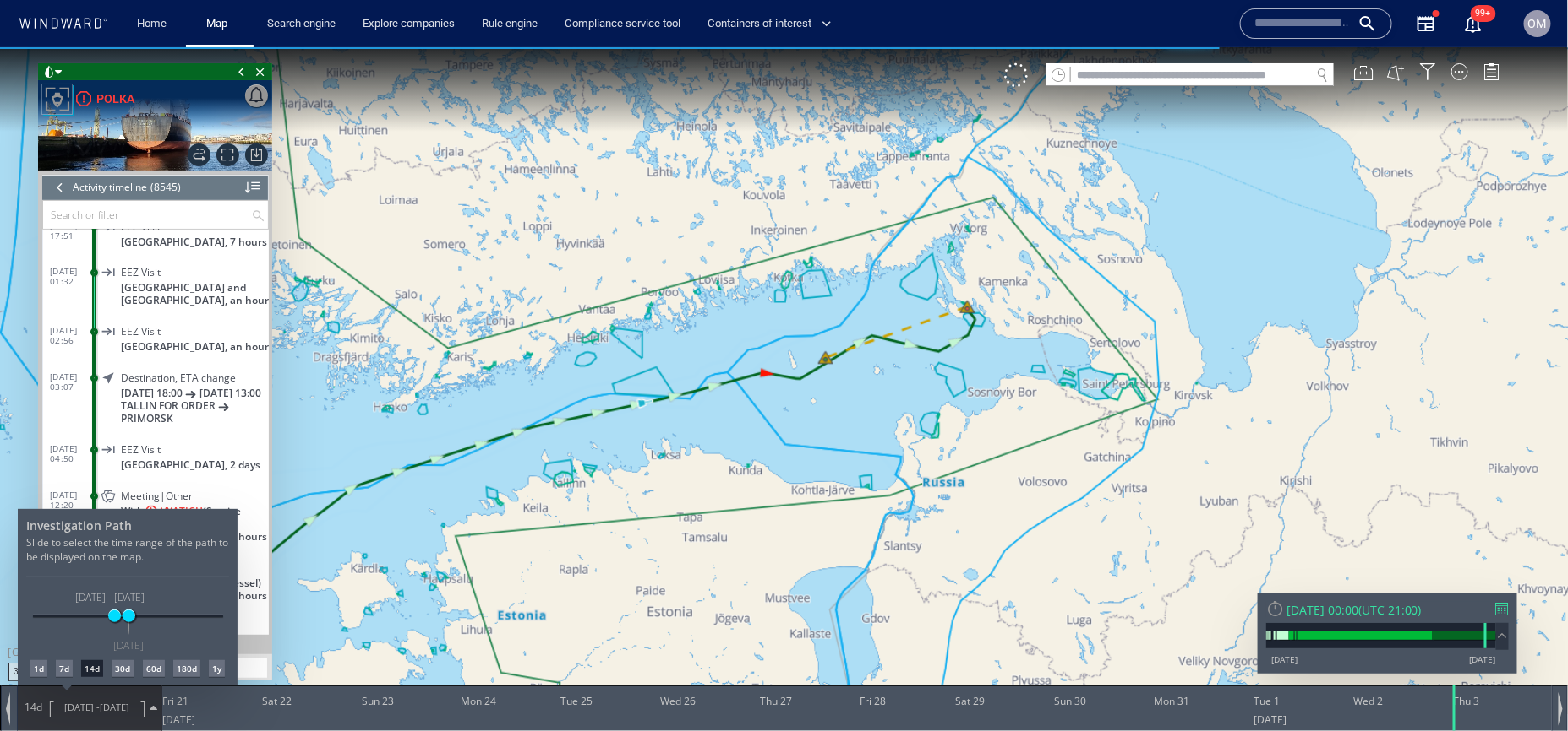
click at [866, 447] on div at bounding box center [784, 389] width 1568 height 684
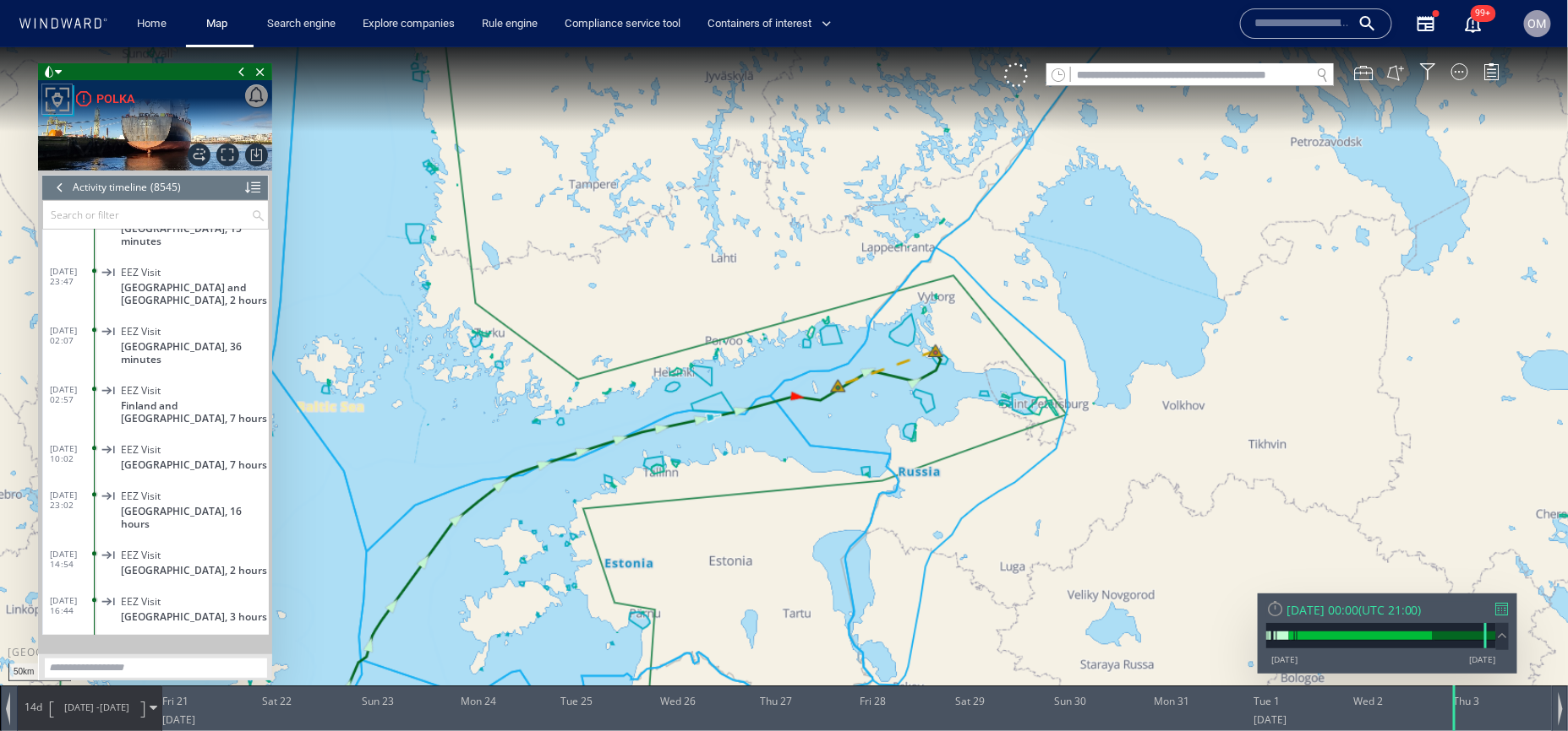
scroll to position [365871, 0]
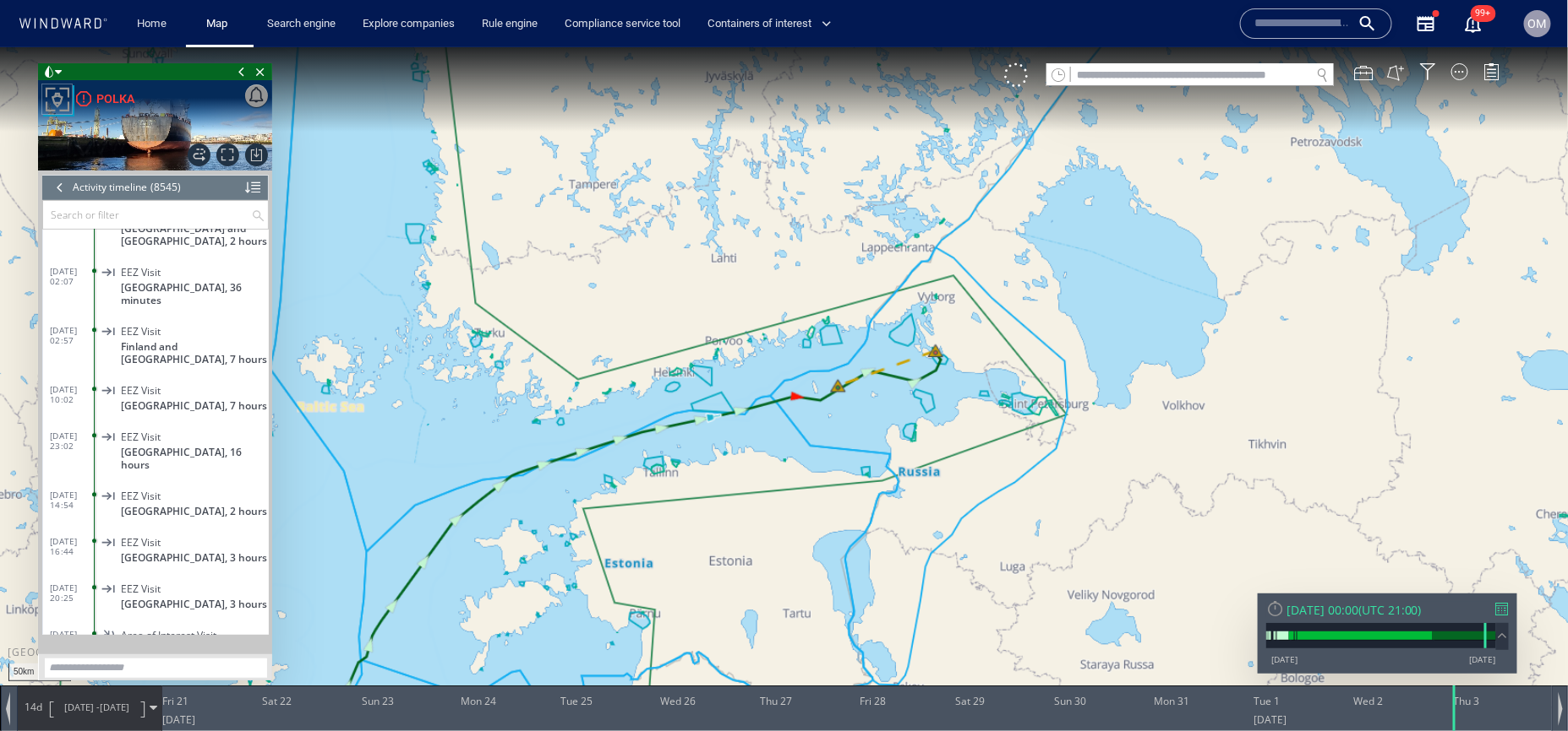
click at [168, 536] on div "EEZ Visit" at bounding box center [191, 541] width 141 height 13
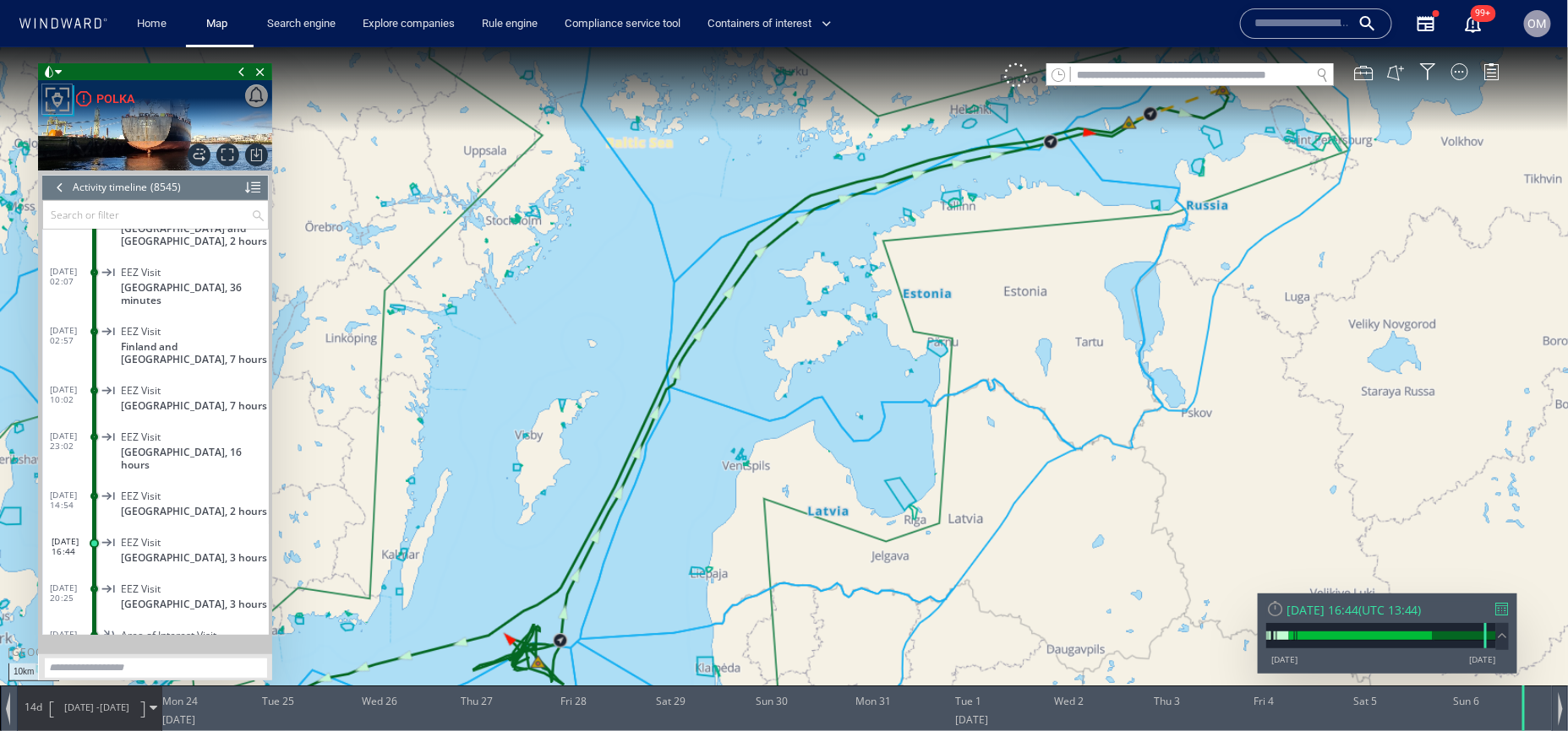
drag, startPoint x: 1163, startPoint y: 123, endPoint x: 1163, endPoint y: 470, distance: 347.0
click at [1163, 470] on canvas "Map" at bounding box center [784, 380] width 1568 height 668
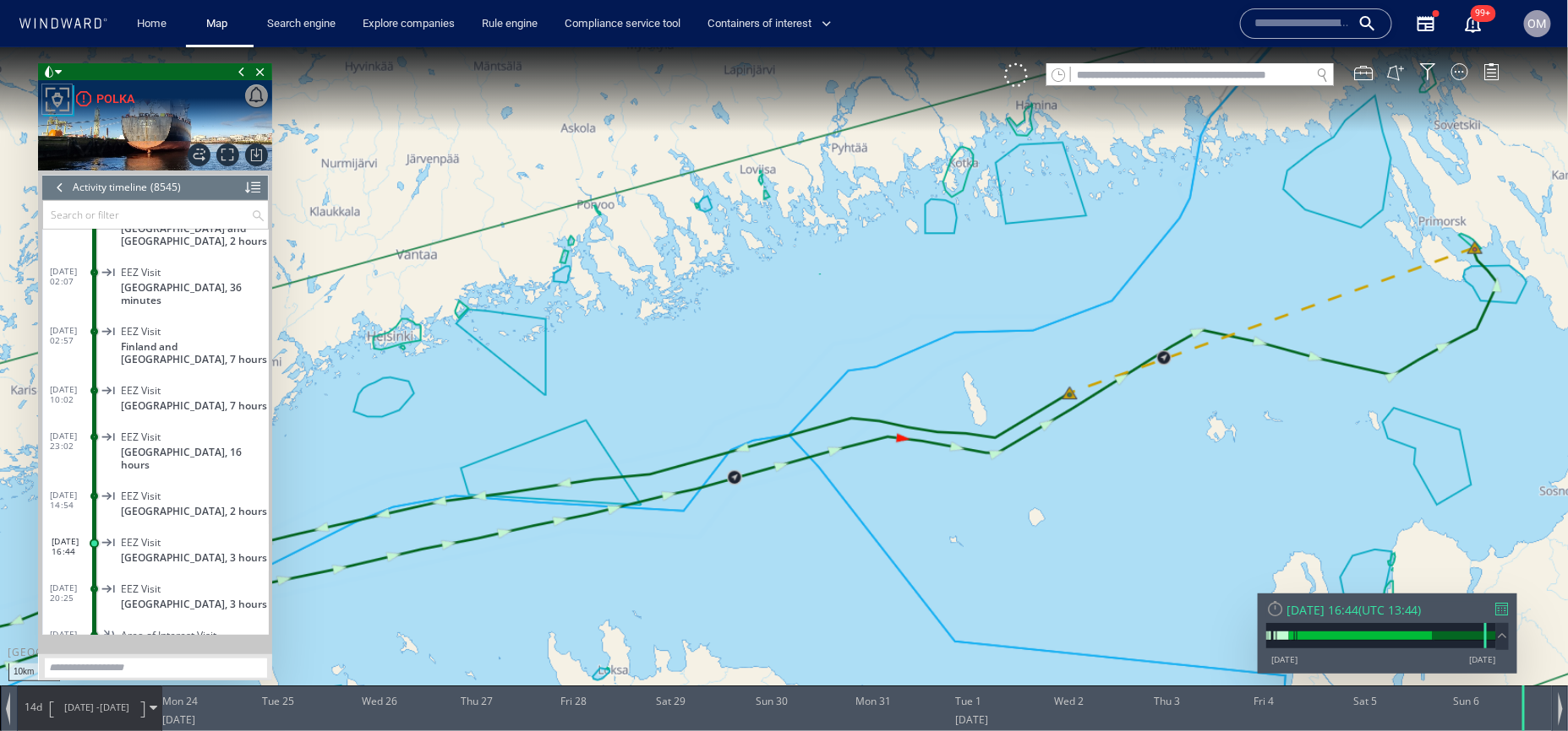
drag, startPoint x: 1202, startPoint y: 446, endPoint x: 1123, endPoint y: 444, distance: 79.0
click at [1123, 444] on canvas "Map" at bounding box center [784, 380] width 1568 height 668
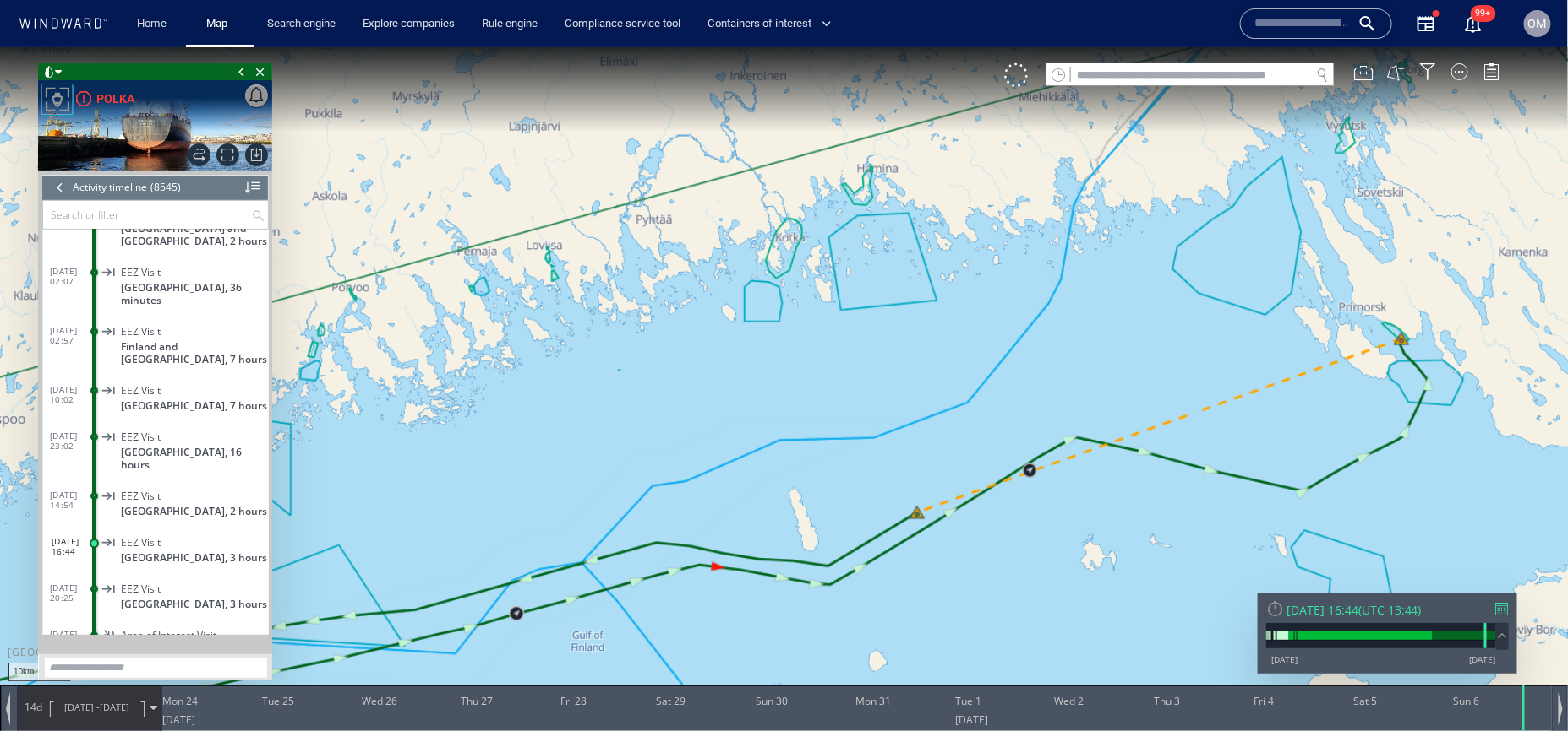
click at [974, 402] on canvas "Map" at bounding box center [784, 380] width 1568 height 668
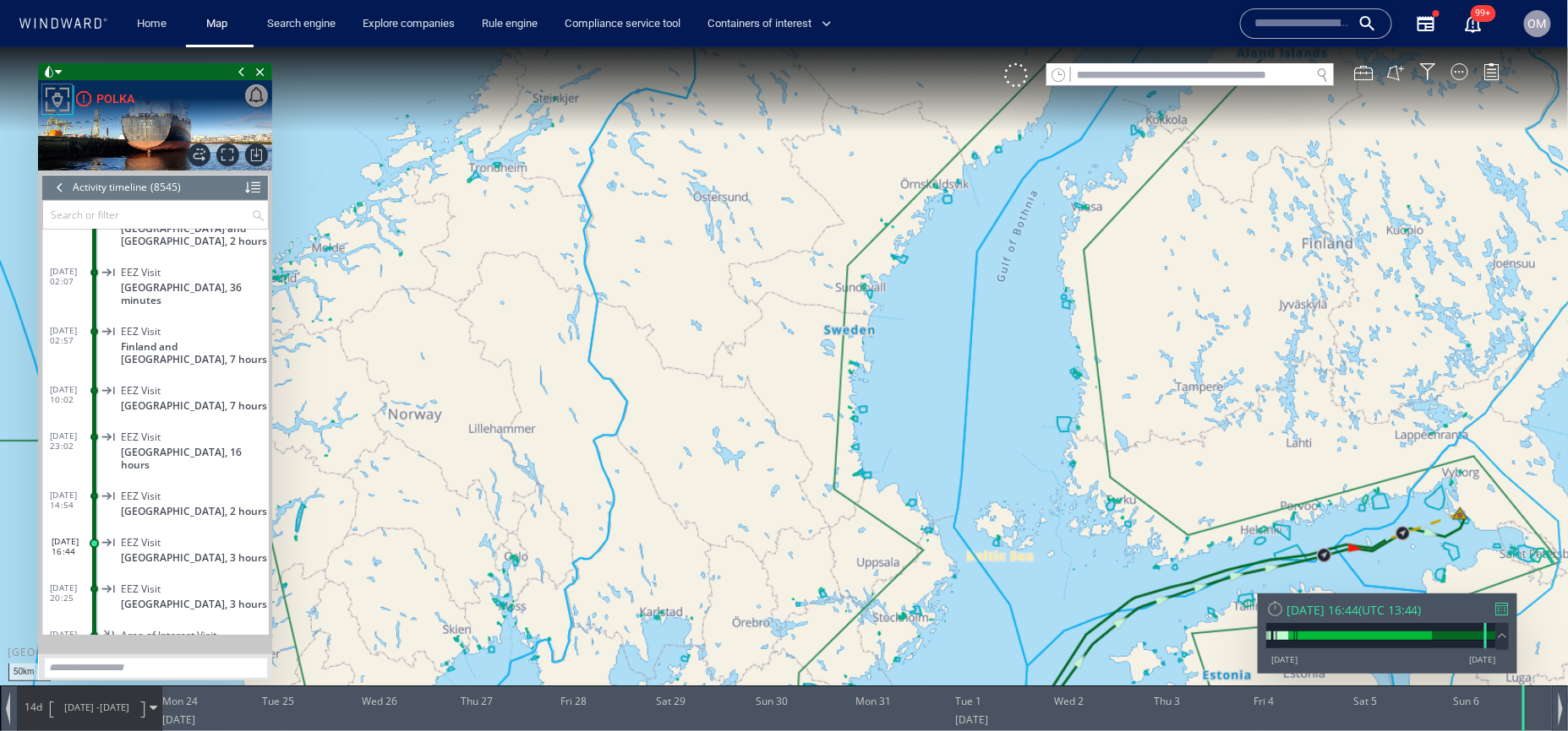
drag, startPoint x: 1472, startPoint y: 547, endPoint x: 1330, endPoint y: 543, distance: 142.1
click at [1330, 543] on canvas "Map" at bounding box center [784, 380] width 1568 height 668
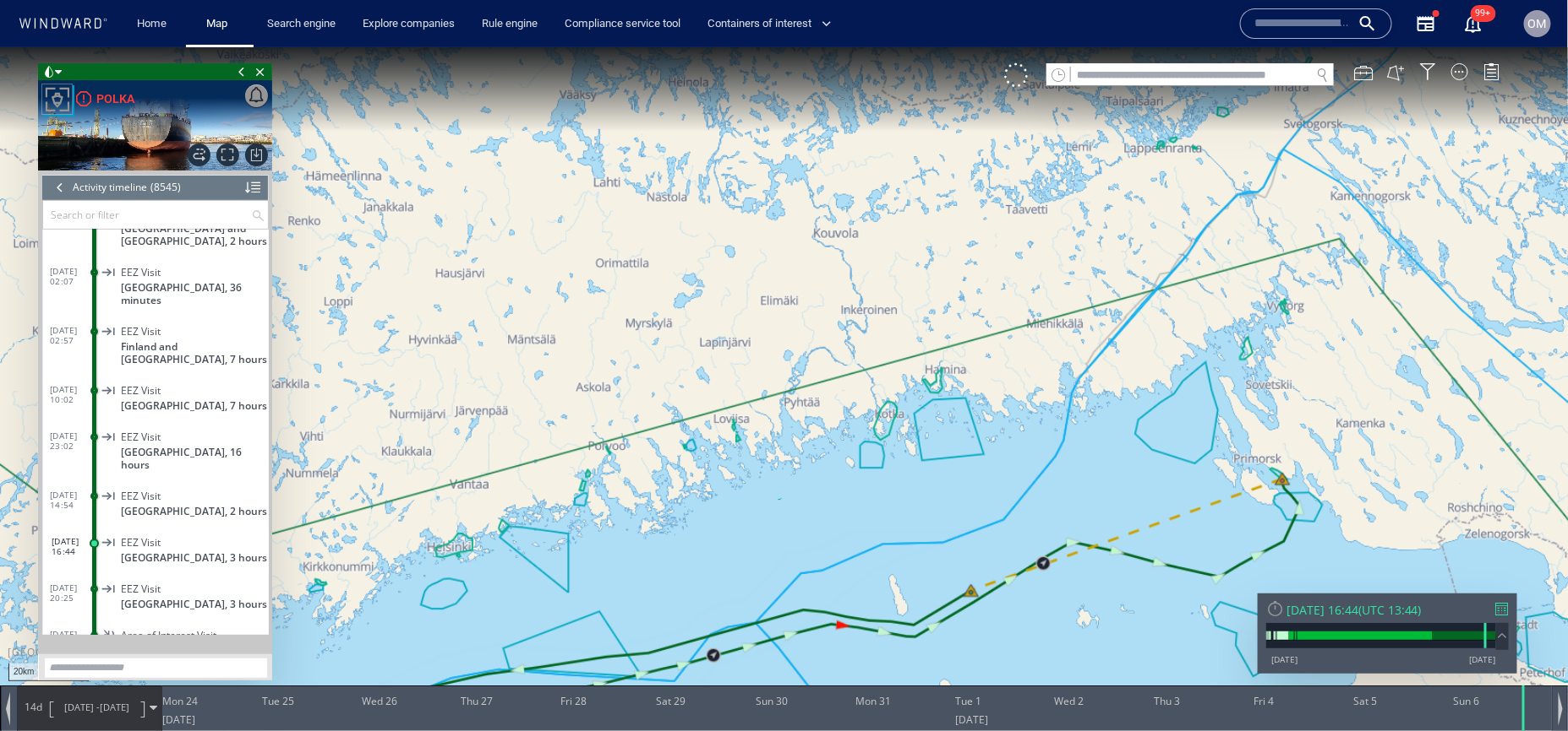
drag, startPoint x: 1323, startPoint y: 531, endPoint x: 1331, endPoint y: 504, distance: 28.2
click at [1331, 504] on canvas "Map" at bounding box center [784, 380] width 1568 height 668
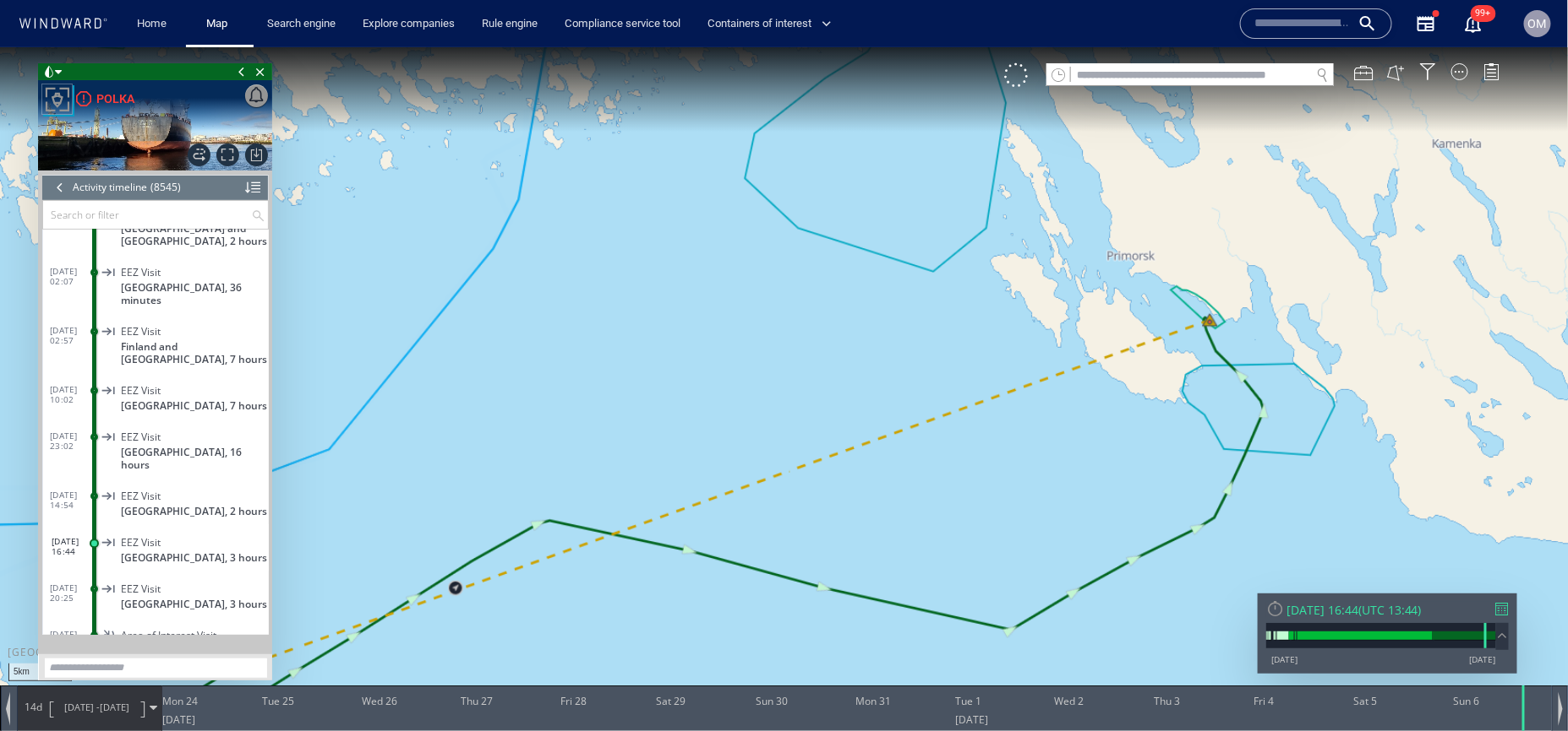
drag, startPoint x: 1331, startPoint y: 504, endPoint x: 1421, endPoint y: 491, distance: 90.9
click at [1421, 491] on canvas "Map" at bounding box center [784, 380] width 1568 height 668
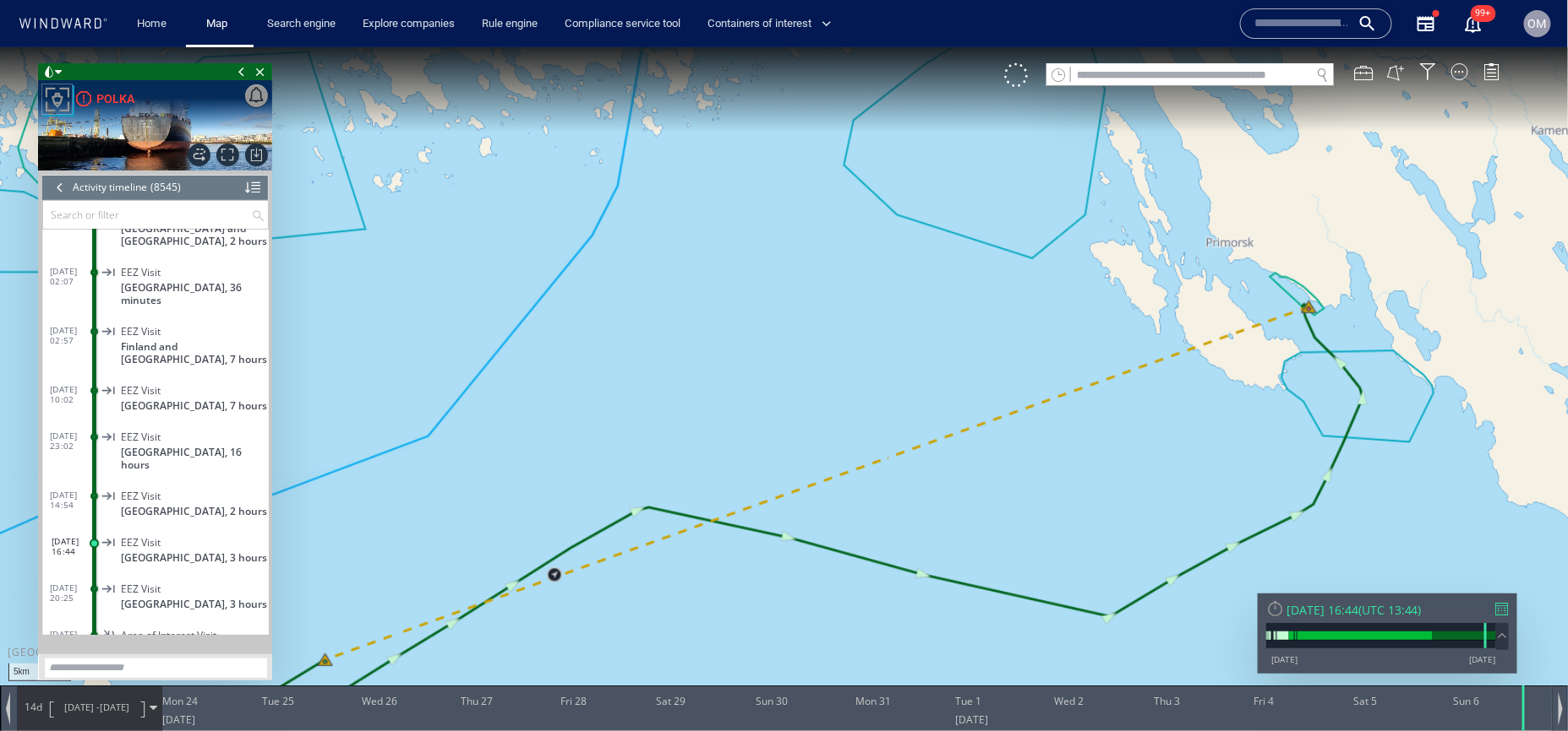
drag, startPoint x: 915, startPoint y: 531, endPoint x: 1067, endPoint y: 458, distance: 168.6
click at [1067, 458] on canvas "Map" at bounding box center [784, 380] width 1568 height 668
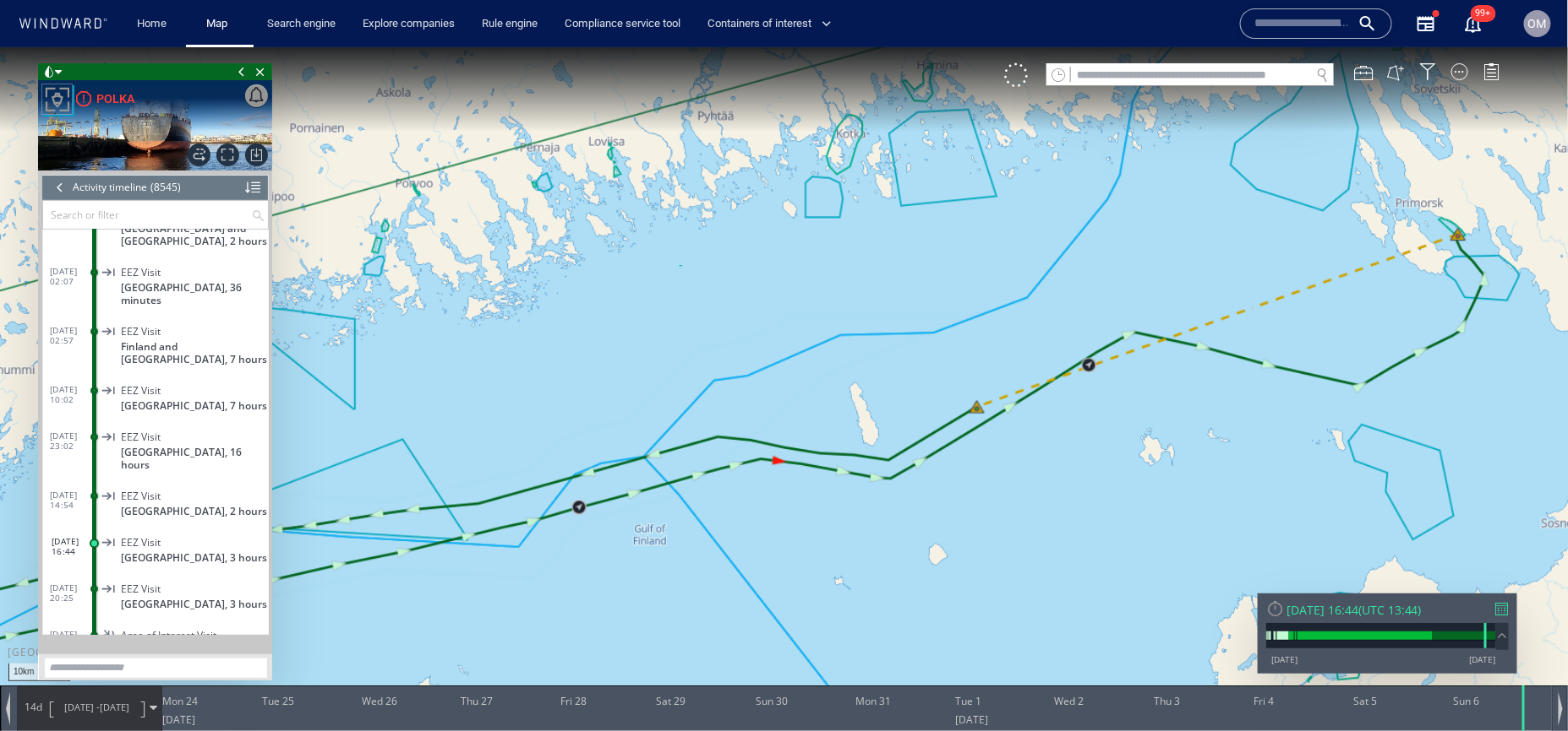
click at [1510, 604] on div "Sun 06/04/2025 16:44 ( UTC 13:44 ) 25/12/12 09/10/25" at bounding box center [1387, 633] width 260 height 81
click at [1506, 614] on div at bounding box center [1502, 608] width 13 height 13
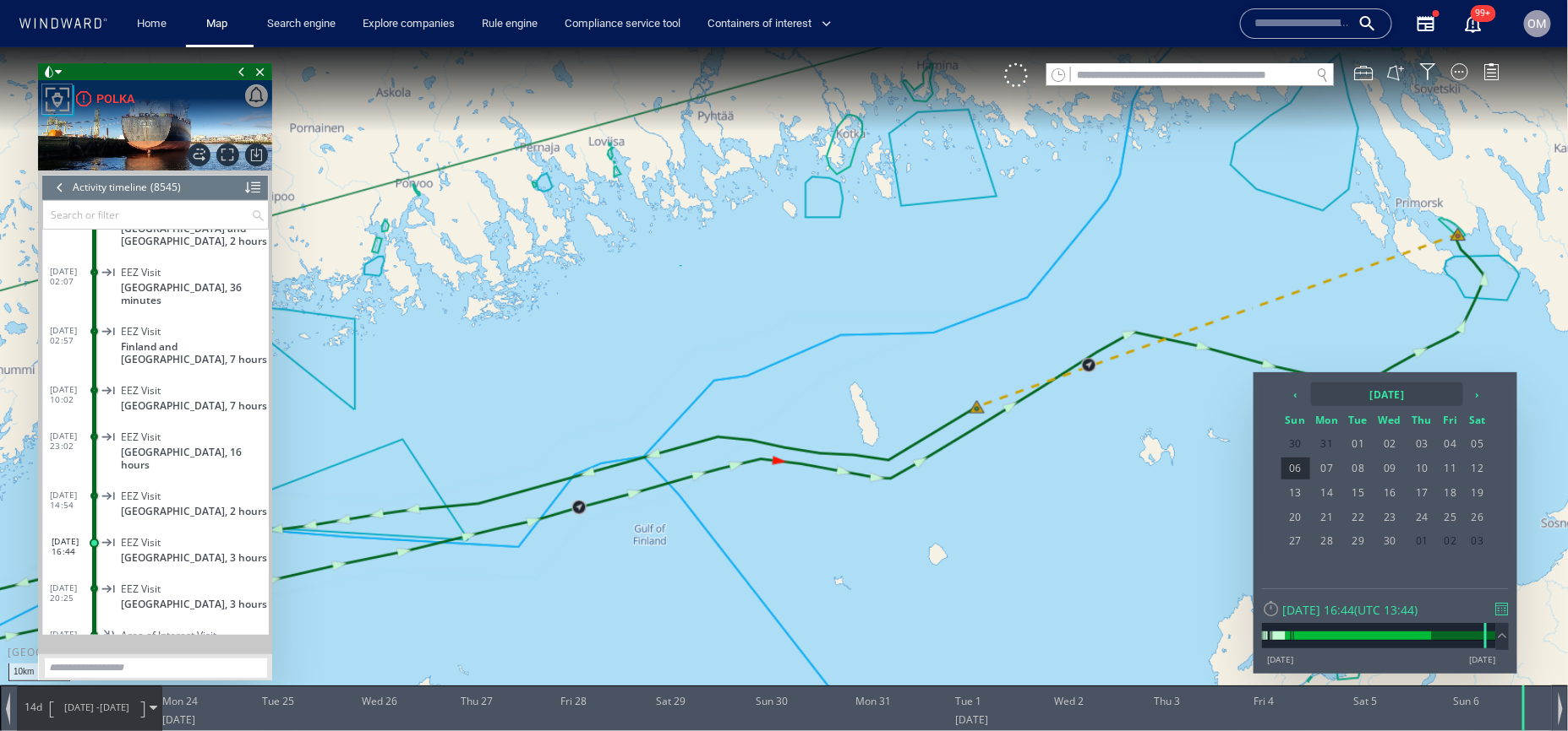
click at [1461, 394] on th "2025 April" at bounding box center [1386, 394] width 152 height 23
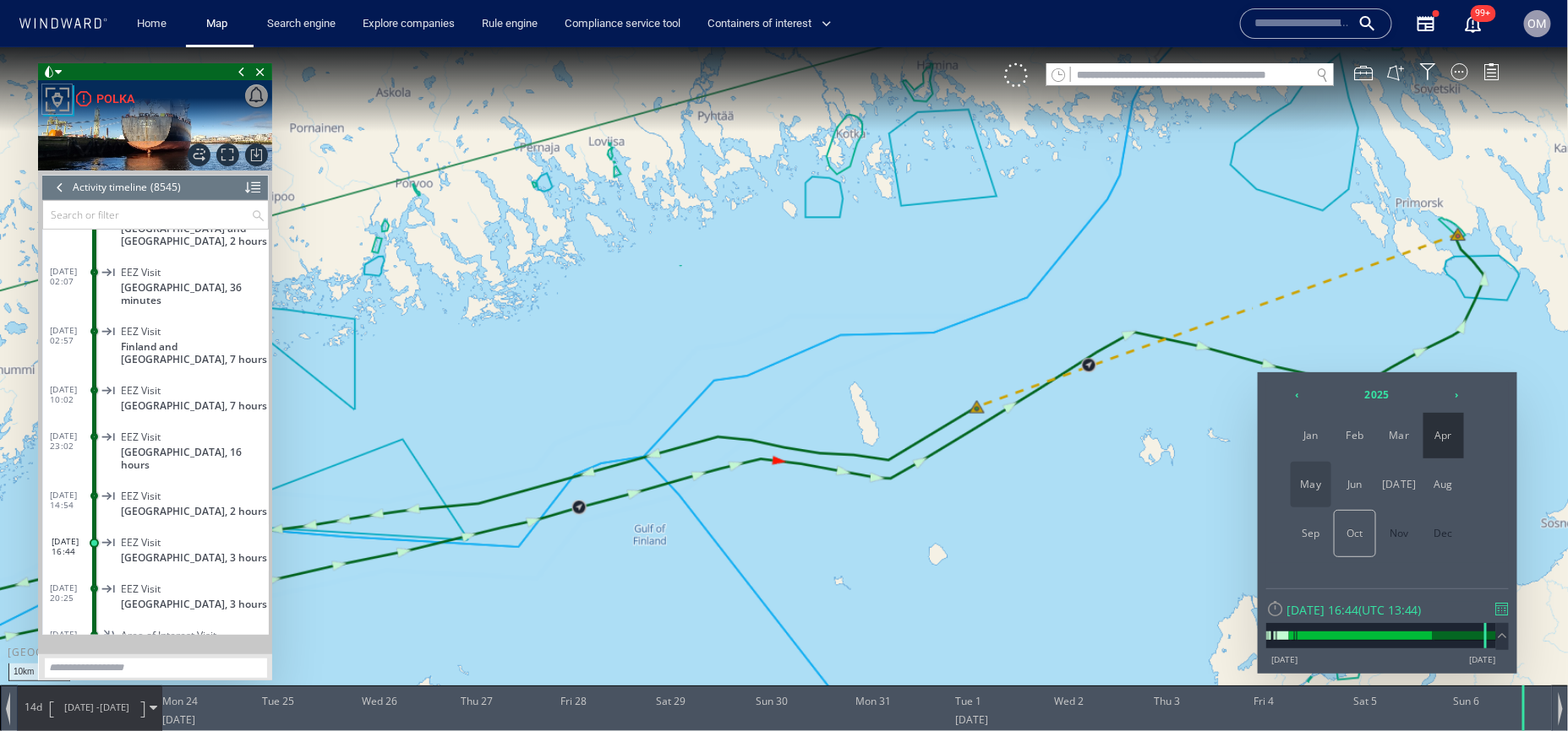
click at [1310, 487] on span "May" at bounding box center [1311, 483] width 41 height 46
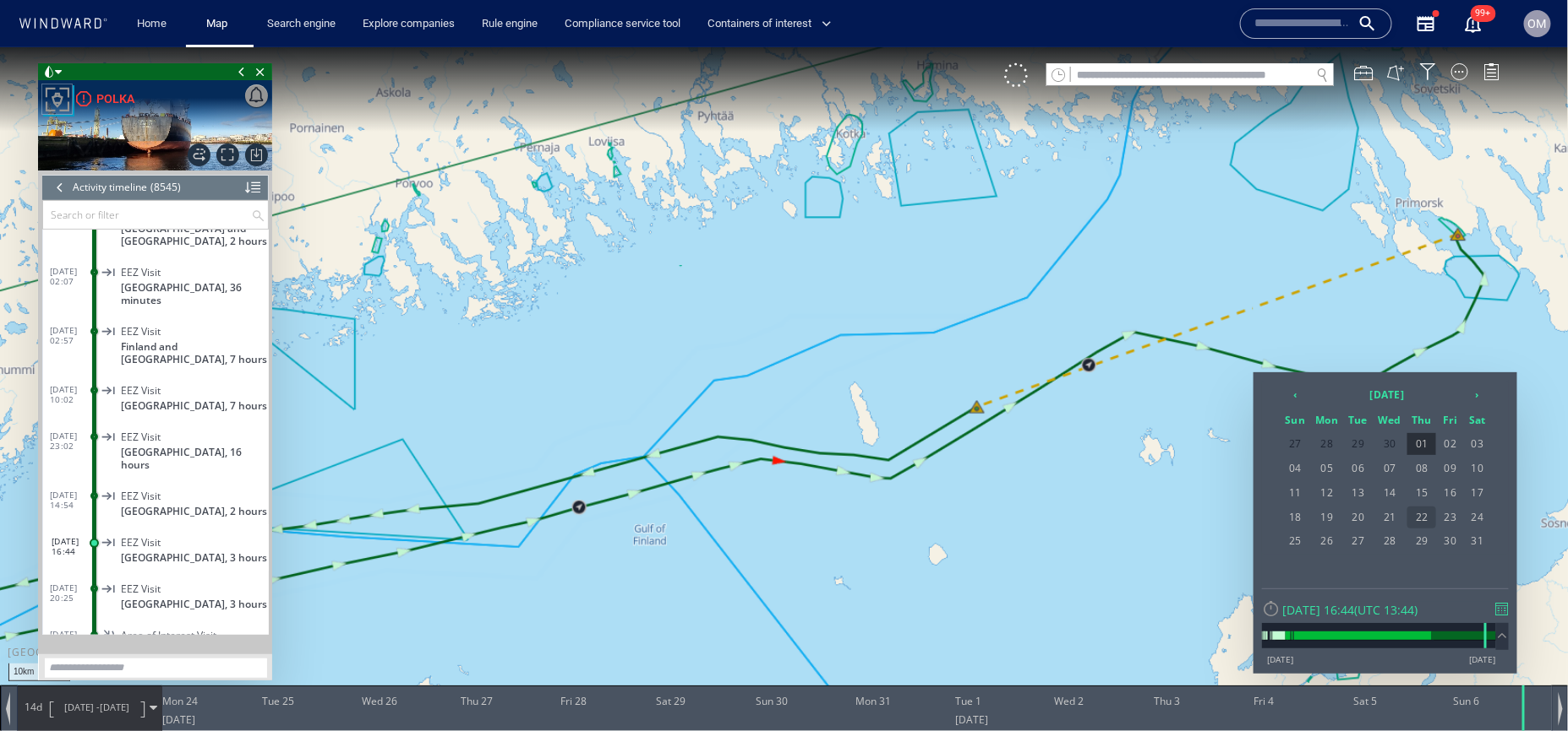
click at [1413, 511] on span "22" at bounding box center [1421, 516] width 29 height 22
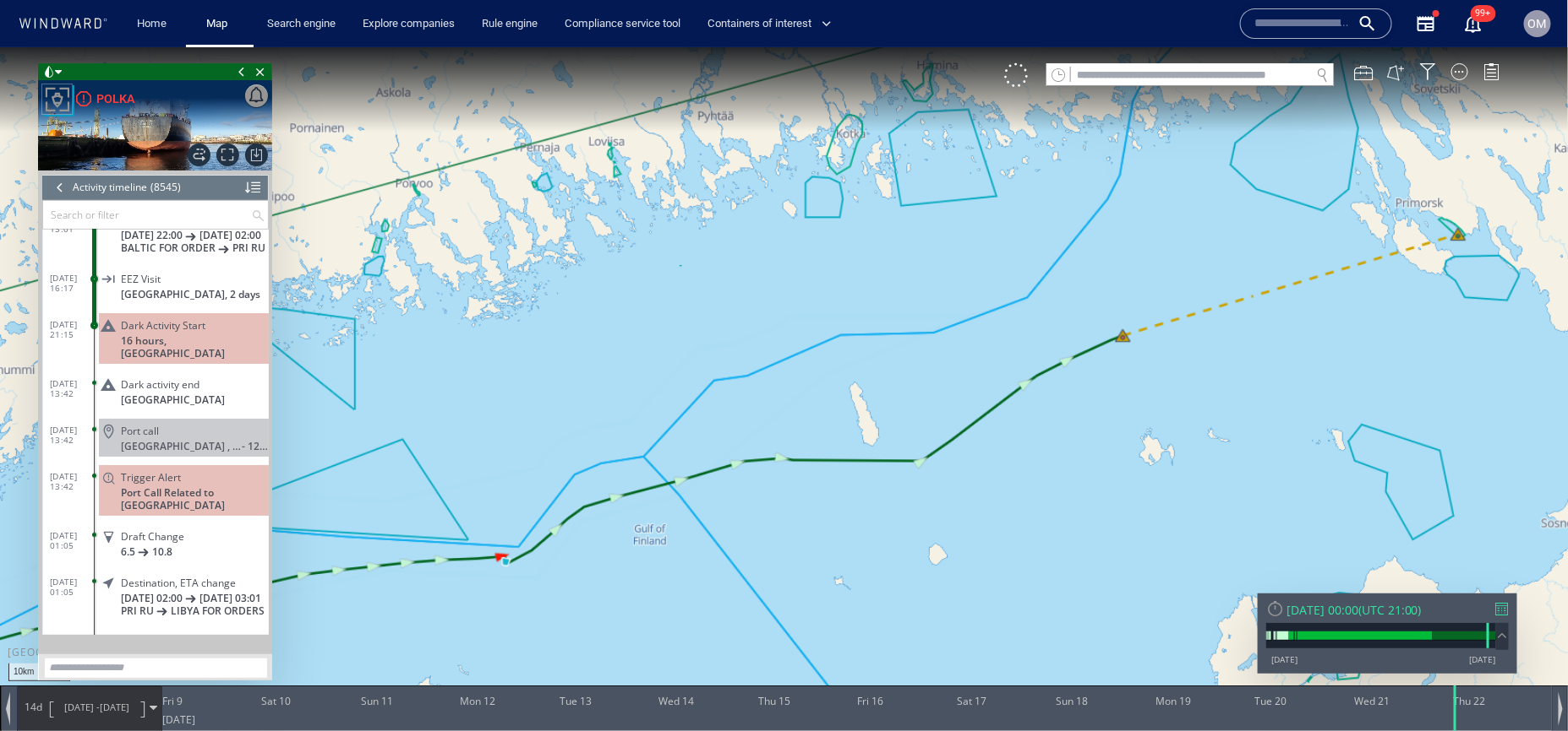
scroll to position [372229, 0]
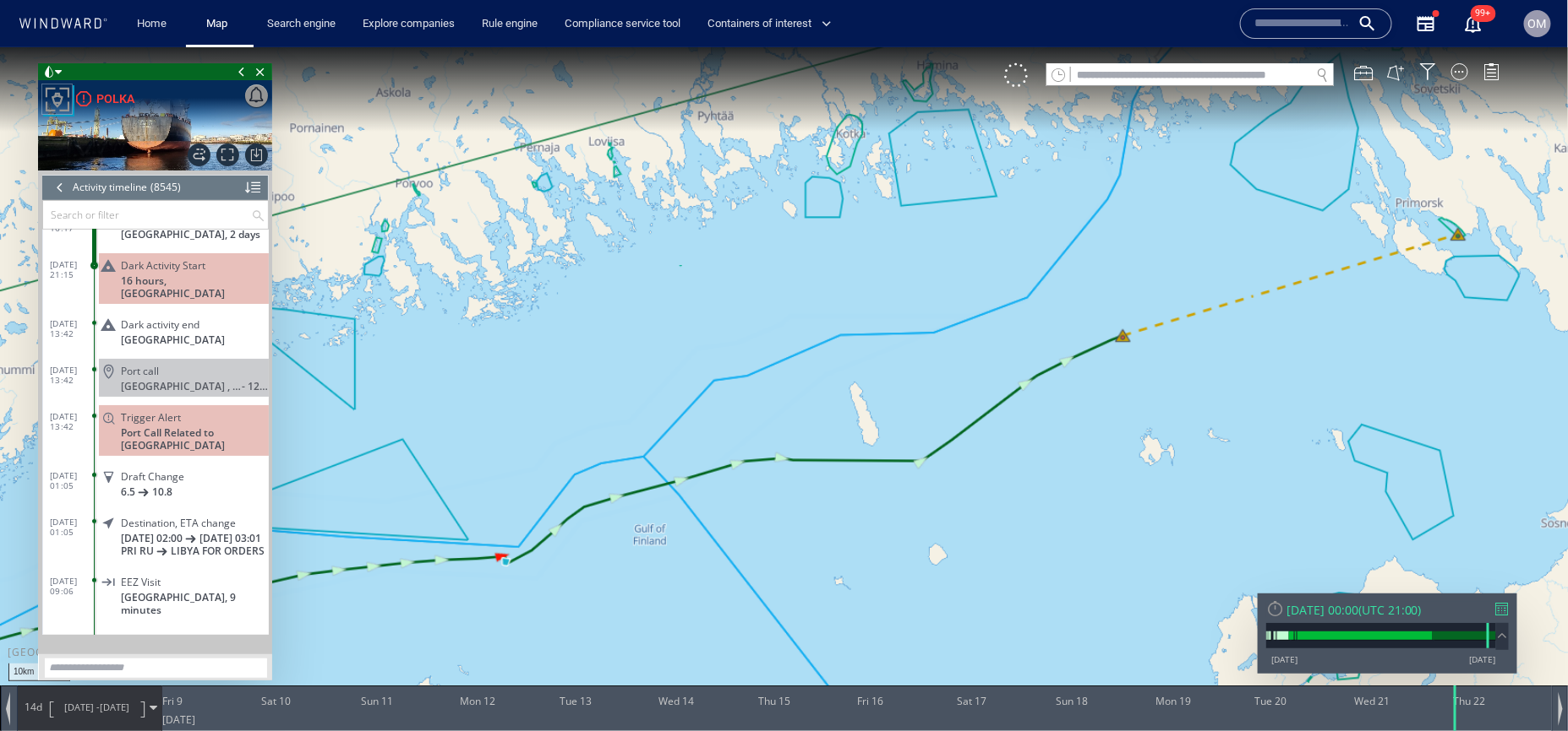
click at [152, 498] on span "10.8" at bounding box center [161, 491] width 20 height 13
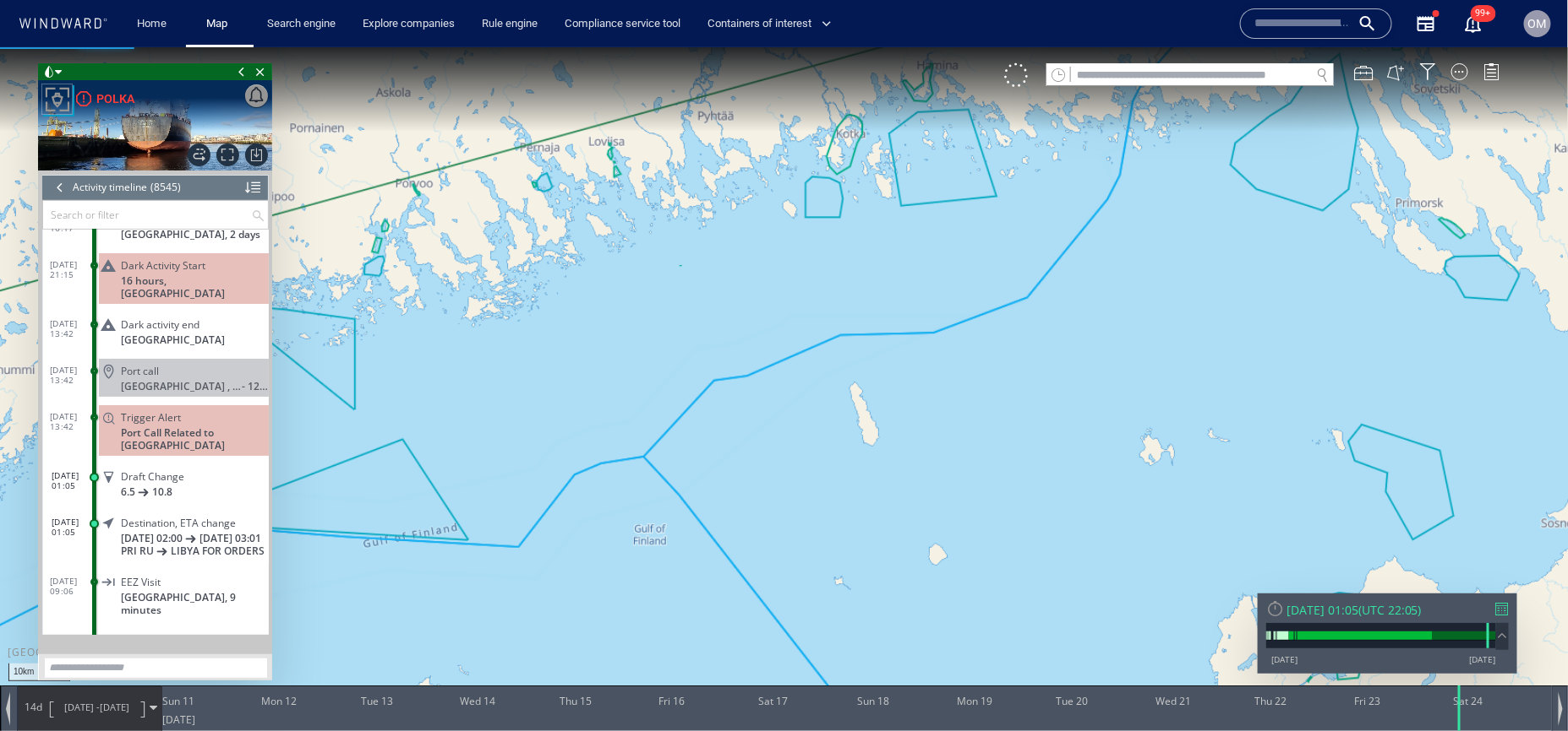
click at [68, 708] on span "10/05/25 -" at bounding box center [82, 706] width 35 height 13
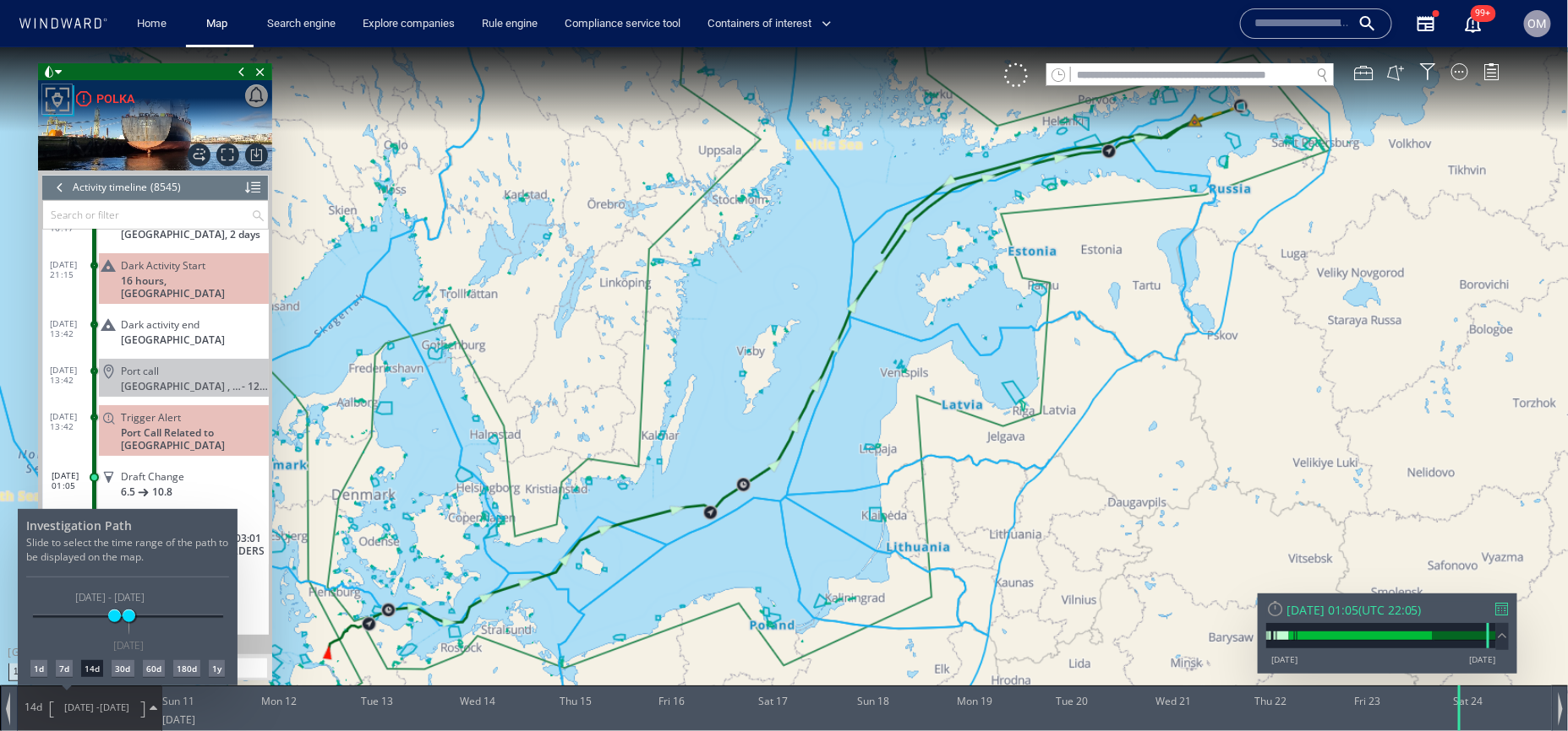
click at [1229, 134] on div at bounding box center [784, 389] width 1568 height 684
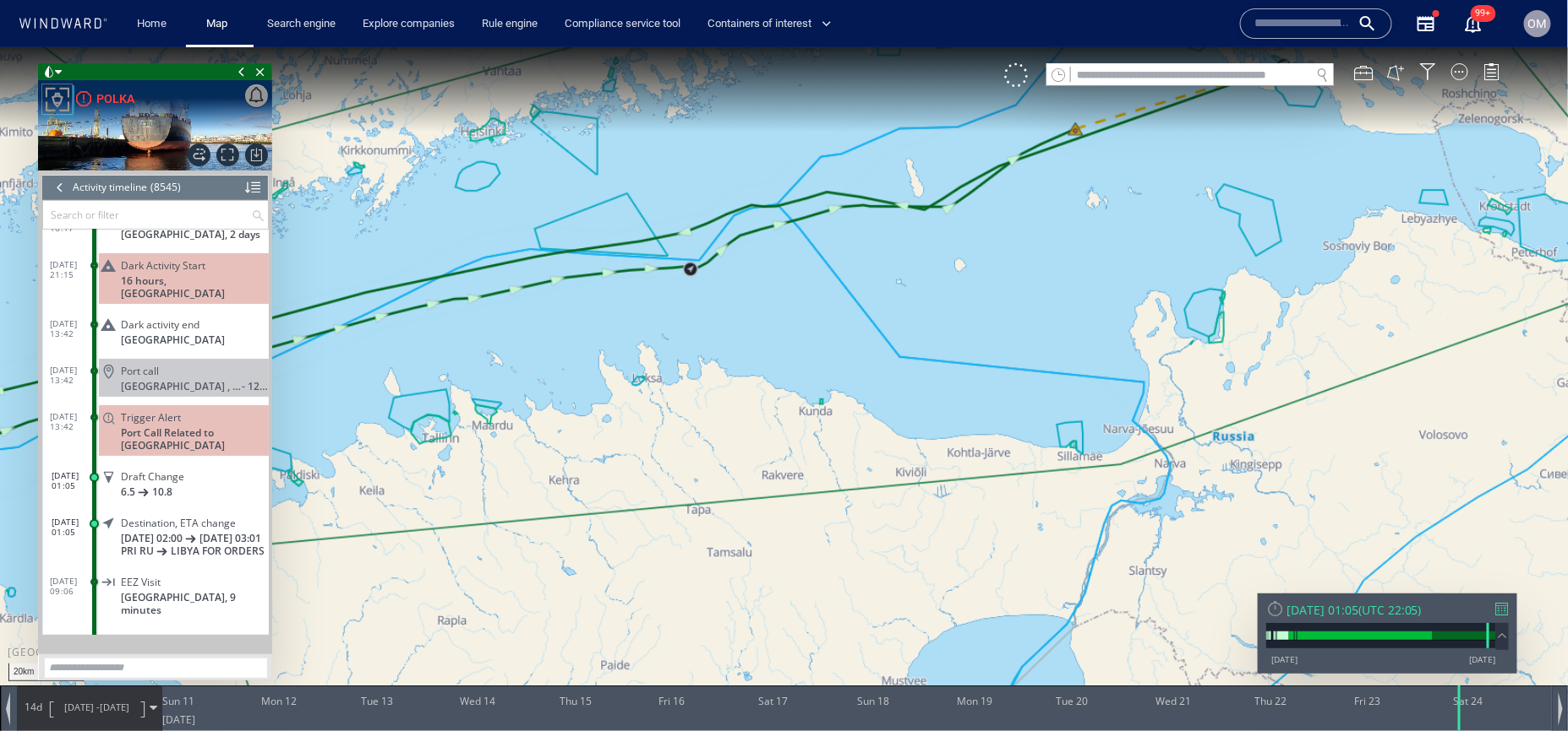
drag, startPoint x: 1229, startPoint y: 134, endPoint x: 1229, endPoint y: 312, distance: 178.0
click at [1229, 312] on canvas "Map" at bounding box center [784, 380] width 1568 height 668
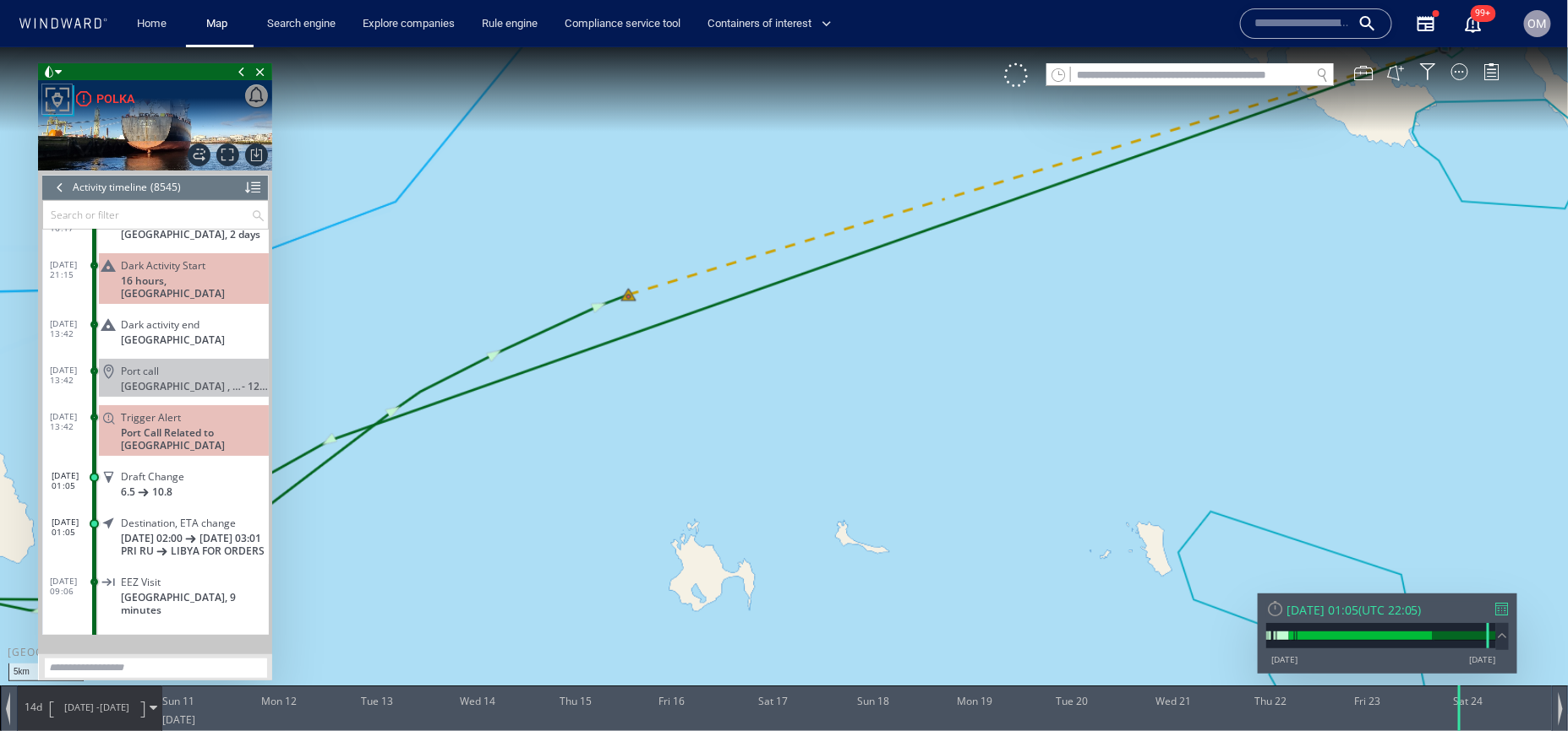
drag, startPoint x: 1228, startPoint y: 308, endPoint x: 1228, endPoint y: 437, distance: 129.0
click at [1228, 437] on canvas "Map" at bounding box center [784, 380] width 1568 height 668
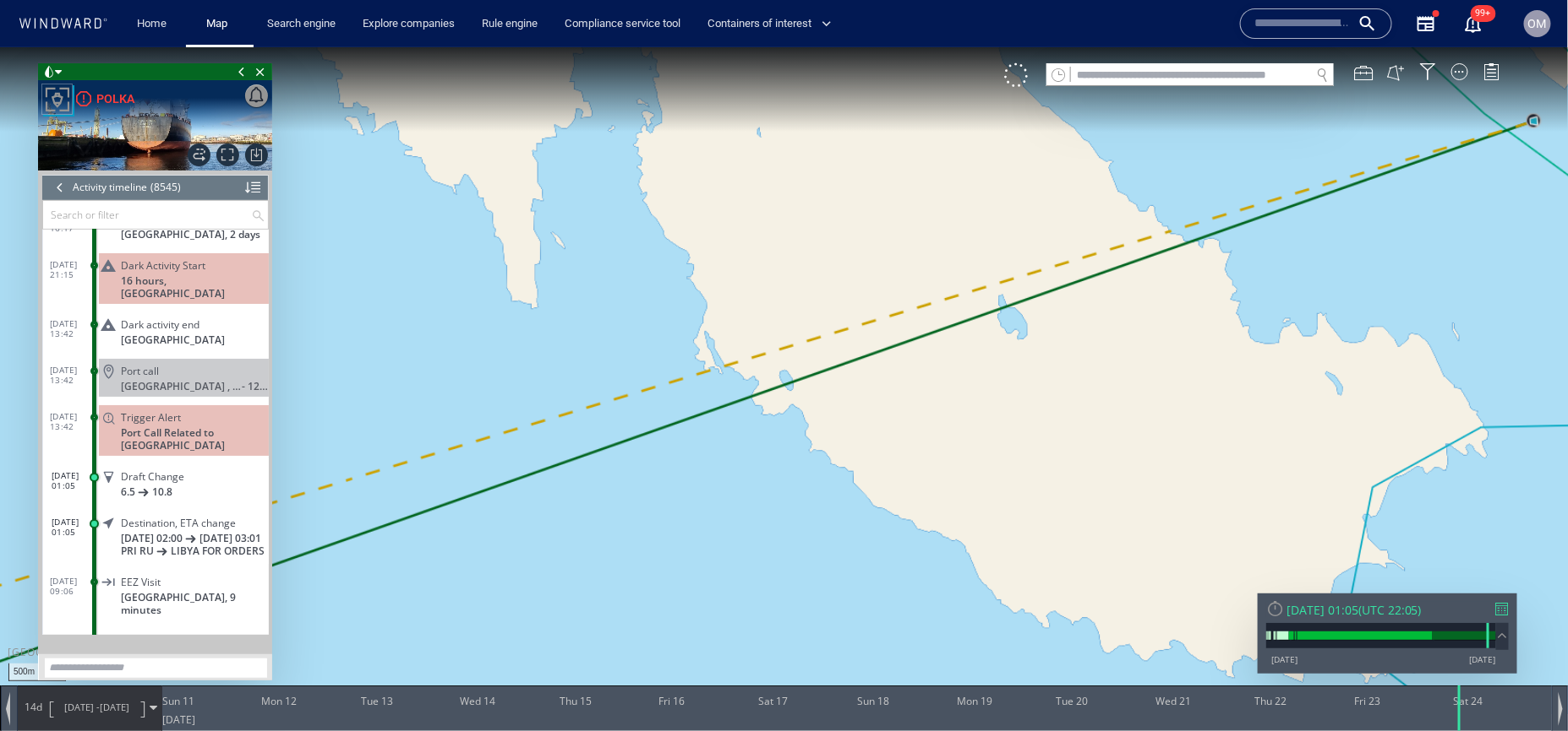
drag, startPoint x: 1491, startPoint y: 203, endPoint x: 1489, endPoint y: 357, distance: 154.0
click at [1490, 357] on canvas "Map" at bounding box center [784, 380] width 1568 height 668
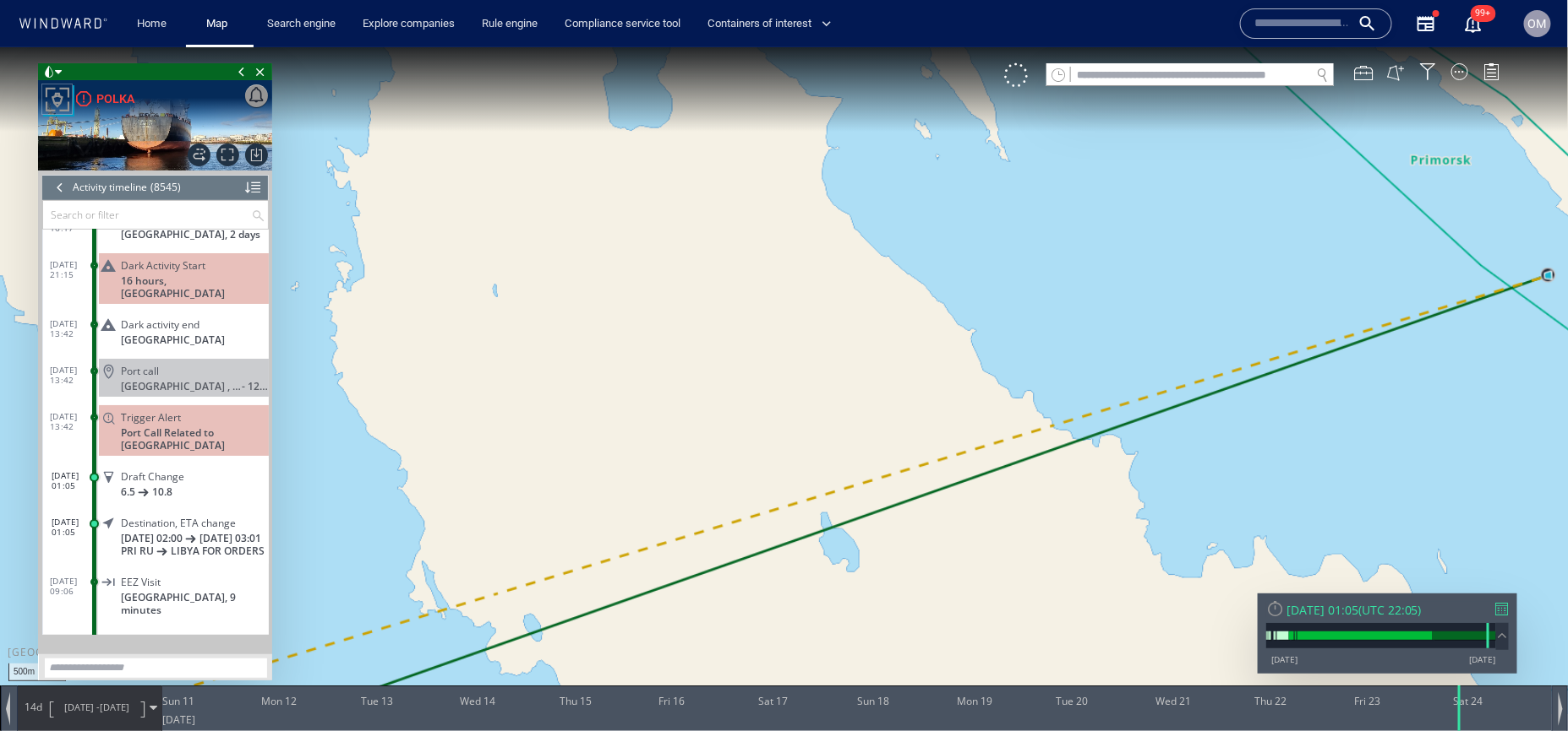
drag, startPoint x: 1489, startPoint y: 357, endPoint x: 1336, endPoint y: 383, distance: 155.2
click at [1336, 383] on canvas "Map" at bounding box center [784, 380] width 1568 height 668
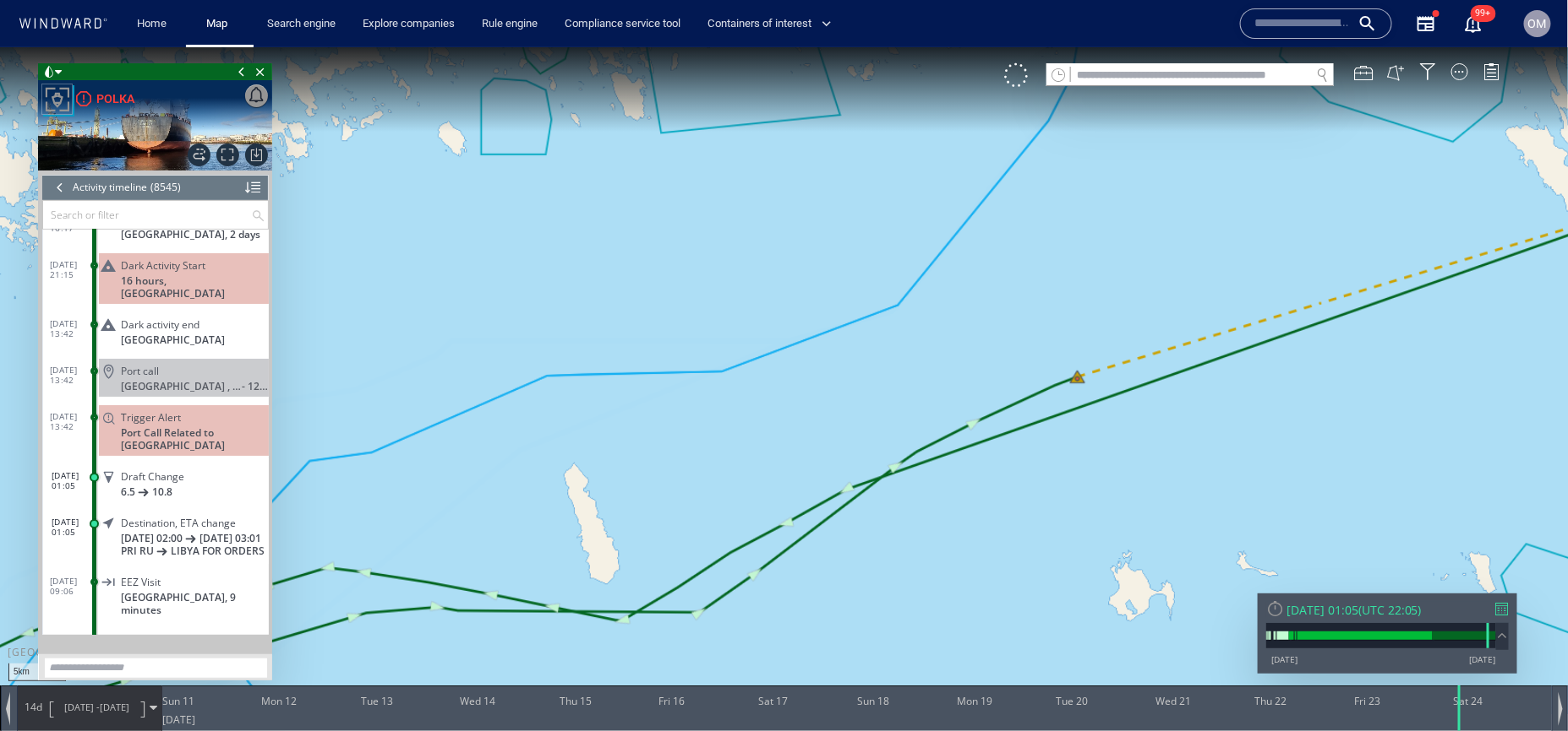
drag, startPoint x: 1349, startPoint y: 366, endPoint x: 1051, endPoint y: 412, distance: 301.5
click at [1051, 412] on canvas "Map" at bounding box center [784, 380] width 1568 height 668
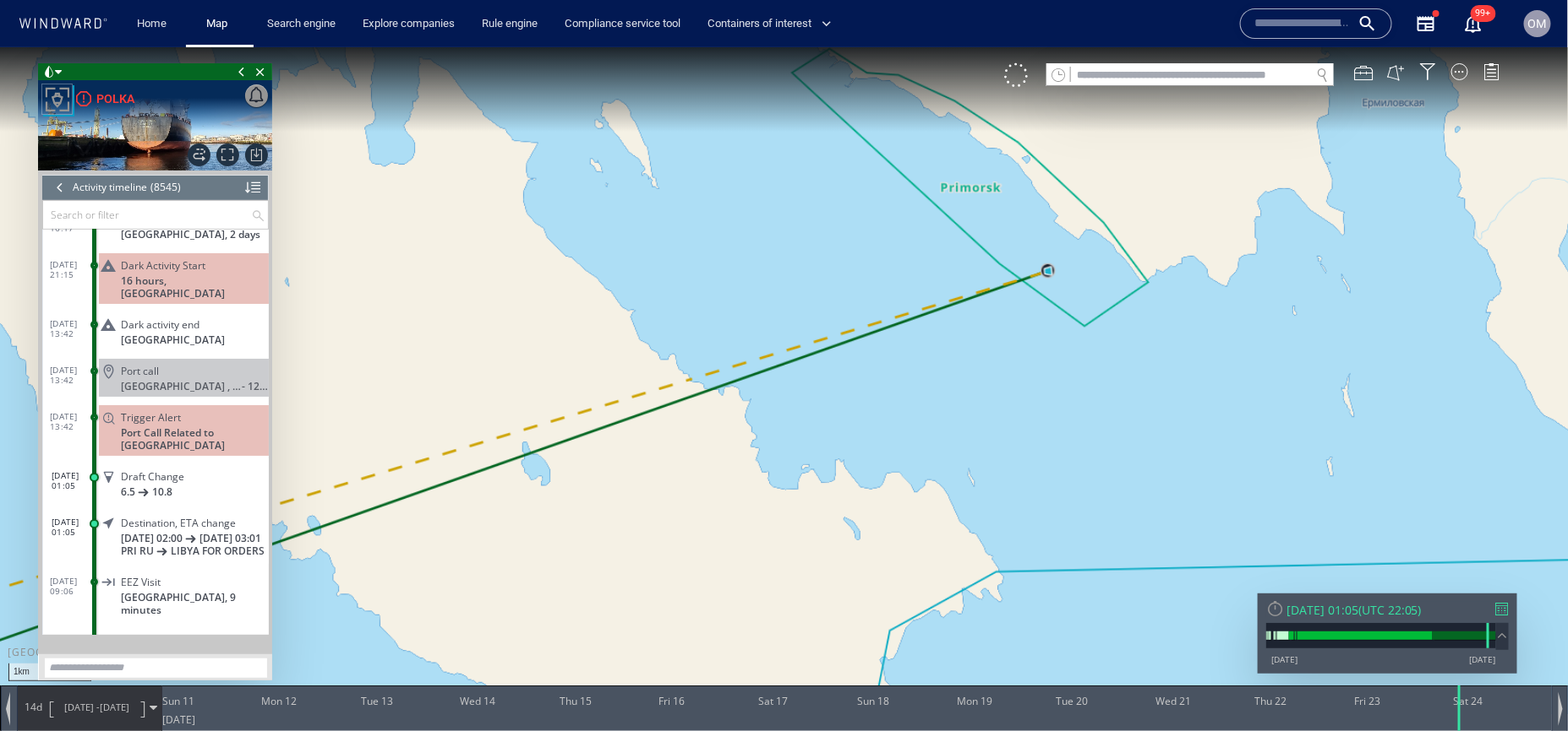
drag, startPoint x: 1046, startPoint y: 331, endPoint x: 1046, endPoint y: 383, distance: 52.0
click at [1046, 378] on canvas "Map" at bounding box center [784, 380] width 1568 height 668
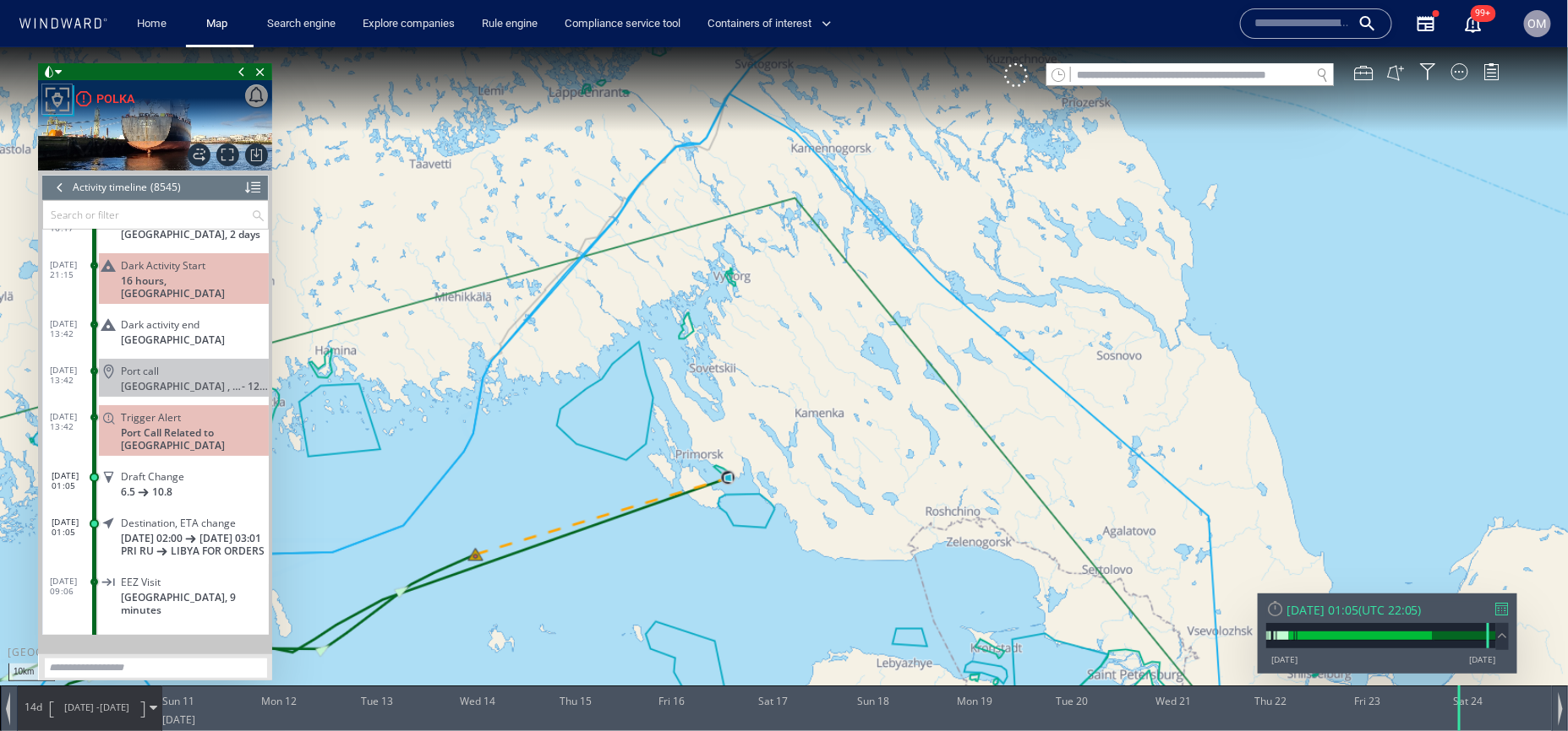
click at [483, 582] on canvas "Map" at bounding box center [784, 380] width 1568 height 668
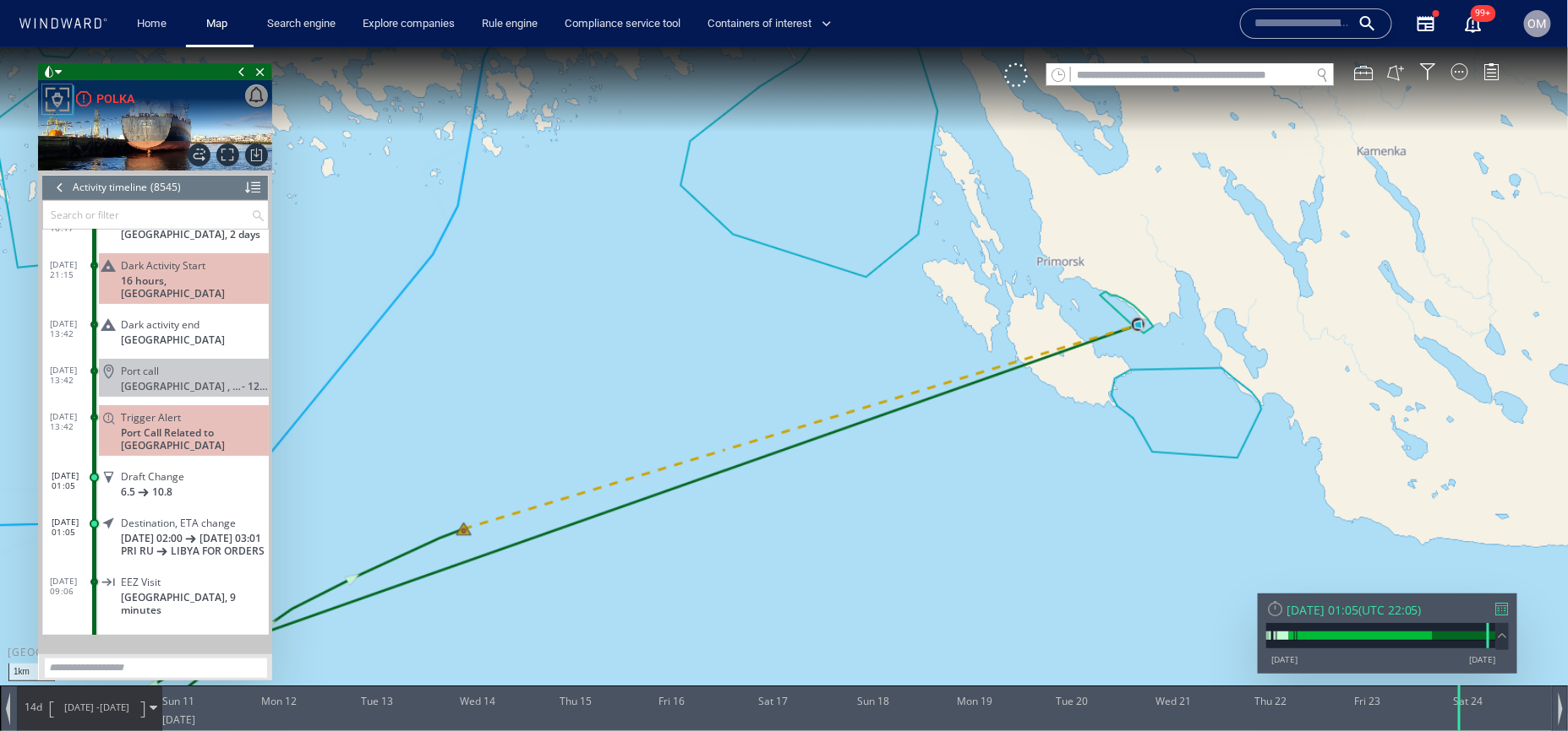
drag, startPoint x: 482, startPoint y: 570, endPoint x: 558, endPoint y: 626, distance: 94.4
click at [558, 624] on canvas "Map" at bounding box center [784, 380] width 1568 height 668
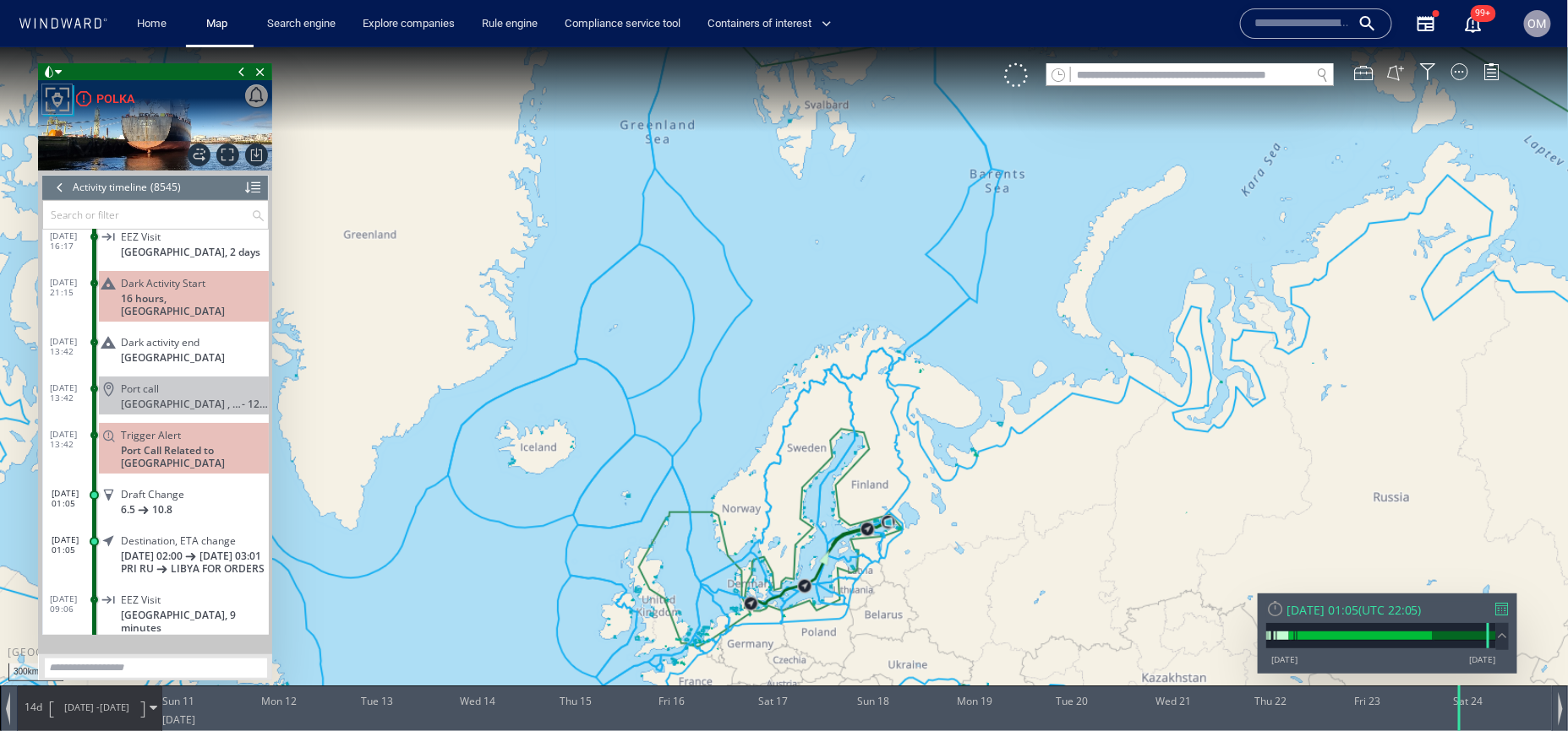
scroll to position [372209, 0]
click at [242, 454] on div "Trigger Alert Port Call Related to Russia_General" at bounding box center [184, 449] width 170 height 51
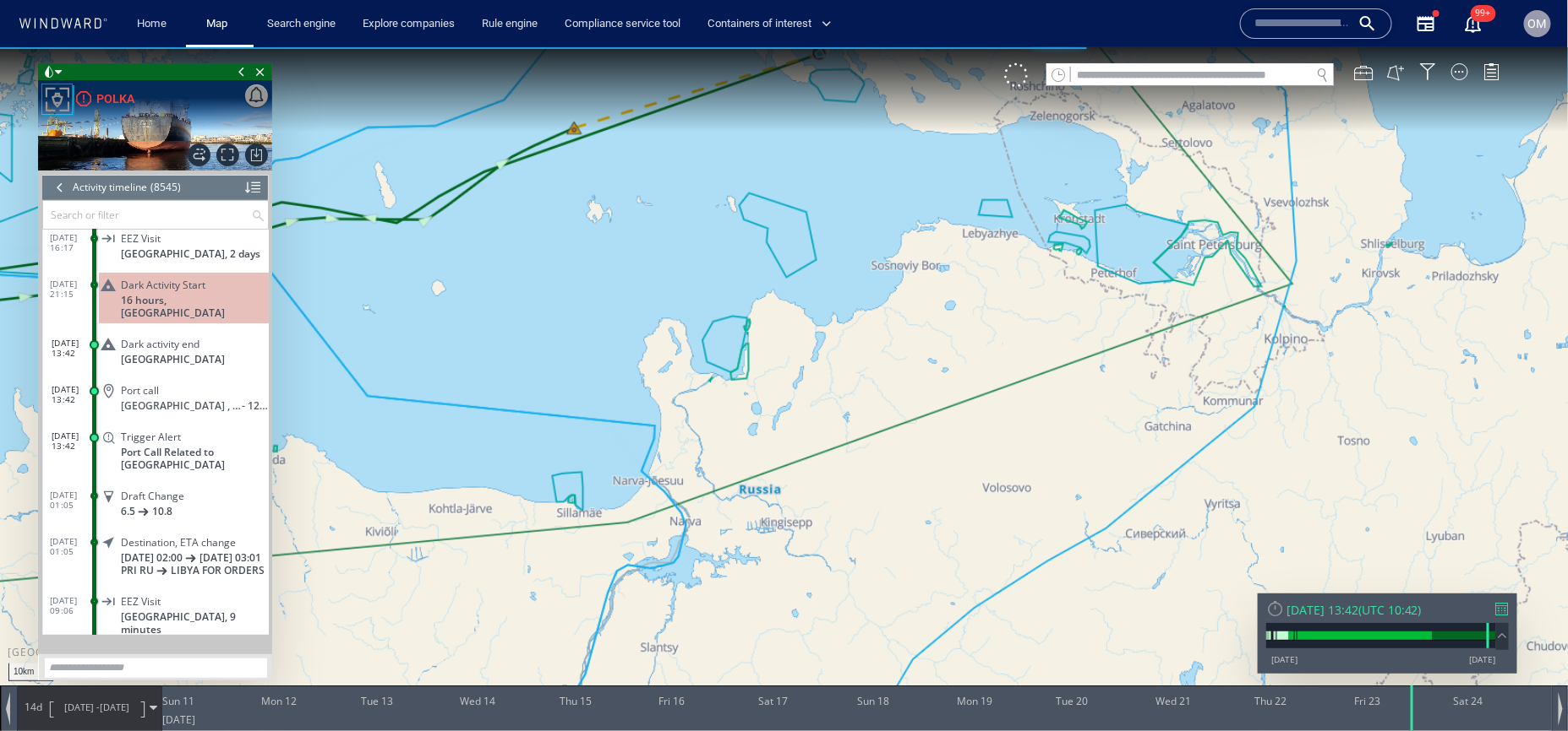
drag, startPoint x: 829, startPoint y: 310, endPoint x: 860, endPoint y: 455, distance: 148.3
click at [860, 455] on canvas "Map" at bounding box center [784, 380] width 1568 height 668
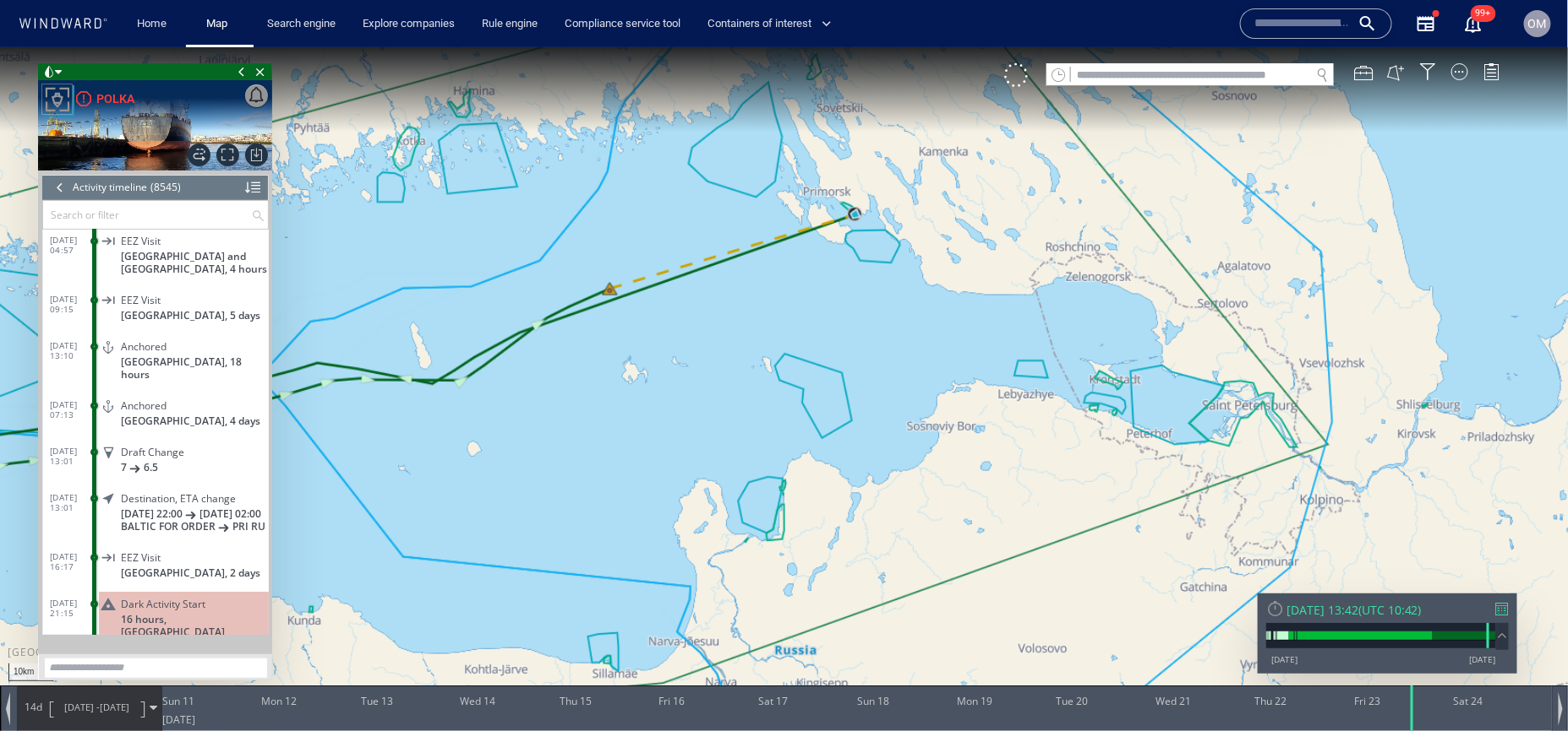
scroll to position [371911, 0]
click at [1510, 614] on div "Fri 23/05/2025 13:42 ( UTC 10:42 ) 25/12/12 09/10/25" at bounding box center [1387, 633] width 260 height 81
click at [1499, 609] on div at bounding box center [1502, 608] width 13 height 13
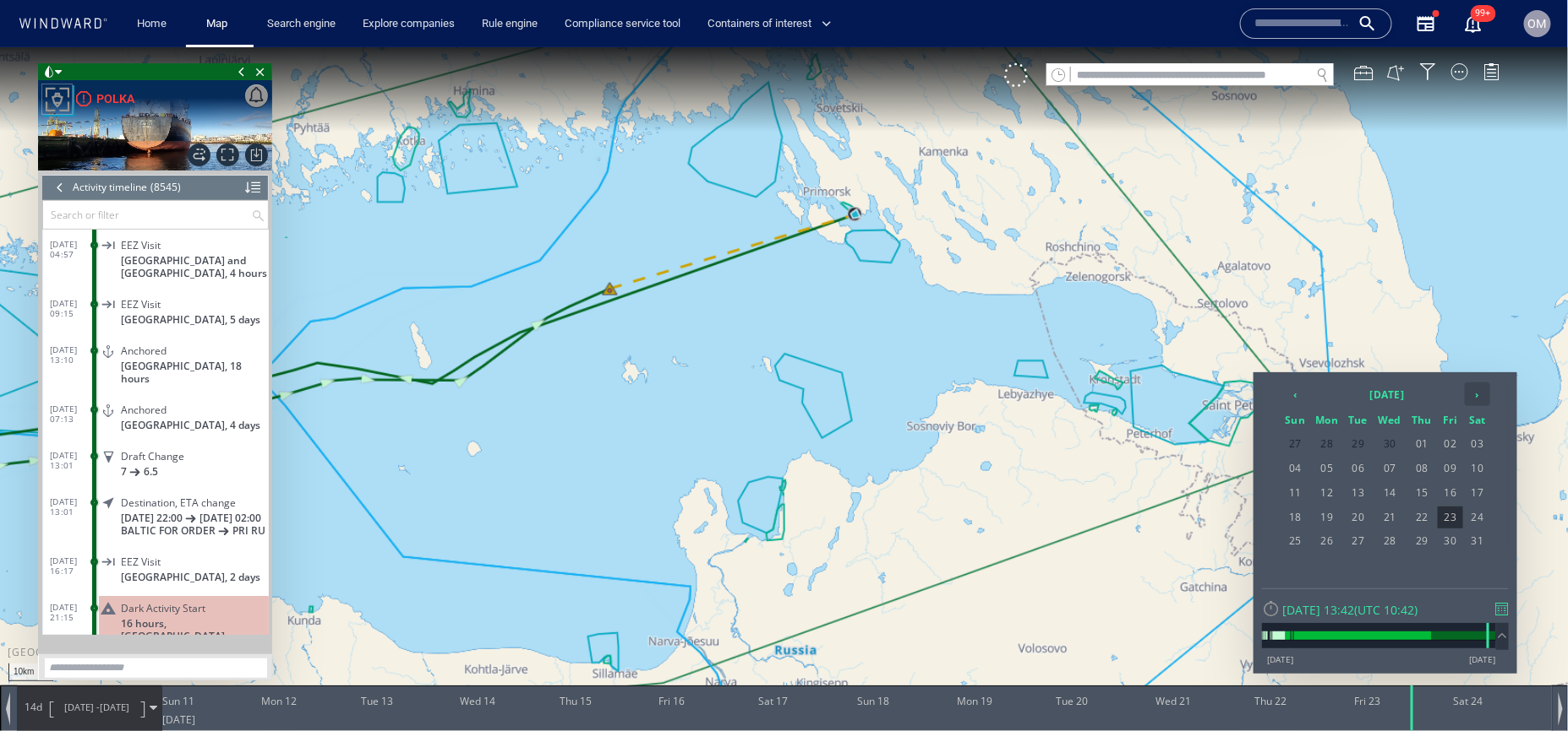
click at [1486, 395] on th "›" at bounding box center [1478, 394] width 25 height 23
click at [1427, 463] on span "07" at bounding box center [1421, 468] width 29 height 22
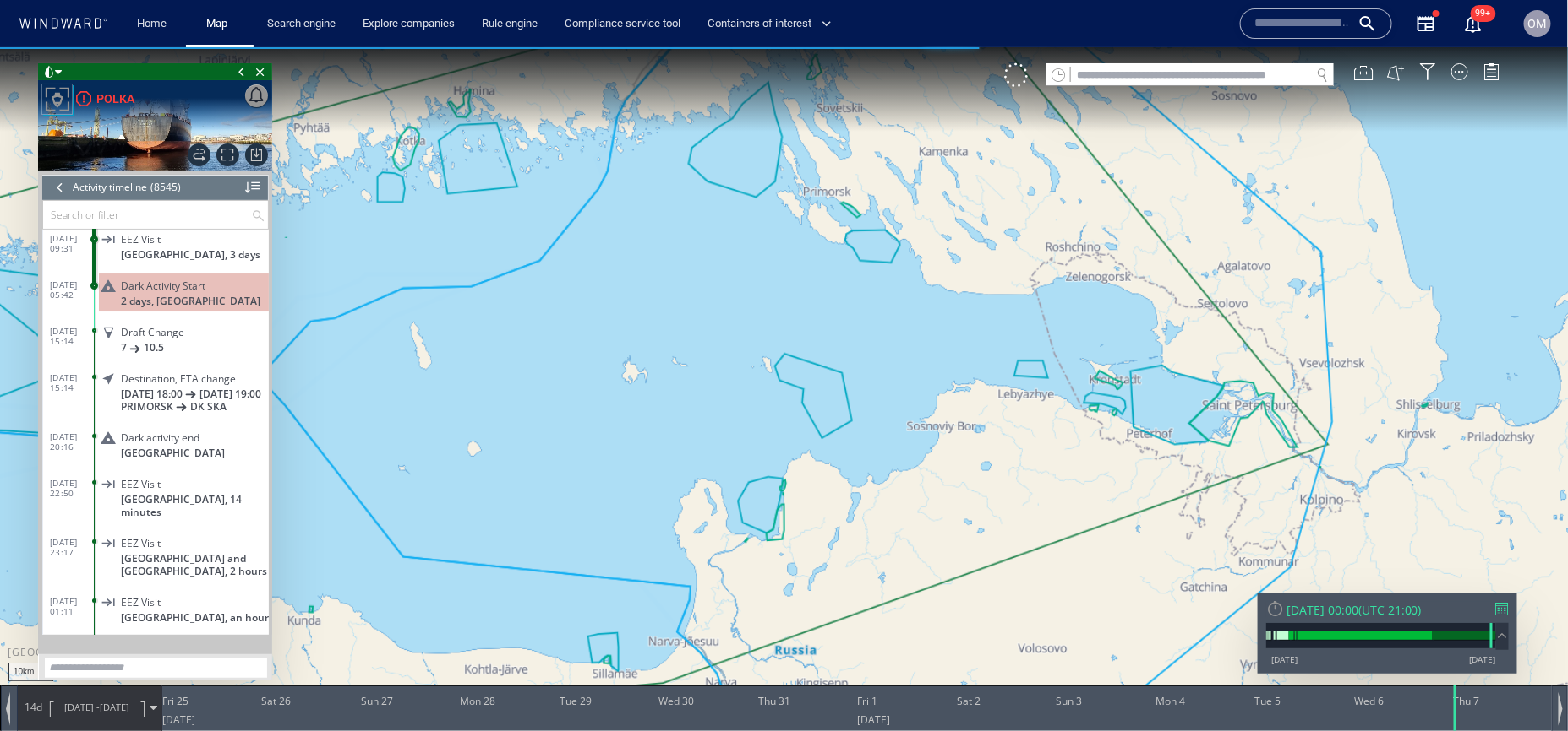
scroll to position [386132, 0]
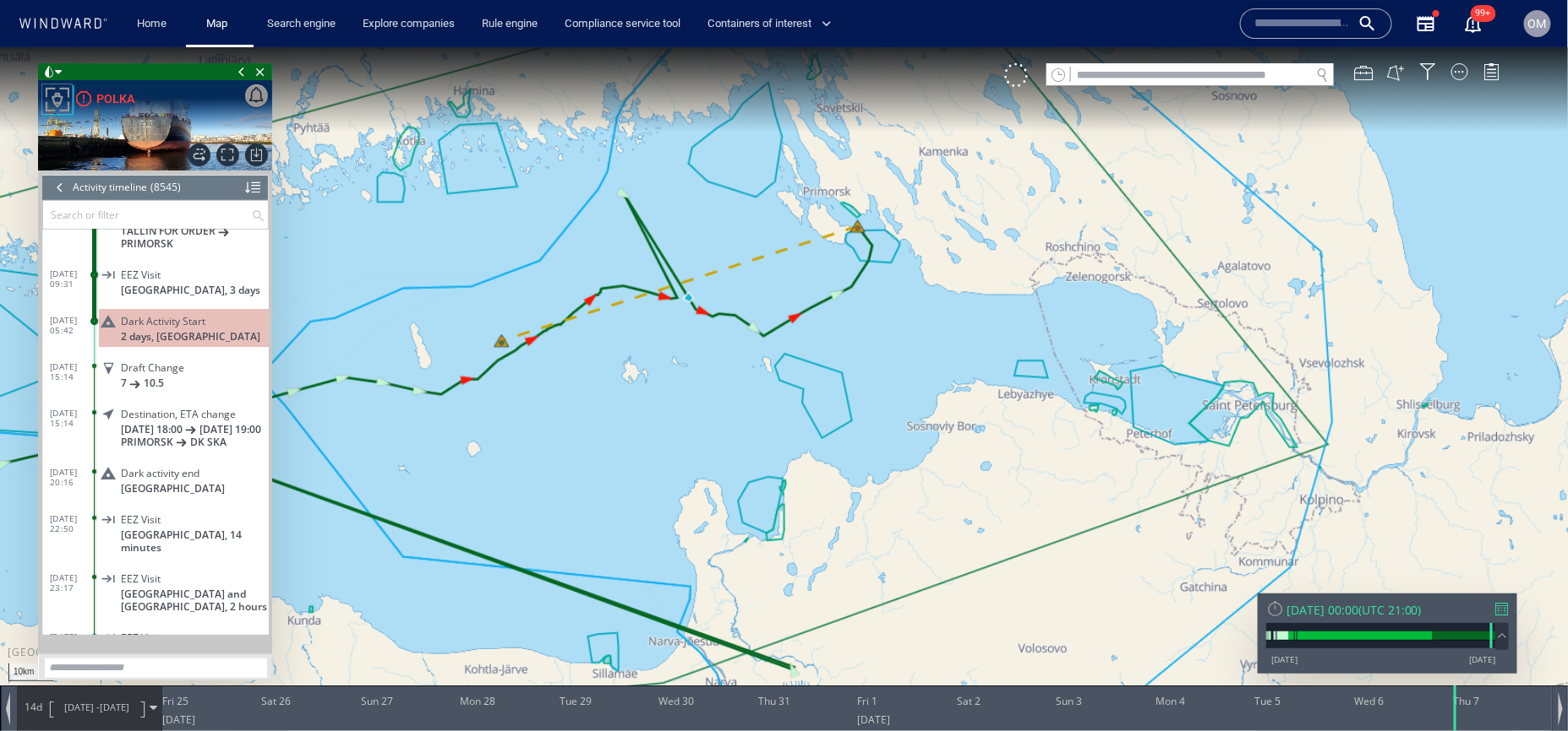
click at [195, 436] on span at bounding box center [192, 430] width 6 height 17
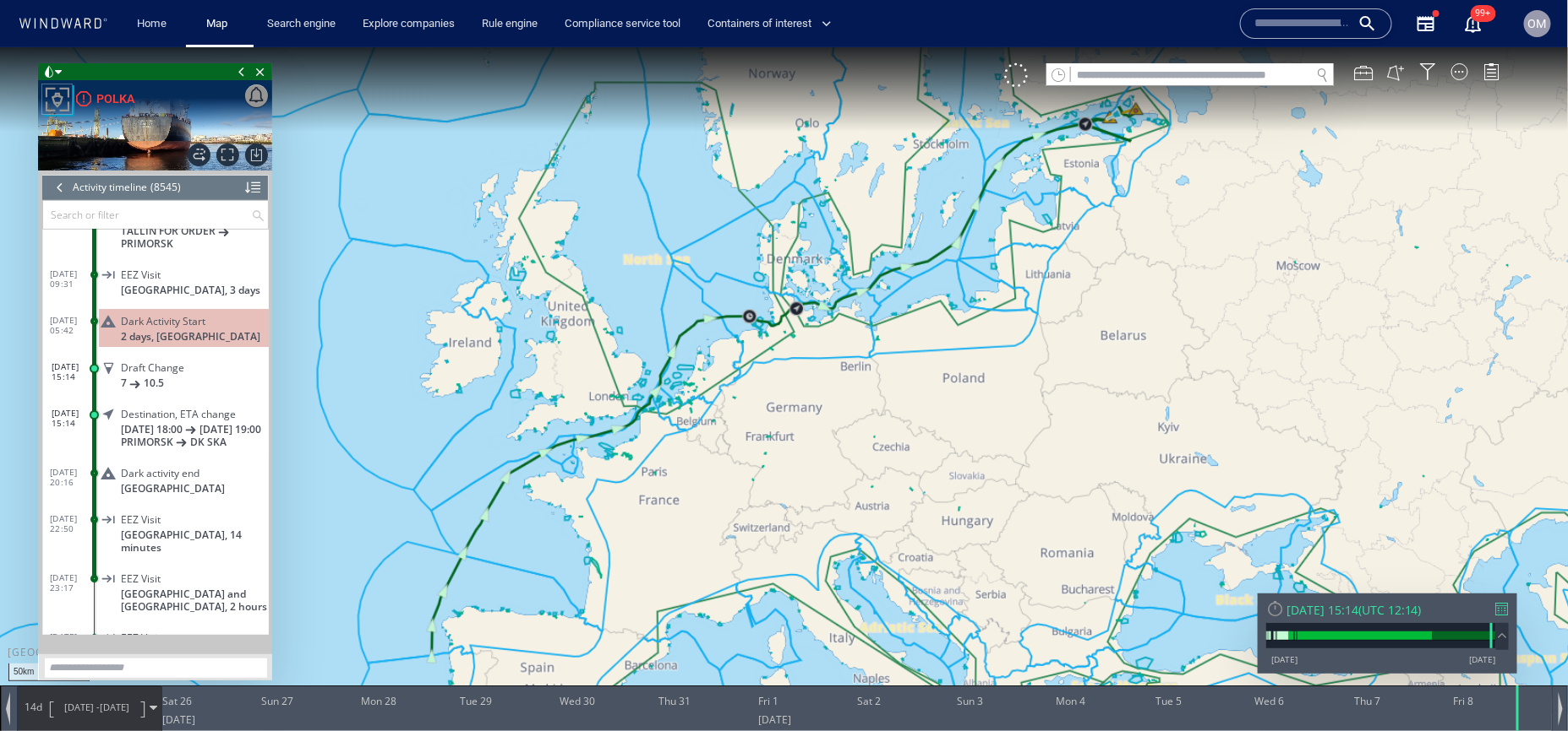
drag, startPoint x: 1130, startPoint y: 121, endPoint x: 1129, endPoint y: 312, distance: 191.0
click at [1130, 311] on canvas "Map" at bounding box center [784, 380] width 1568 height 668
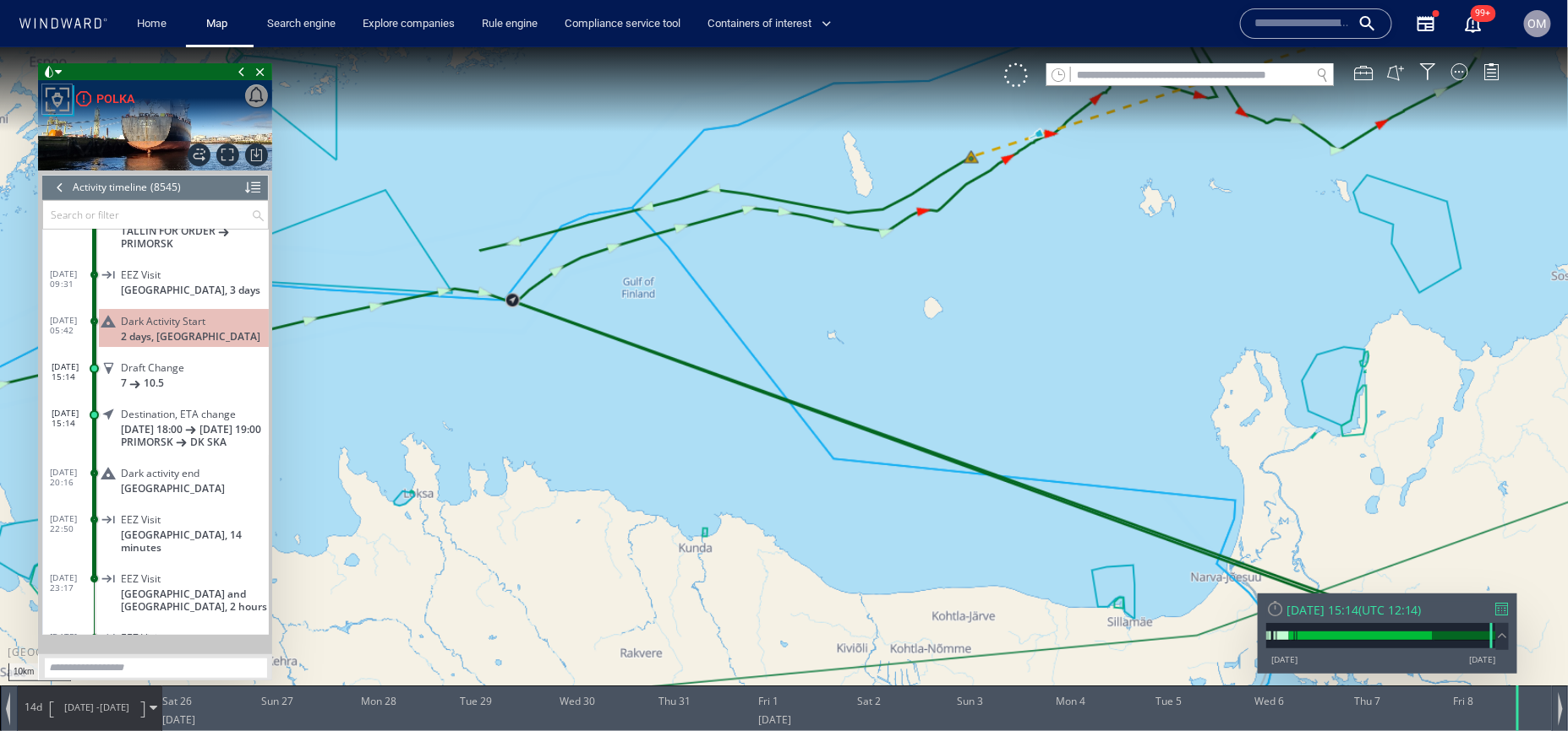
drag, startPoint x: 1233, startPoint y: 216, endPoint x: 1141, endPoint y: 428, distance: 231.1
click at [1149, 433] on canvas "Map" at bounding box center [784, 380] width 1568 height 668
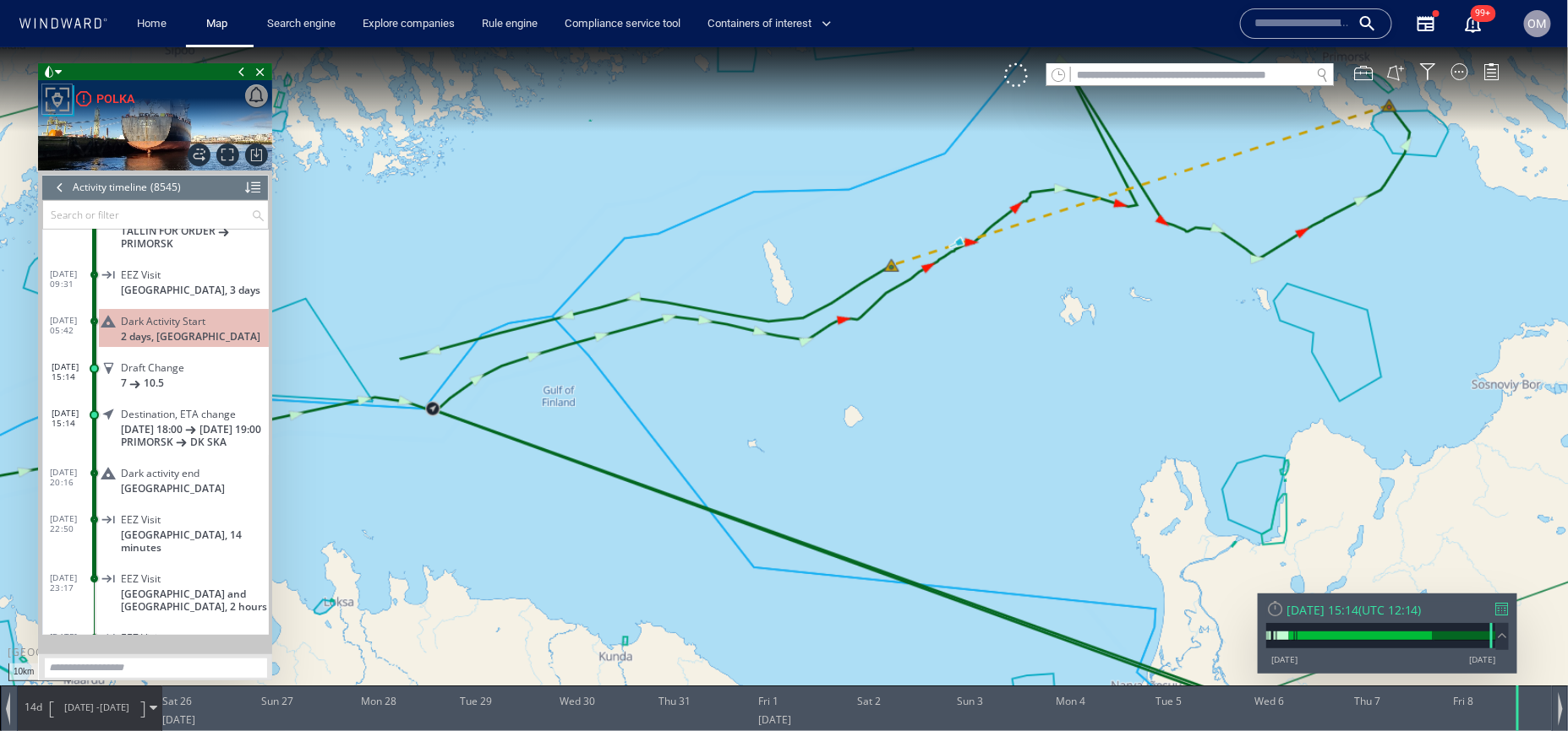
drag, startPoint x: 1245, startPoint y: 351, endPoint x: 1150, endPoint y: 433, distance: 125.5
click at [1150, 433] on canvas "Map" at bounding box center [784, 380] width 1568 height 668
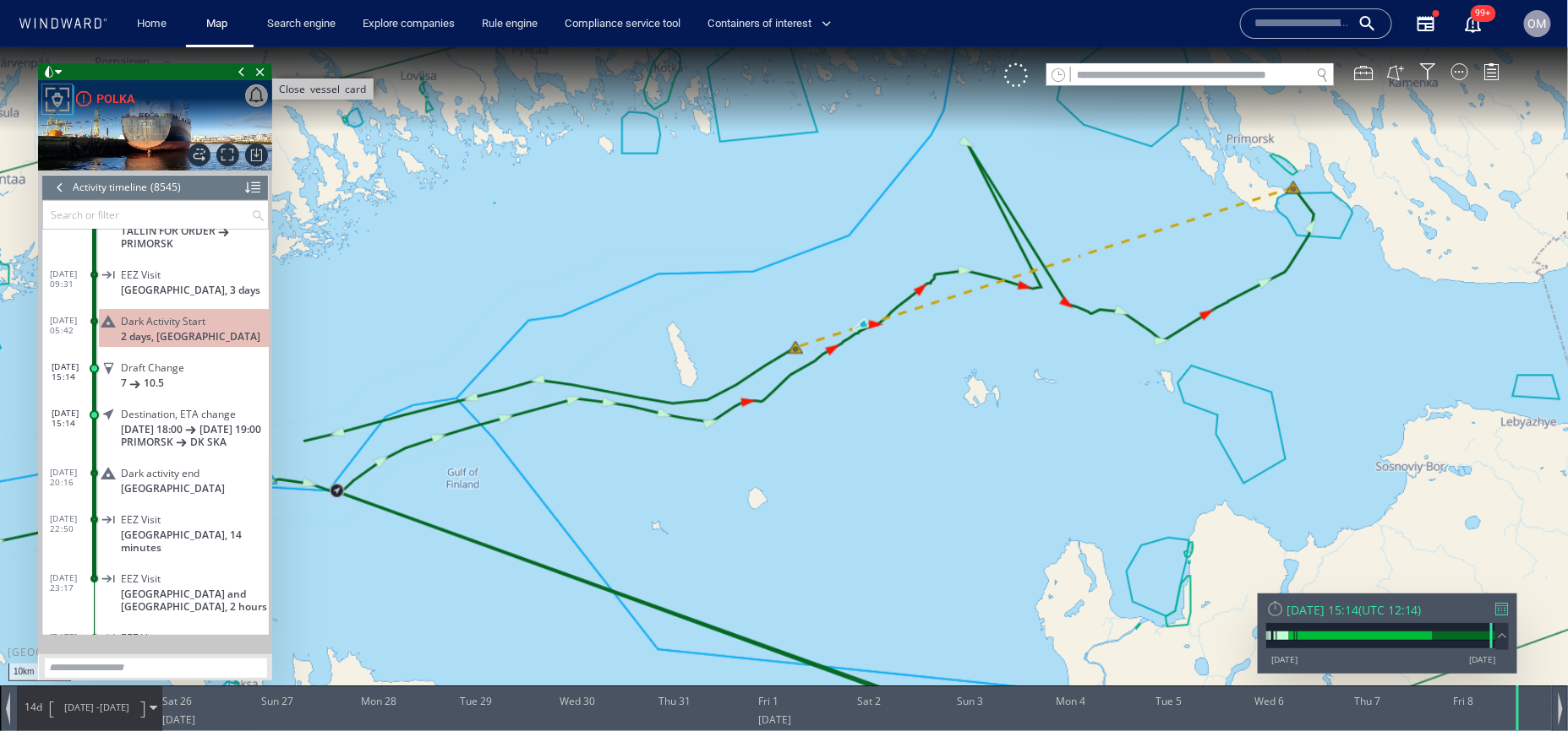
click at [264, 69] on span "Close vessel card" at bounding box center [260, 70] width 18 height 17
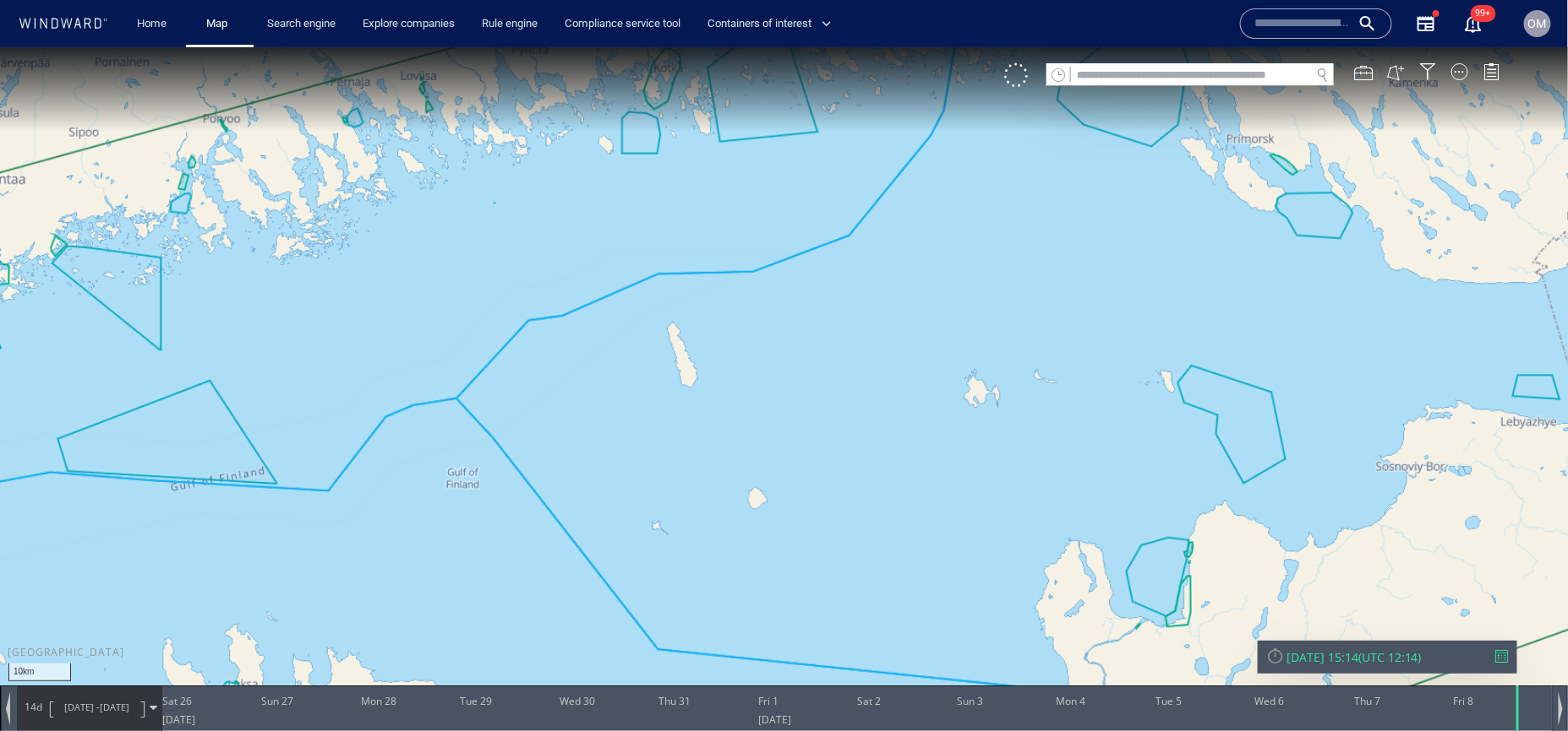
click at [1094, 74] on input "text" at bounding box center [1191, 74] width 239 height 22
click at [1315, 12] on input "text" at bounding box center [1301, 23] width 96 height 25
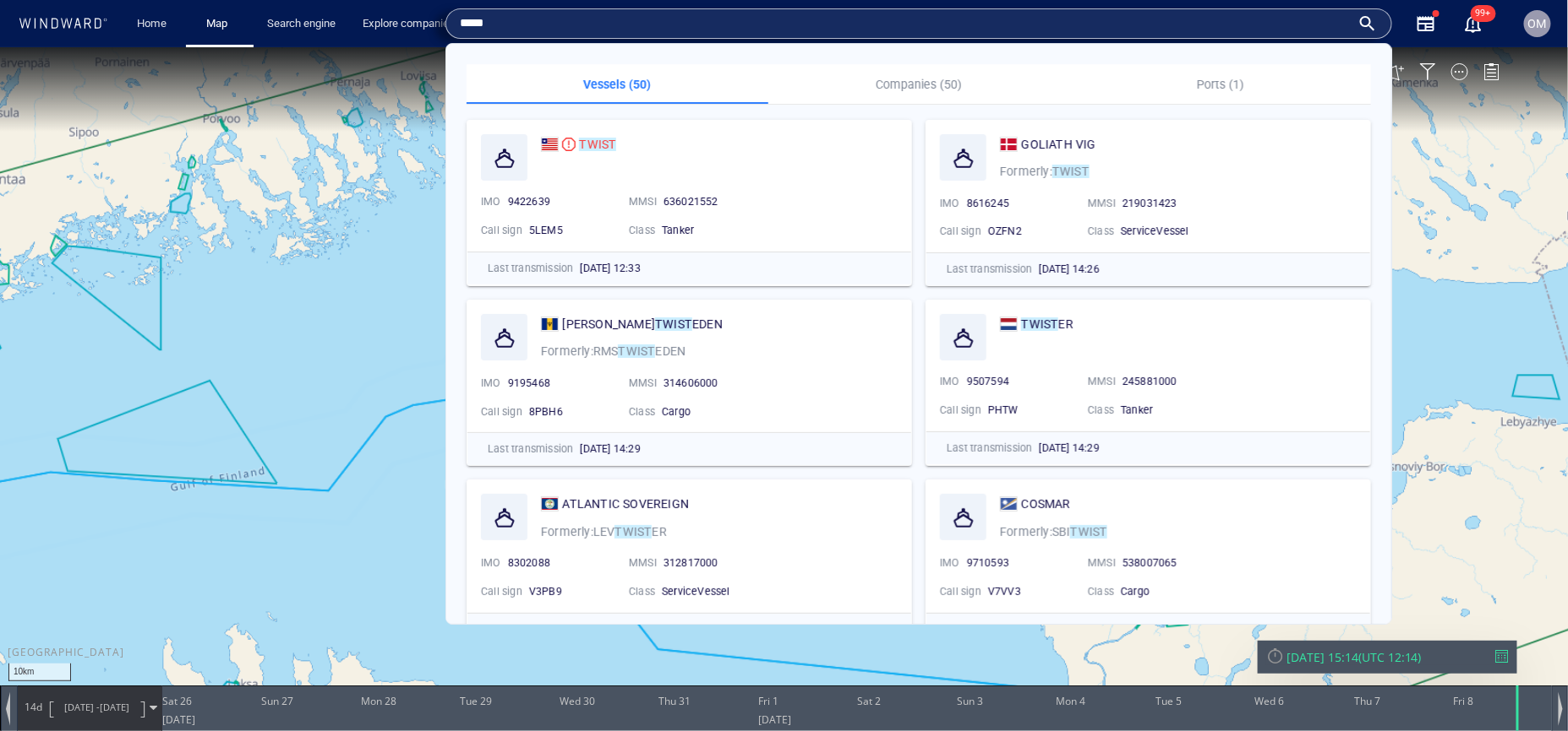
type input "*****"
click at [1416, 85] on div "VM" at bounding box center [1260, 74] width 513 height 23
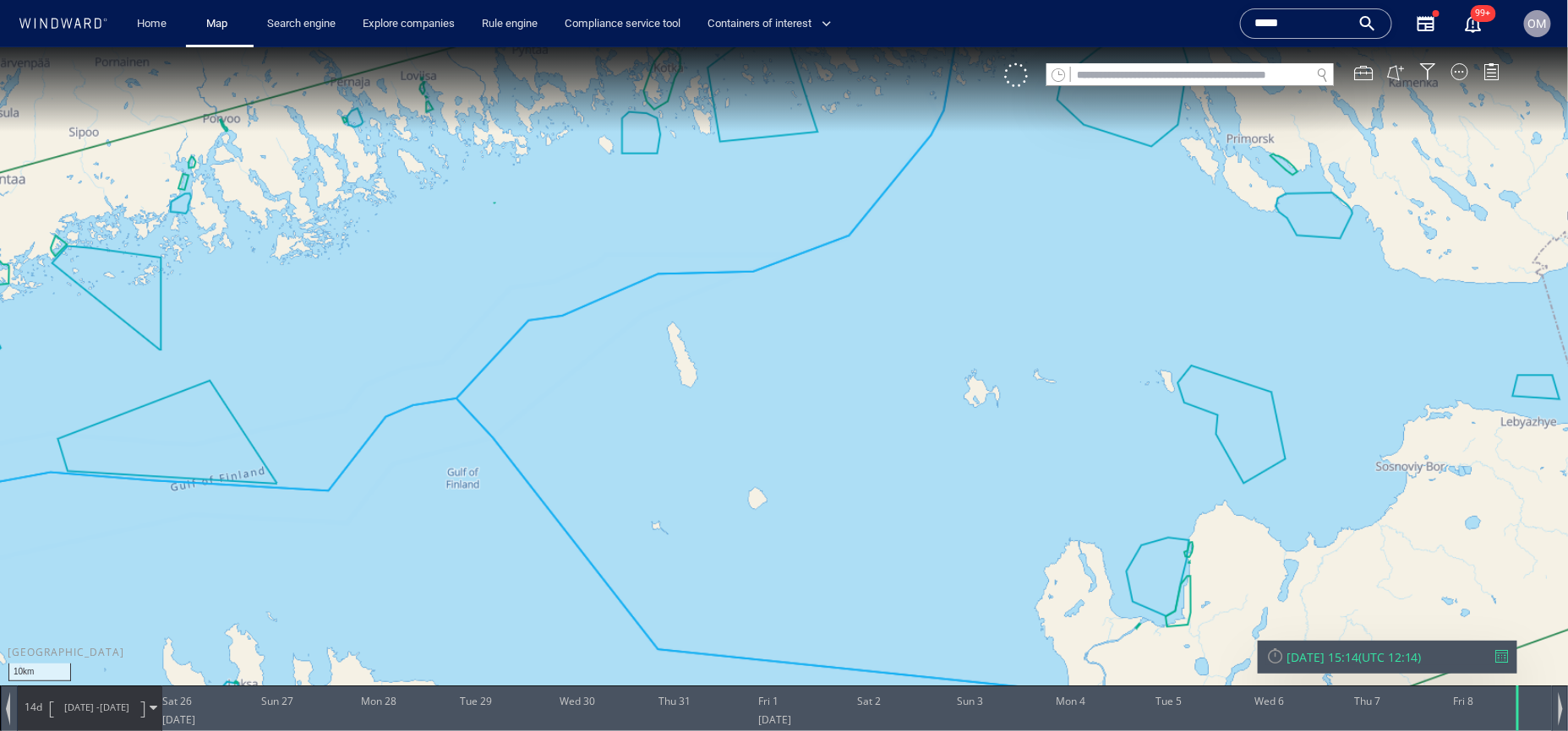
click at [1253, 65] on input "text" at bounding box center [1191, 74] width 239 height 22
paste input "*****"
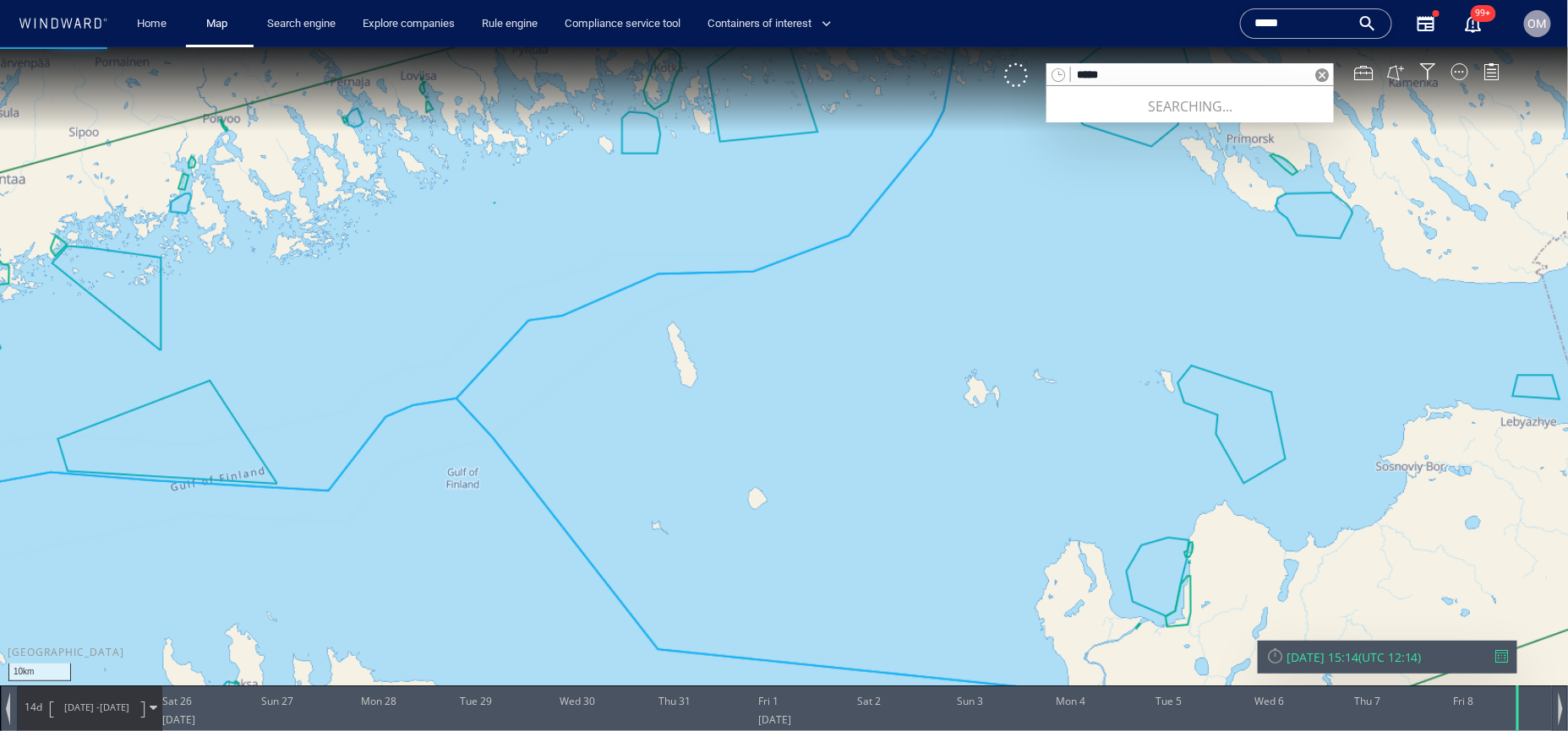
type input "*****"
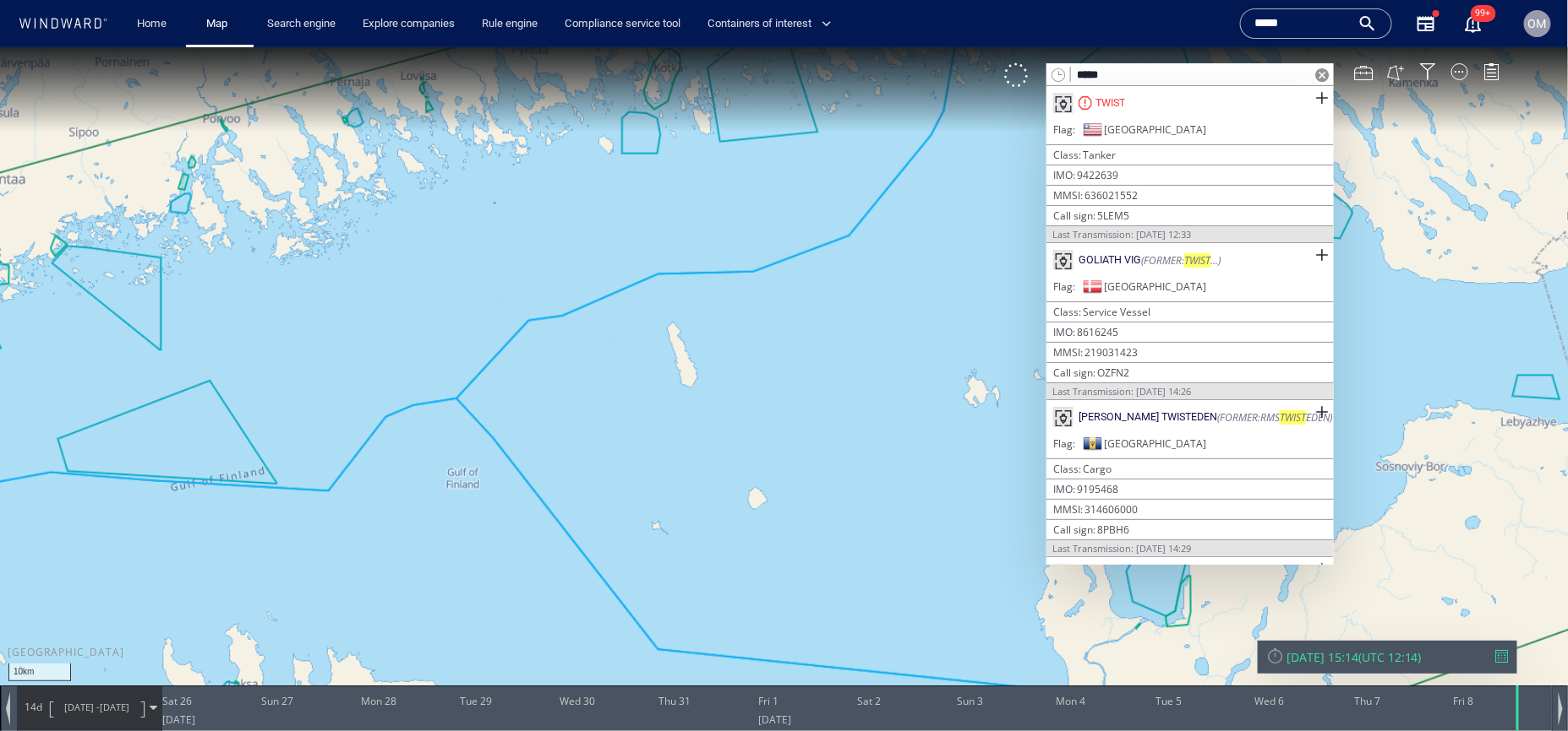
click at [1130, 74] on input "*****" at bounding box center [1191, 74] width 239 height 22
click at [1266, 35] on input "*****" at bounding box center [1301, 23] width 96 height 25
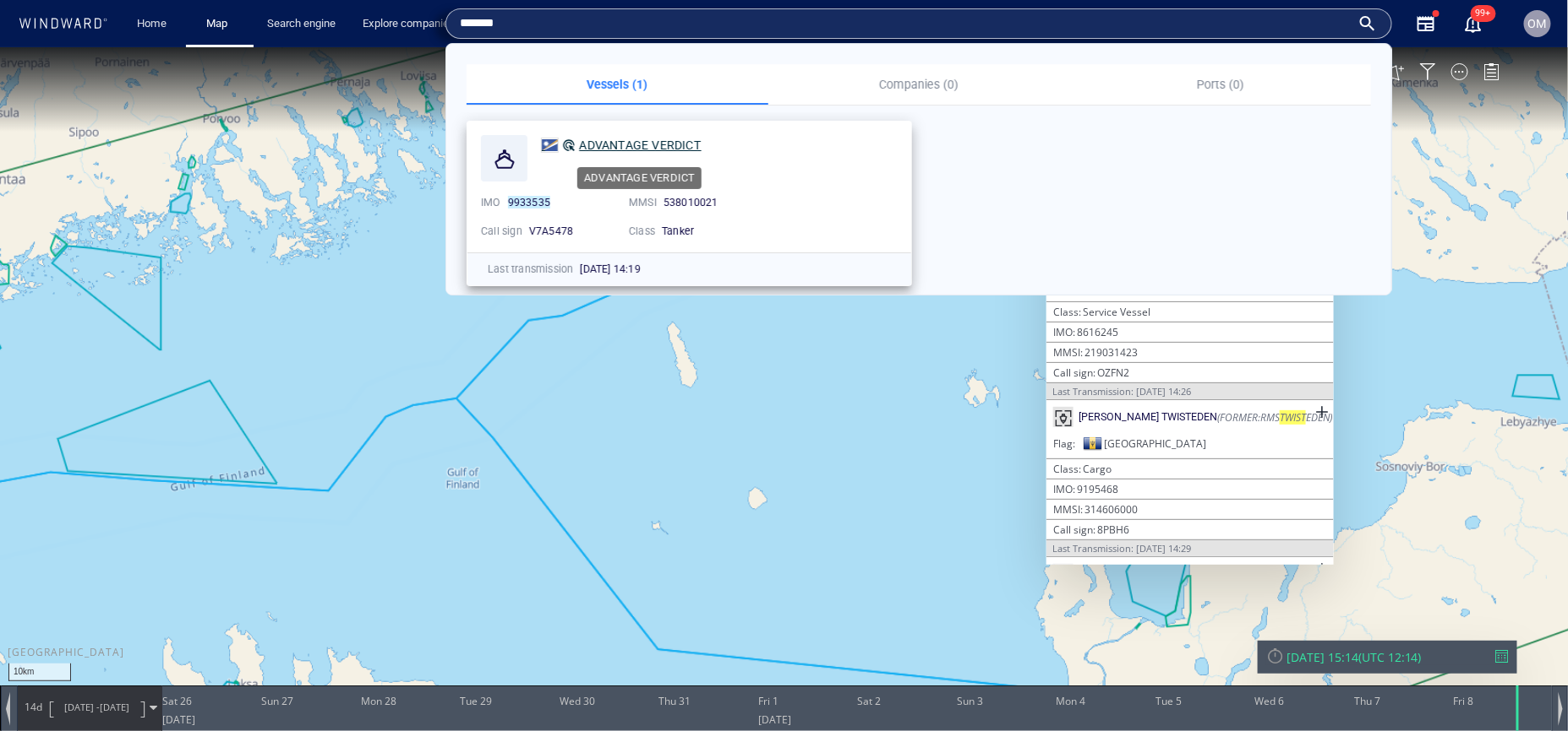
type input "*******"
click at [695, 144] on span "ADVANTAGE VERDICT" at bounding box center [639, 145] width 122 height 14
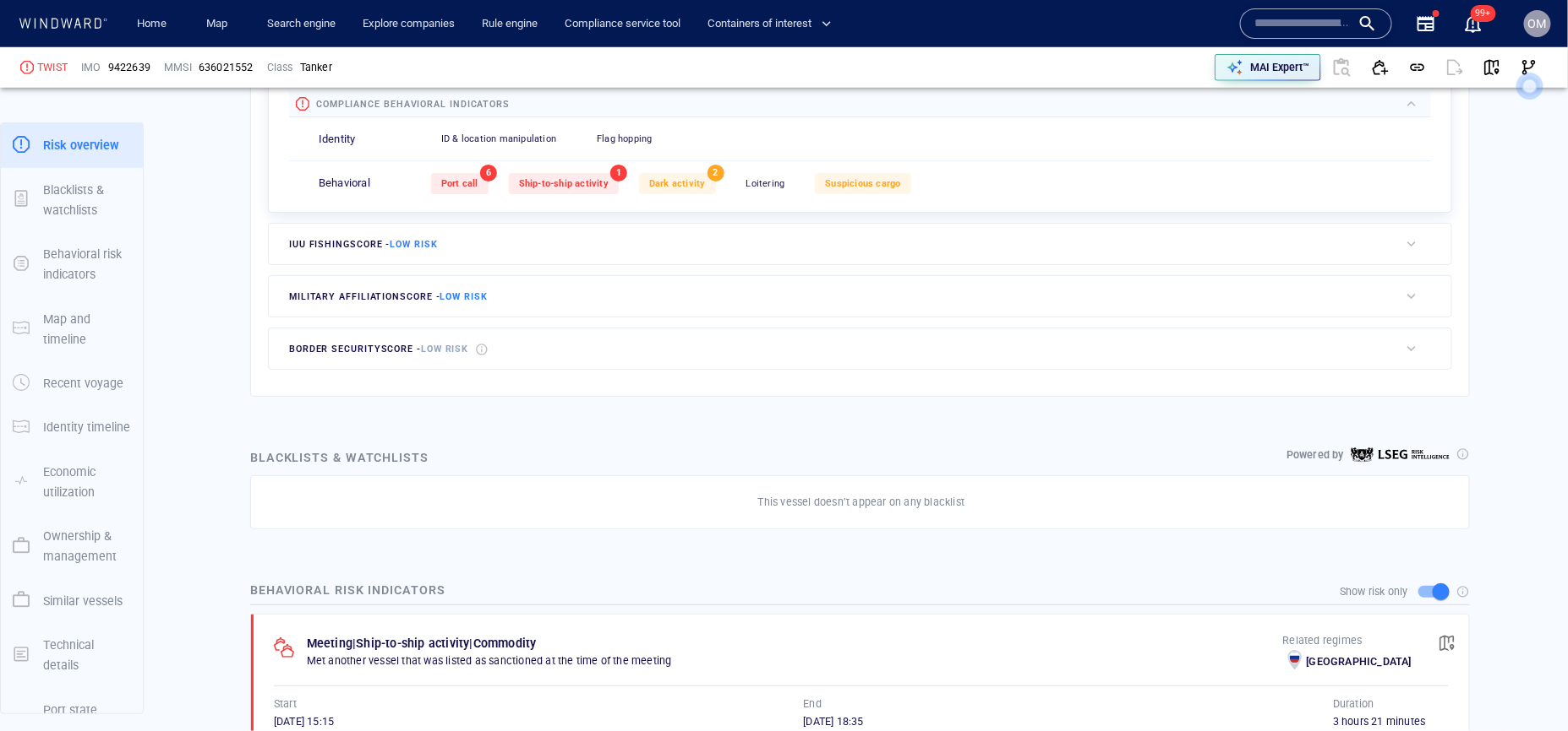
scroll to position [646, 0]
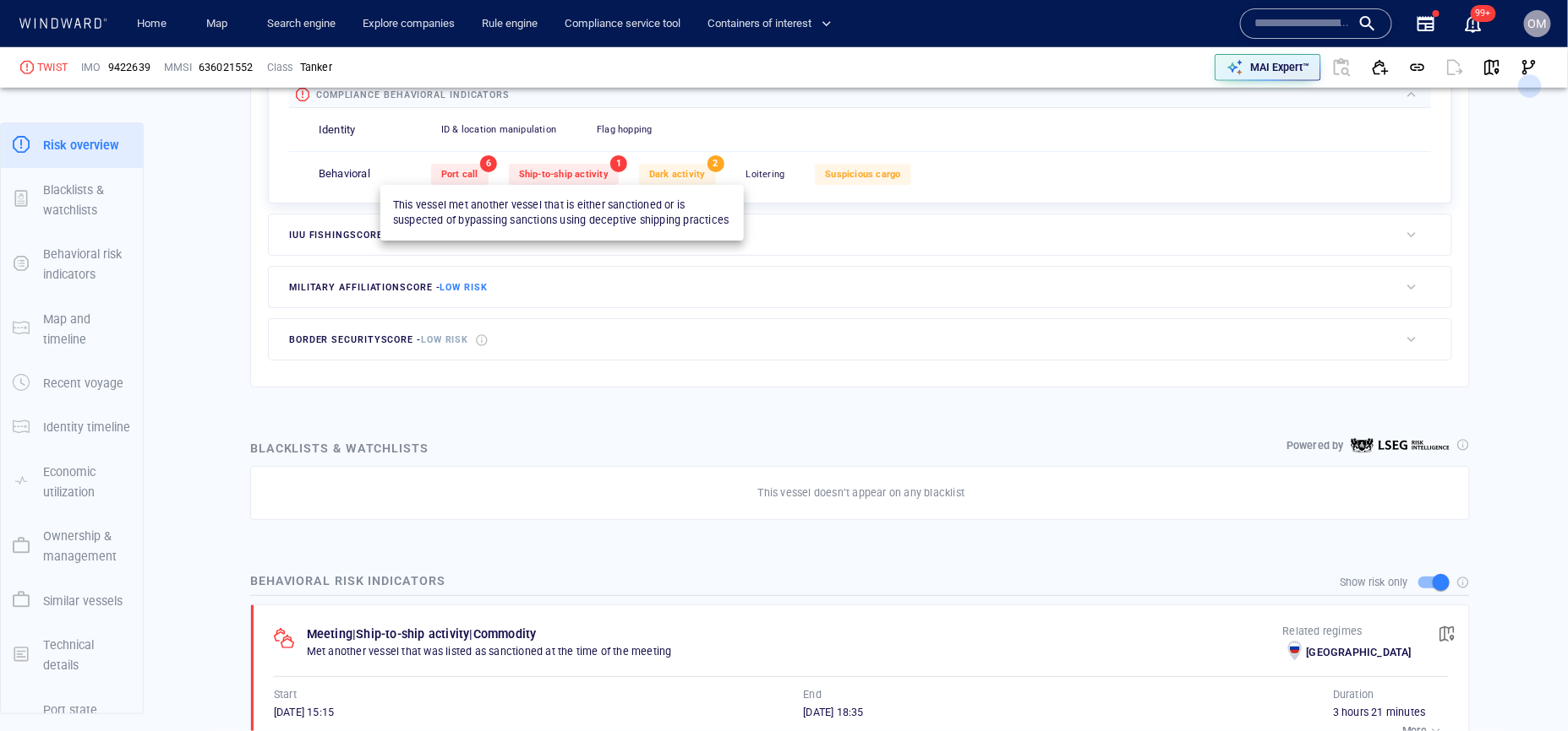
click at [582, 182] on div "Ship-to-ship activity" at bounding box center [563, 175] width 110 height 21
click at [575, 170] on span "Ship-to-ship activity" at bounding box center [563, 174] width 89 height 11
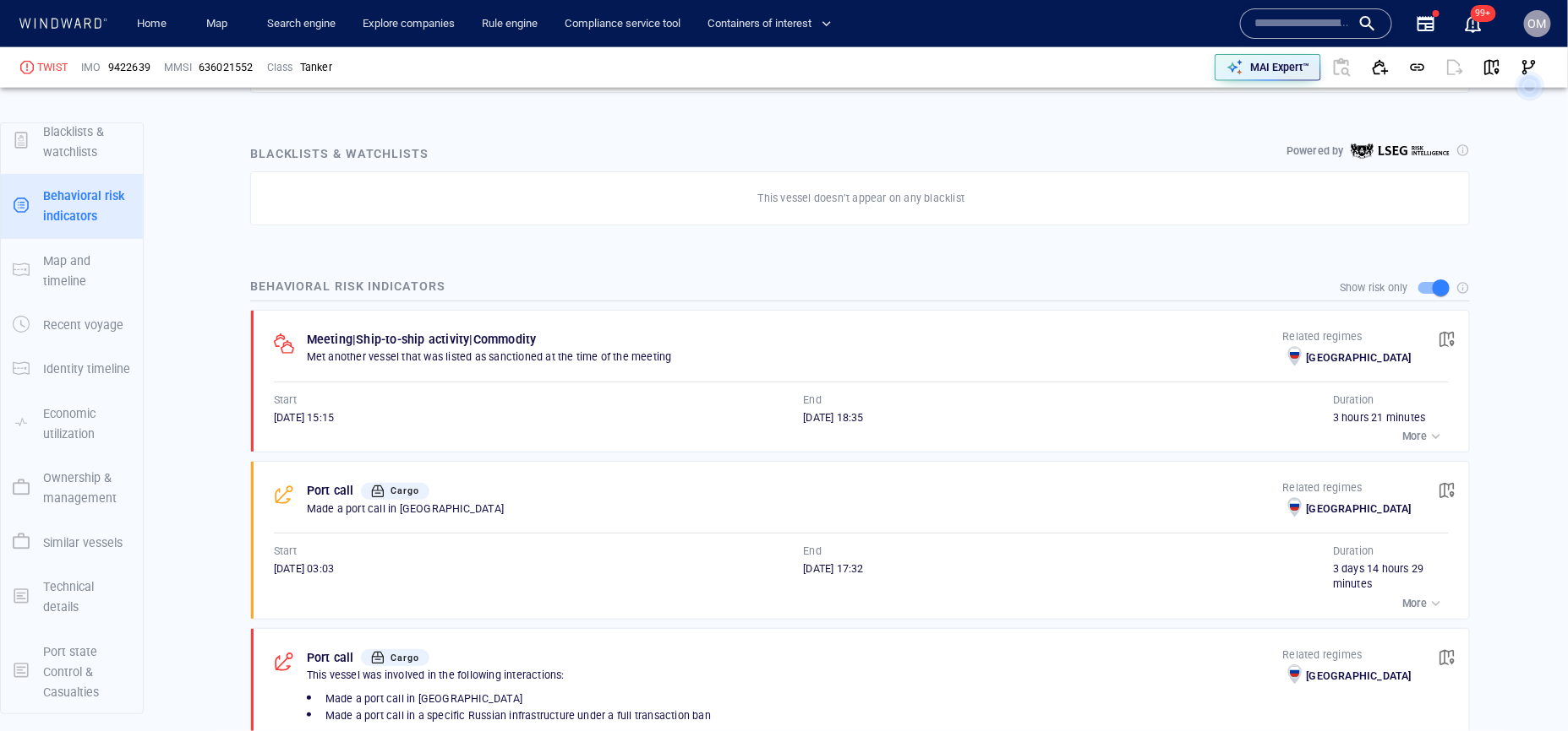
scroll to position [952, 0]
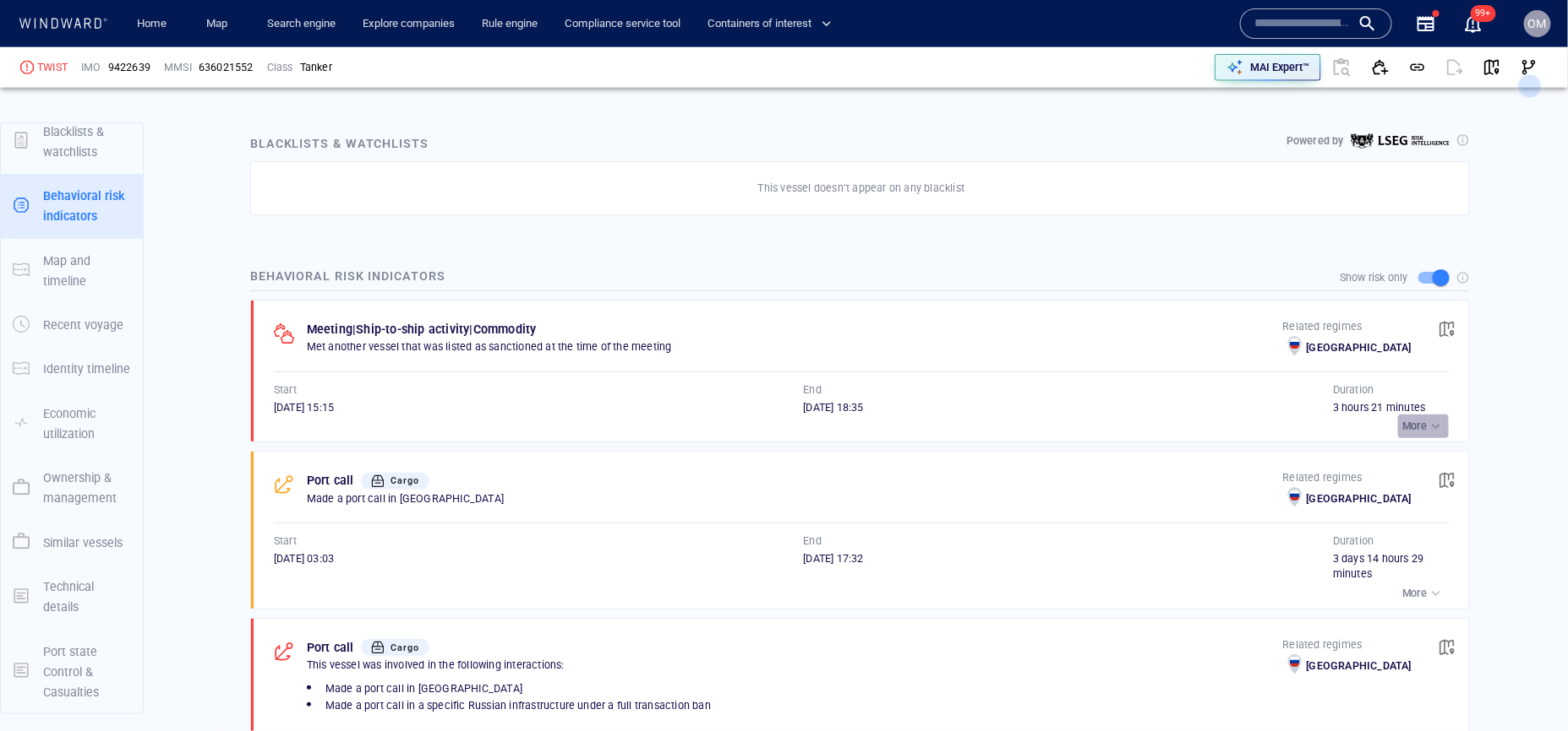
click at [1423, 417] on button "More" at bounding box center [1423, 427] width 51 height 23
click at [1444, 336] on span "button" at bounding box center [1446, 329] width 17 height 17
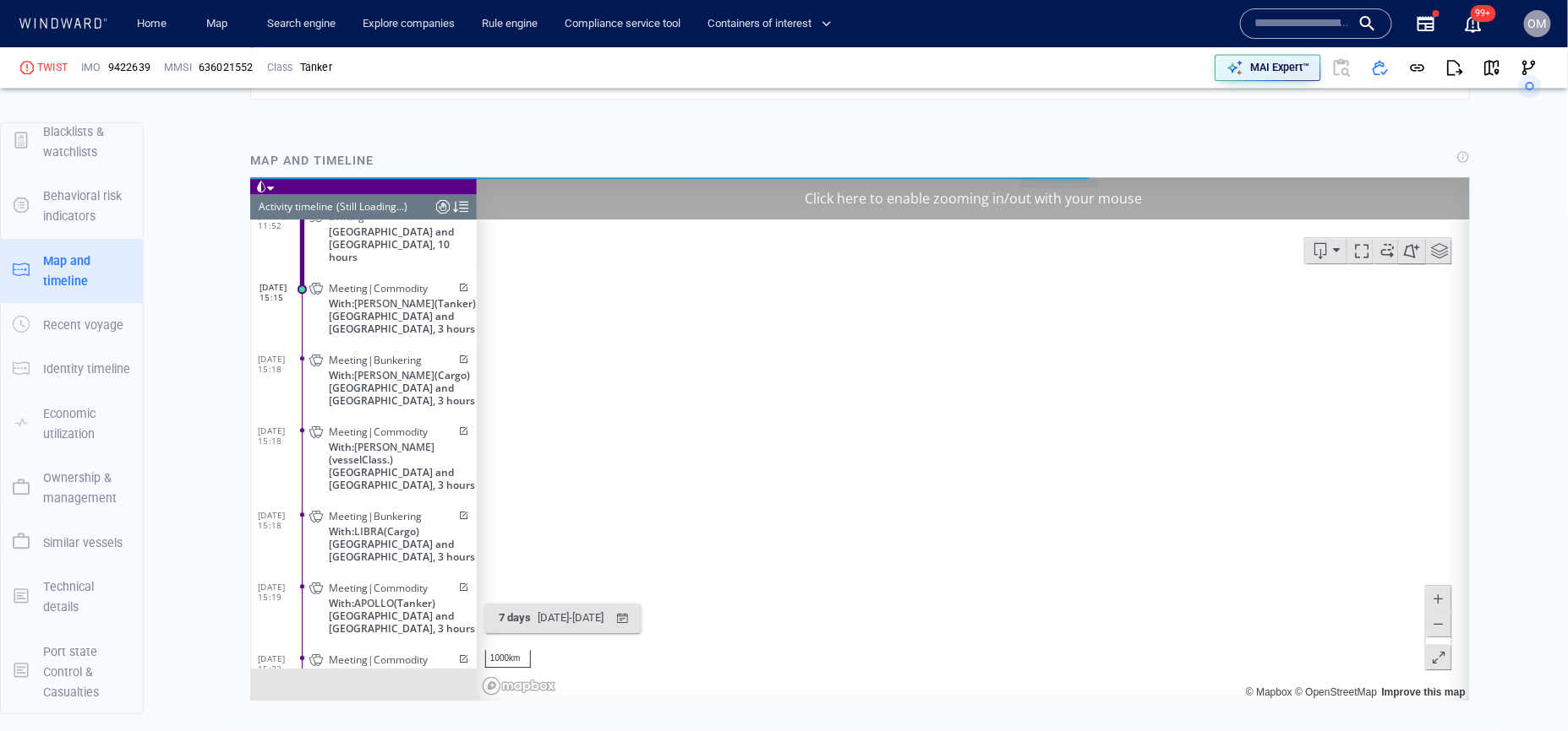
scroll to position [1924, 0]
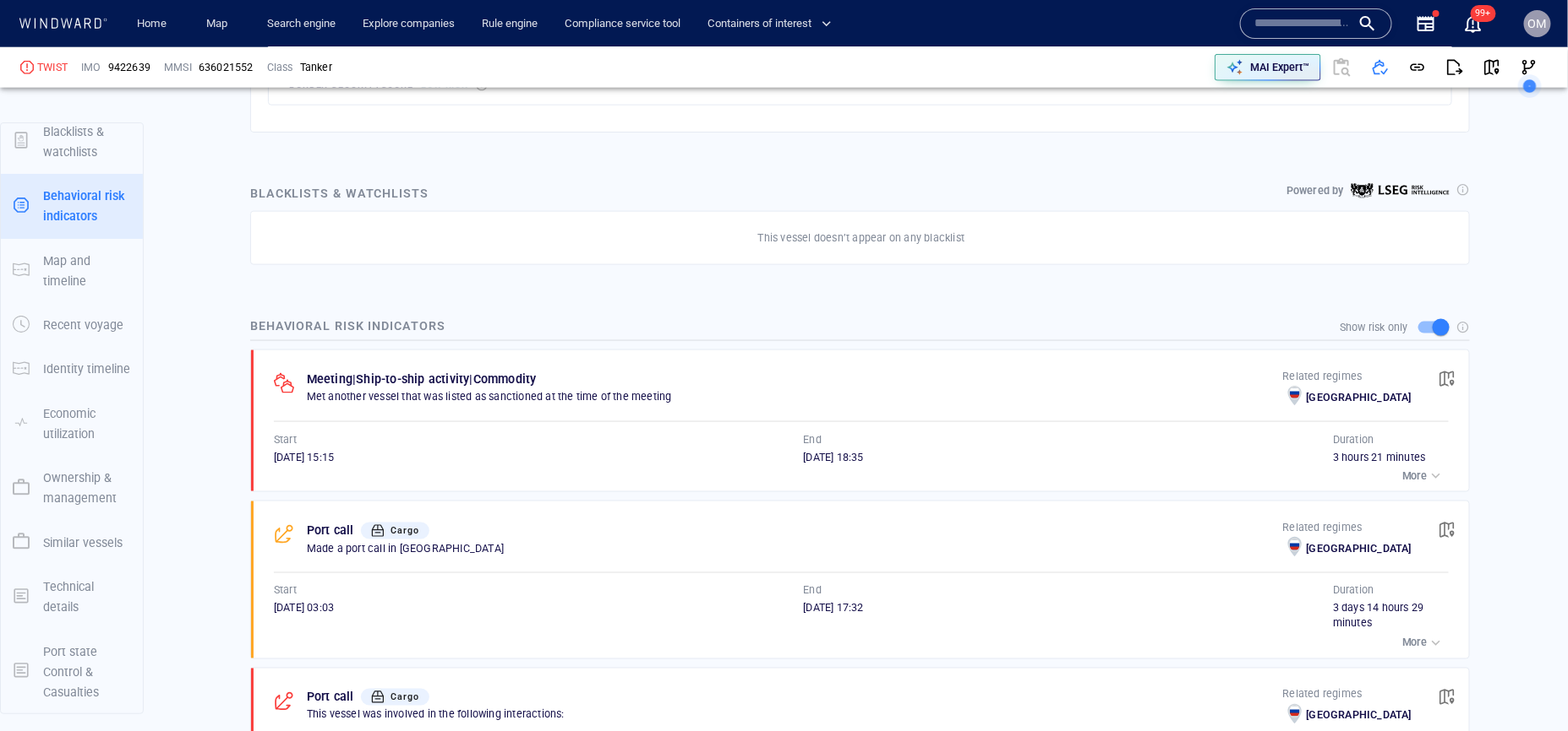
scroll to position [901, 0]
click at [1418, 373] on div "Related regimes Russia" at bounding box center [1346, 391] width 162 height 76
click at [1438, 373] on button "button" at bounding box center [1446, 380] width 37 height 37
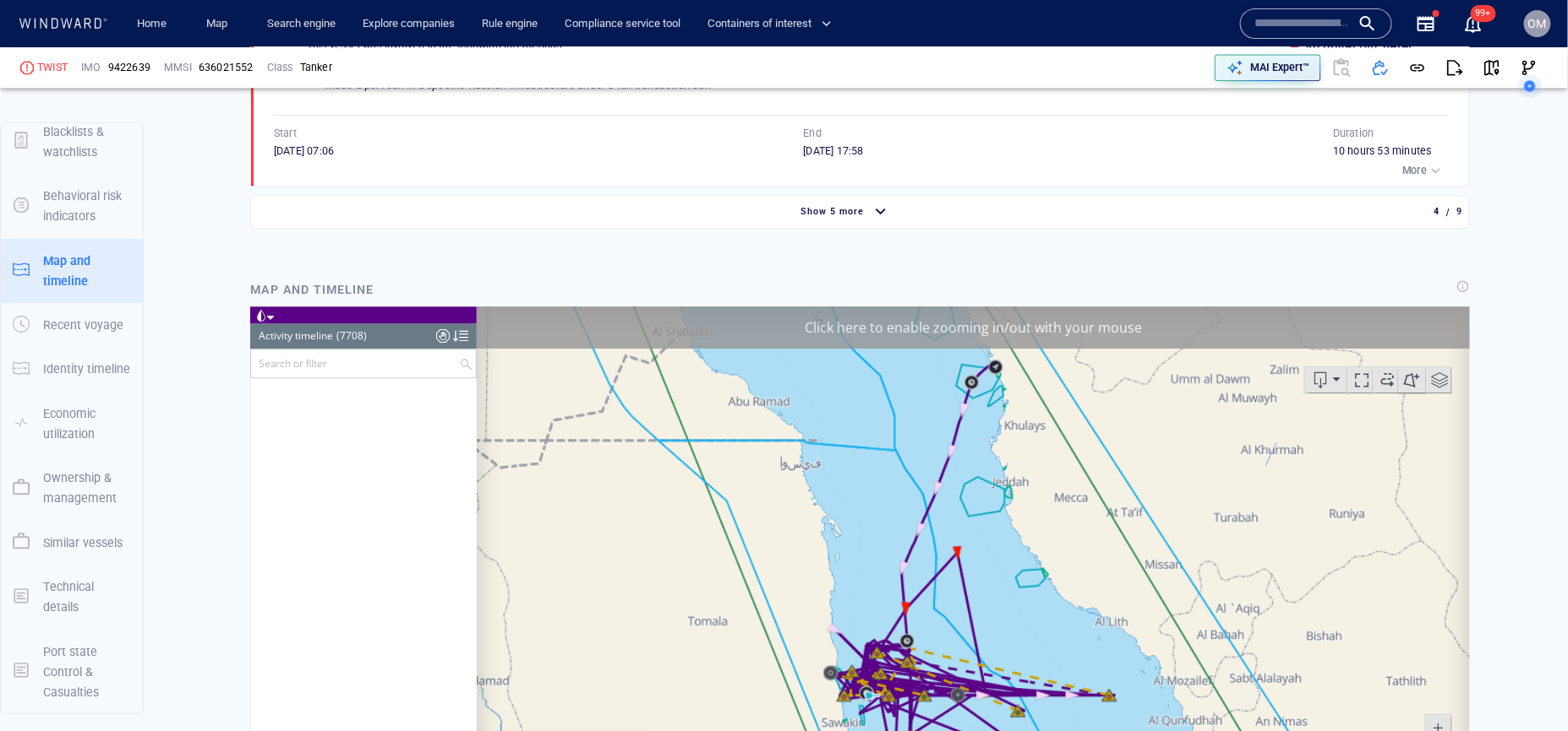
scroll to position [353143, 0]
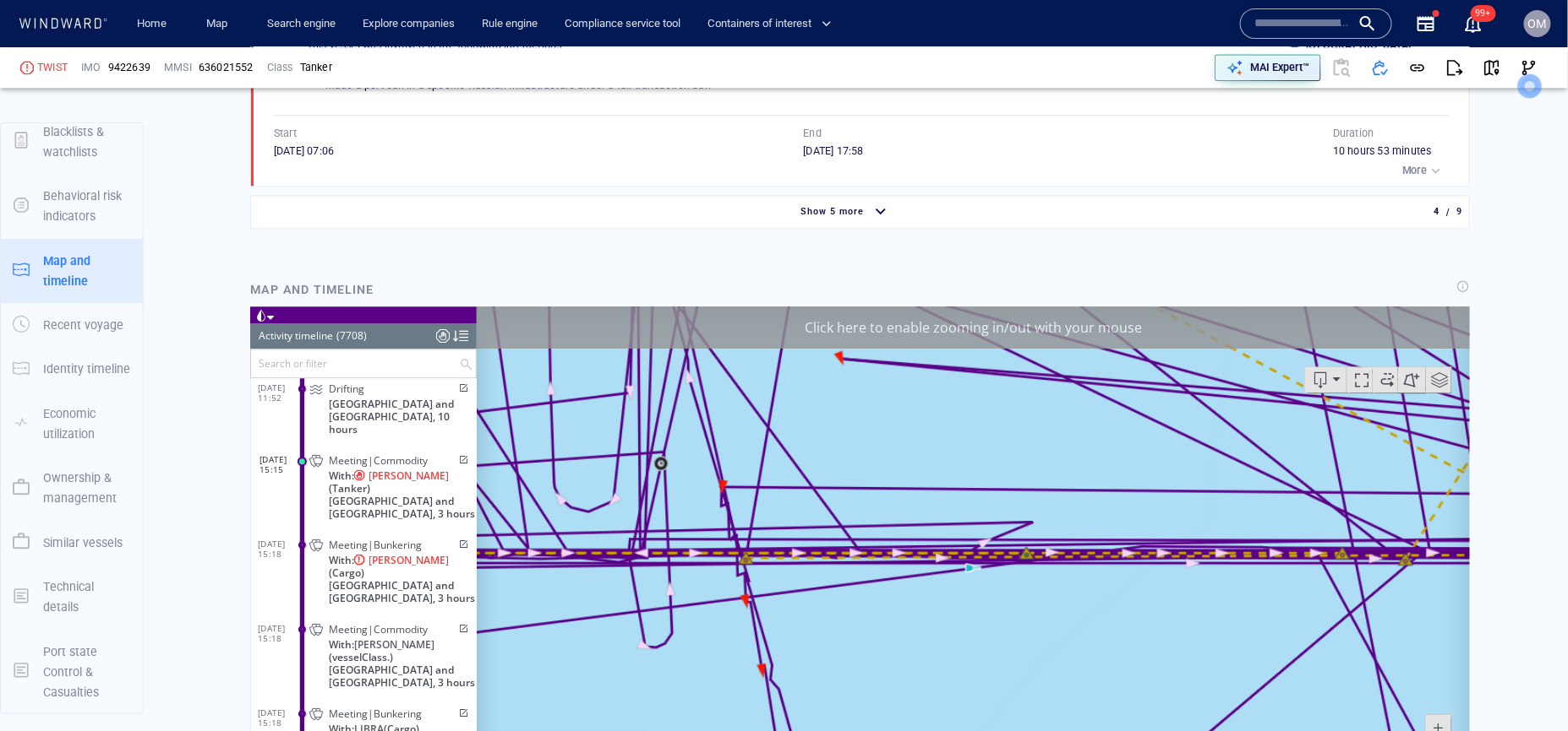
click at [458, 455] on span at bounding box center [461, 460] width 15 height 10
click at [459, 455] on span at bounding box center [461, 460] width 15 height 10
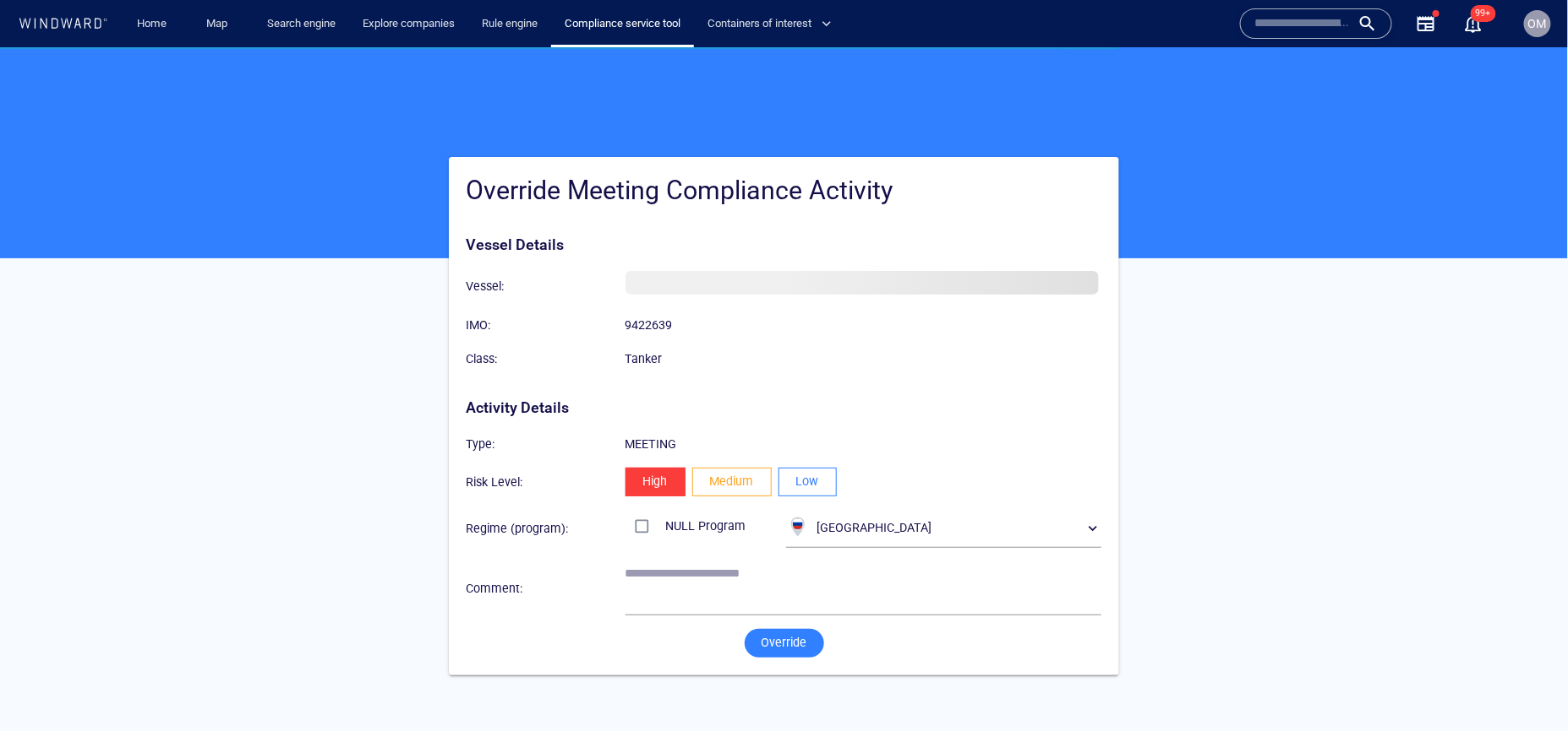
click at [803, 465] on render-react "**********" at bounding box center [784, 389] width 1568 height 684
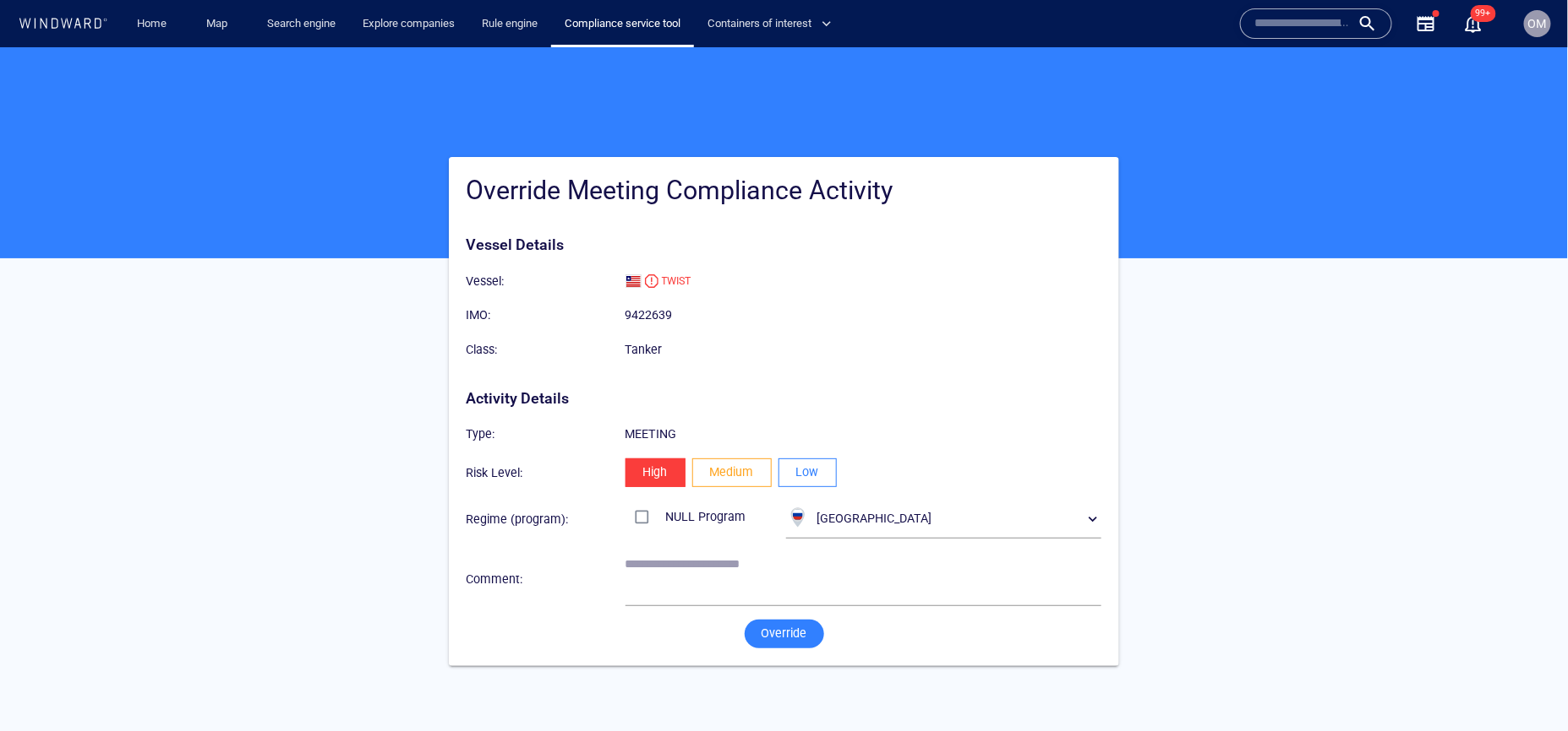
click at [828, 473] on button "Low" at bounding box center [807, 472] width 58 height 29
click at [762, 624] on span "Override" at bounding box center [784, 633] width 46 height 21
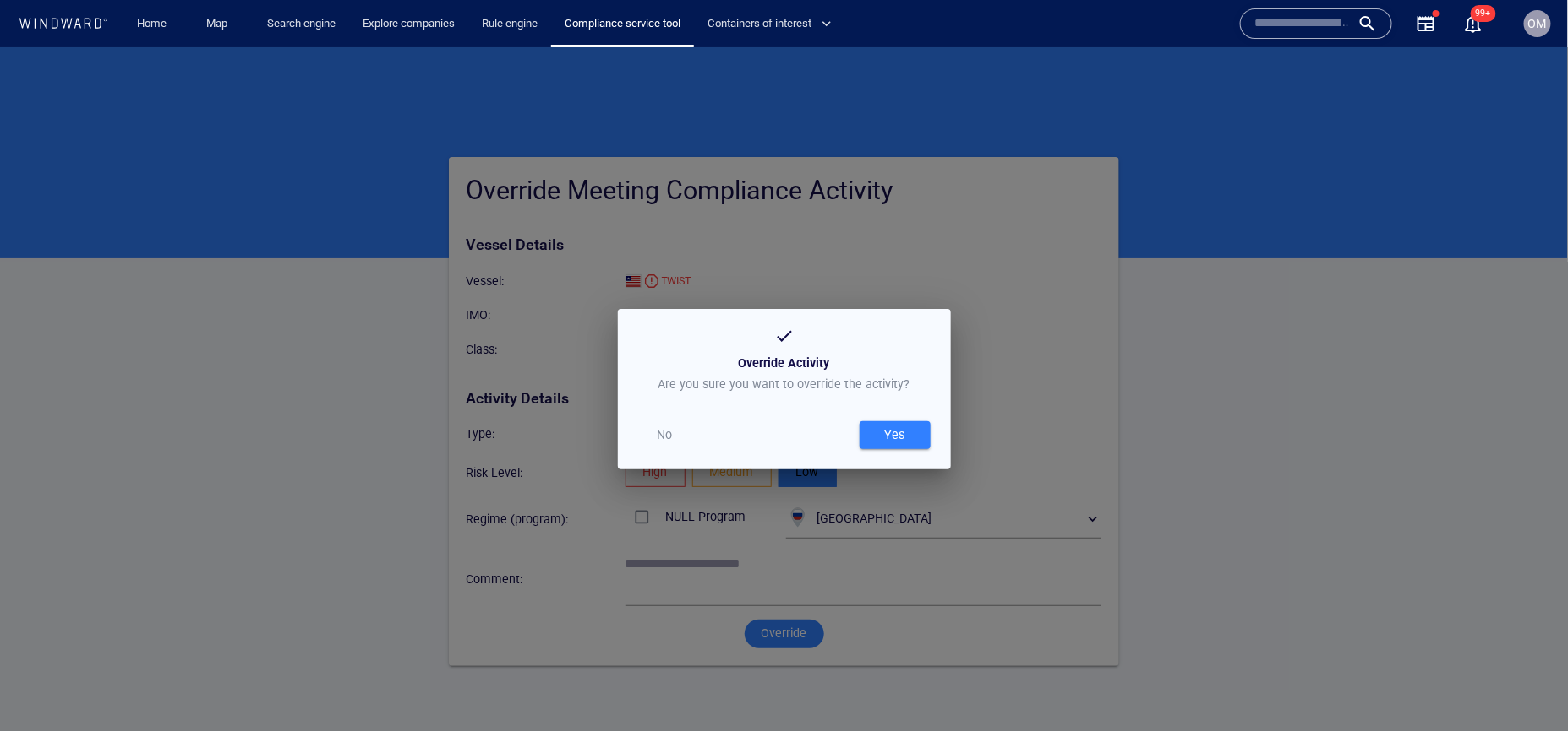
click at [891, 423] on div "Yes" at bounding box center [895, 435] width 27 height 28
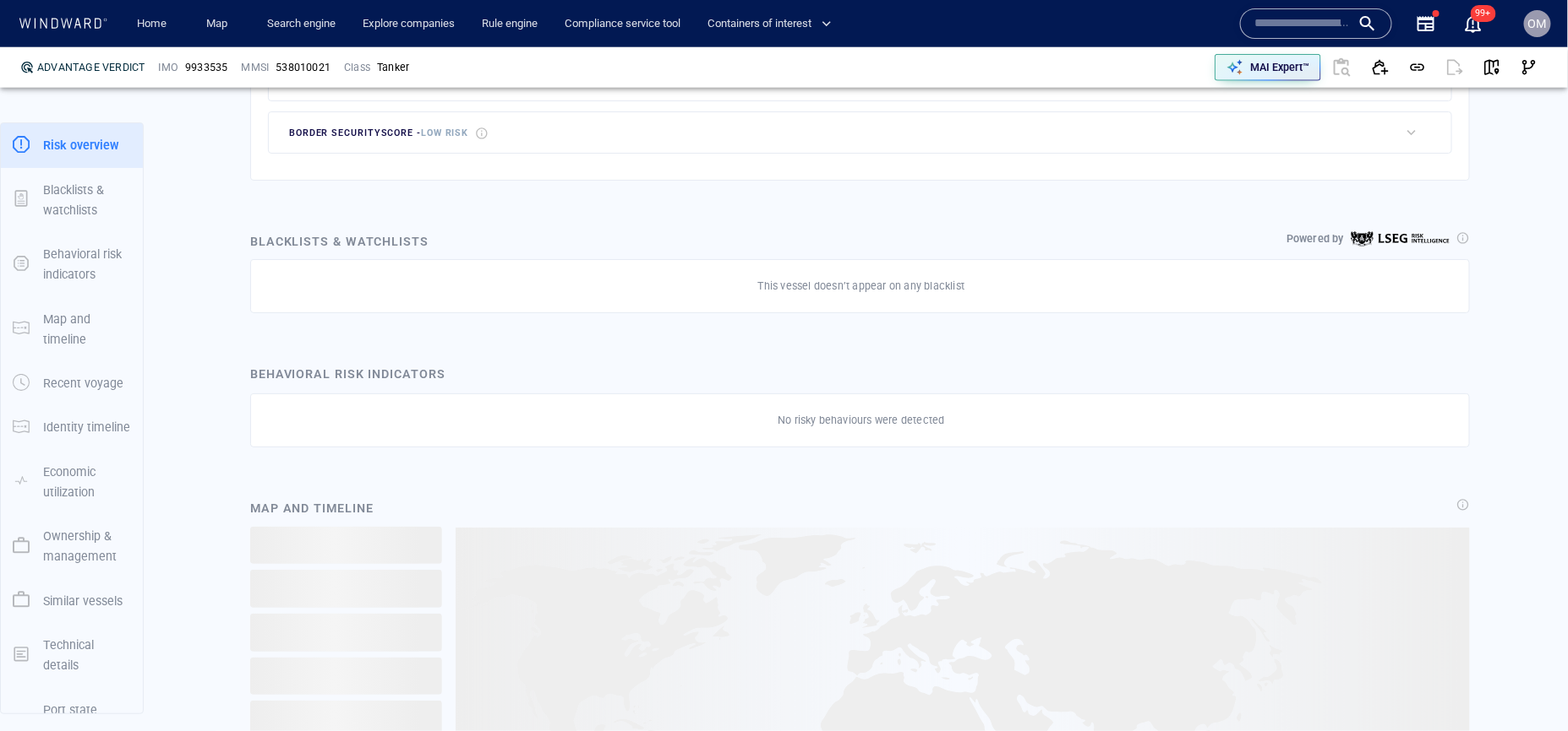
scroll to position [87, 0]
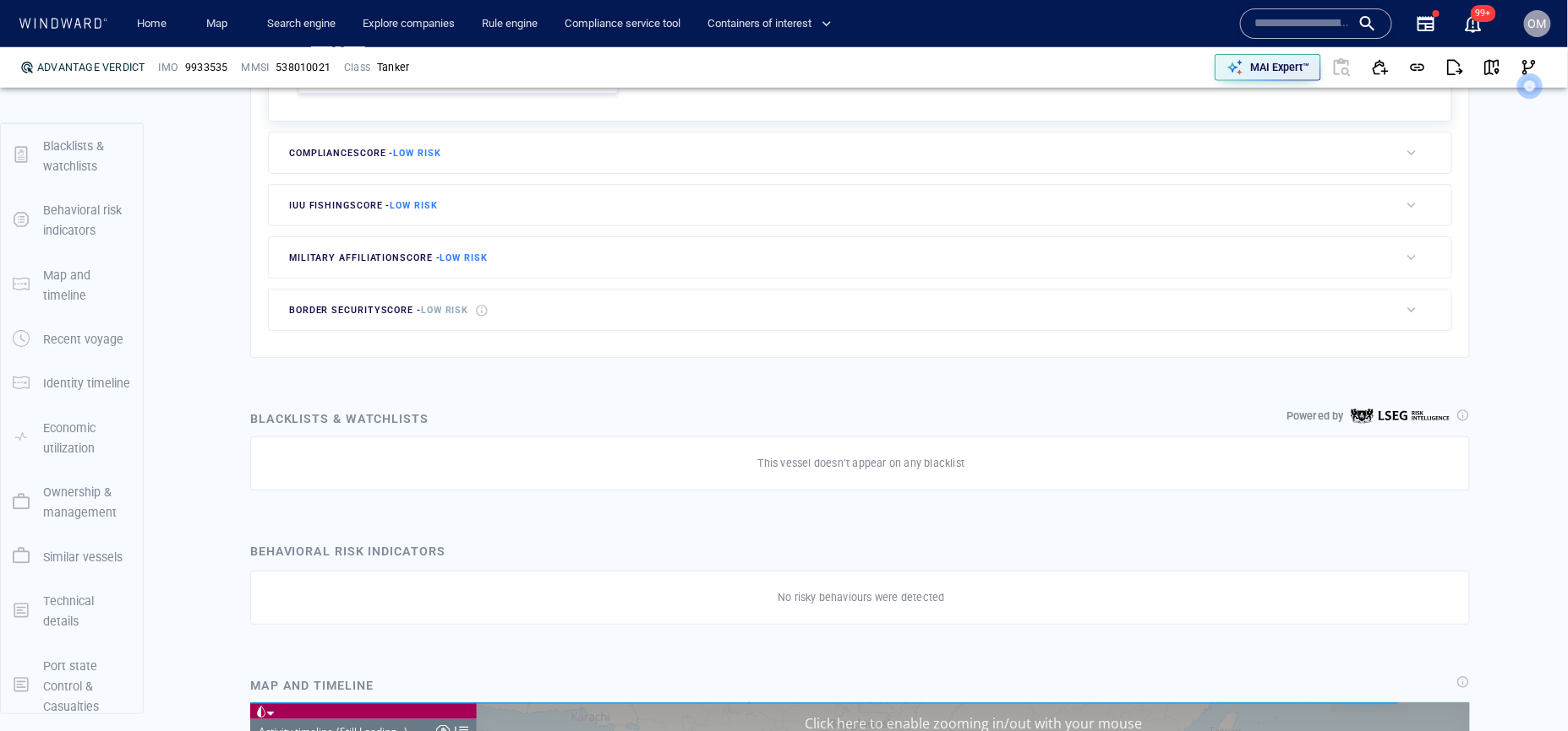
scroll to position [44, 0]
